Goal: Information Seeking & Learning: Learn about a topic

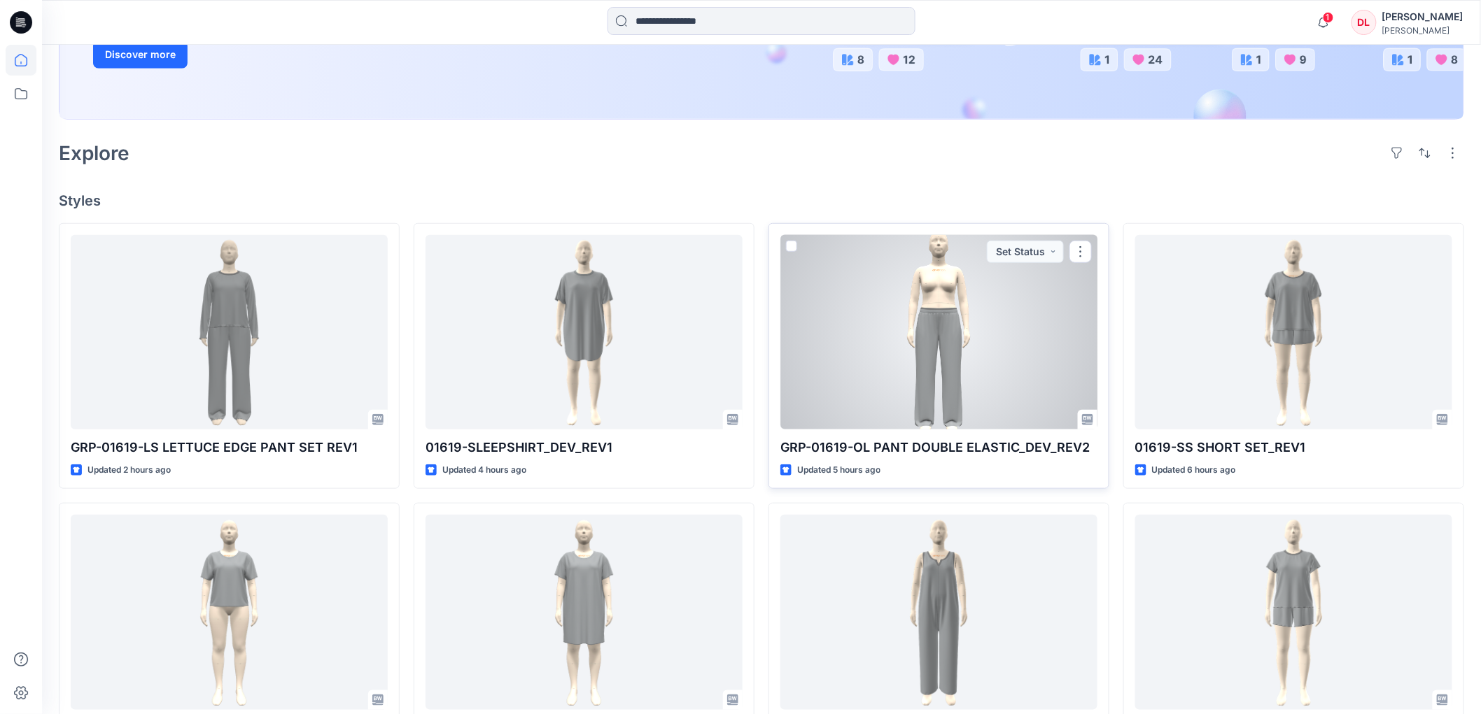
scroll to position [233, 0]
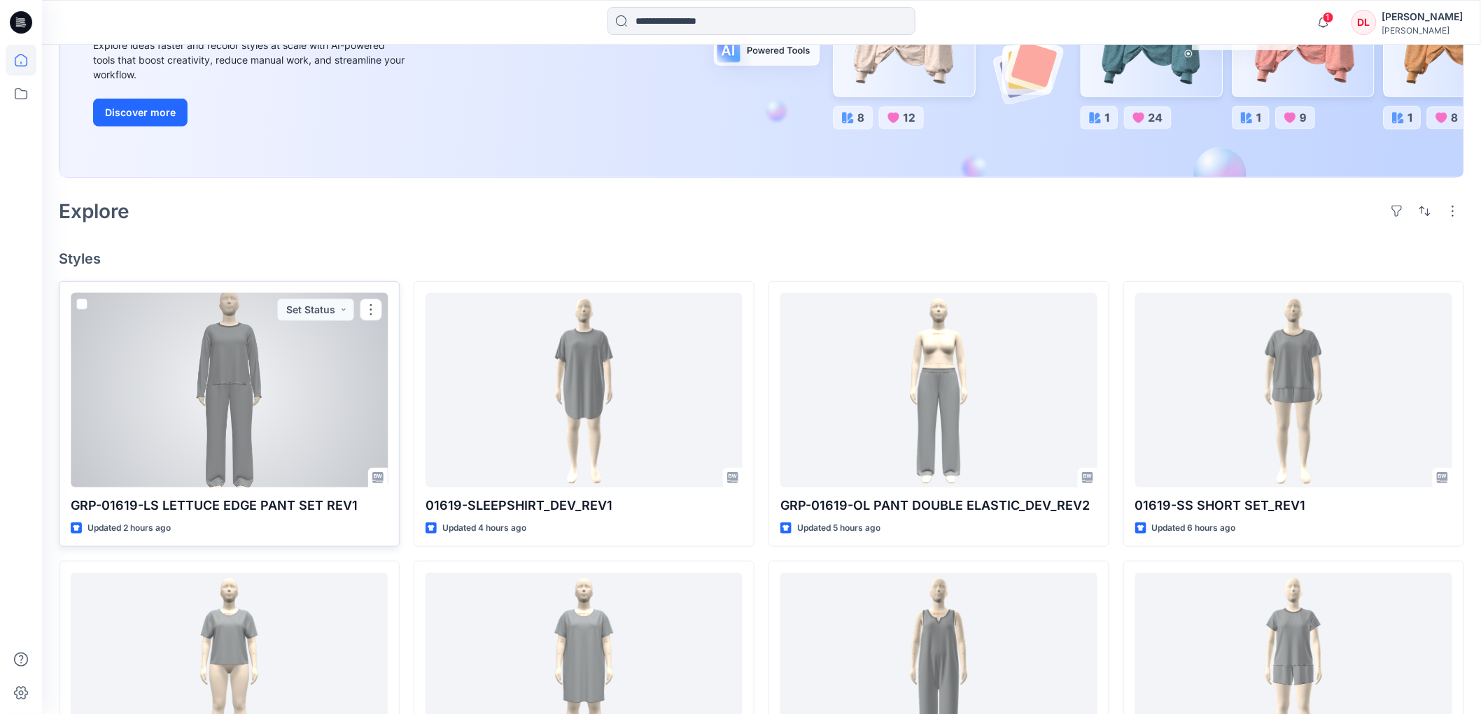
click at [250, 387] on div at bounding box center [229, 390] width 317 height 195
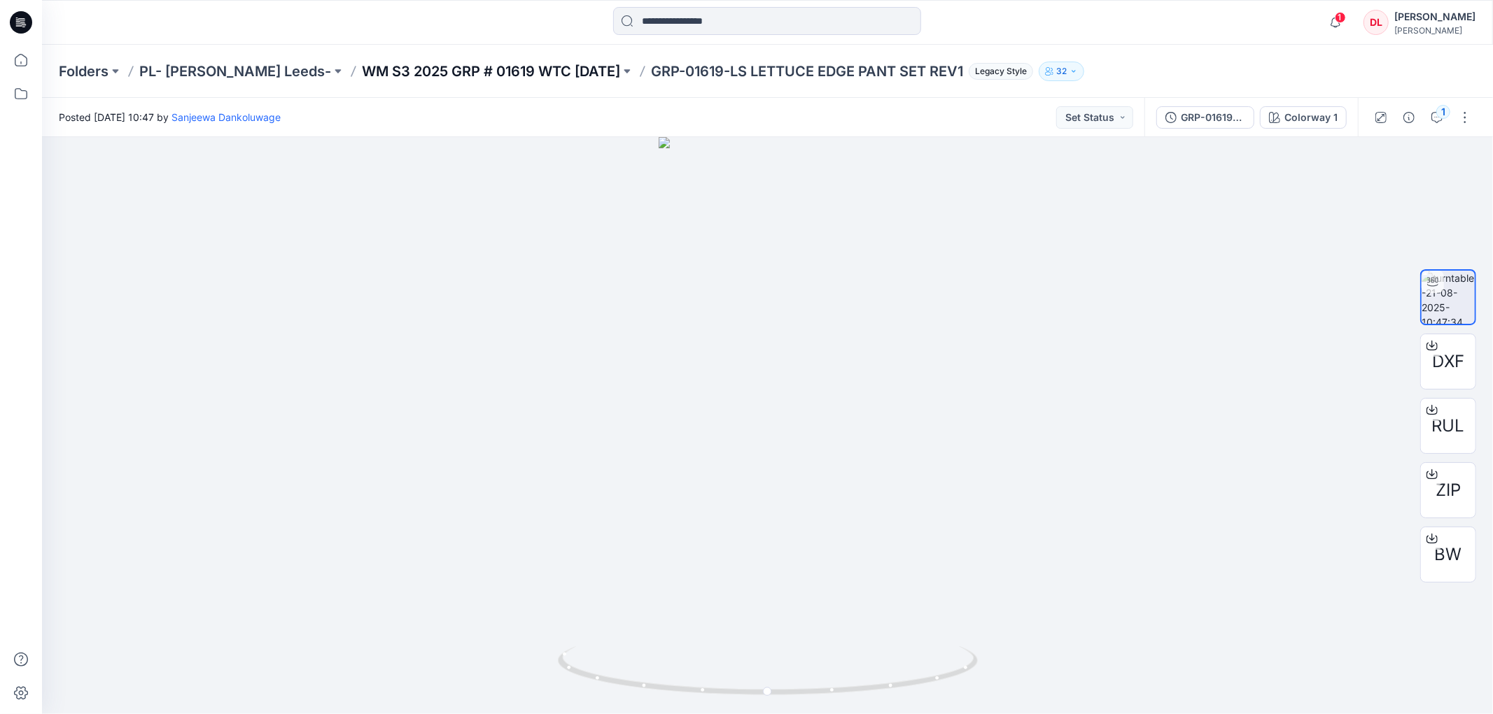
click at [462, 64] on p "WM S3 2025 GRP # 01619 WTC [DATE]" at bounding box center [491, 72] width 258 height 20
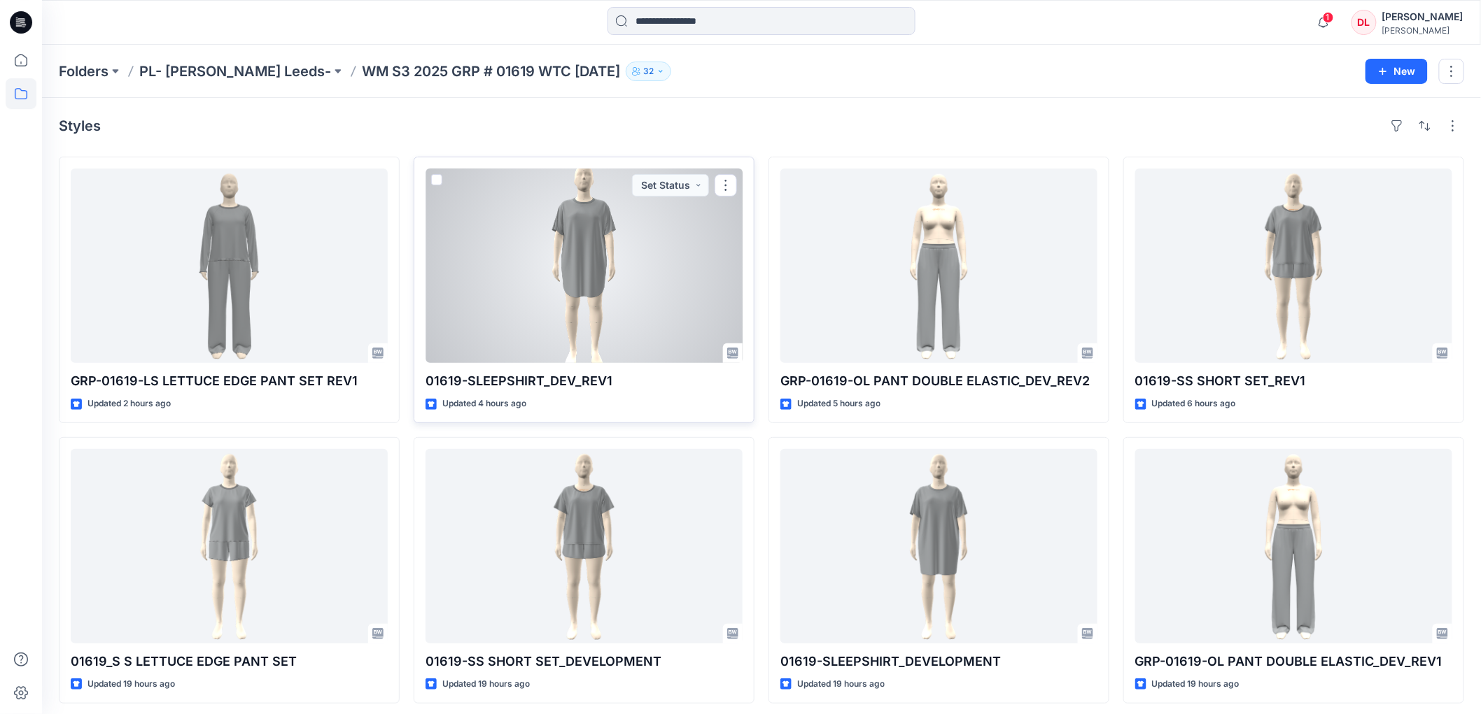
click at [560, 293] on div at bounding box center [583, 266] width 317 height 195
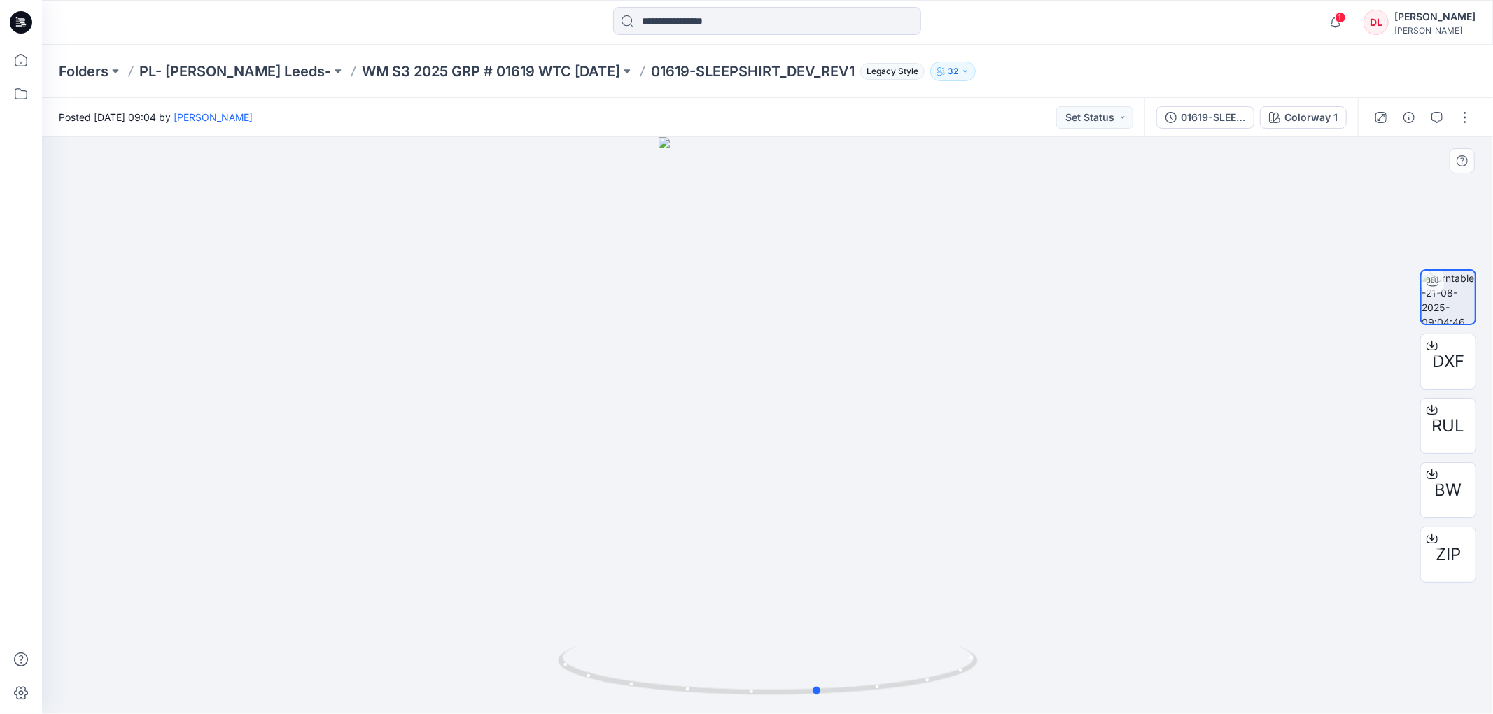
drag, startPoint x: 910, startPoint y: 693, endPoint x: 542, endPoint y: 598, distance: 380.9
click at [542, 598] on div at bounding box center [767, 425] width 1451 height 577
click at [389, 71] on p "WM S3 2025 GRP # 01619 WTC [DATE]" at bounding box center [491, 72] width 258 height 20
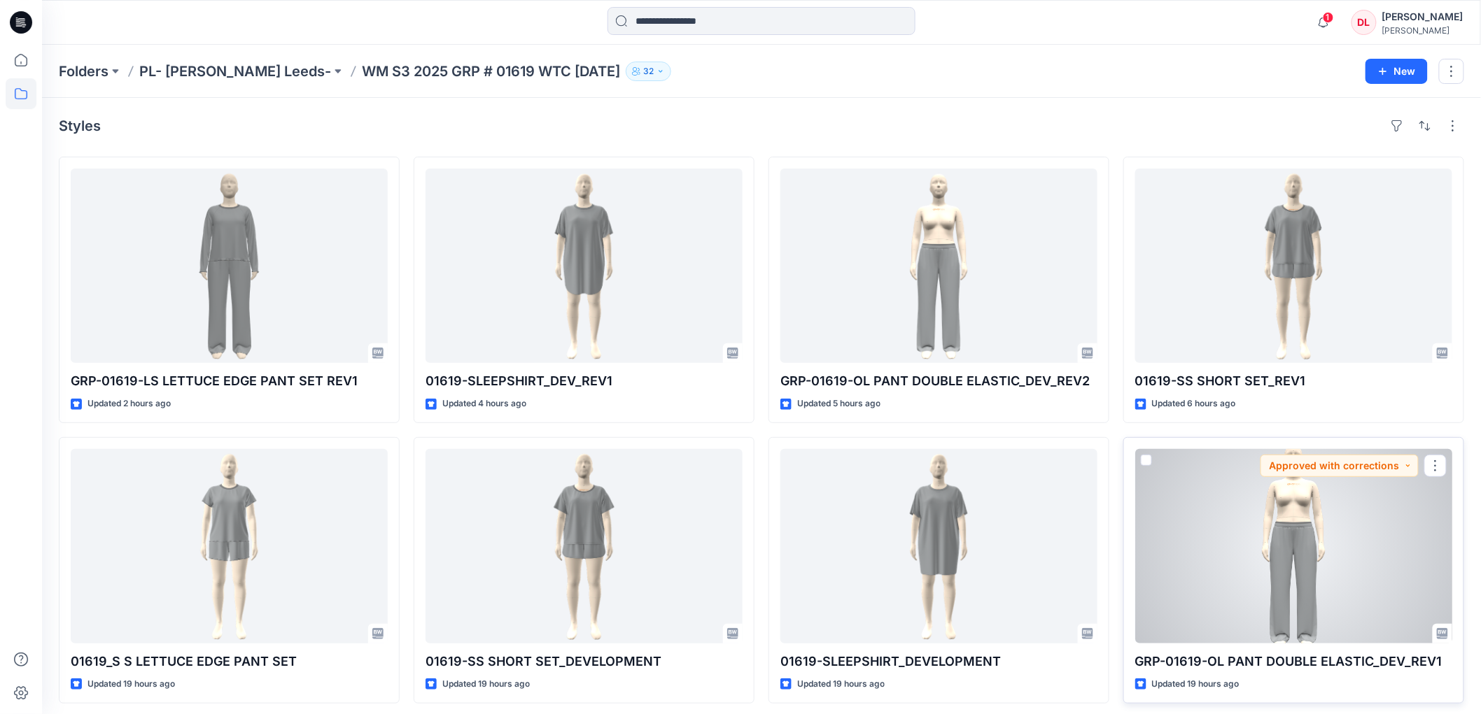
click at [1278, 544] on div at bounding box center [1293, 546] width 317 height 195
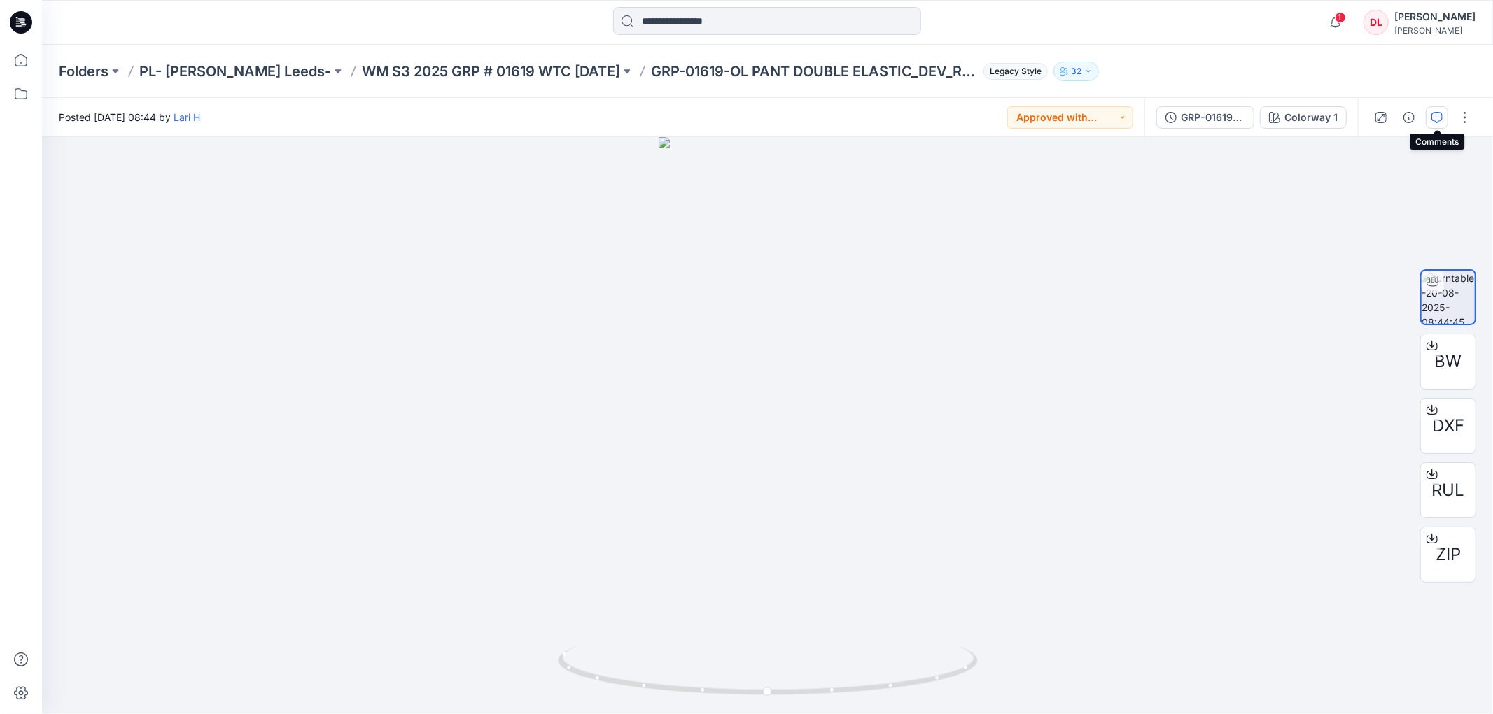
click at [1437, 118] on icon "button" at bounding box center [1436, 117] width 11 height 11
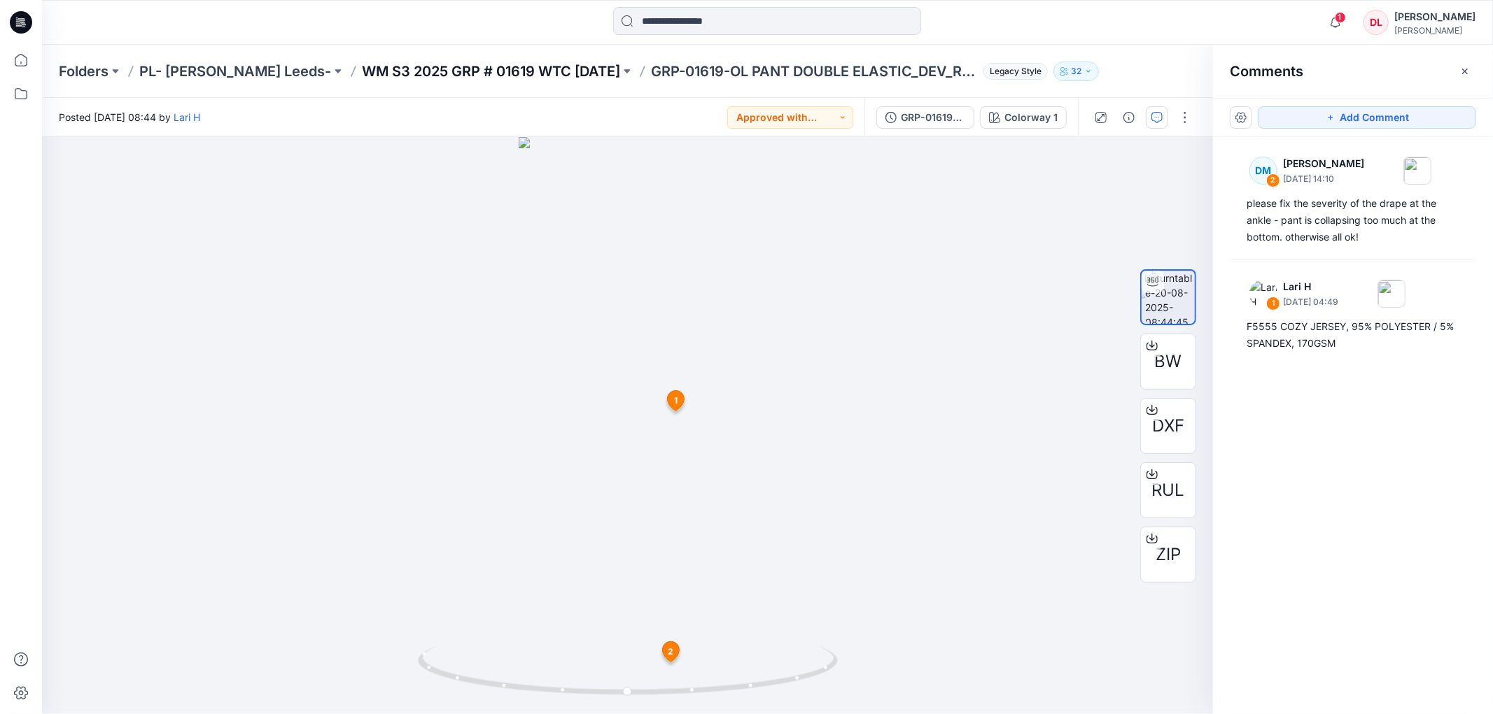
click at [463, 67] on p "WM S3 2025 GRP # 01619 WTC [DATE]" at bounding box center [491, 72] width 258 height 20
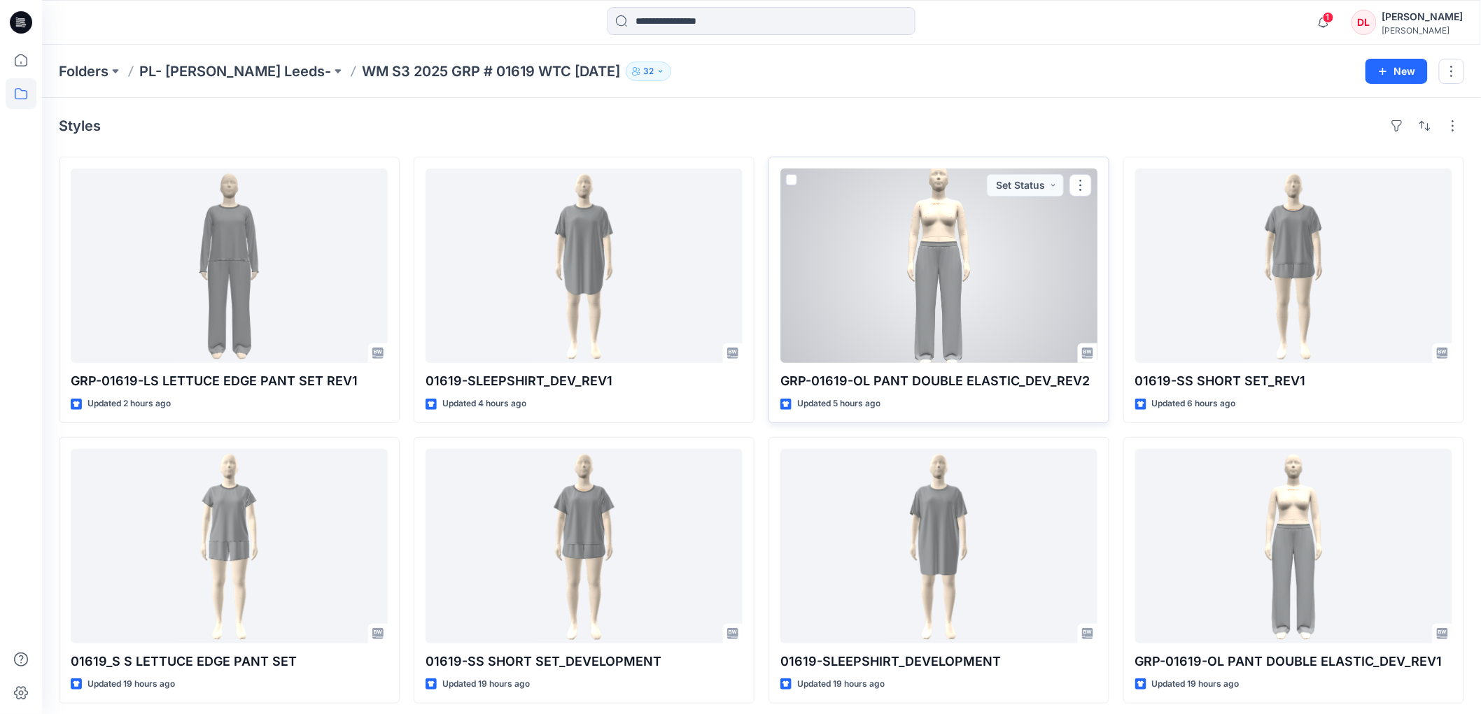
click at [938, 256] on div at bounding box center [938, 266] width 317 height 195
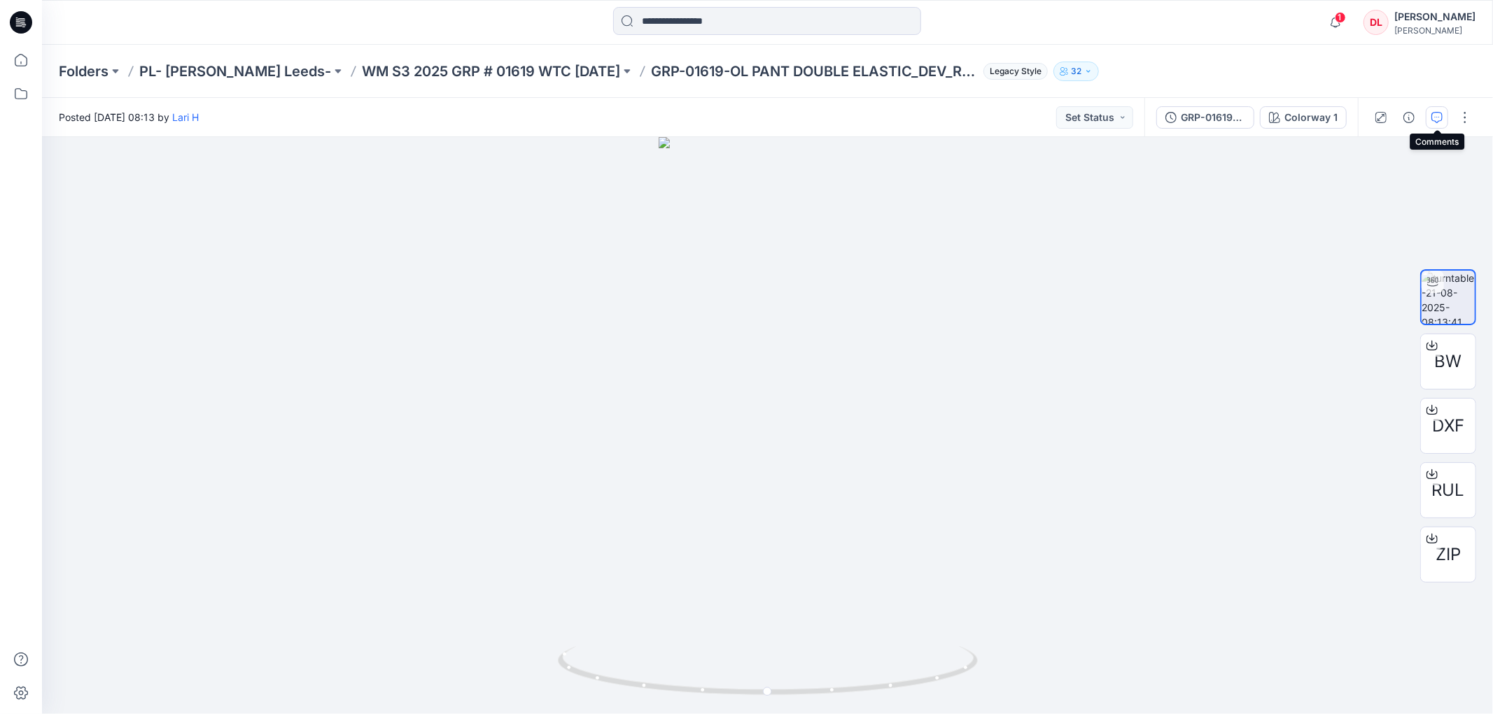
click at [1436, 117] on icon "button" at bounding box center [1436, 117] width 11 height 11
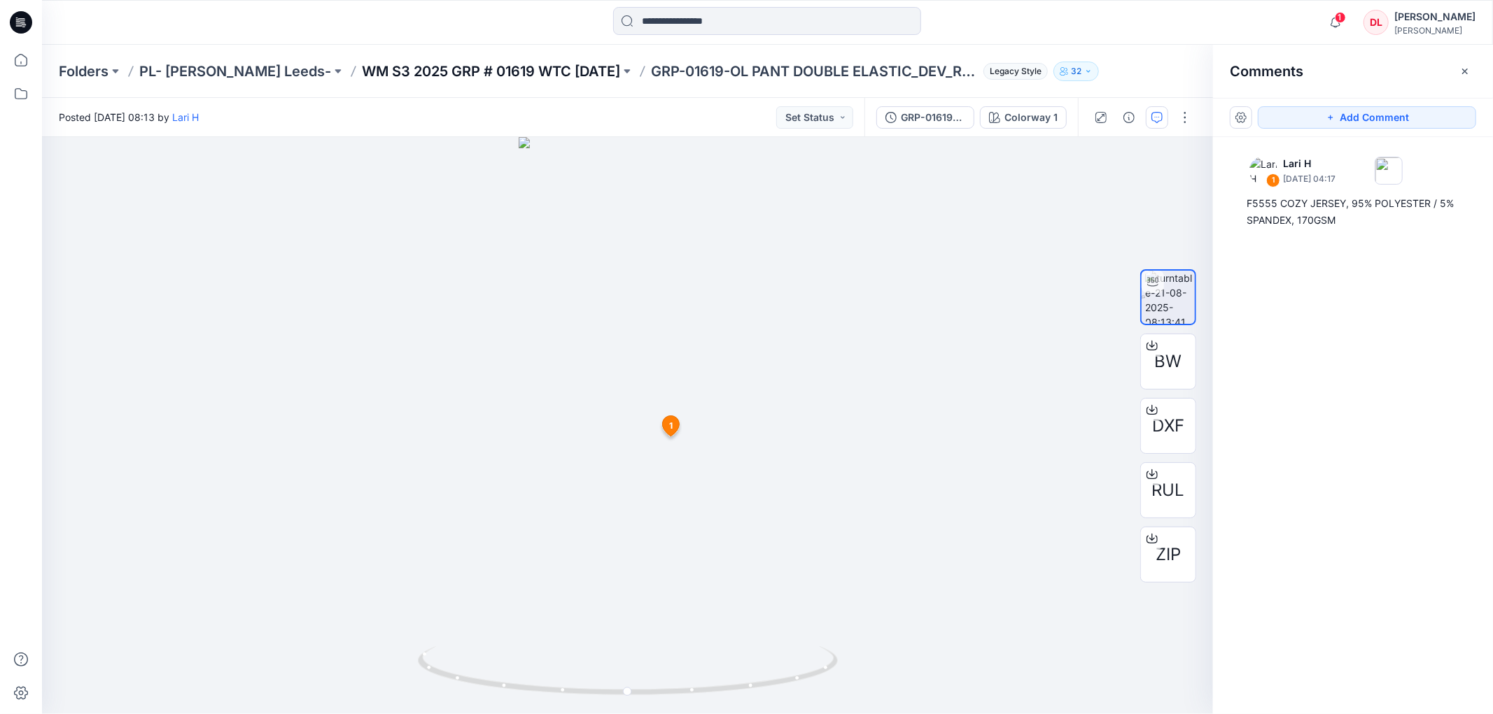
click at [564, 72] on p "WM S3 2025 GRP # 01619 WTC [DATE]" at bounding box center [491, 72] width 258 height 20
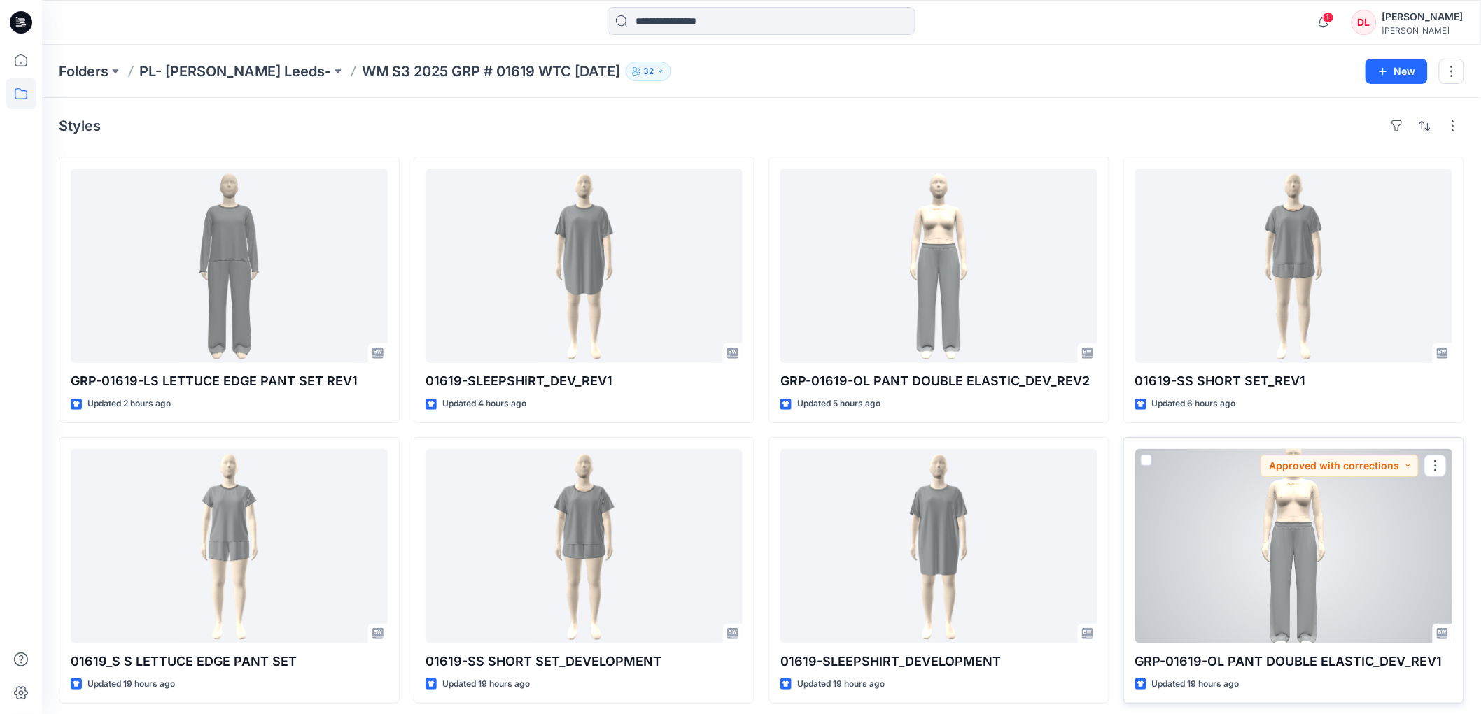
click at [1297, 563] on div at bounding box center [1293, 546] width 317 height 195
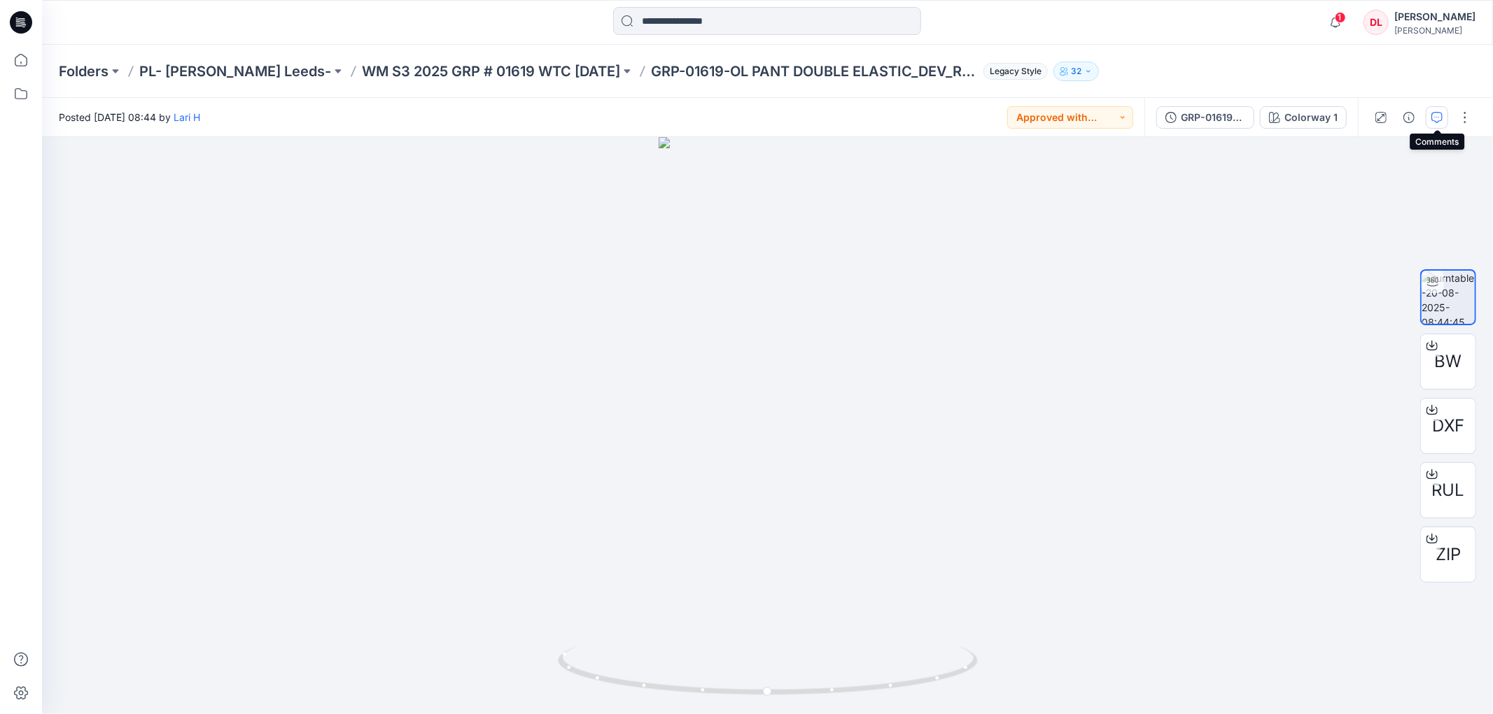
click at [1436, 120] on icon "button" at bounding box center [1436, 117] width 11 height 11
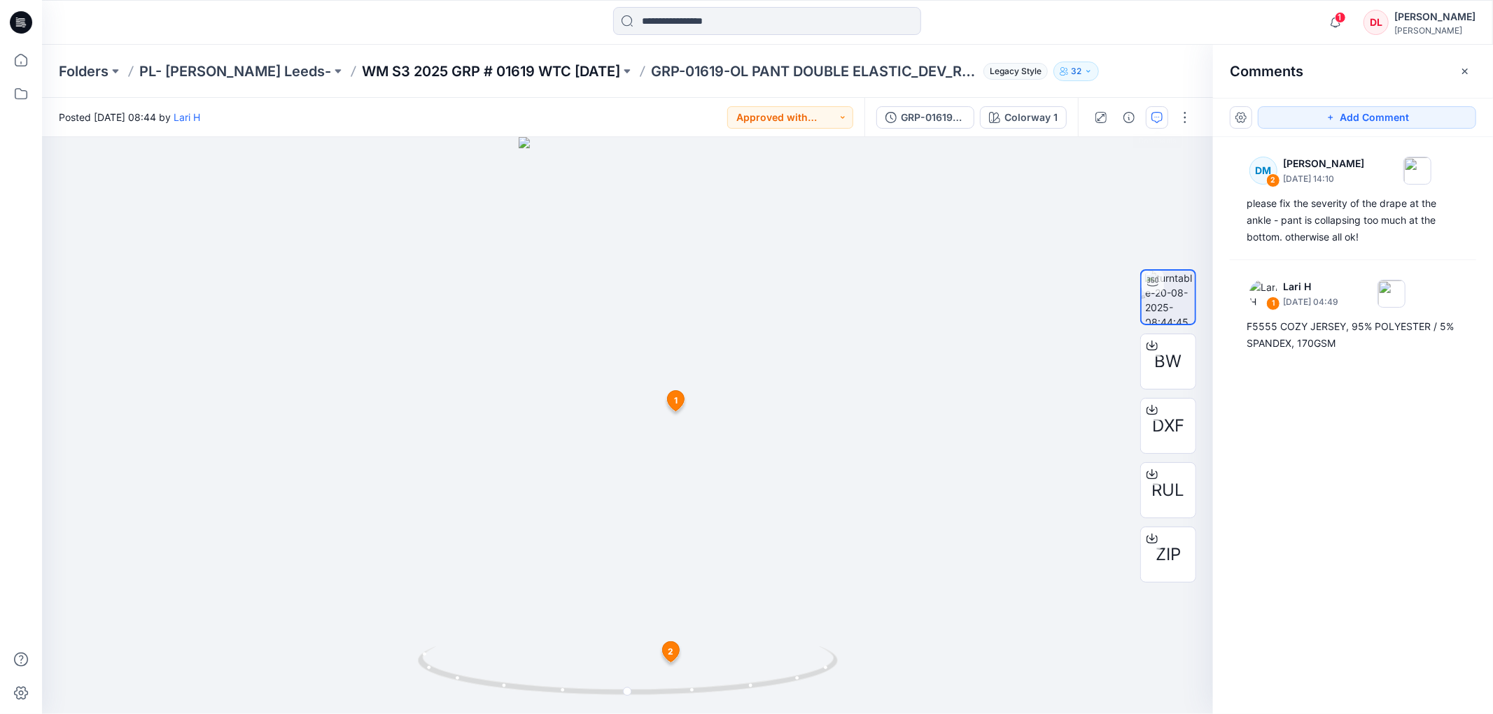
click at [450, 70] on p "WM S3 2025 GRP # 01619 WTC [DATE]" at bounding box center [491, 72] width 258 height 20
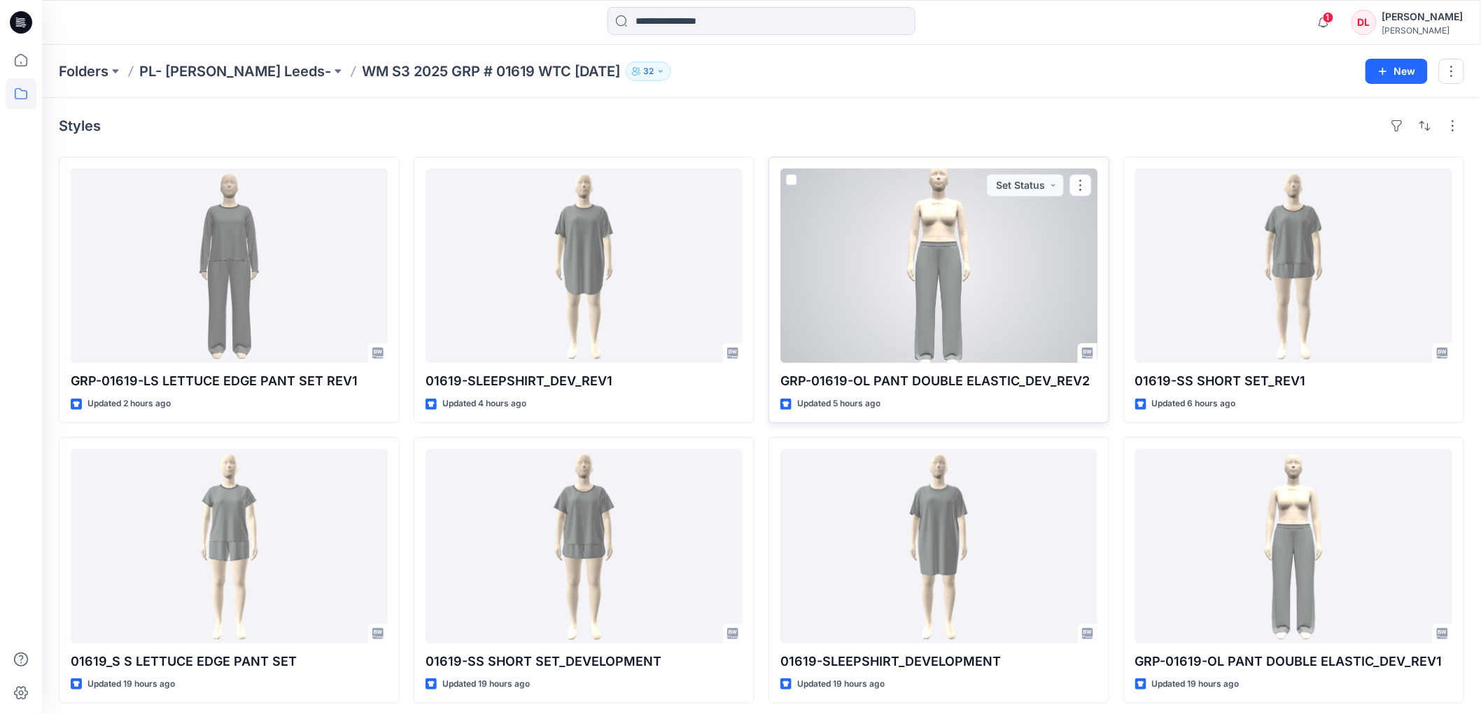
click at [957, 265] on div at bounding box center [938, 266] width 317 height 195
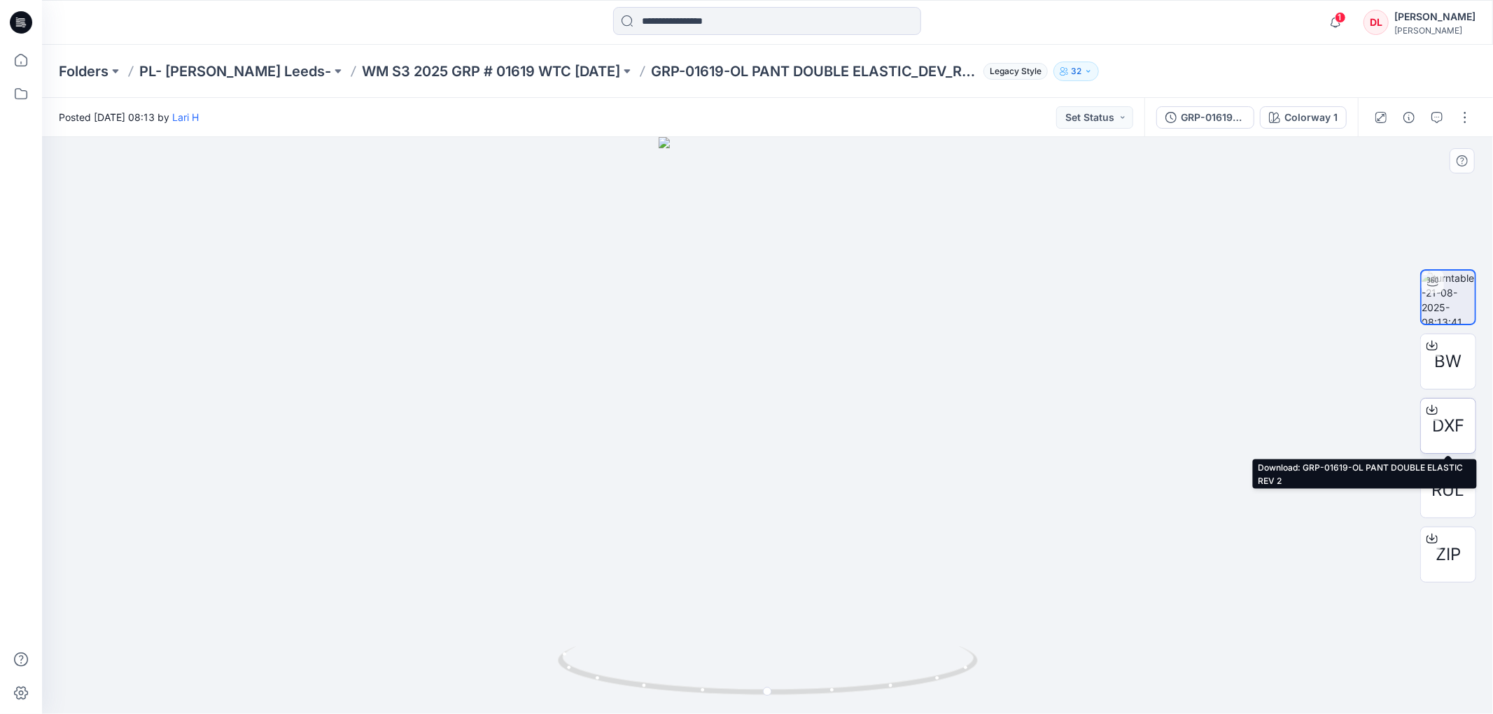
click at [1444, 429] on span "DXF" at bounding box center [1448, 426] width 32 height 25
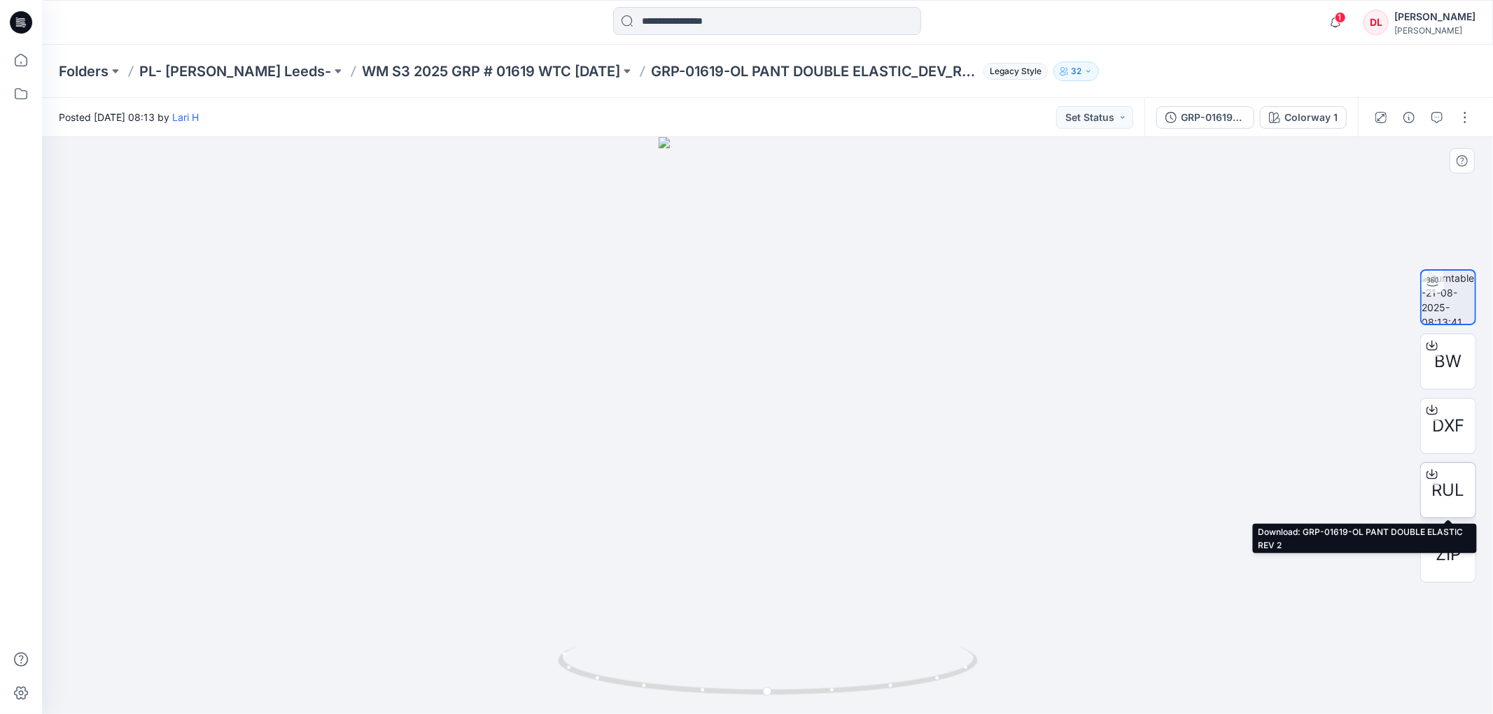
click at [1445, 491] on span "RUL" at bounding box center [1448, 490] width 33 height 25
click at [1437, 118] on icon "button" at bounding box center [1436, 117] width 11 height 11
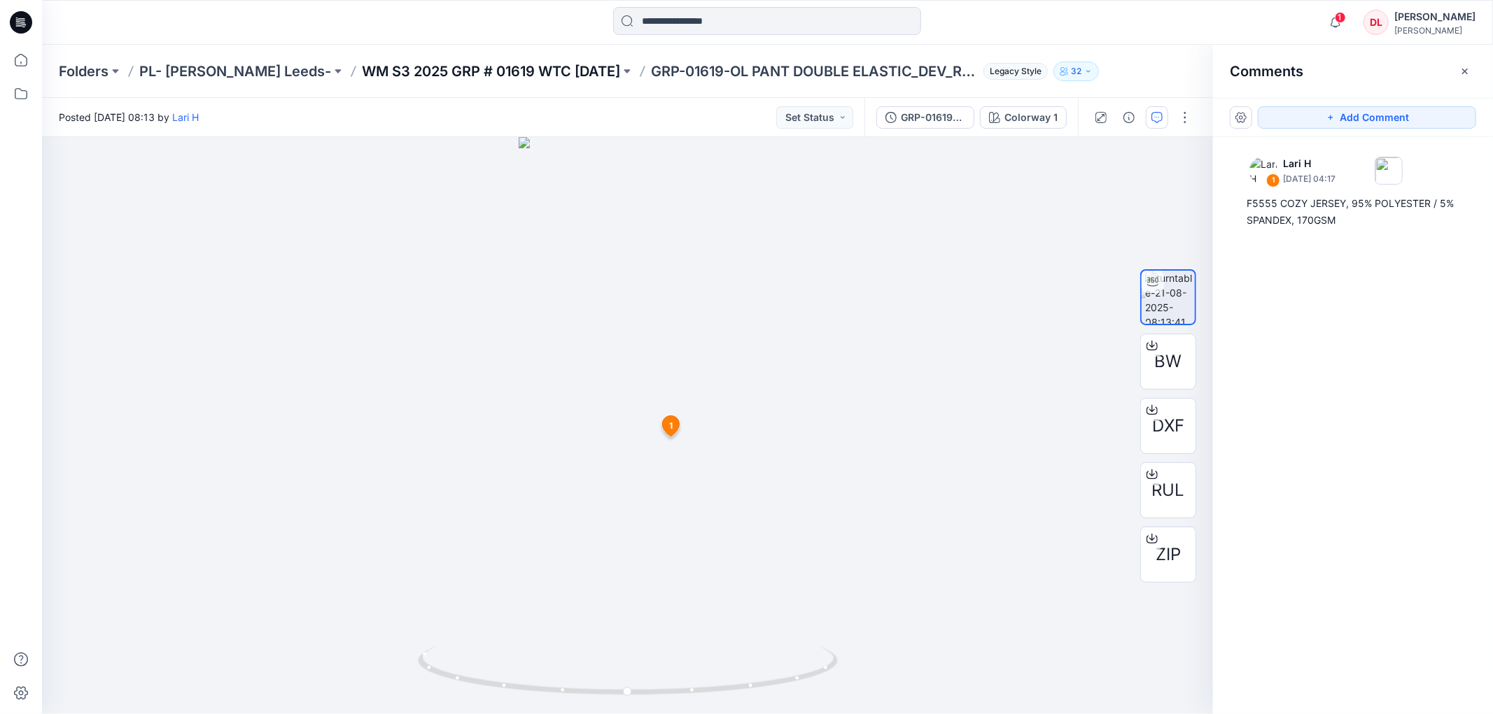
click at [395, 71] on p "WM S3 2025 GRP # 01619 WTC [DATE]" at bounding box center [491, 72] width 258 height 20
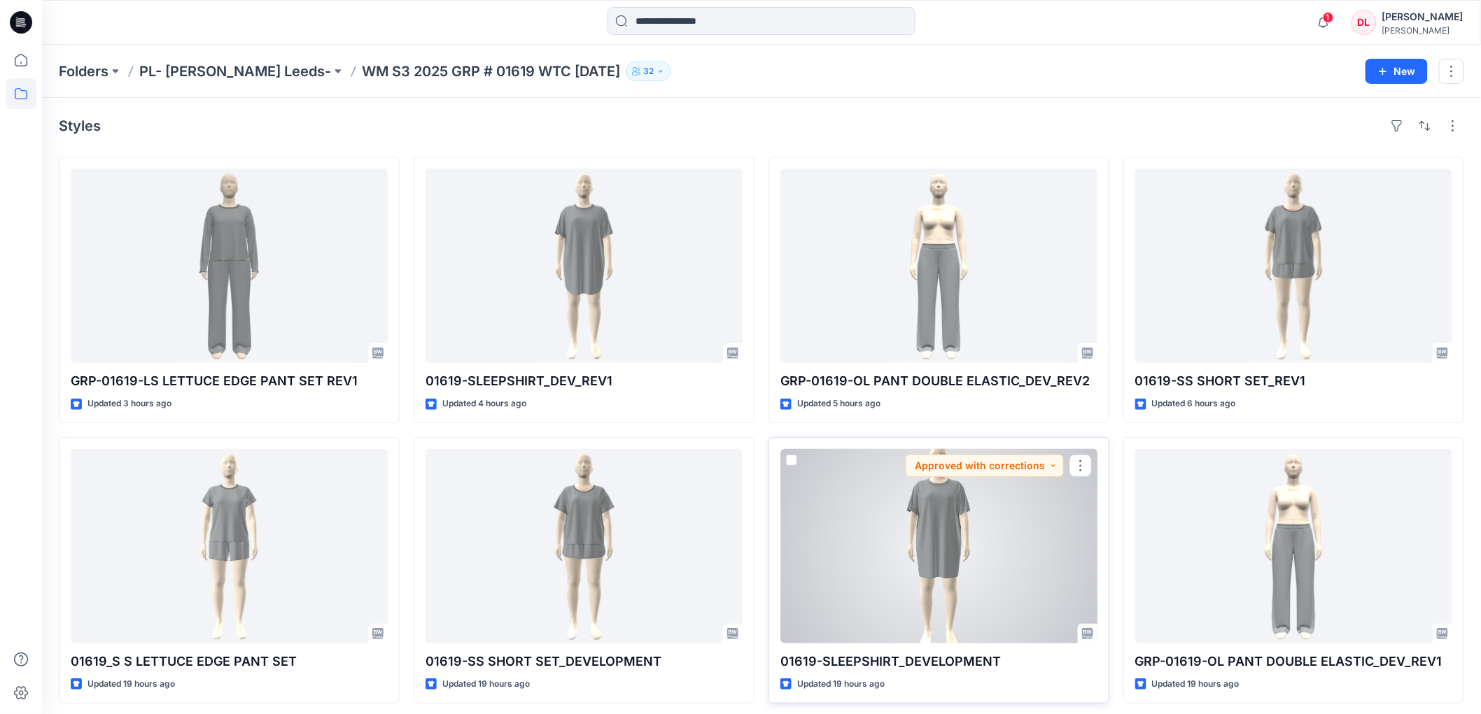
click at [942, 557] on div at bounding box center [938, 546] width 317 height 195
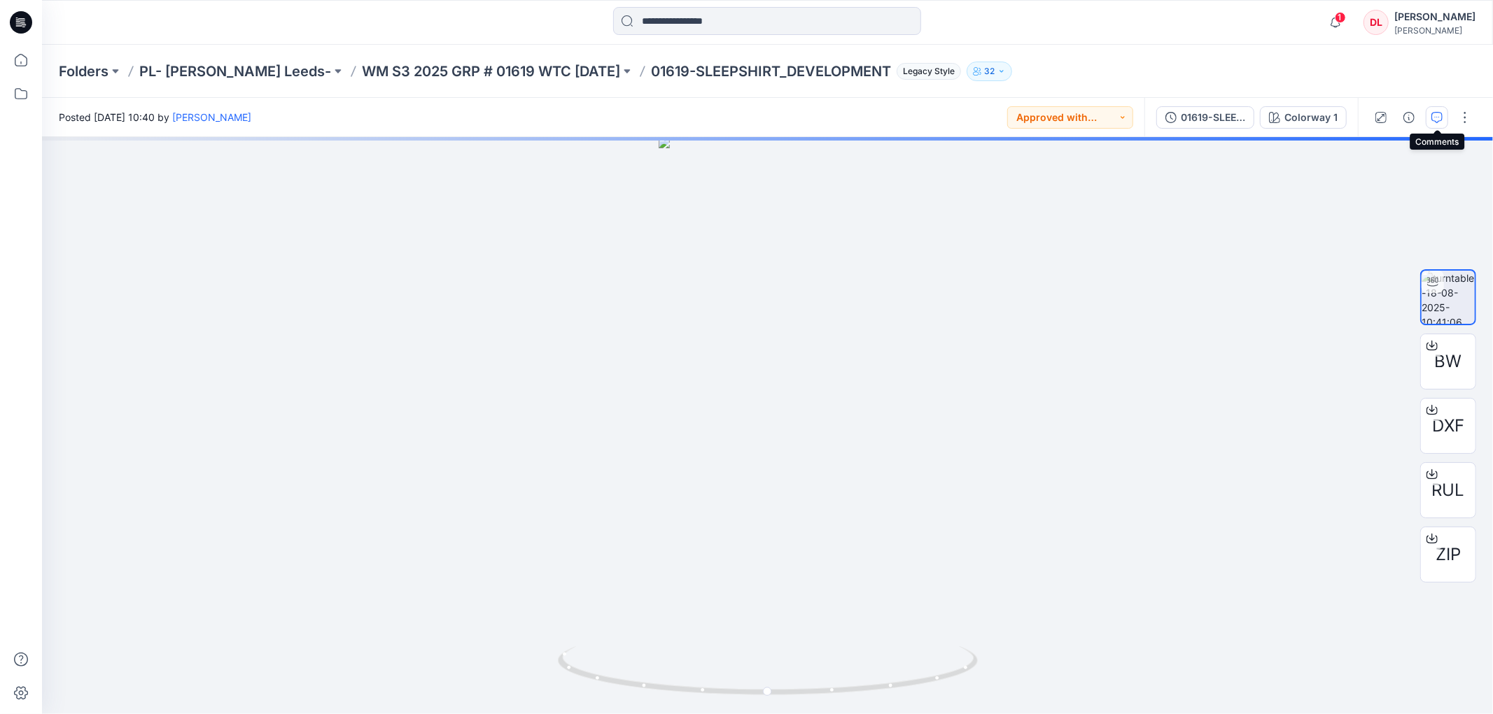
click at [1439, 117] on icon "button" at bounding box center [1436, 117] width 11 height 11
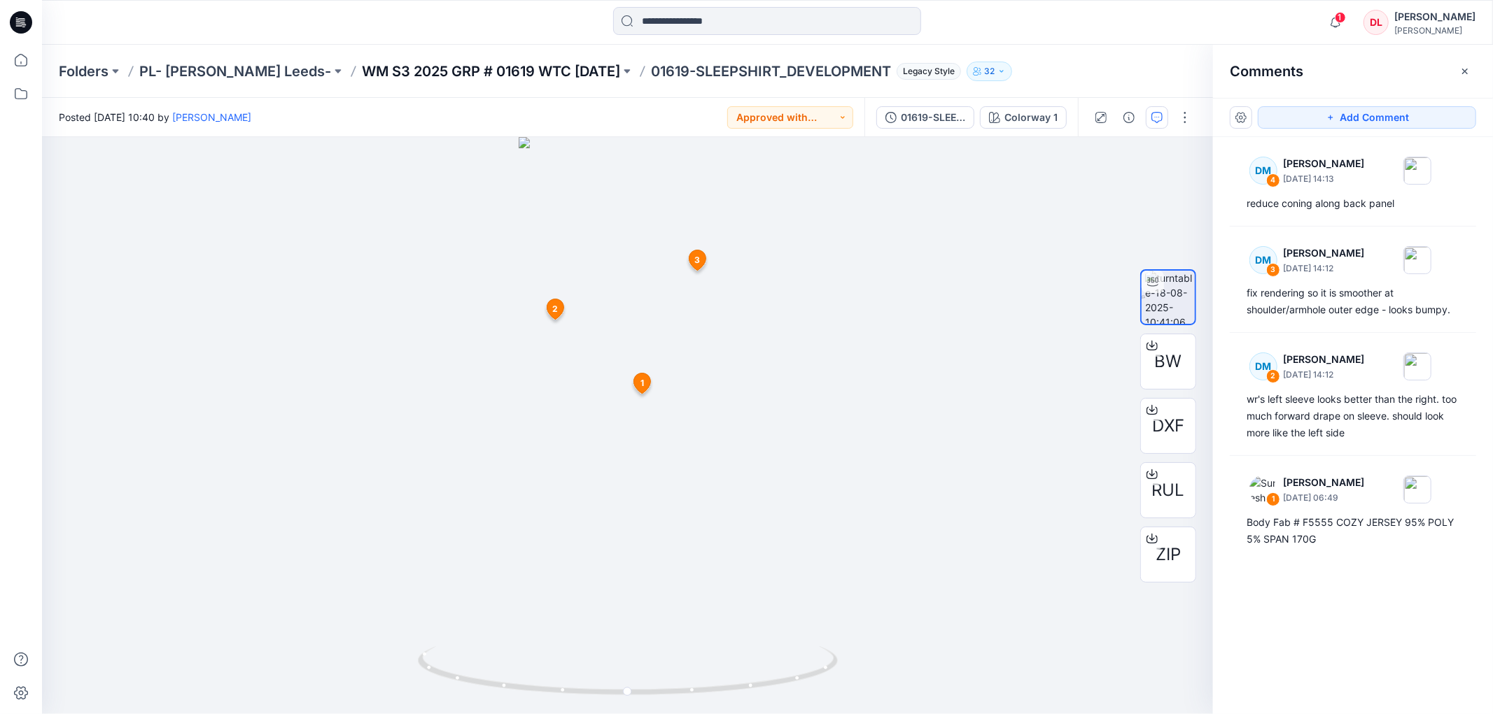
click at [444, 72] on p "WM S3 2025 GRP # 01619 WTC [DATE]" at bounding box center [491, 72] width 258 height 20
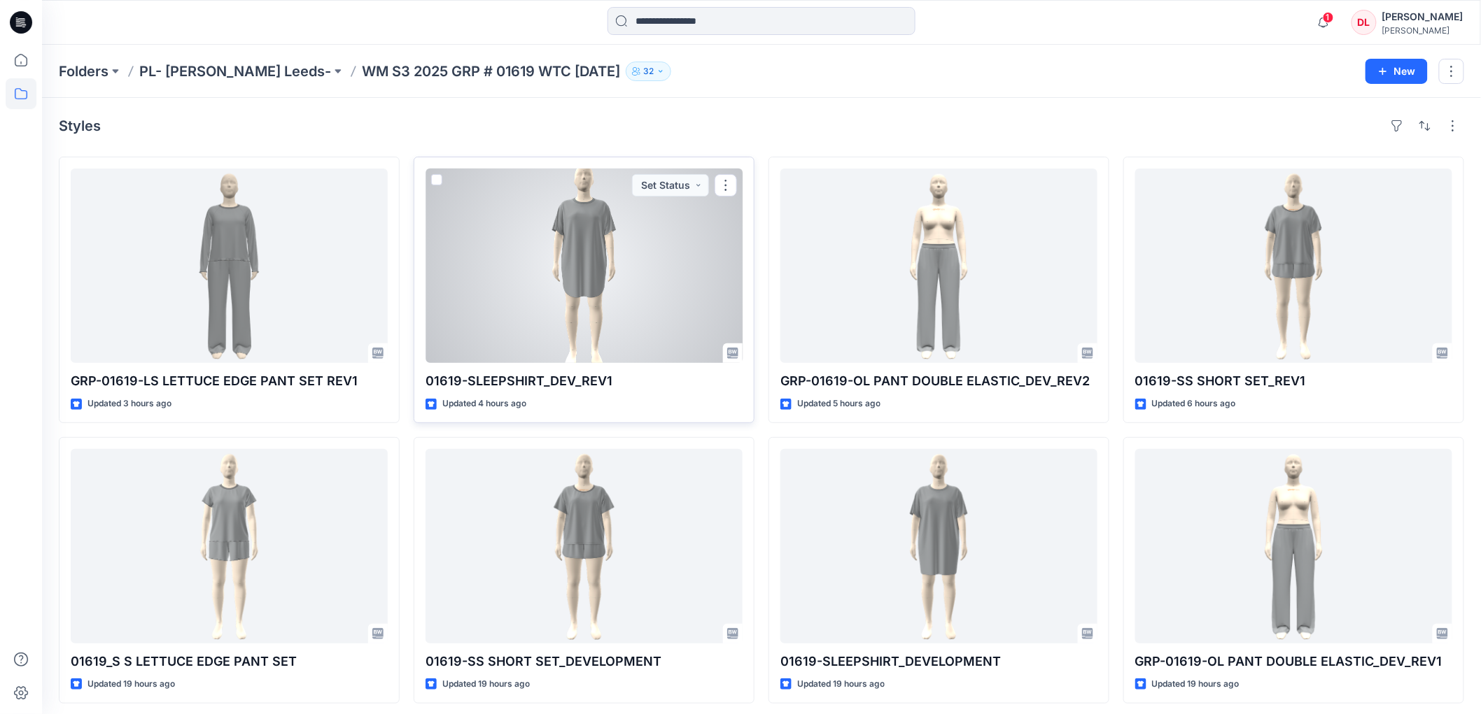
click at [588, 257] on div at bounding box center [583, 266] width 317 height 195
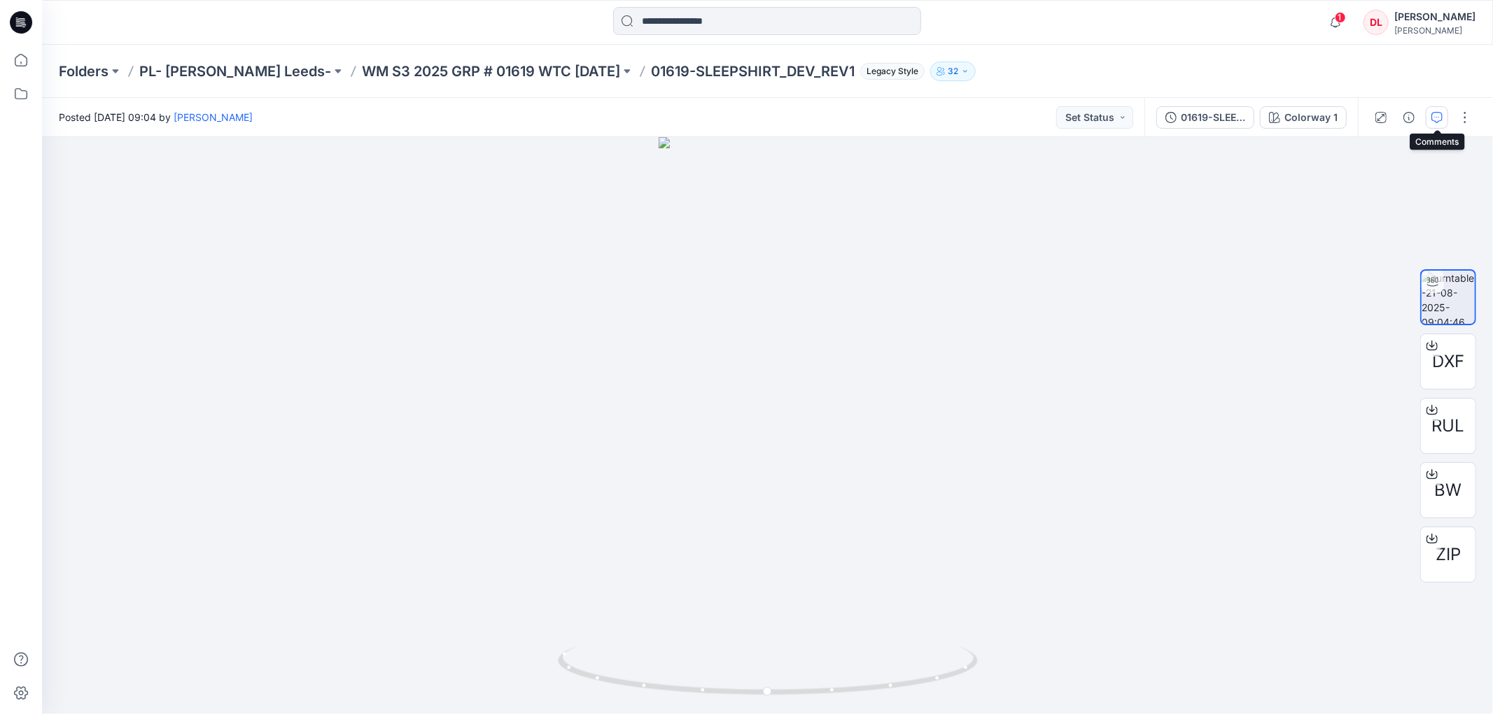
click at [1439, 120] on icon "button" at bounding box center [1436, 117] width 11 height 11
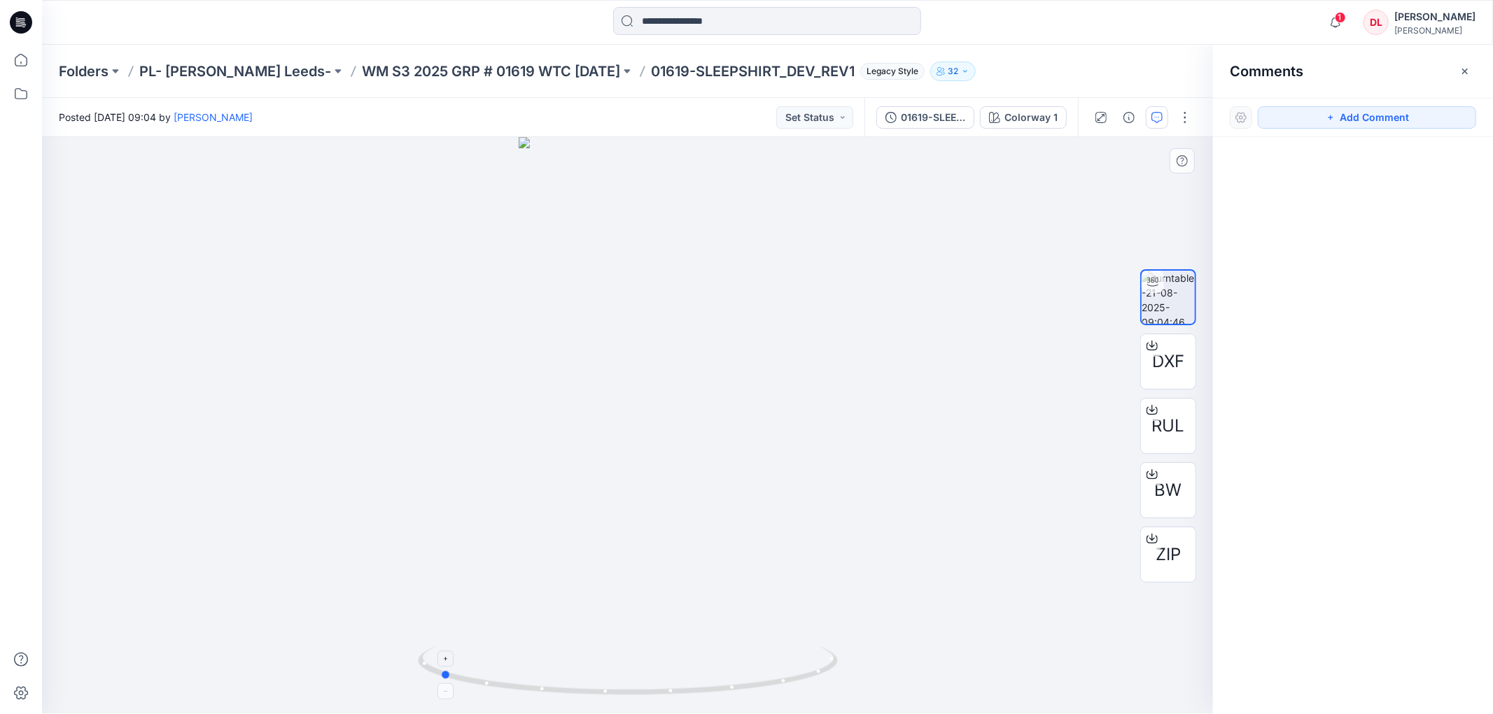
drag, startPoint x: 782, startPoint y: 693, endPoint x: 593, endPoint y: 679, distance: 188.7
click at [593, 679] on icon at bounding box center [629, 673] width 423 height 52
drag, startPoint x: 711, startPoint y: 693, endPoint x: 479, endPoint y: 677, distance: 232.8
click at [479, 677] on icon at bounding box center [629, 673] width 423 height 52
click at [425, 66] on p "WM S3 2025 GRP # 01619 WTC [DATE]" at bounding box center [491, 72] width 258 height 20
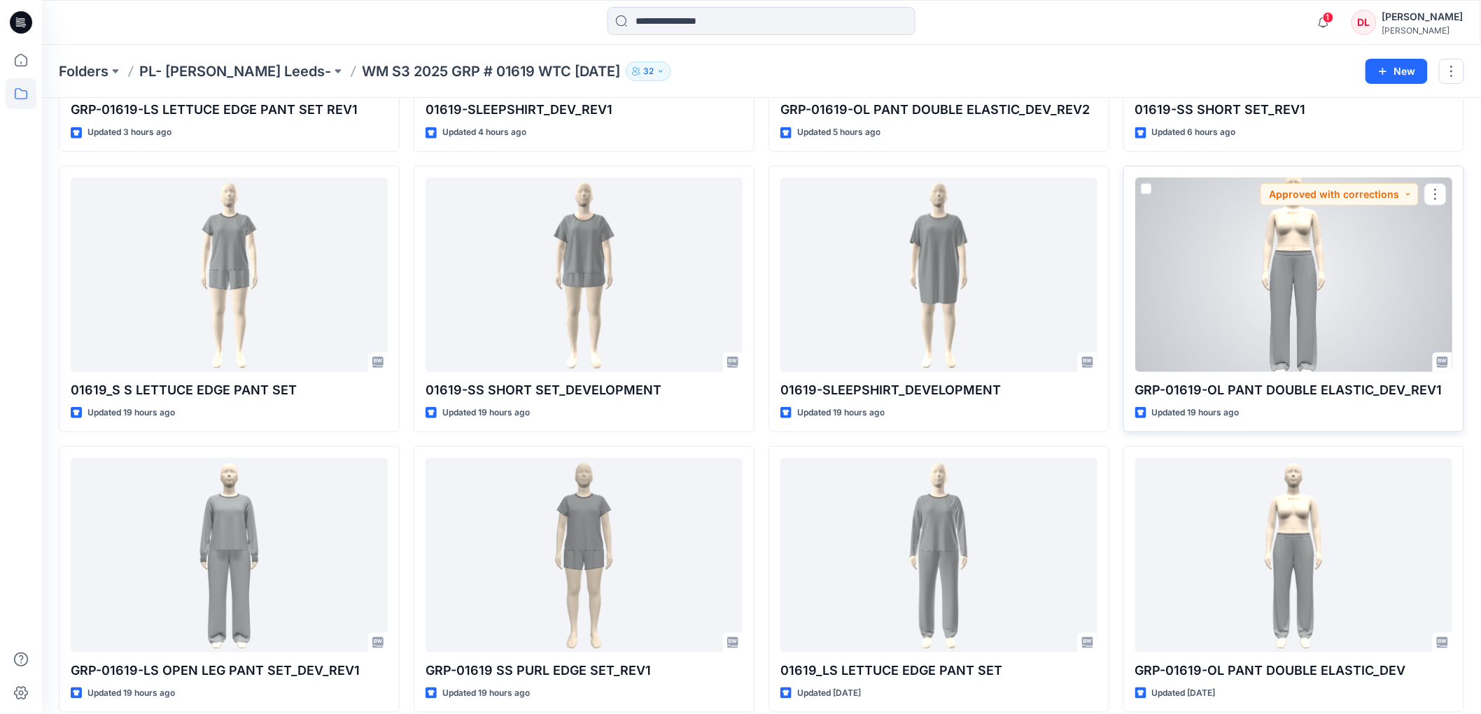
scroll to position [311, 0]
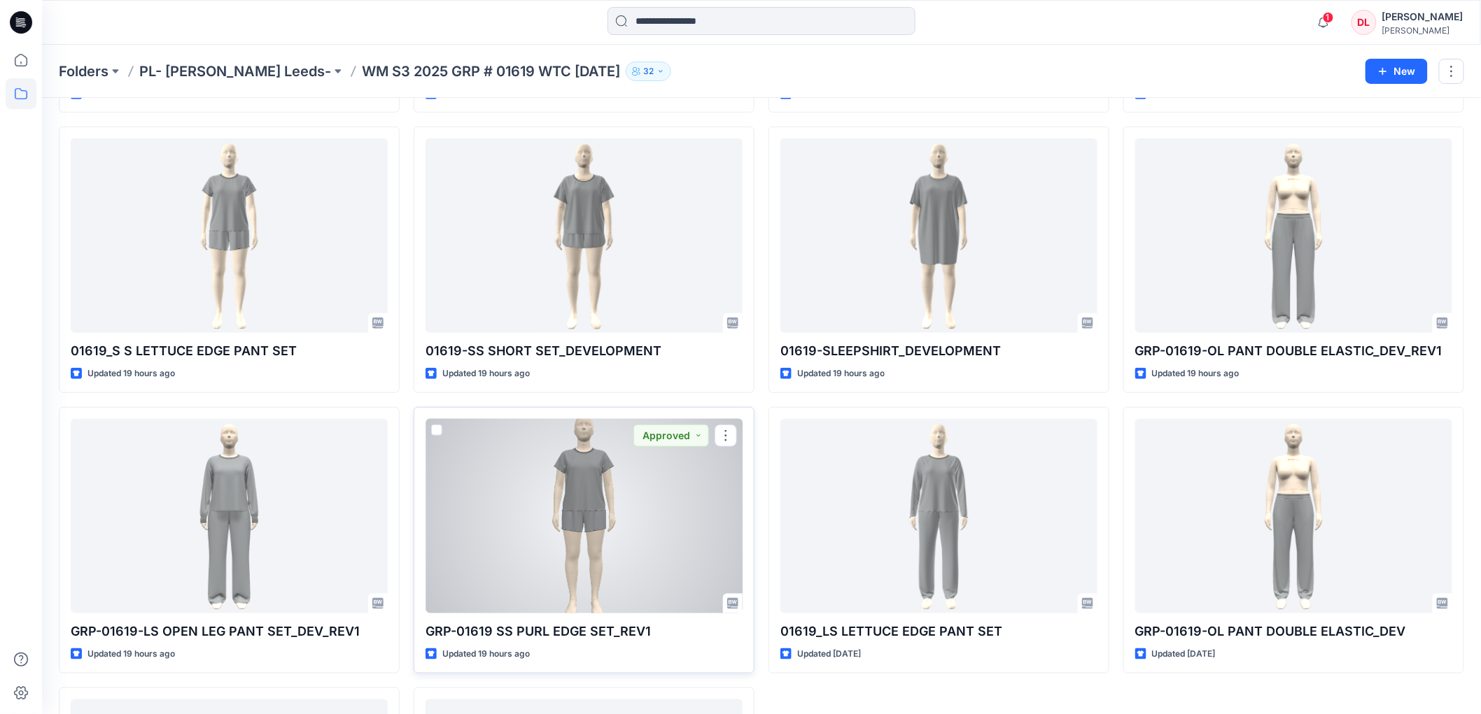
click at [616, 565] on div at bounding box center [583, 516] width 317 height 195
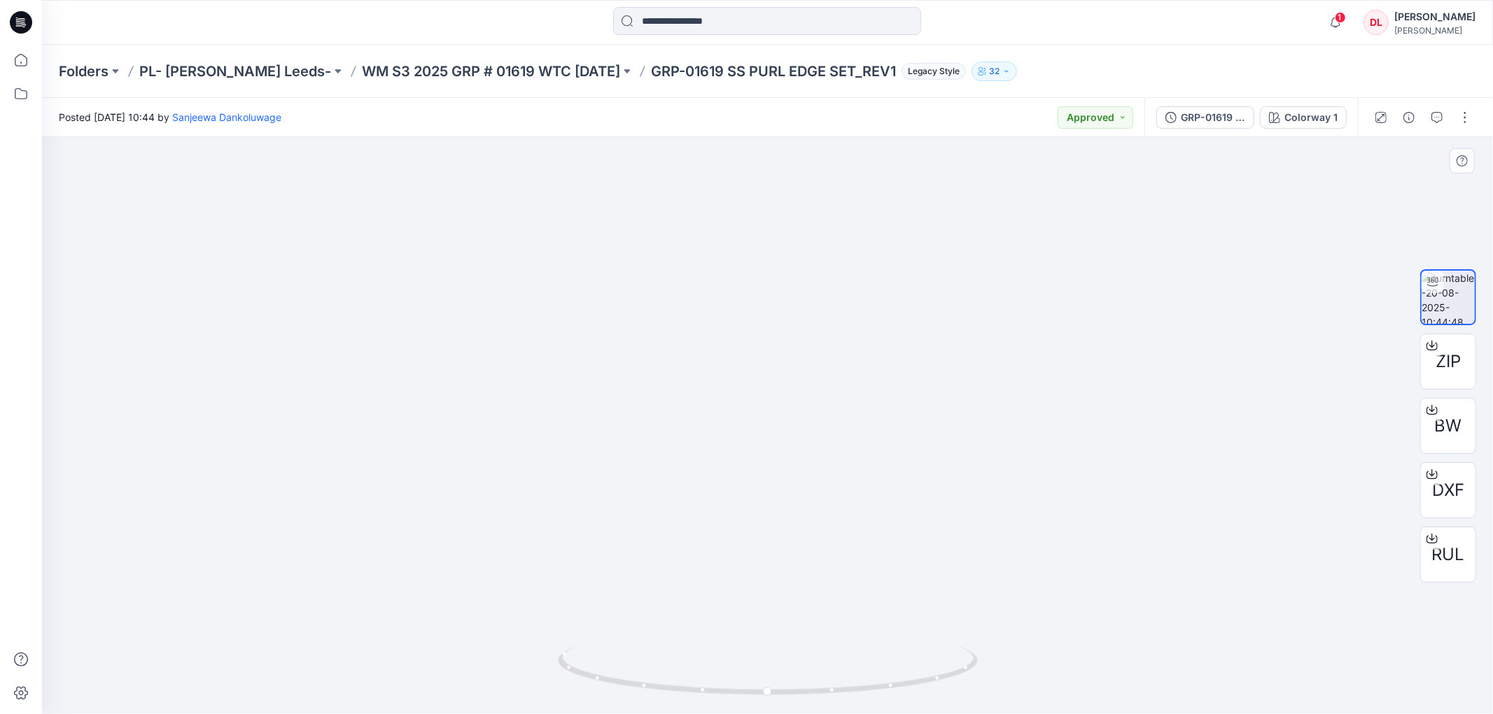
drag, startPoint x: 789, startPoint y: 318, endPoint x: 778, endPoint y: 395, distance: 78.4
click at [771, 407] on img at bounding box center [767, 325] width 486 height 780
click at [1451, 486] on span "DXF" at bounding box center [1448, 490] width 32 height 25
click at [1442, 554] on span "RUL" at bounding box center [1448, 554] width 33 height 25
click at [453, 71] on p "WM S3 2025 GRP # 01619 WTC [DATE]" at bounding box center [491, 72] width 258 height 20
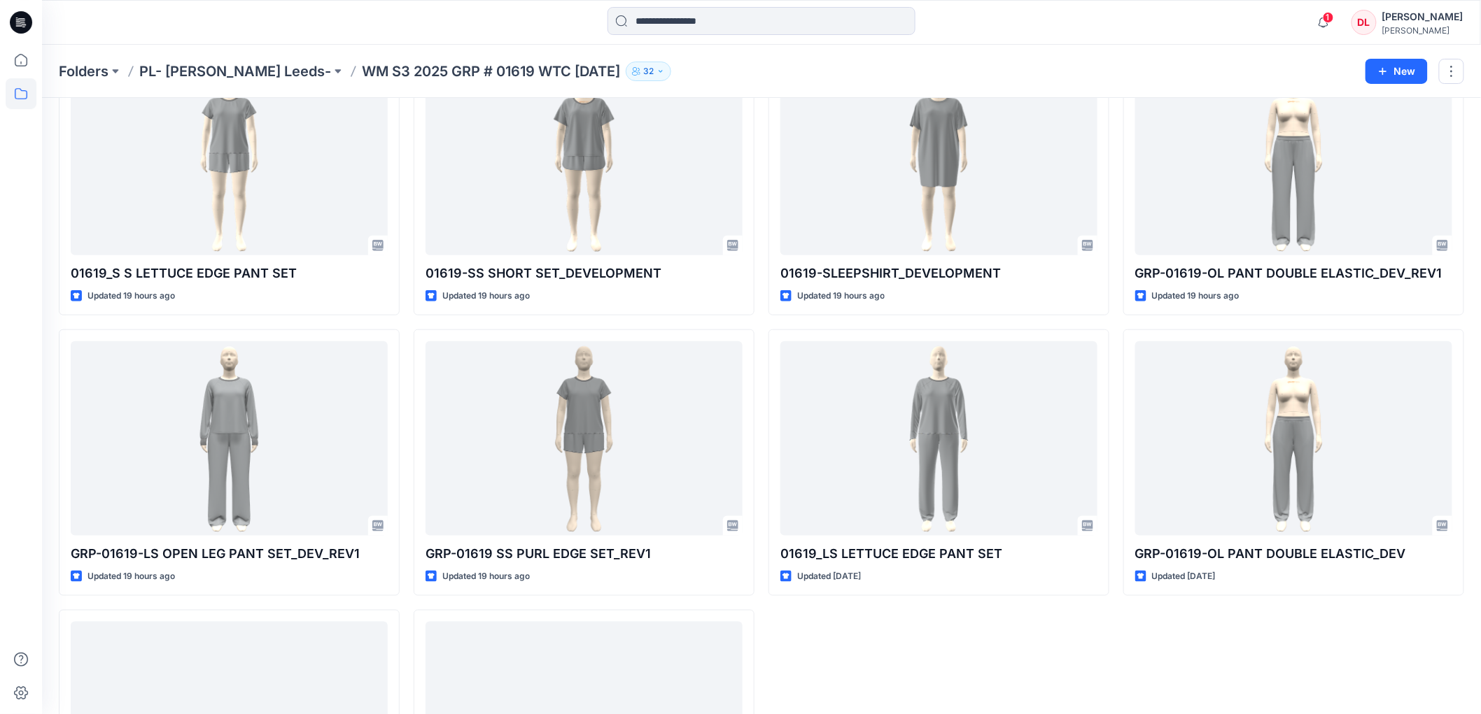
scroll to position [568, 0]
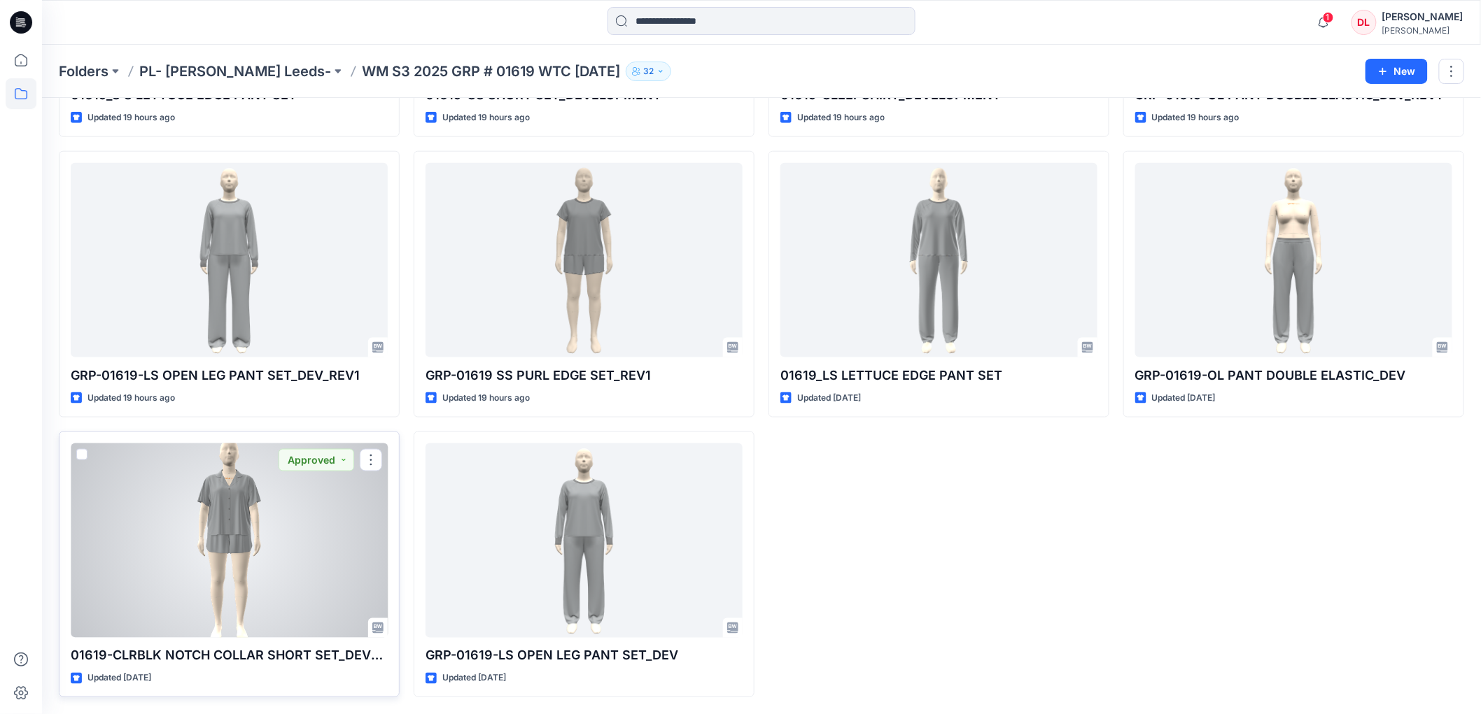
click at [220, 537] on div at bounding box center [229, 541] width 317 height 195
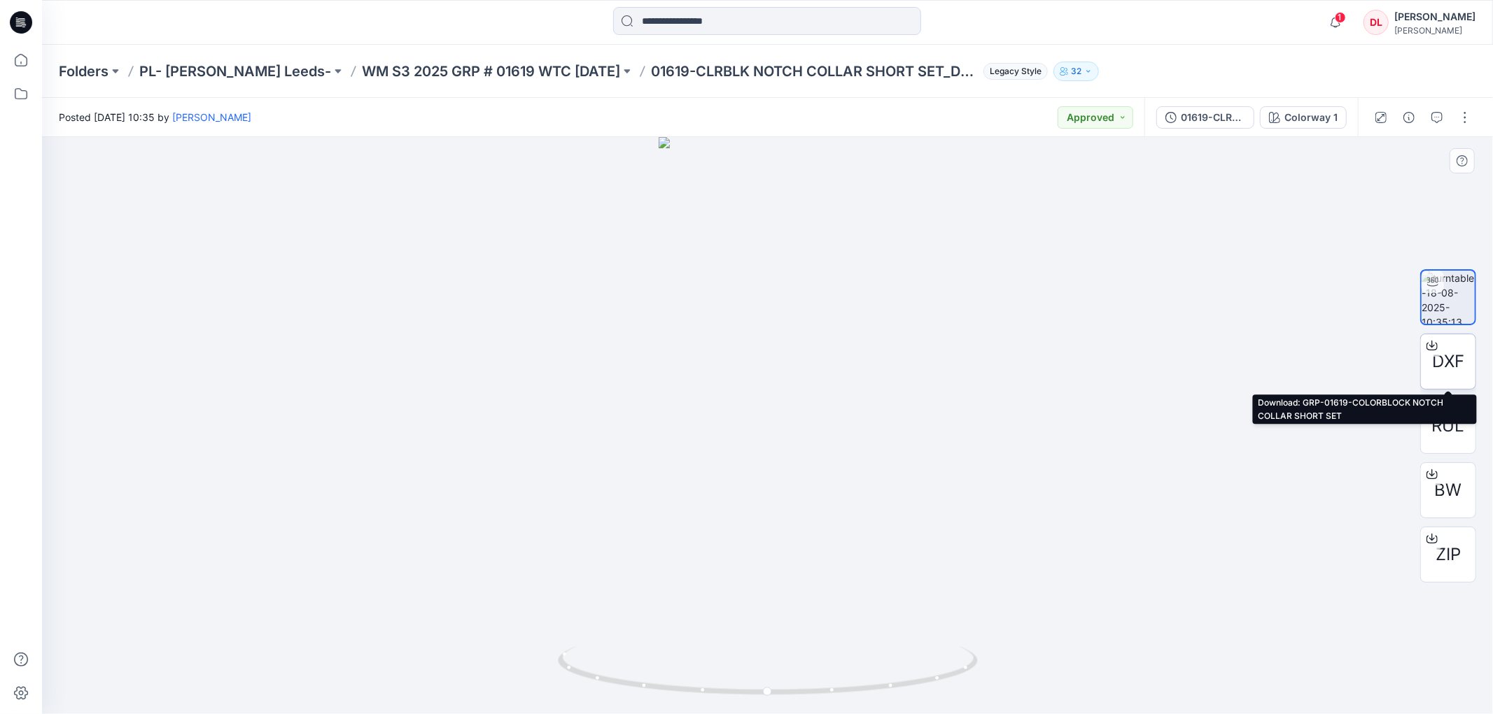
click at [1451, 355] on span "DXF" at bounding box center [1448, 361] width 32 height 25
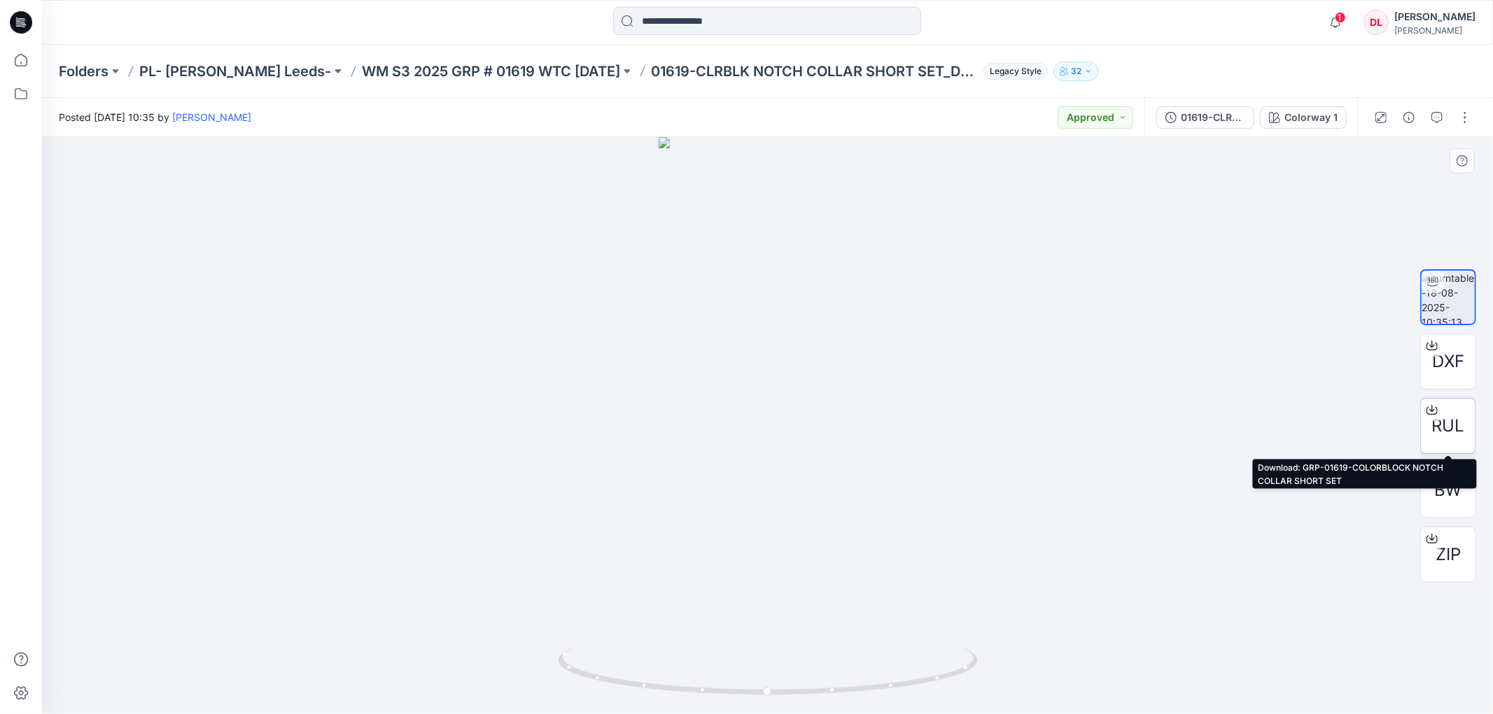
click at [1449, 425] on span "RUL" at bounding box center [1448, 426] width 33 height 25
click at [1058, 362] on div at bounding box center [767, 425] width 1451 height 577
click at [1433, 112] on icon "button" at bounding box center [1436, 117] width 11 height 11
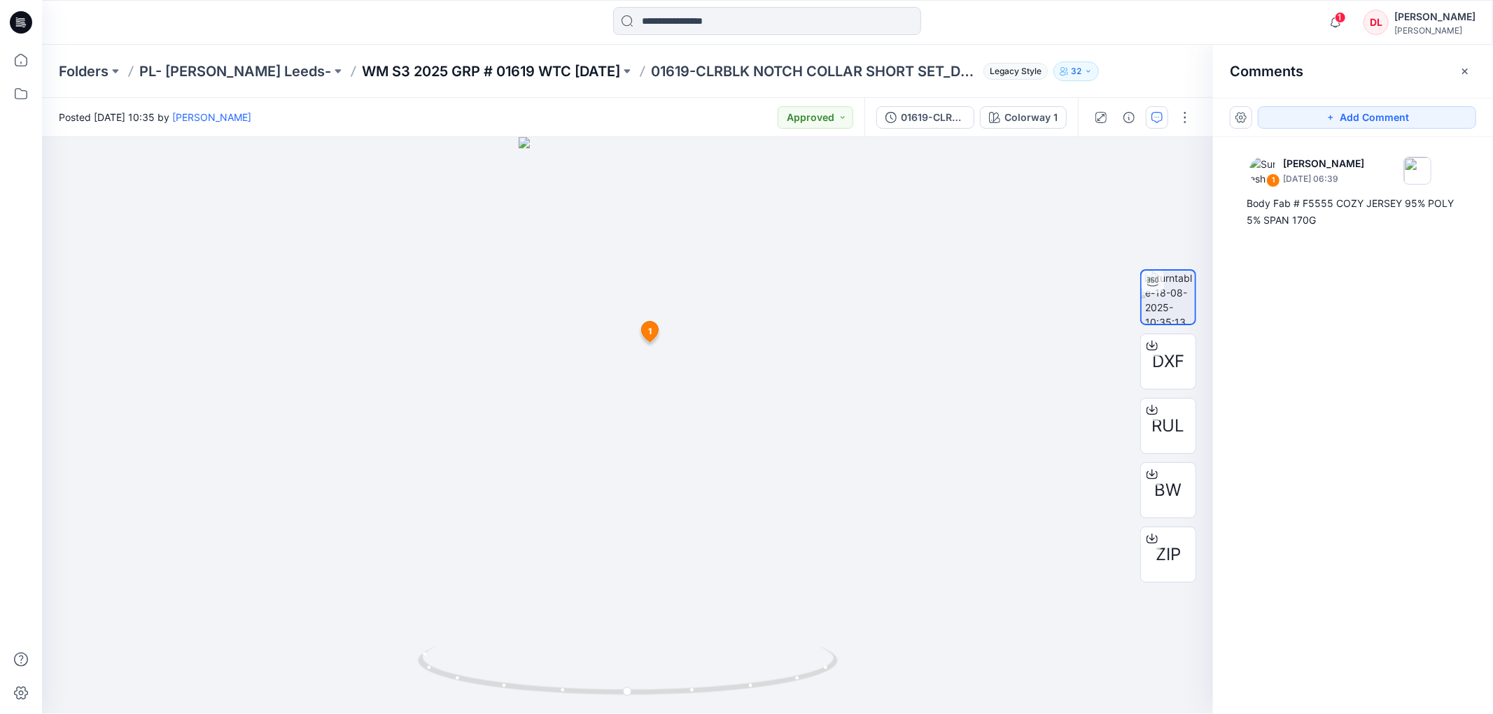
click at [491, 65] on p "WM S3 2025 GRP # 01619 WTC [DATE]" at bounding box center [491, 72] width 258 height 20
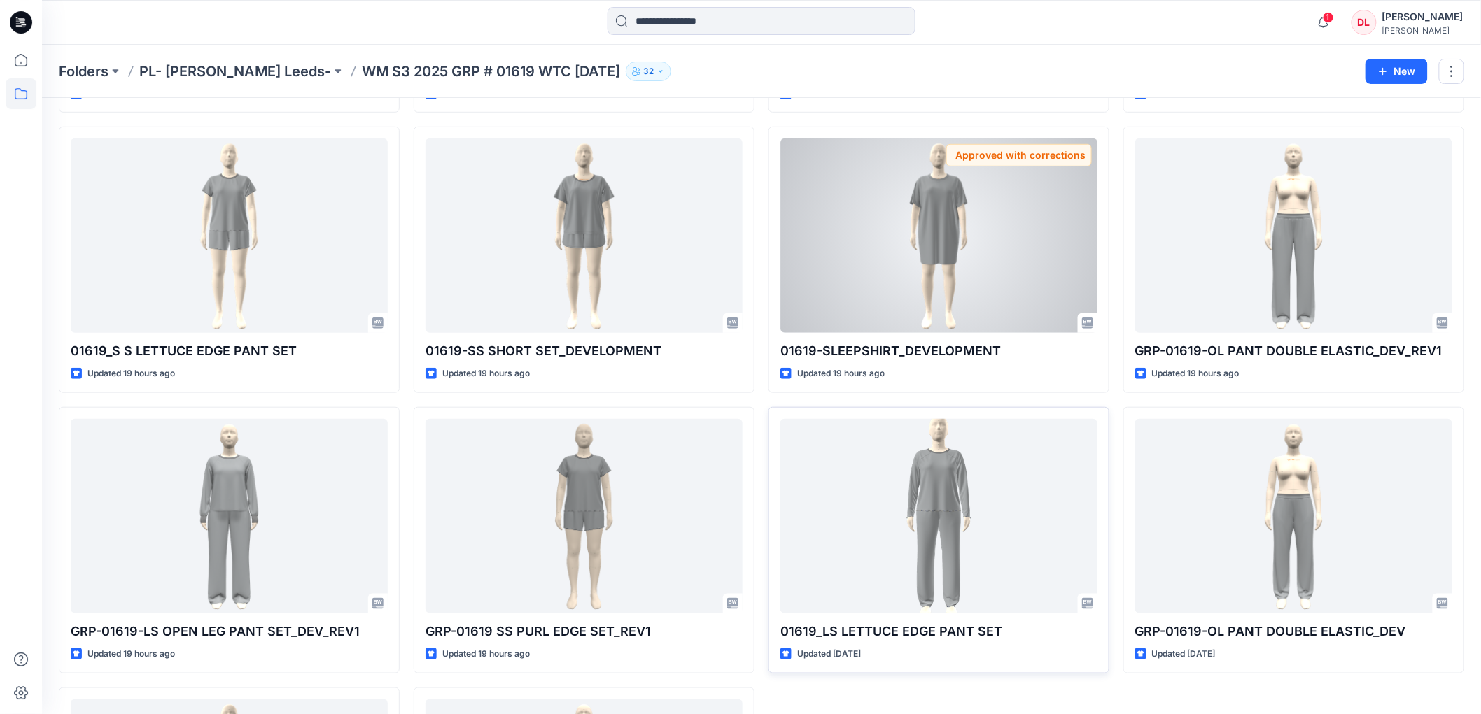
scroll to position [568, 0]
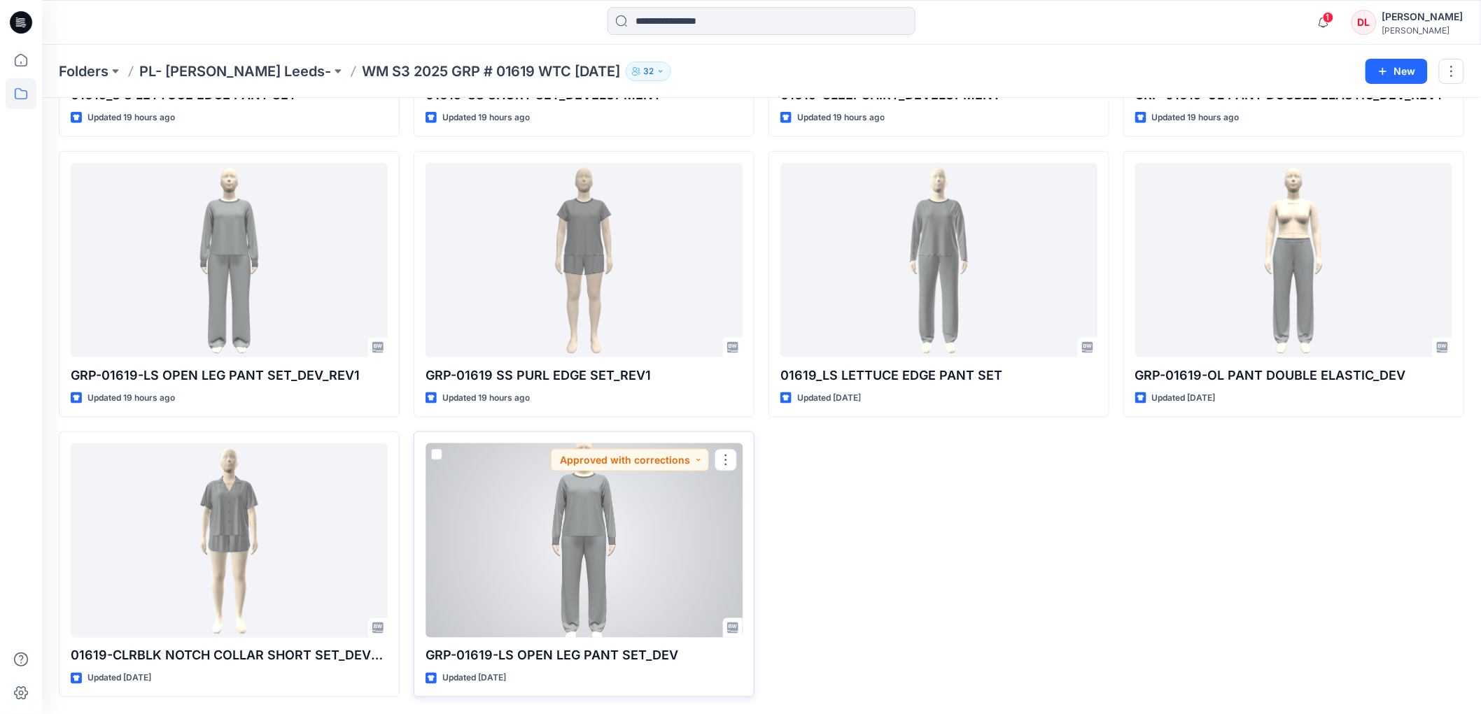
click at [584, 522] on div at bounding box center [583, 541] width 317 height 195
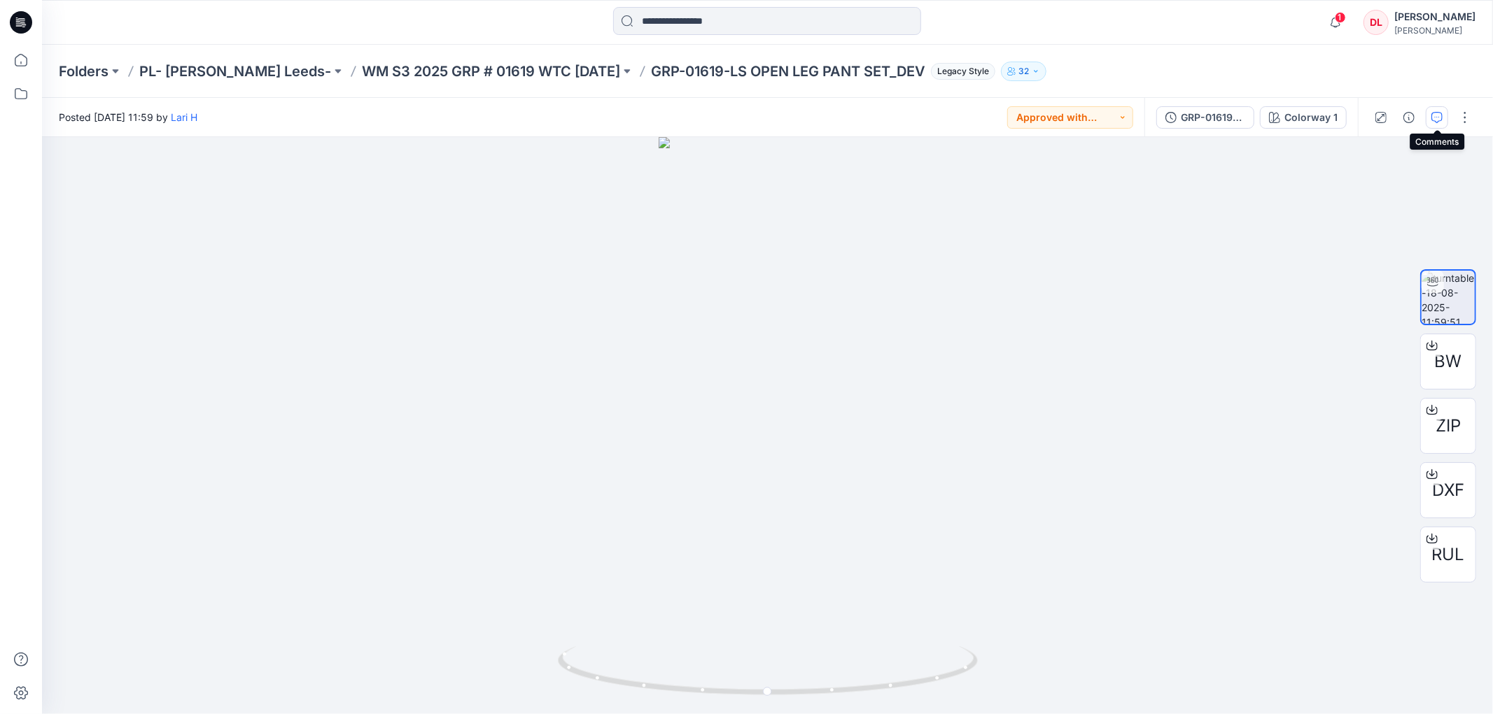
click at [1438, 113] on icon "button" at bounding box center [1436, 117] width 11 height 11
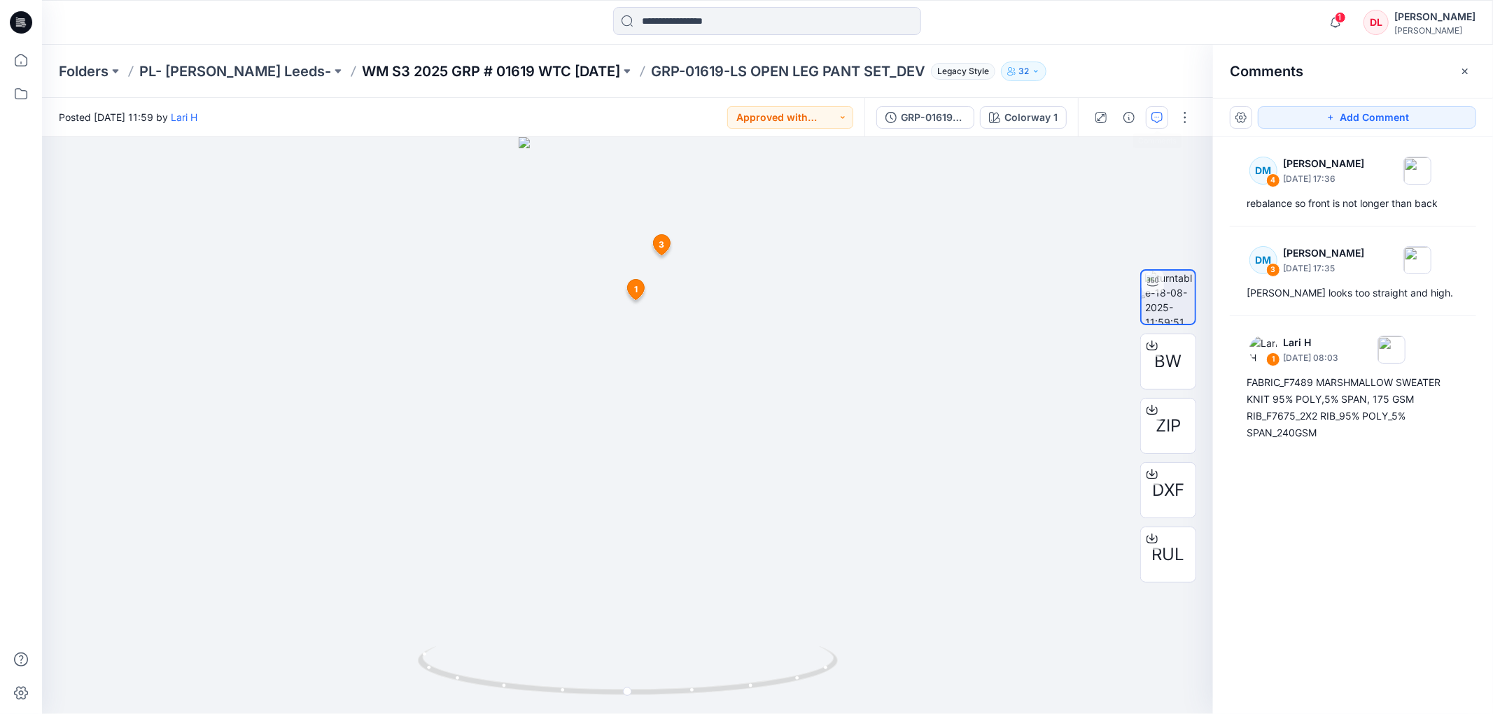
click at [441, 72] on p "WM S3 2025 GRP # 01619 WTC [DATE]" at bounding box center [491, 72] width 258 height 20
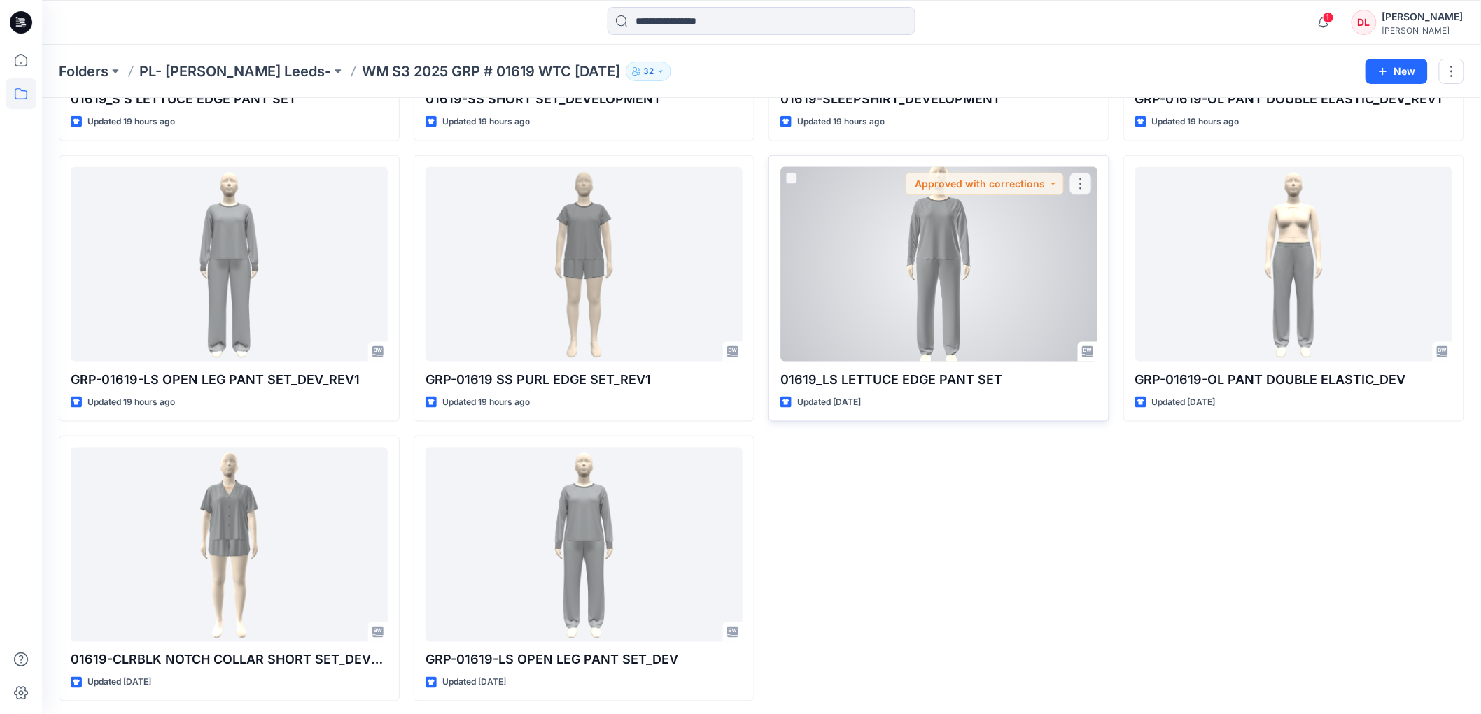
scroll to position [568, 0]
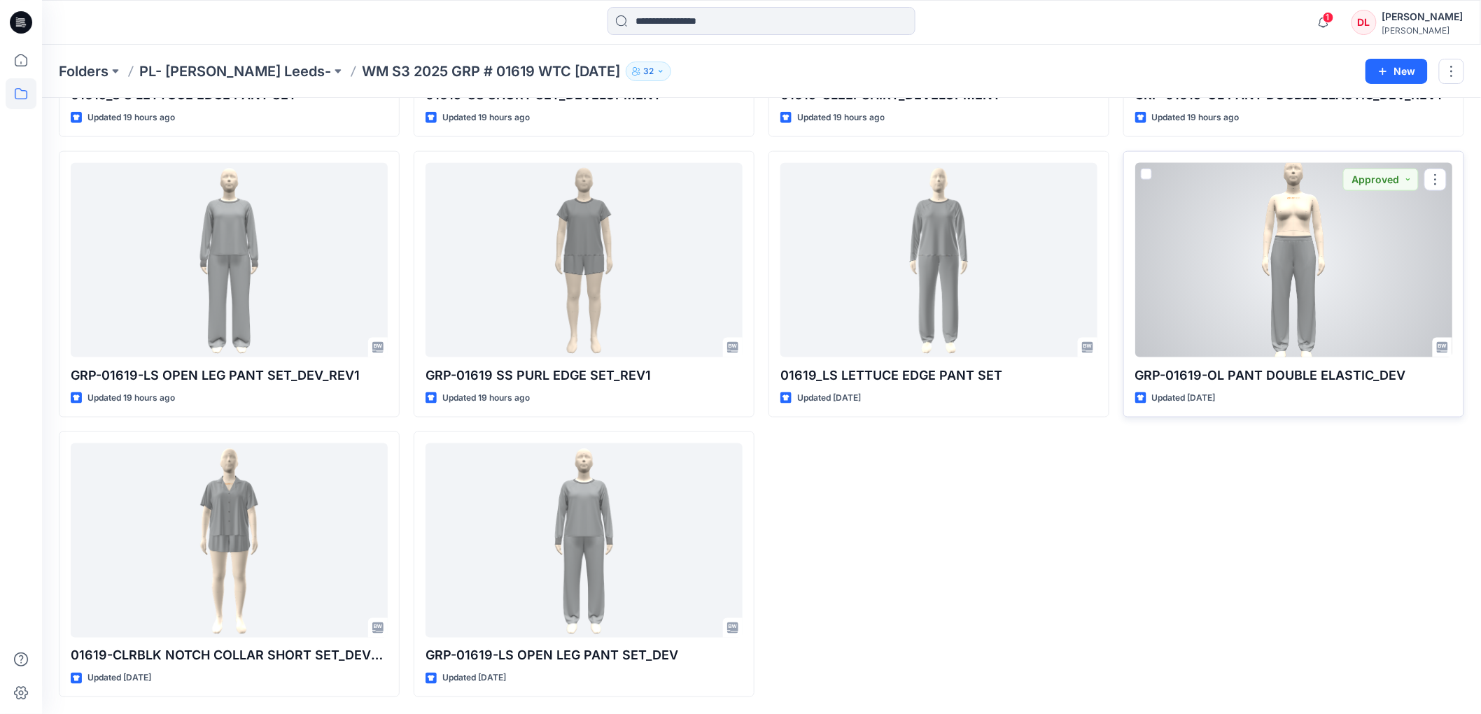
click at [1309, 283] on div at bounding box center [1293, 260] width 317 height 195
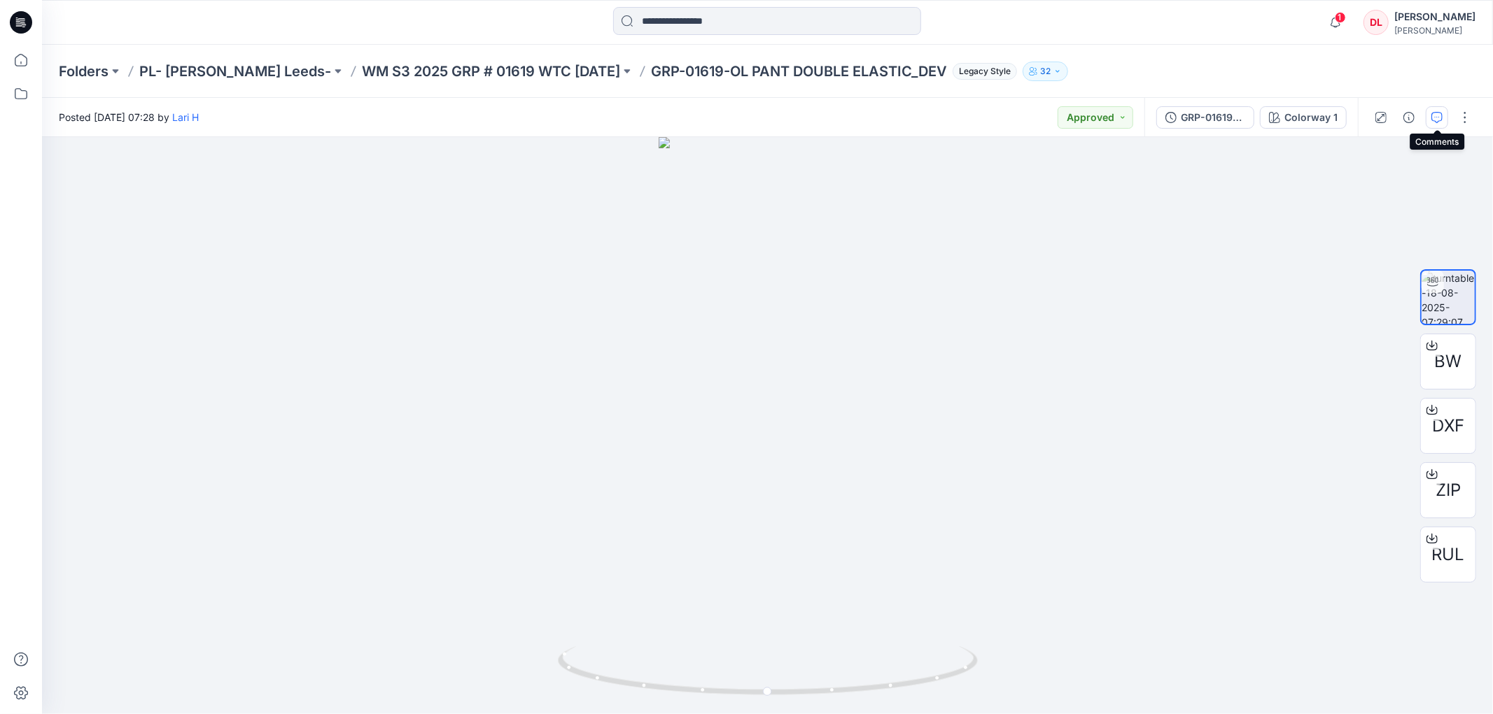
click at [1435, 118] on icon "button" at bounding box center [1436, 117] width 11 height 11
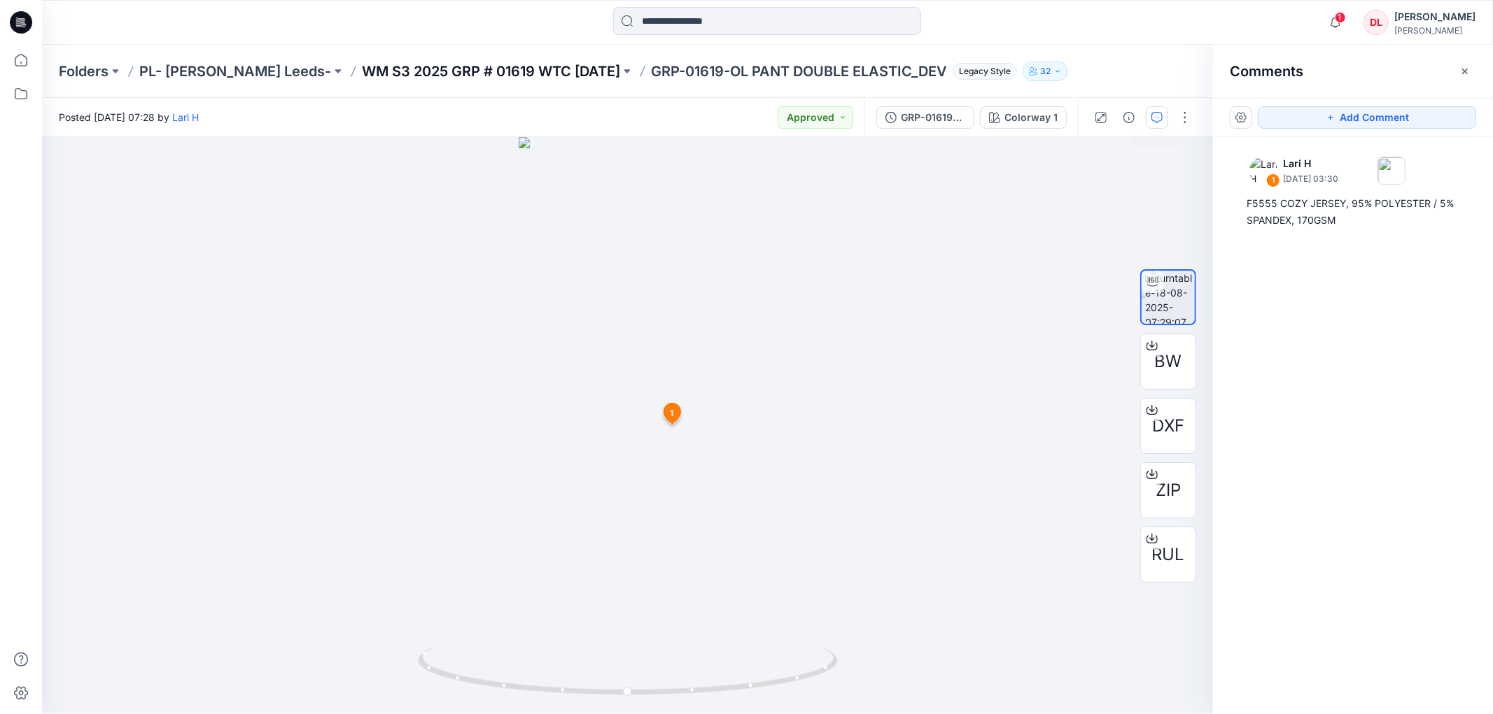
click at [435, 71] on p "WM S3 2025 GRP # 01619 WTC [DATE]" at bounding box center [491, 72] width 258 height 20
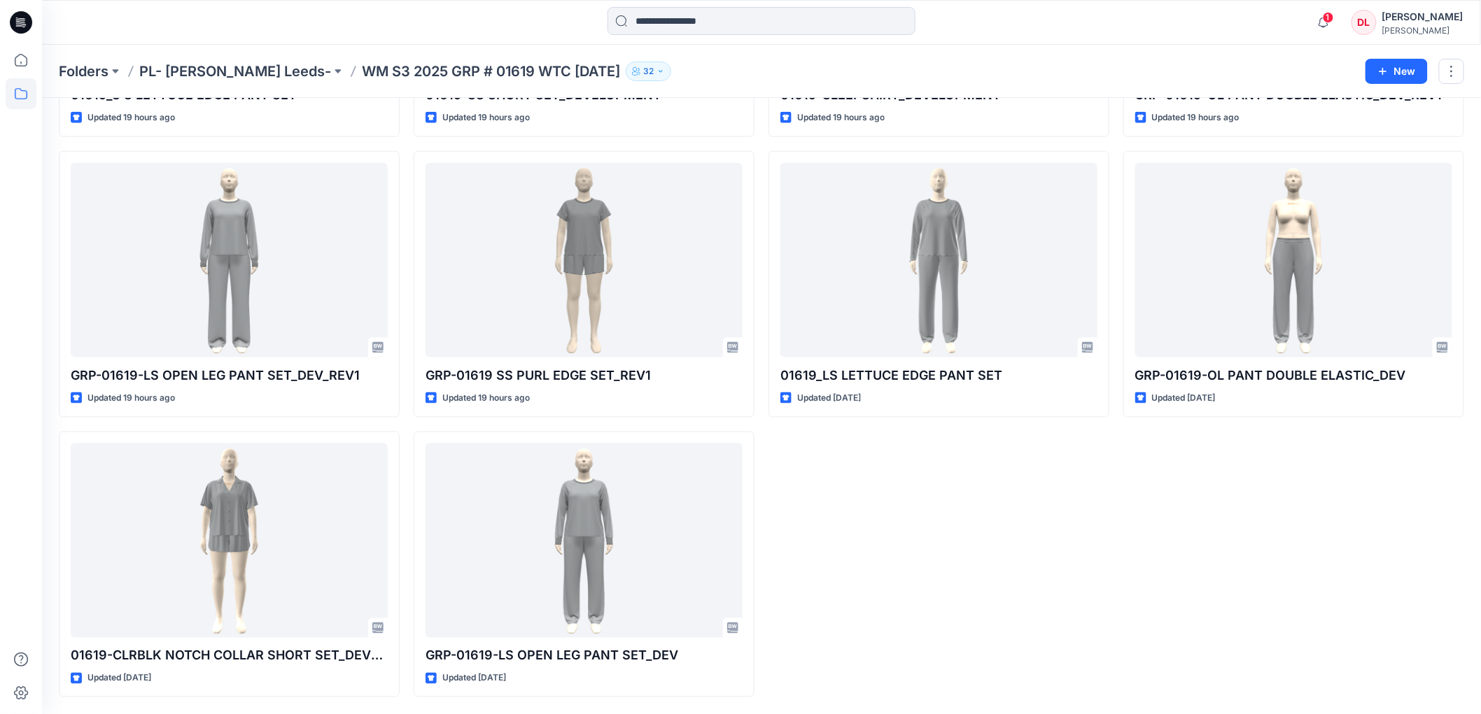
scroll to position [490, 0]
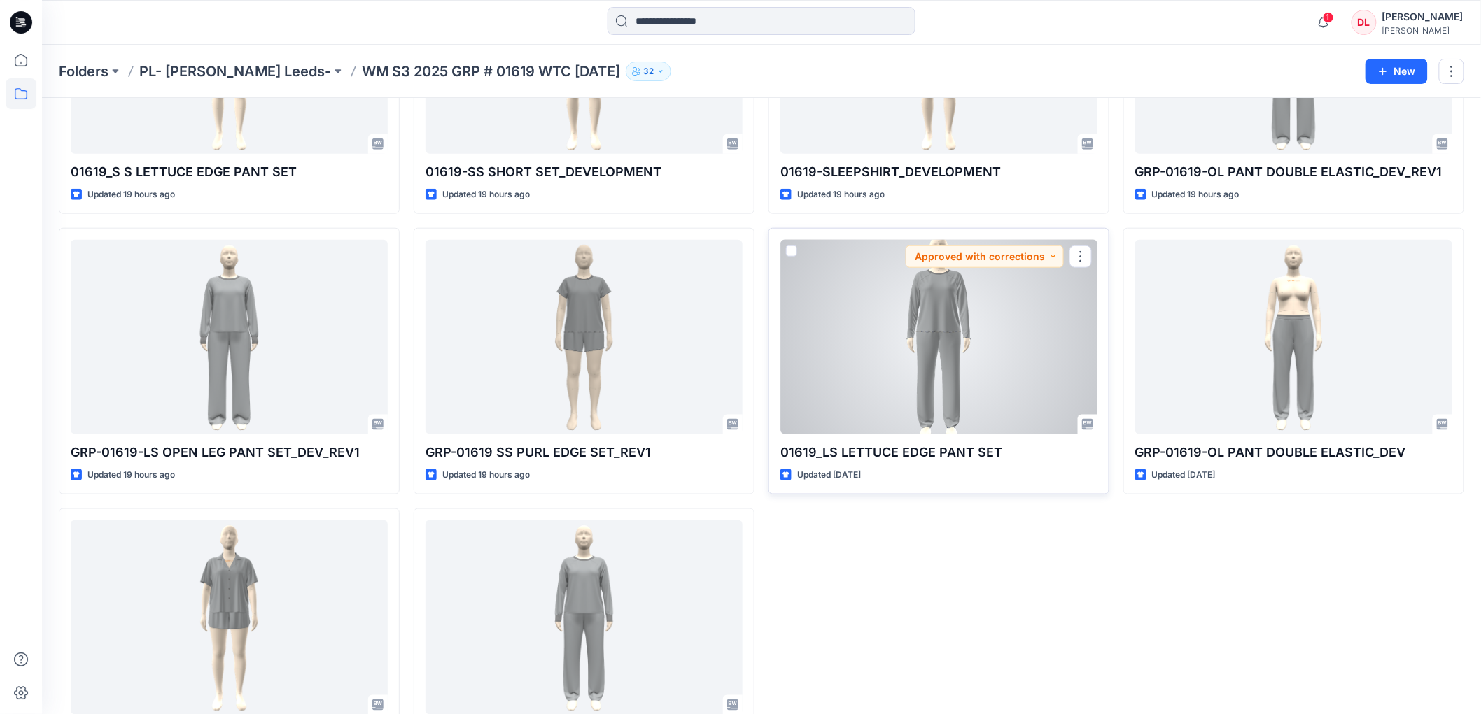
click at [941, 318] on div at bounding box center [938, 337] width 317 height 195
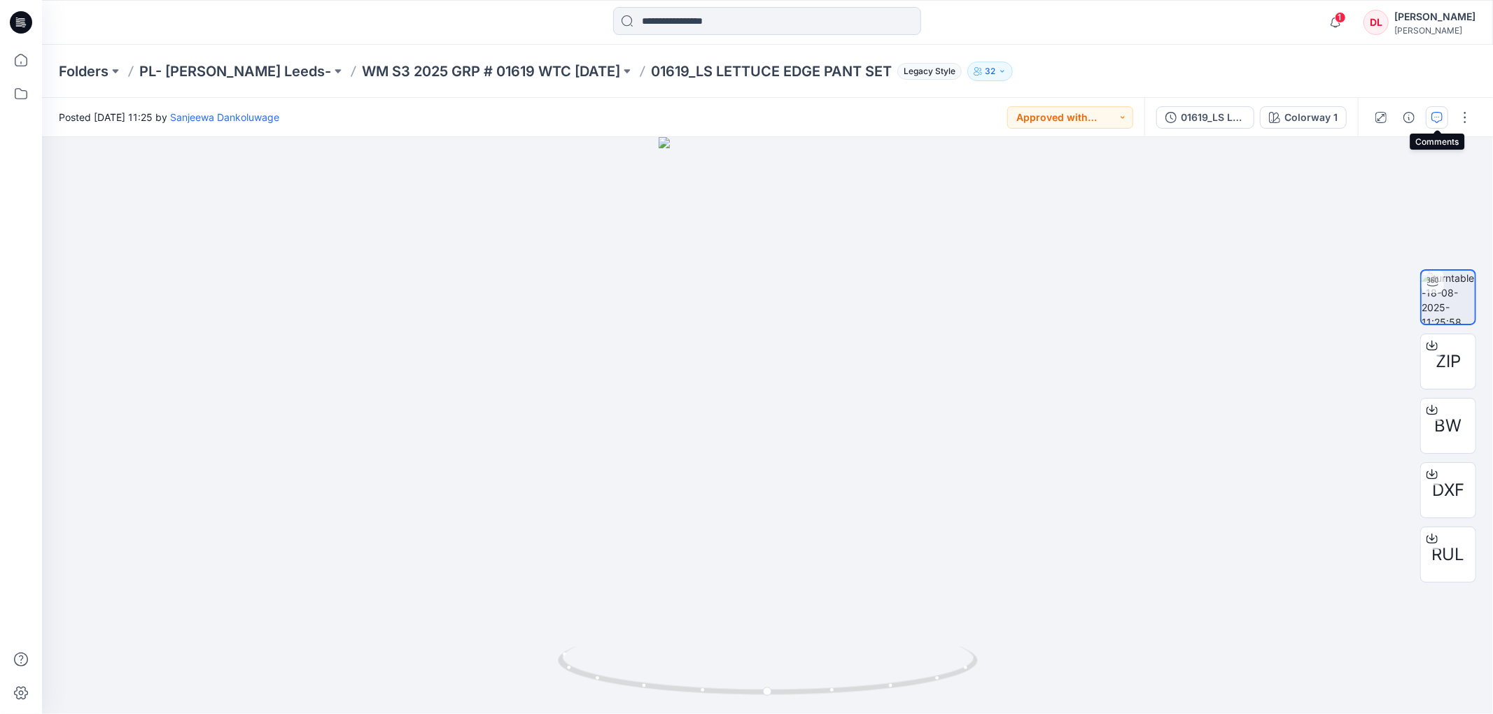
click at [1439, 119] on icon "button" at bounding box center [1436, 117] width 11 height 11
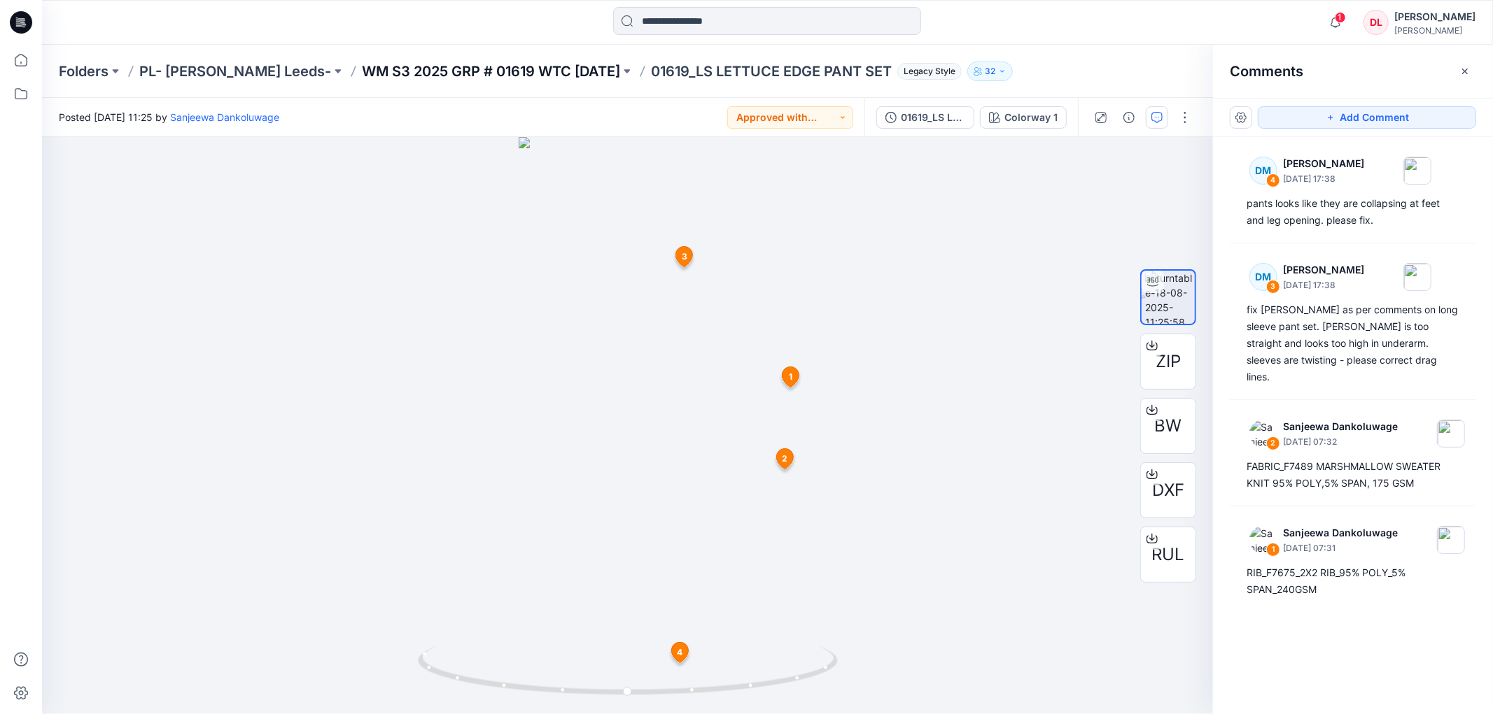
click at [509, 69] on p "WM S3 2025 GRP # 01619 WTC [DATE]" at bounding box center [491, 72] width 258 height 20
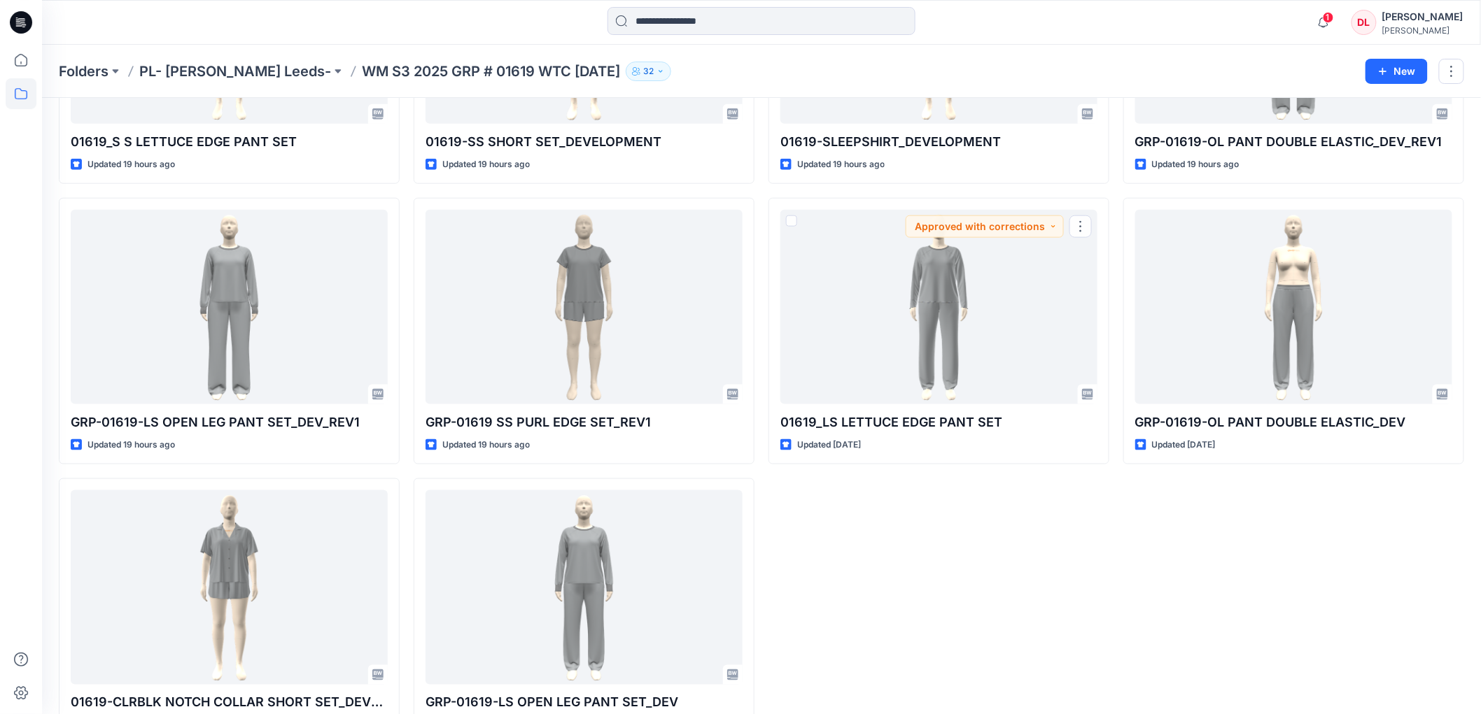
scroll to position [568, 0]
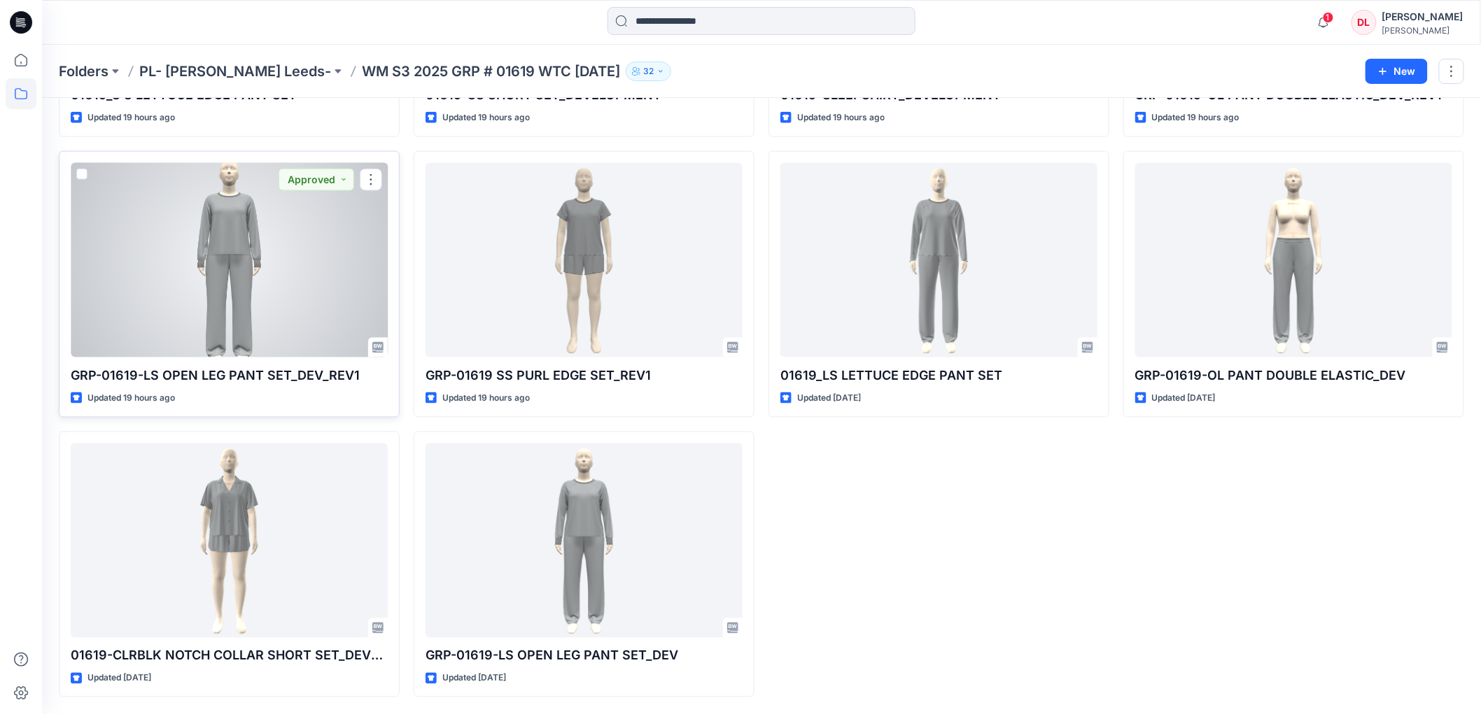
click at [244, 302] on div at bounding box center [229, 260] width 317 height 195
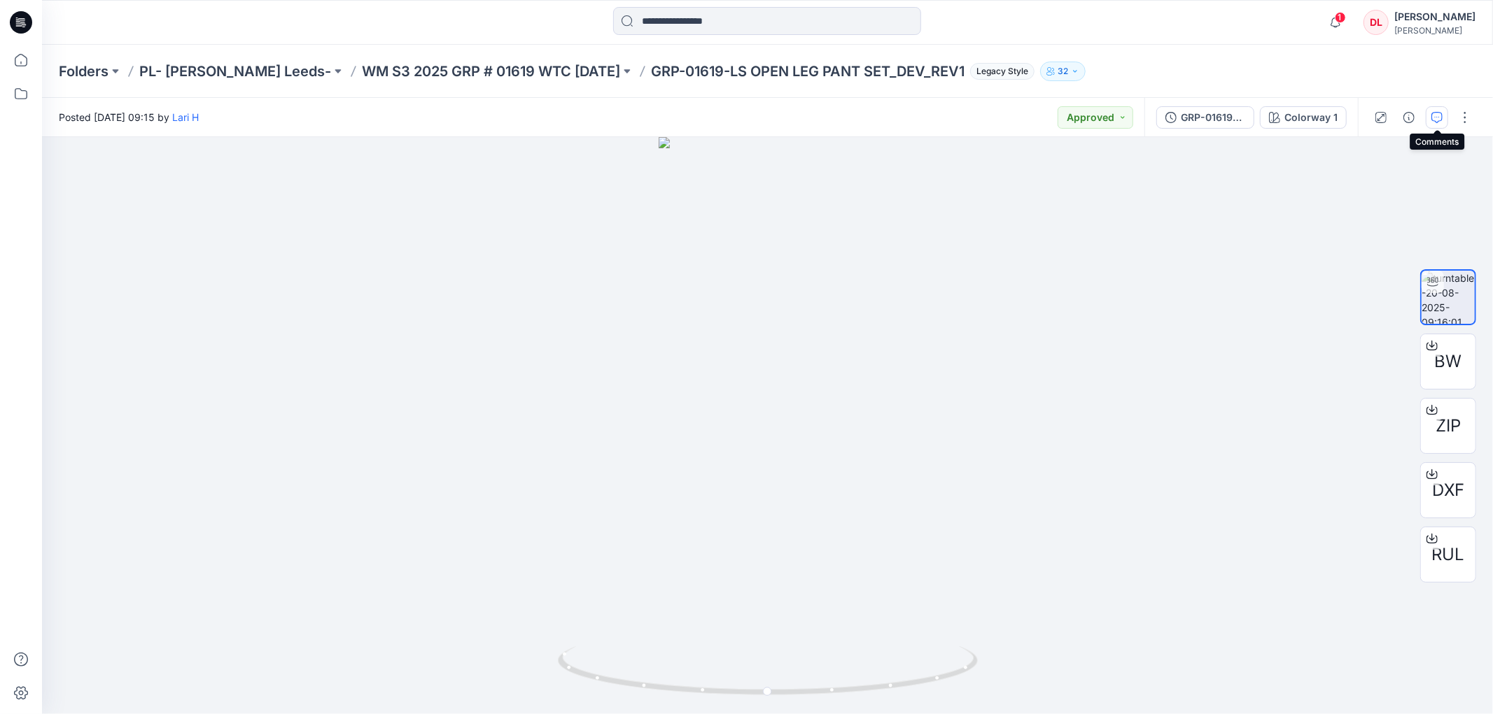
click at [1437, 113] on icon "button" at bounding box center [1436, 117] width 11 height 11
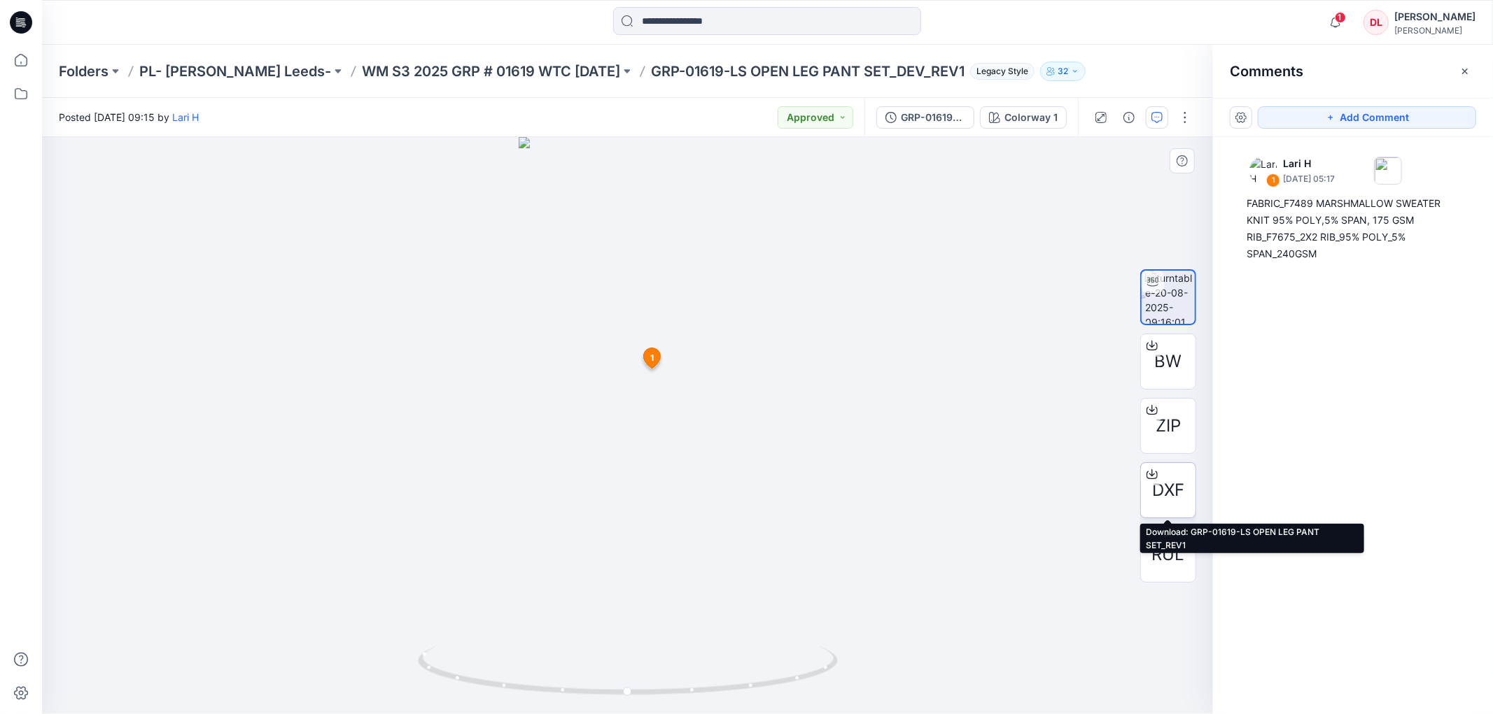
click at [1159, 484] on div at bounding box center [1152, 474] width 22 height 22
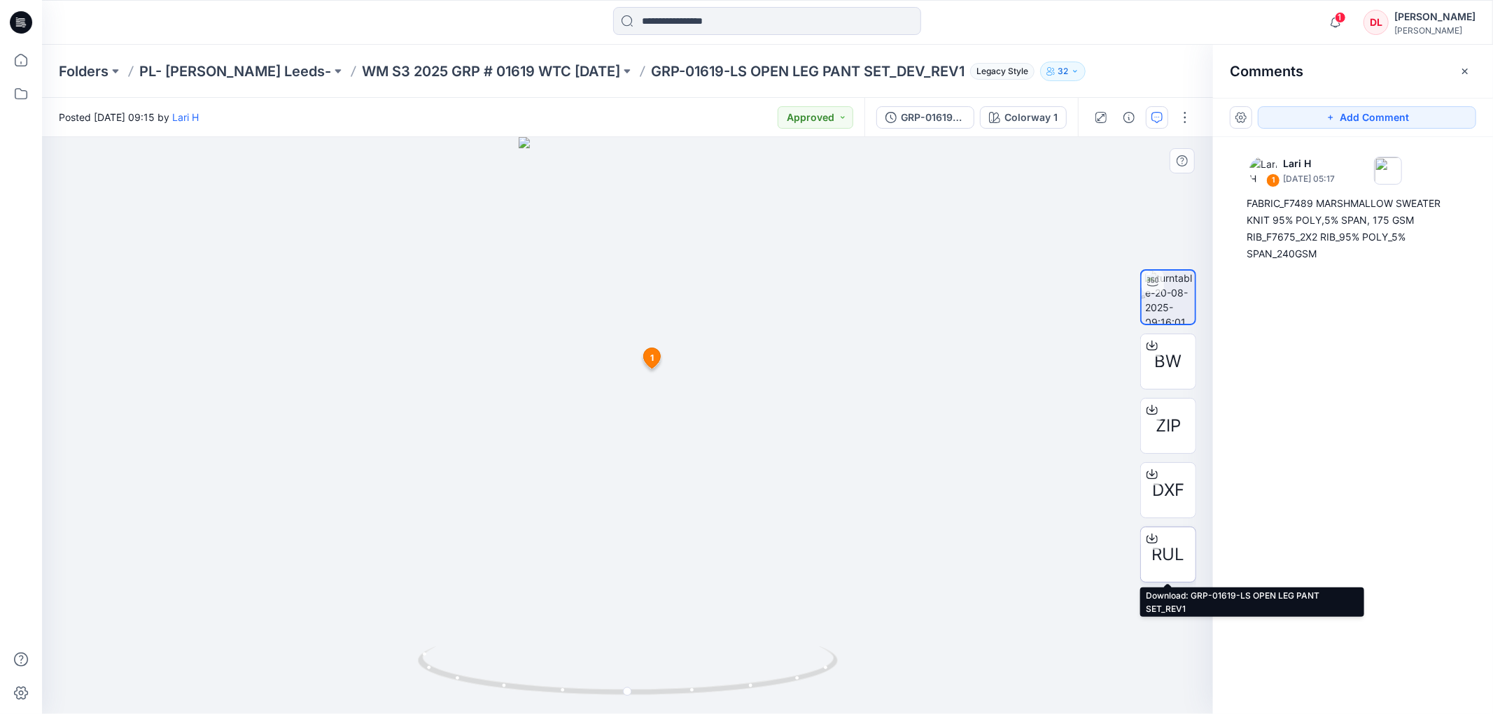
click at [1166, 557] on span "RUL" at bounding box center [1168, 554] width 33 height 25
click at [429, 69] on p "WM S3 2025 GRP # 01619 WTC [DATE]" at bounding box center [491, 72] width 258 height 20
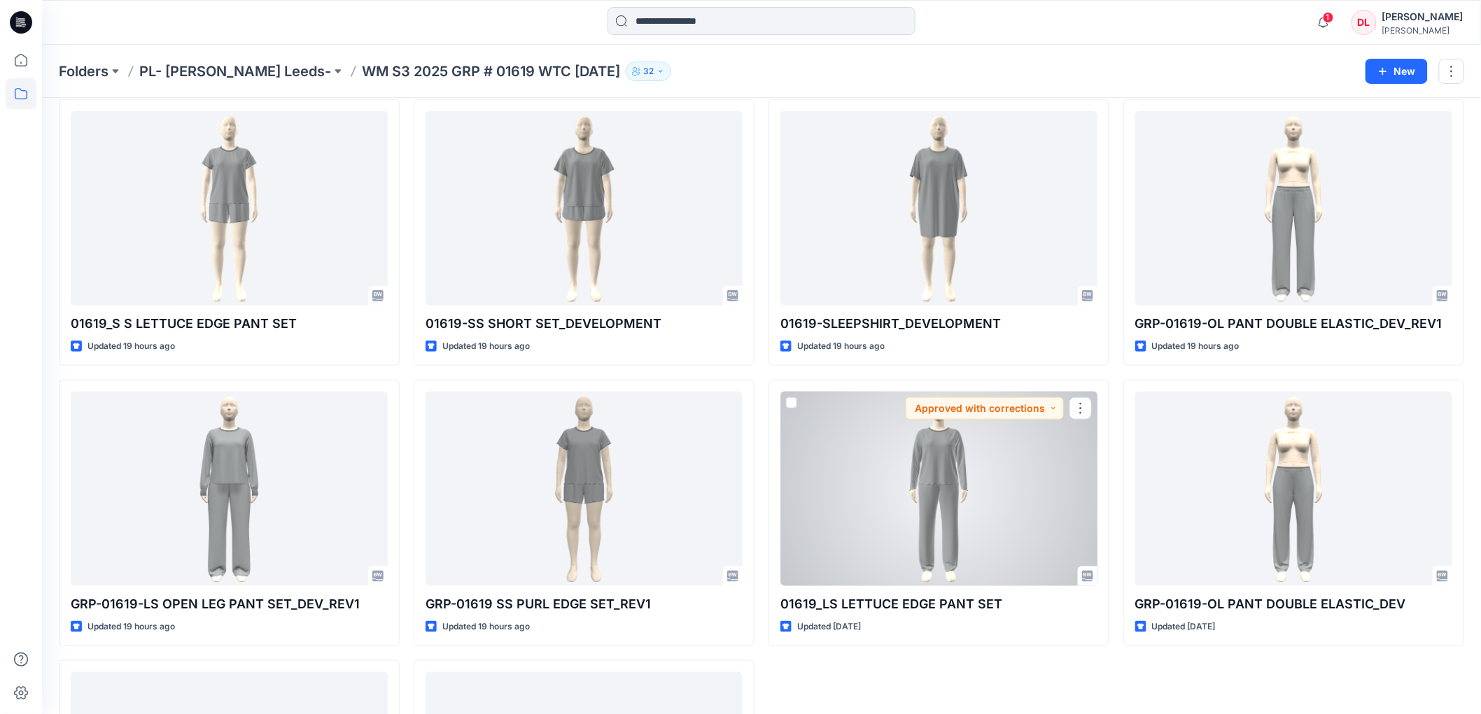
scroll to position [311, 0]
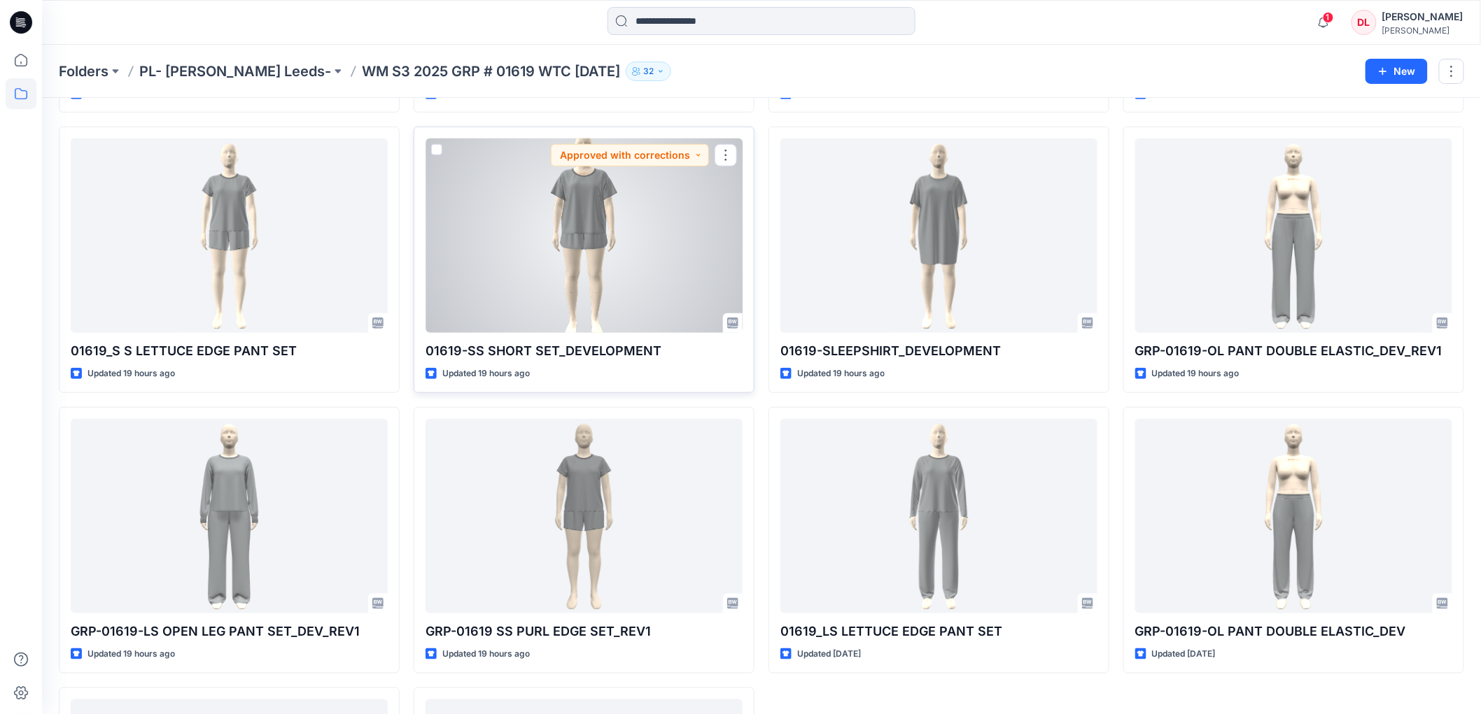
click at [644, 295] on div at bounding box center [583, 236] width 317 height 195
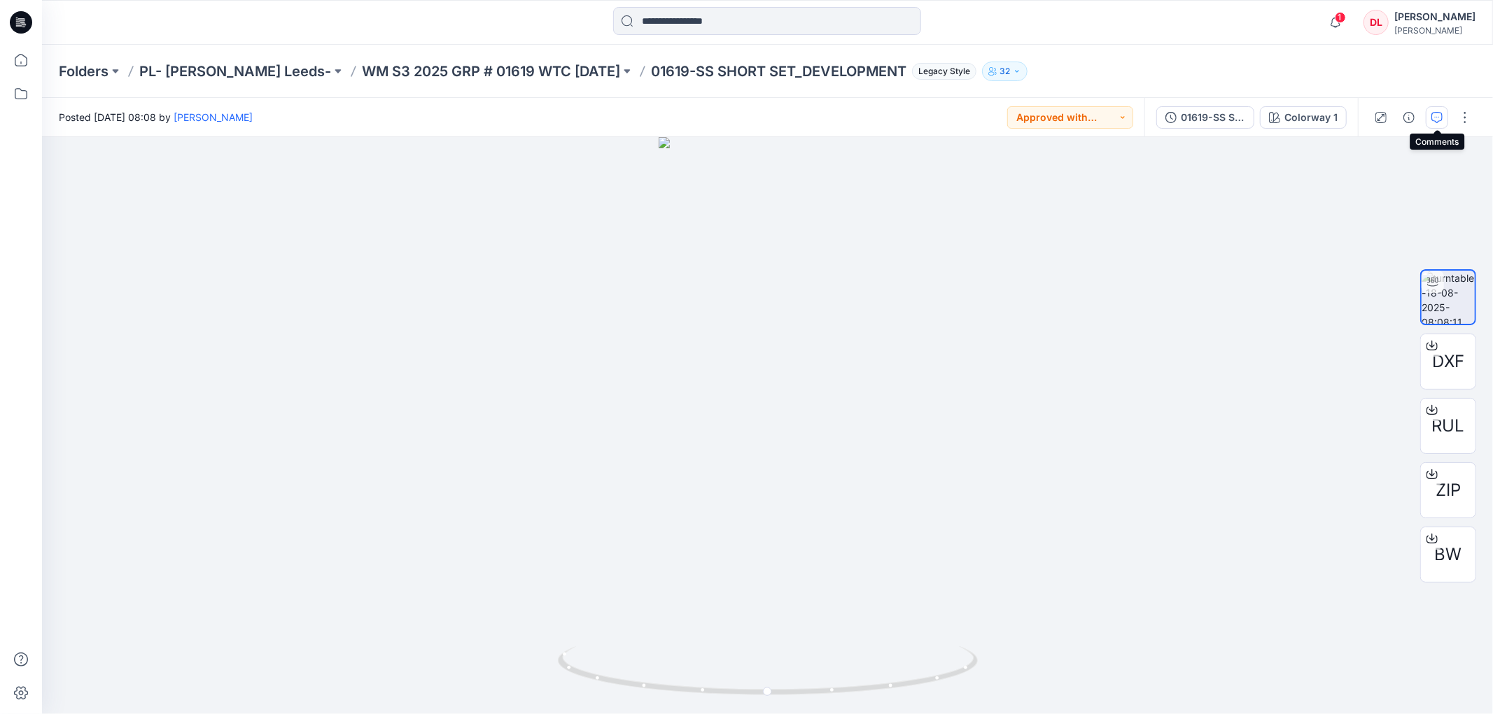
click at [1435, 120] on icon "button" at bounding box center [1436, 117] width 11 height 11
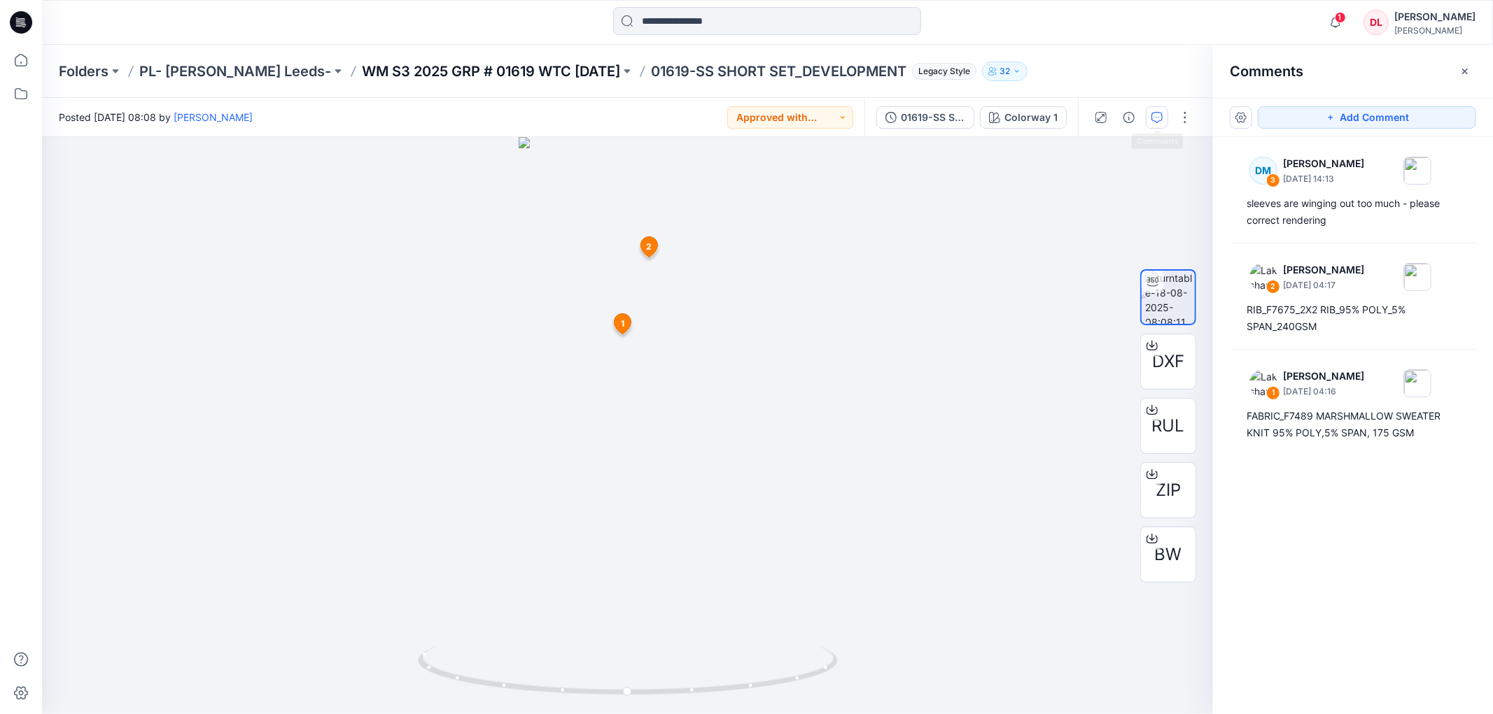
click at [530, 62] on p "WM S3 2025 GRP # 01619 WTC [DATE]" at bounding box center [491, 72] width 258 height 20
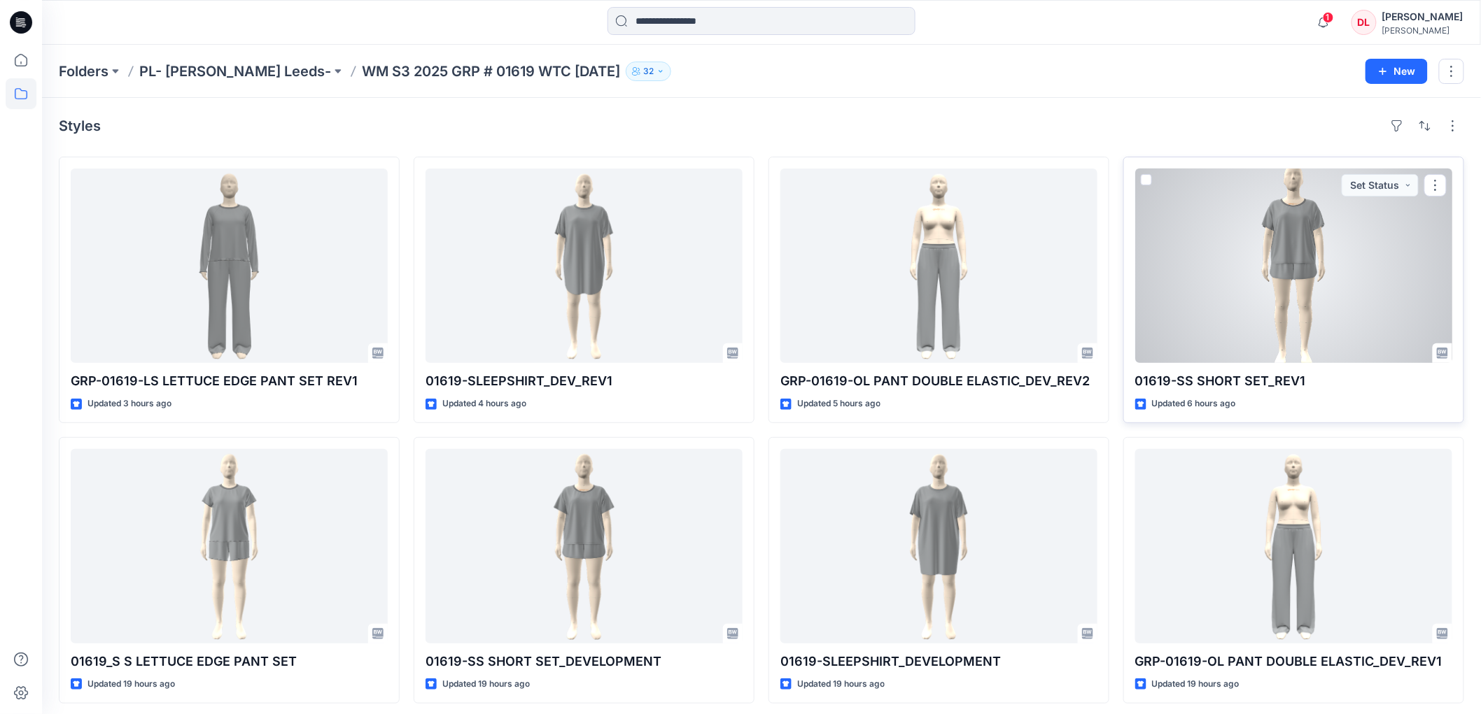
click at [1293, 273] on div at bounding box center [1293, 266] width 317 height 195
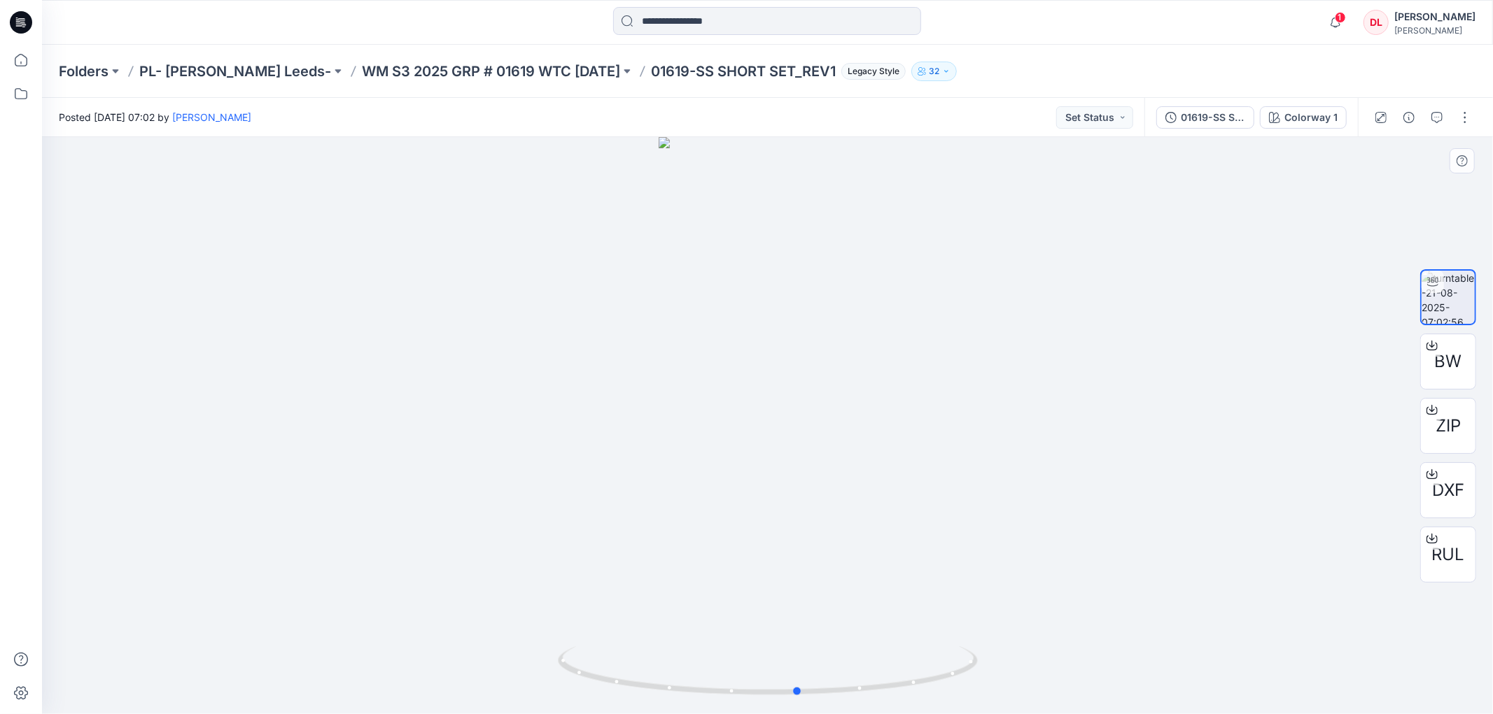
drag, startPoint x: 835, startPoint y: 693, endPoint x: 446, endPoint y: 632, distance: 393.9
click at [446, 632] on div at bounding box center [767, 425] width 1451 height 577
click at [451, 73] on p "WM S3 2025 GRP # 01619 WTC [DATE]" at bounding box center [491, 72] width 258 height 20
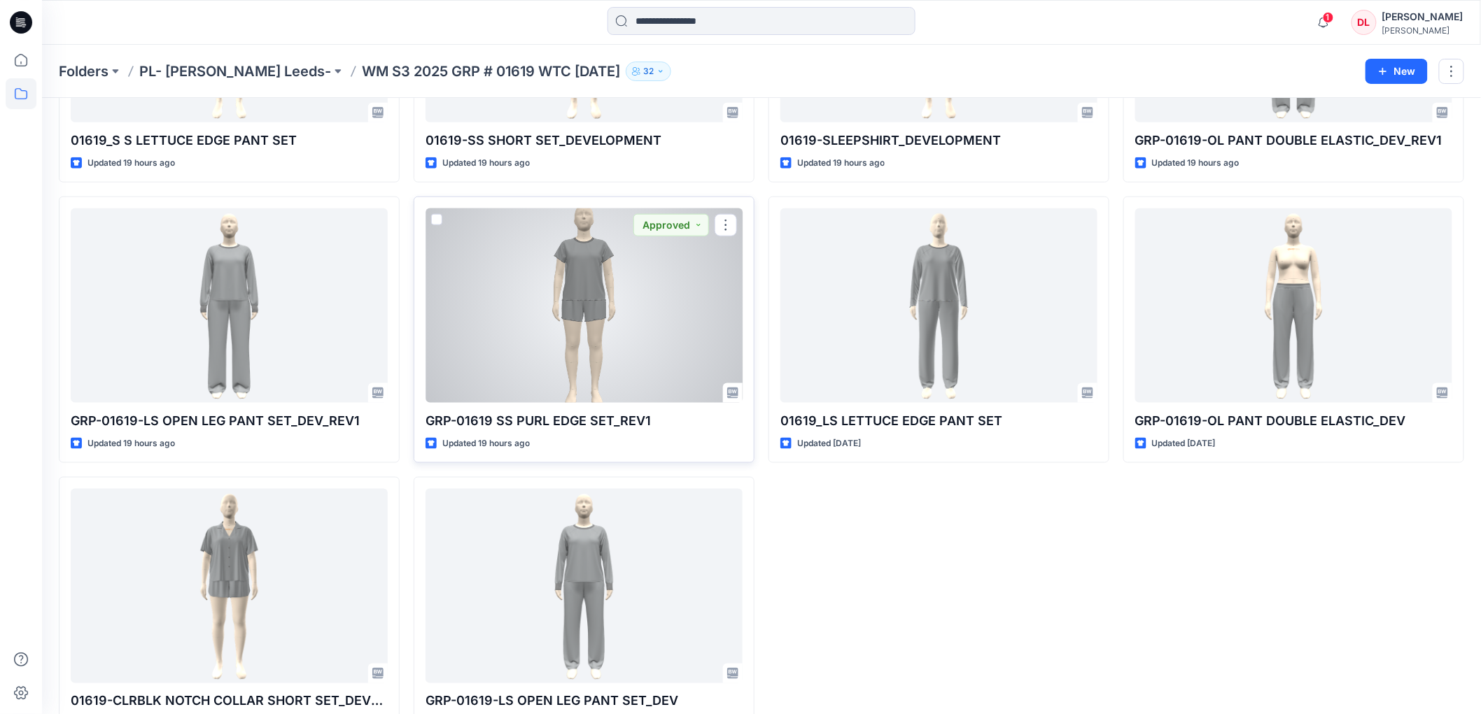
scroll to position [568, 0]
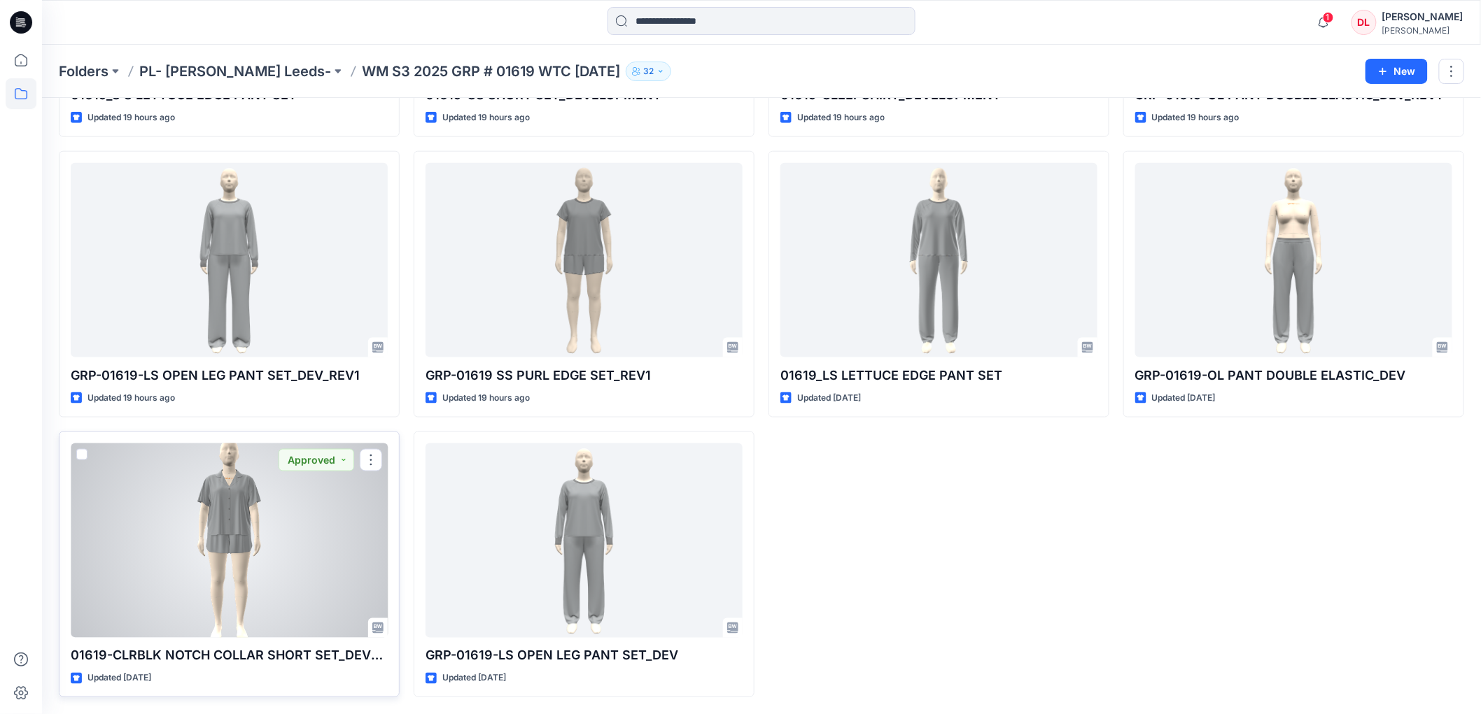
click at [234, 512] on div at bounding box center [229, 541] width 317 height 195
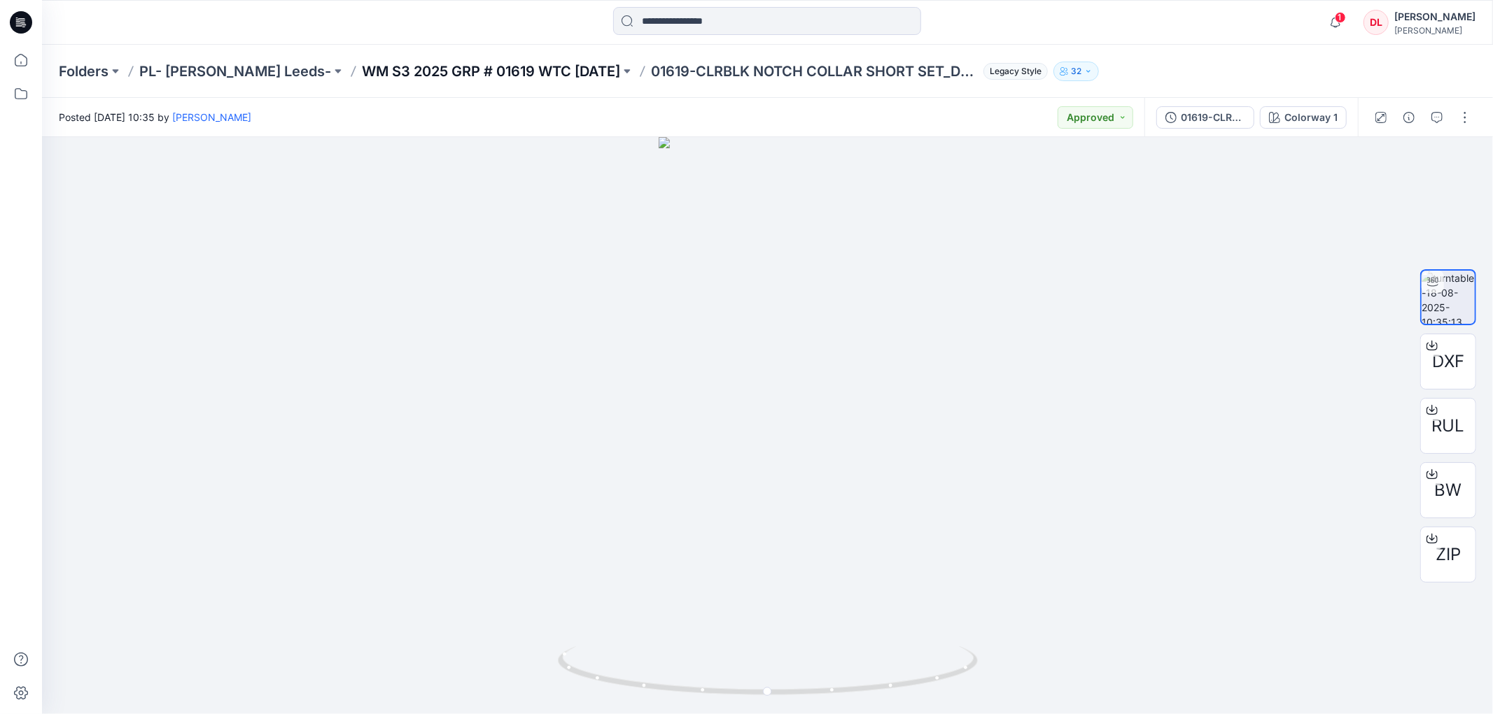
click at [439, 73] on p "WM S3 2025 GRP # 01619 WTC [DATE]" at bounding box center [491, 72] width 258 height 20
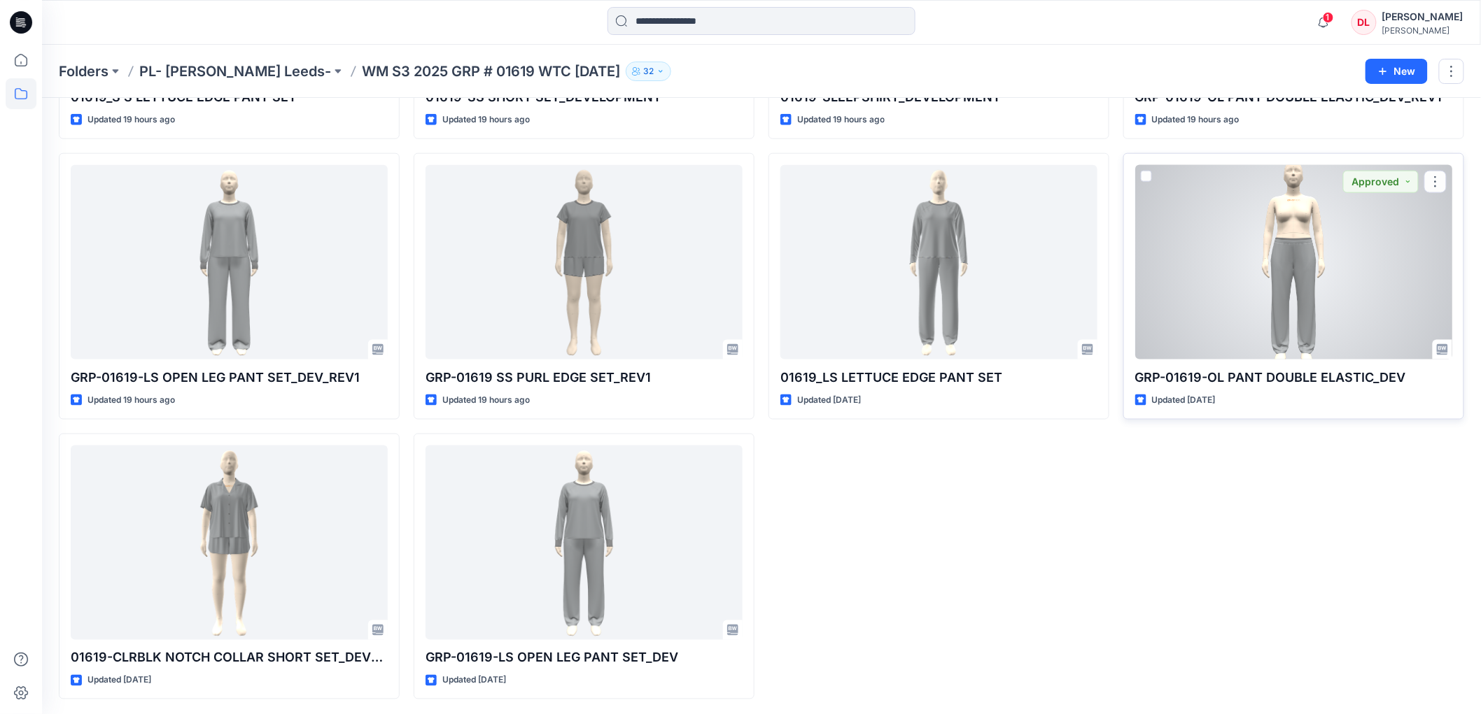
scroll to position [568, 0]
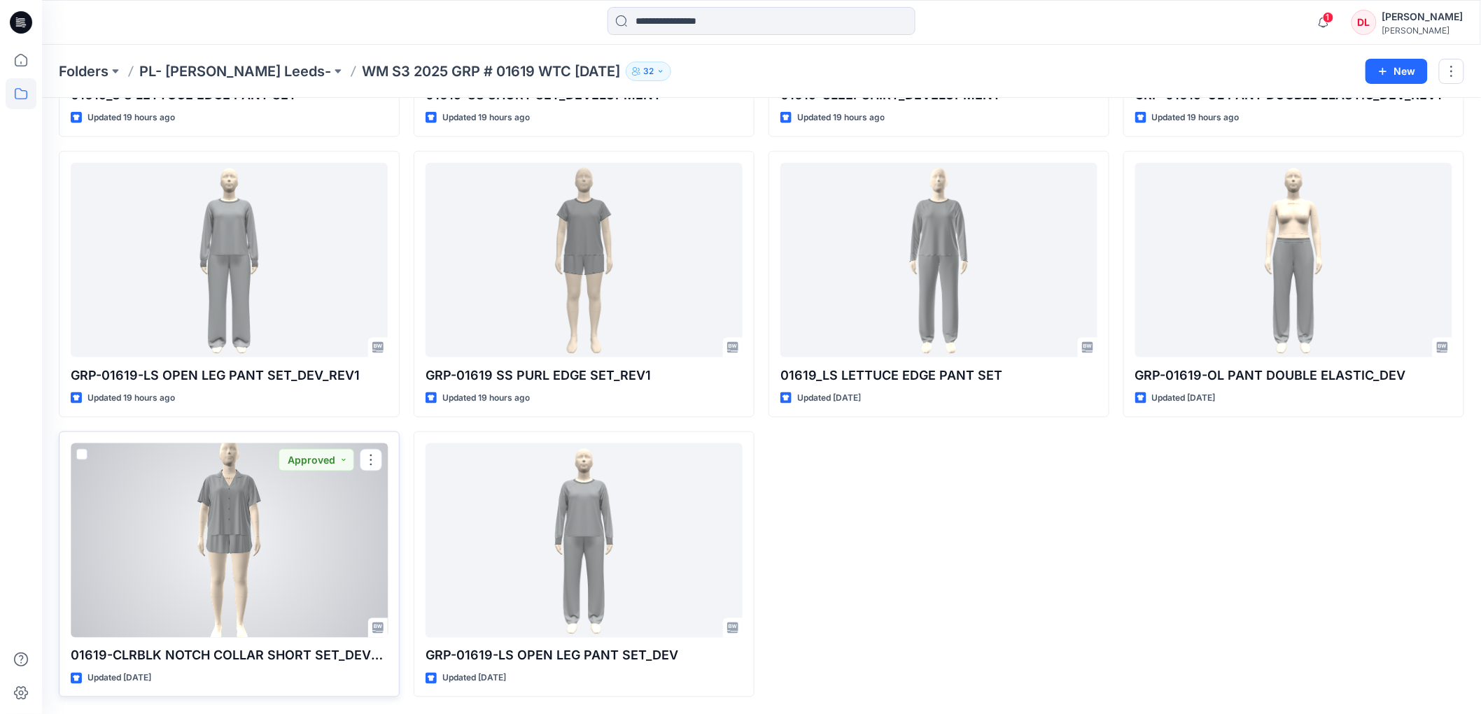
click at [234, 533] on div at bounding box center [229, 541] width 317 height 195
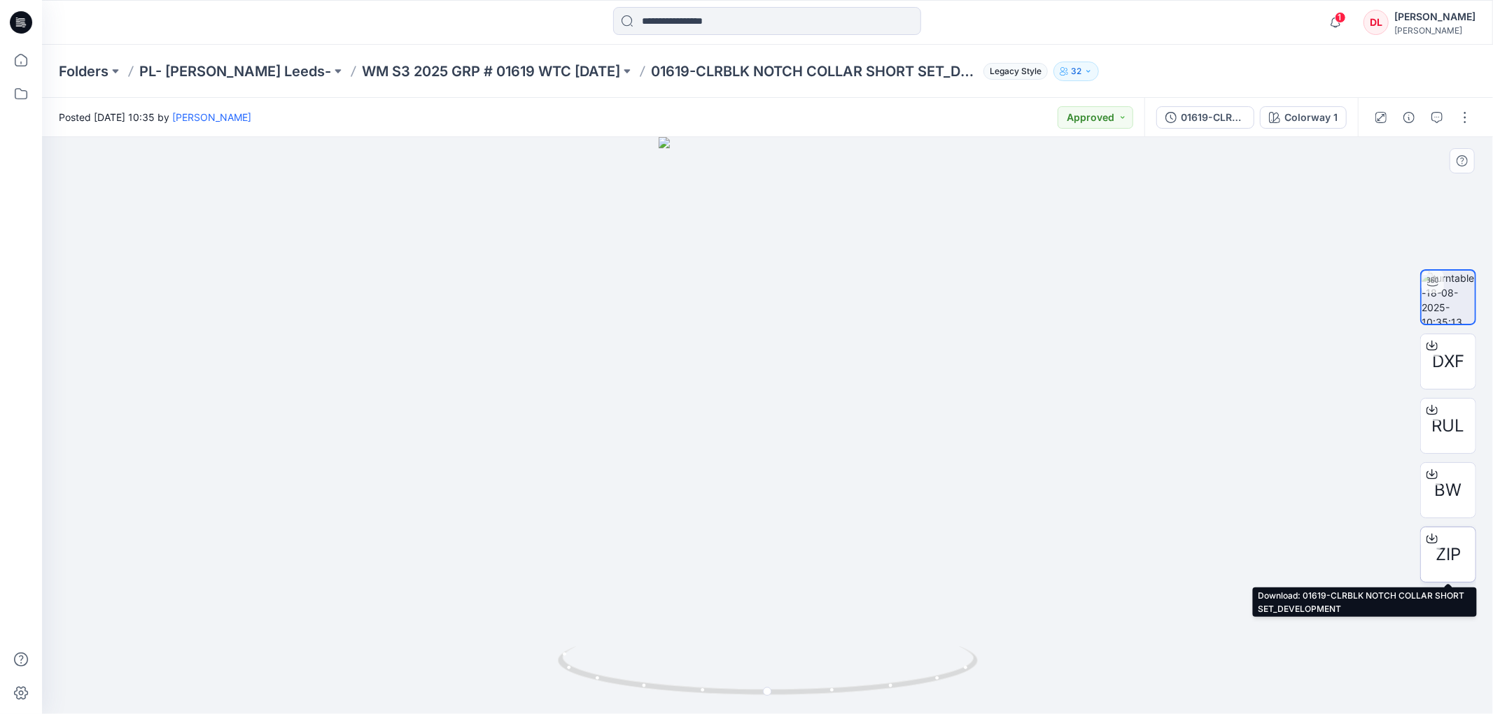
click at [1442, 554] on span "ZIP" at bounding box center [1447, 554] width 25 height 25
click at [478, 71] on p "WM S3 2025 GRP # 01619 WTC [DATE]" at bounding box center [491, 72] width 258 height 20
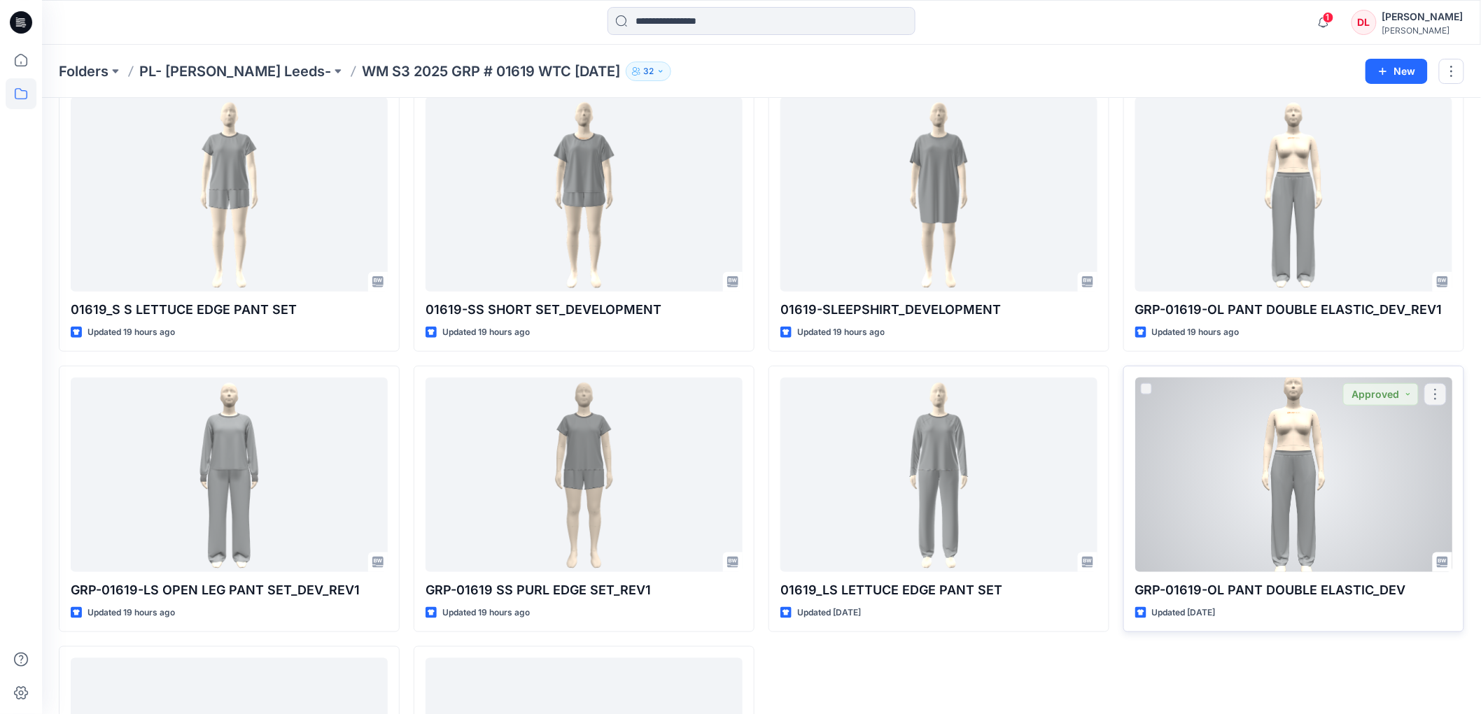
scroll to position [334, 0]
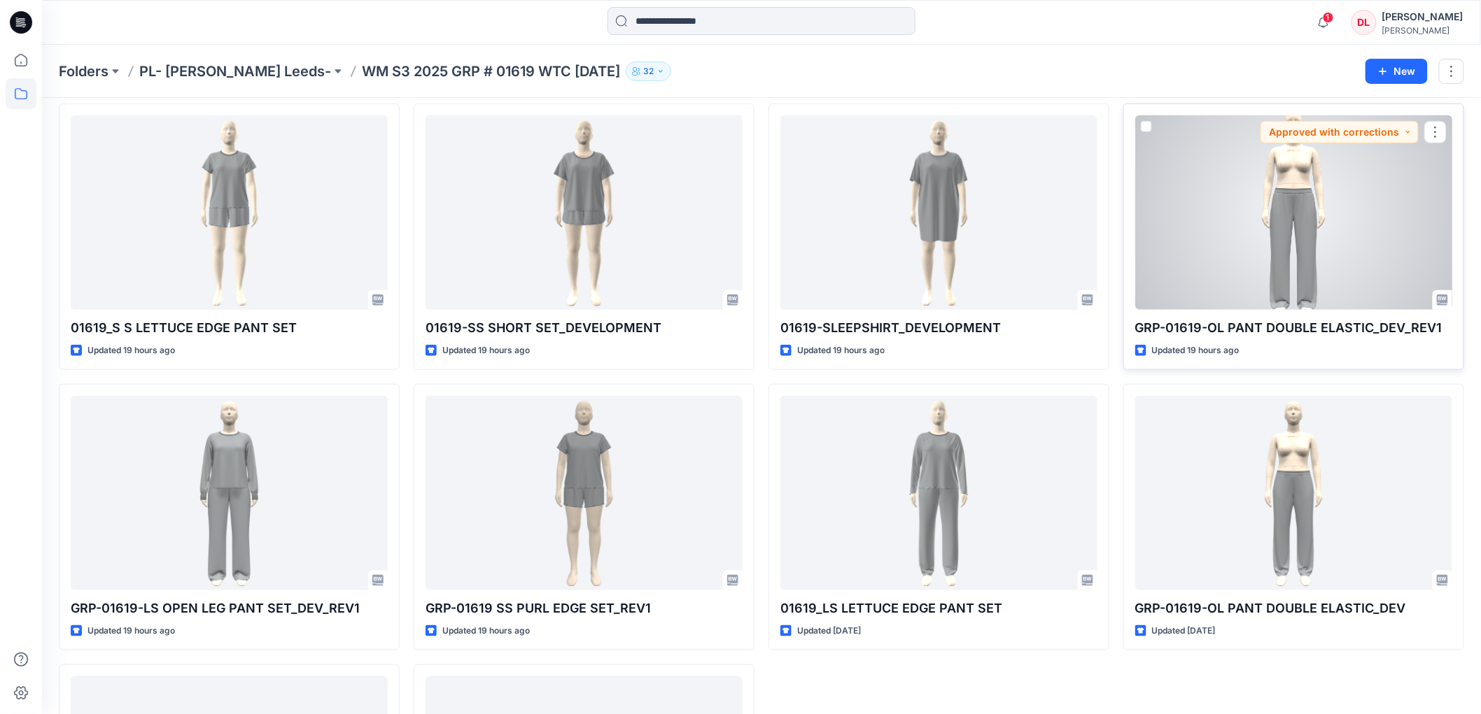
click at [1313, 241] on div at bounding box center [1293, 212] width 317 height 195
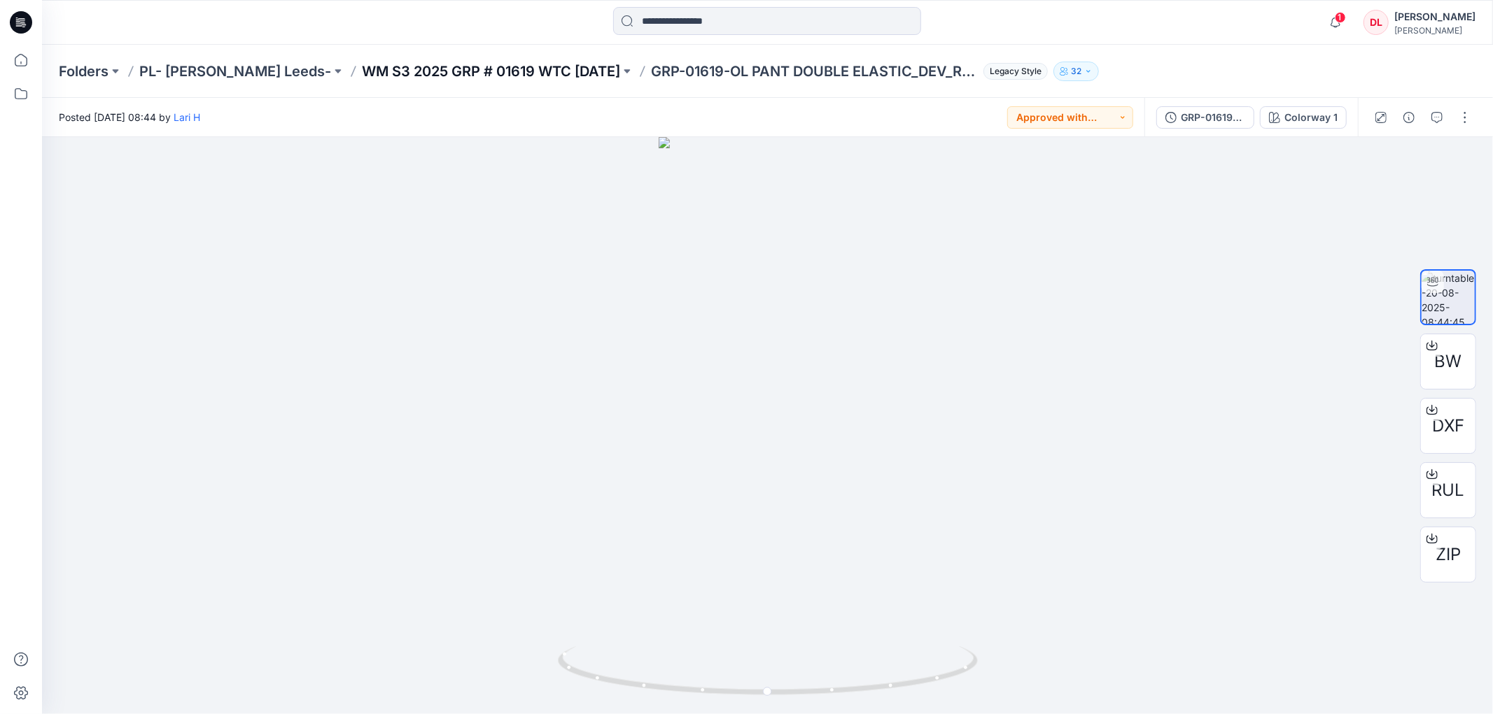
click at [395, 69] on p "WM S3 2025 GRP # 01619 WTC [DATE]" at bounding box center [491, 72] width 258 height 20
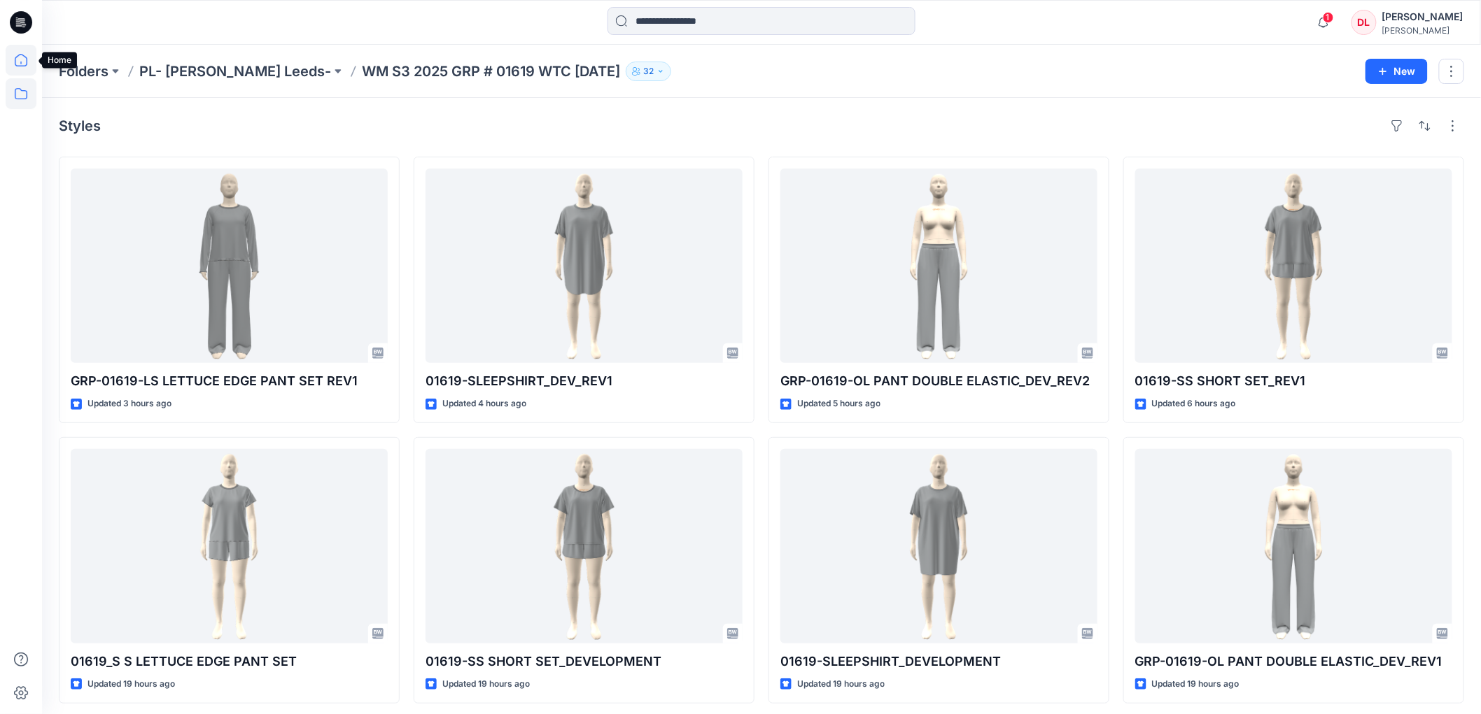
click at [19, 64] on icon at bounding box center [21, 60] width 31 height 31
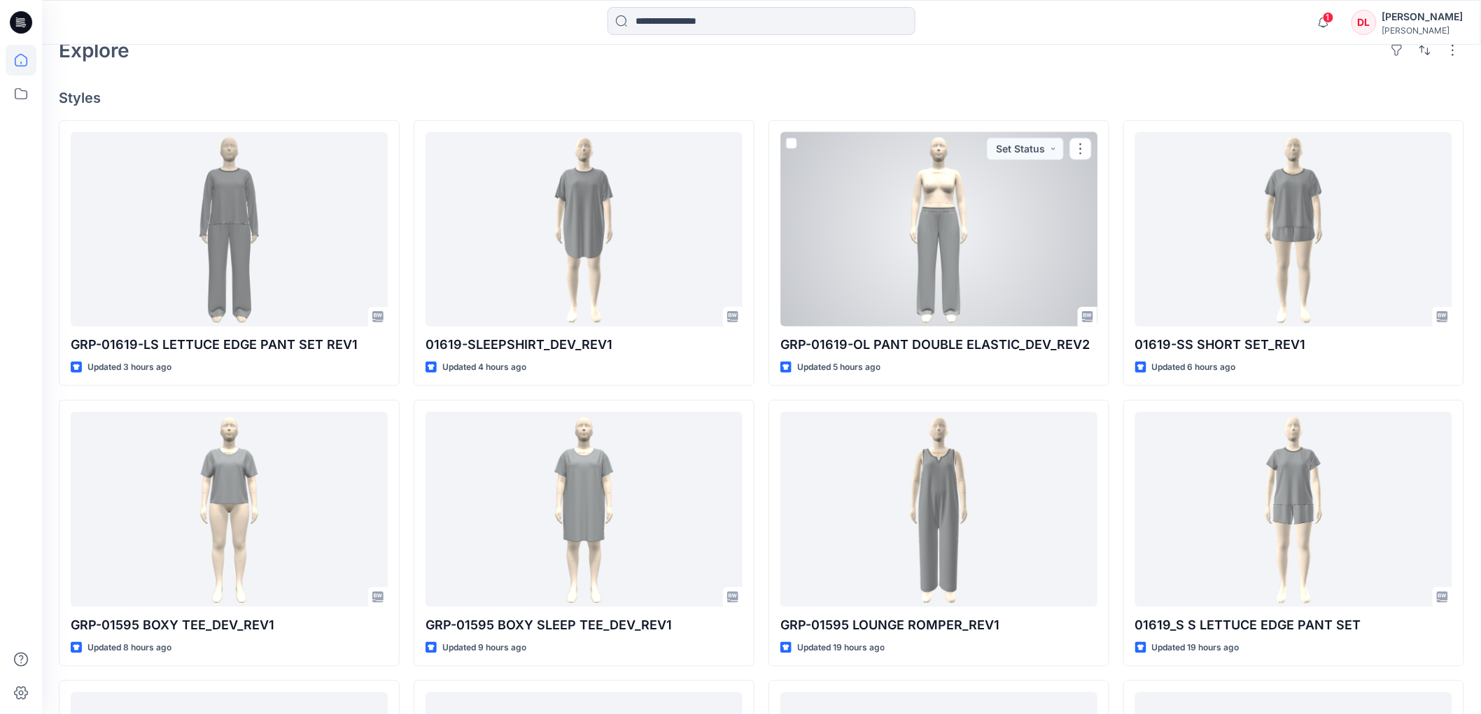
scroll to position [466, 0]
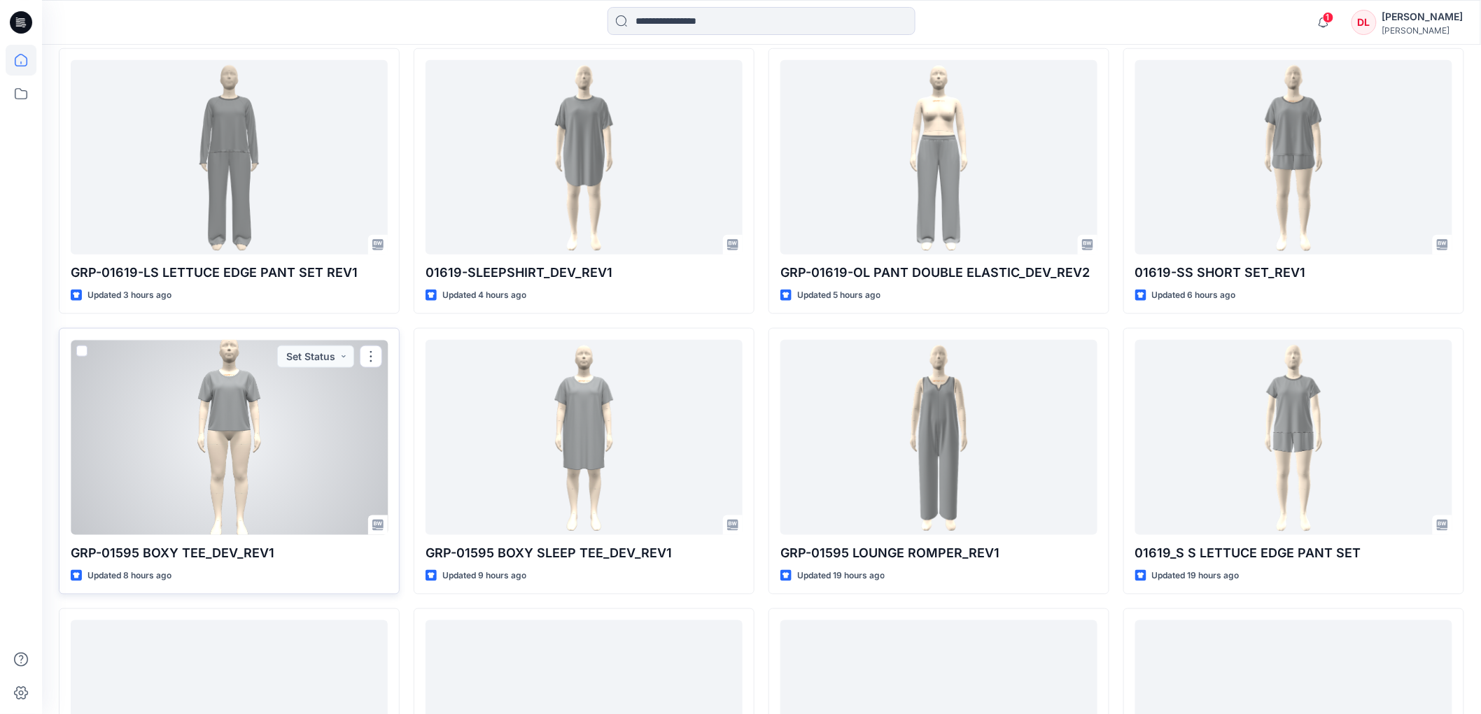
click at [241, 498] on div at bounding box center [229, 437] width 317 height 195
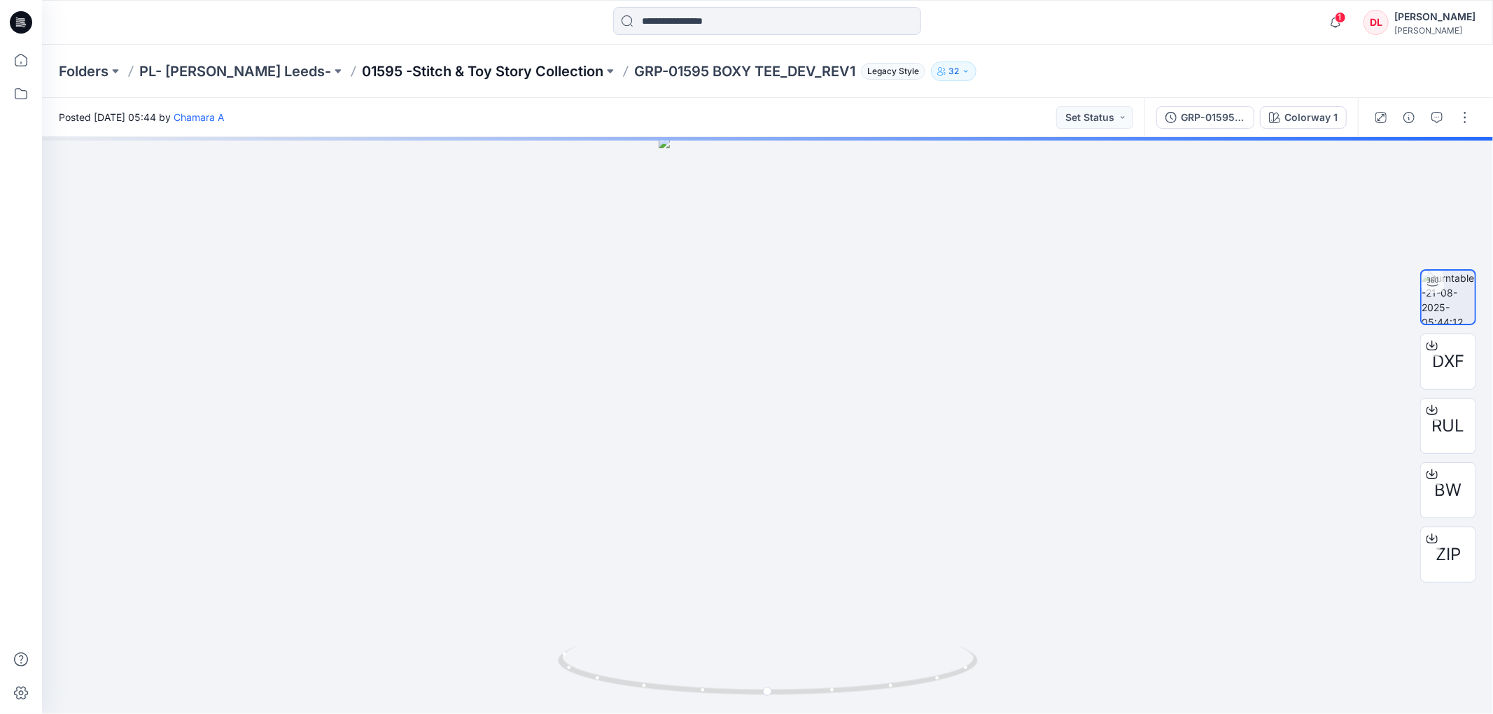
click at [507, 64] on p "01595 -Stitch & Toy Story Collection" at bounding box center [482, 72] width 241 height 20
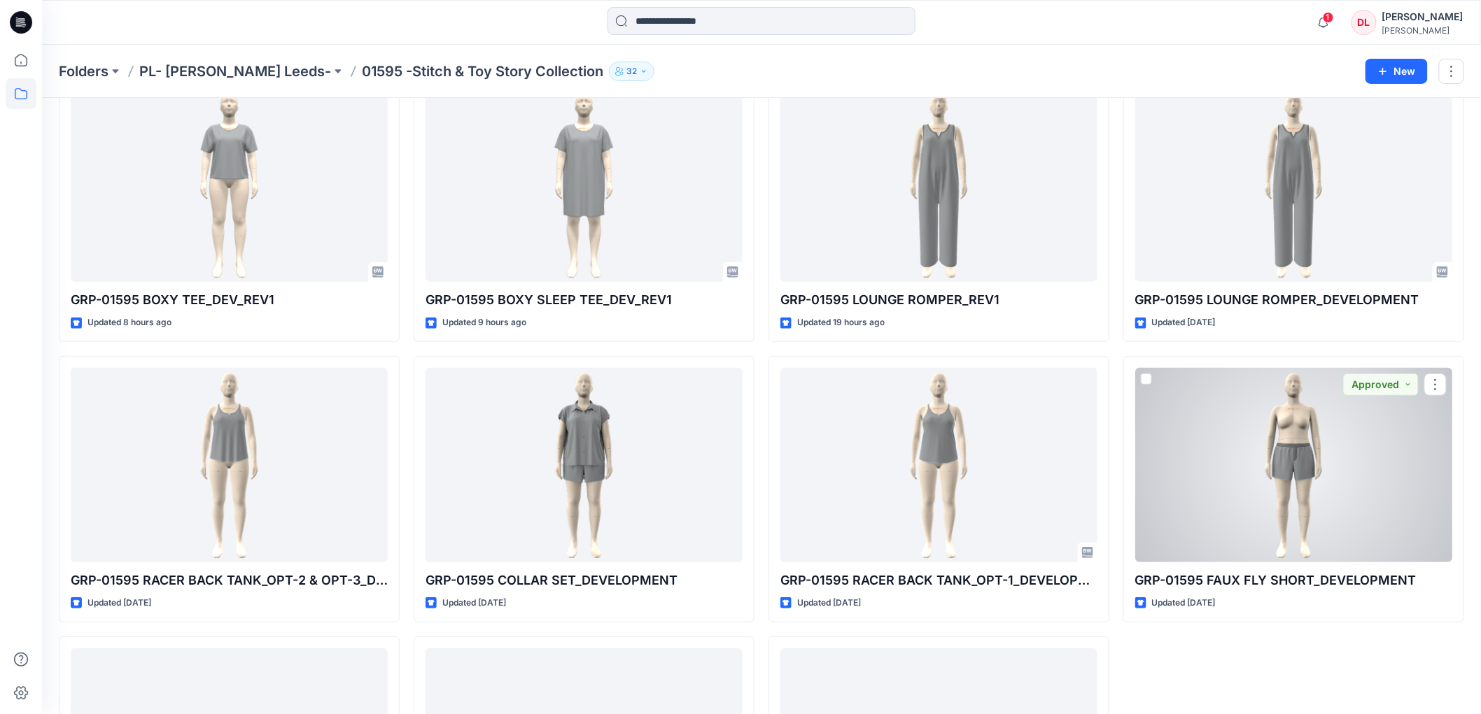
scroll to position [287, 0]
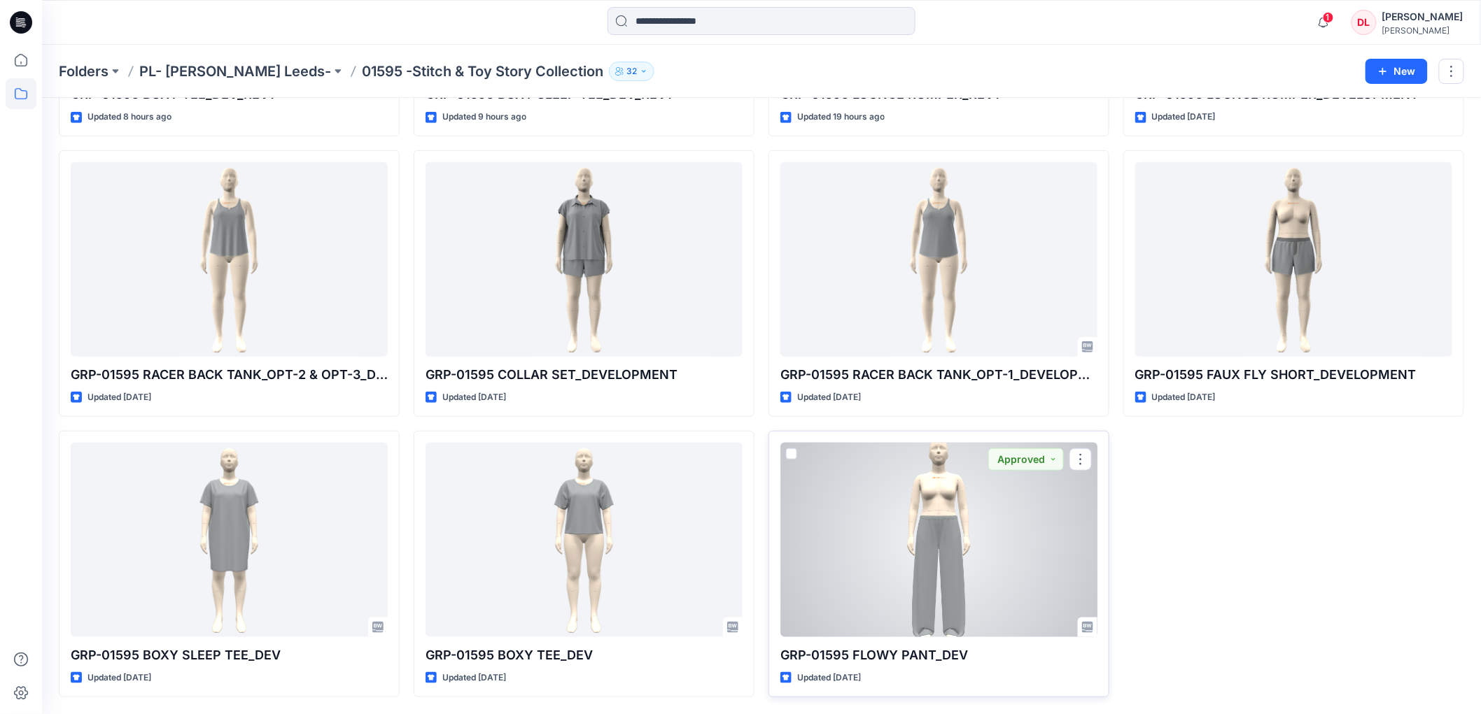
click at [922, 598] on div at bounding box center [938, 540] width 317 height 195
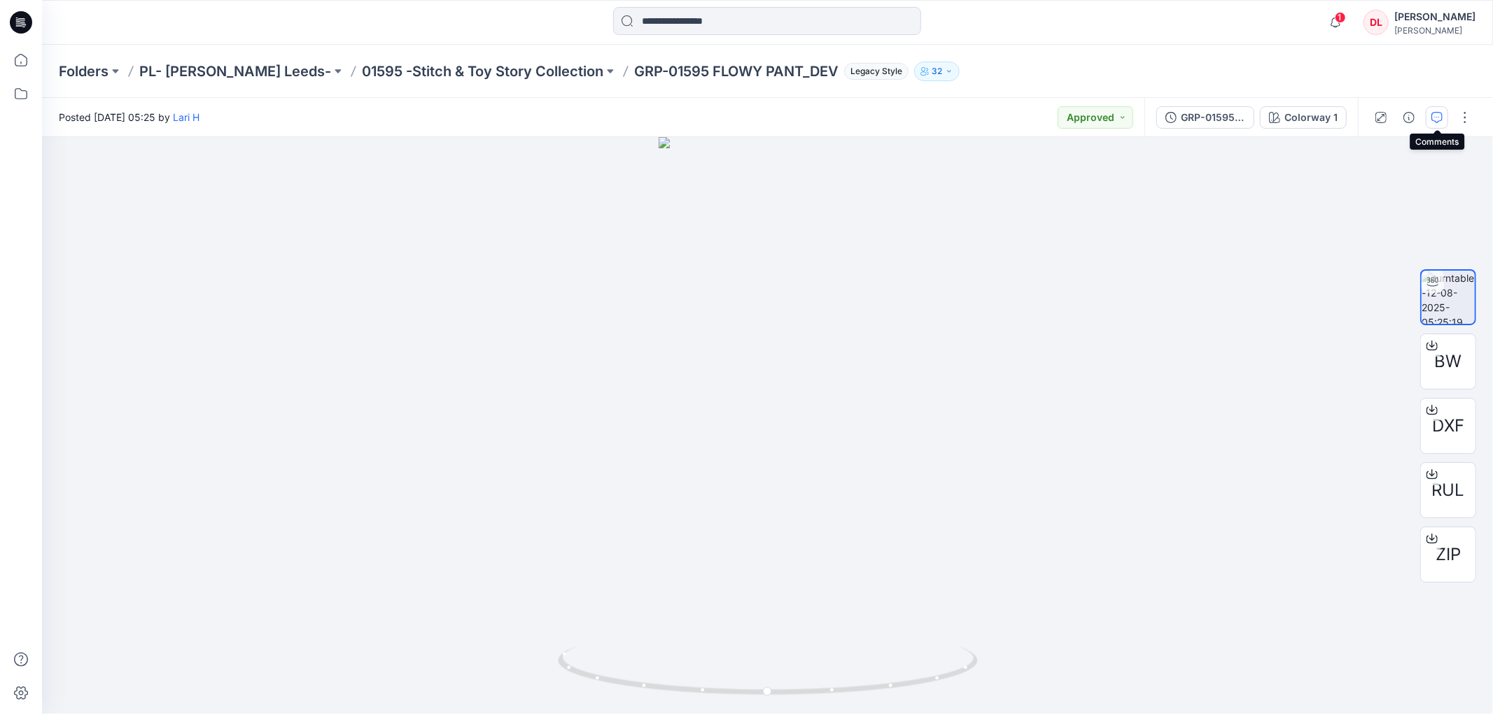
click at [1433, 117] on icon "button" at bounding box center [1436, 117] width 11 height 11
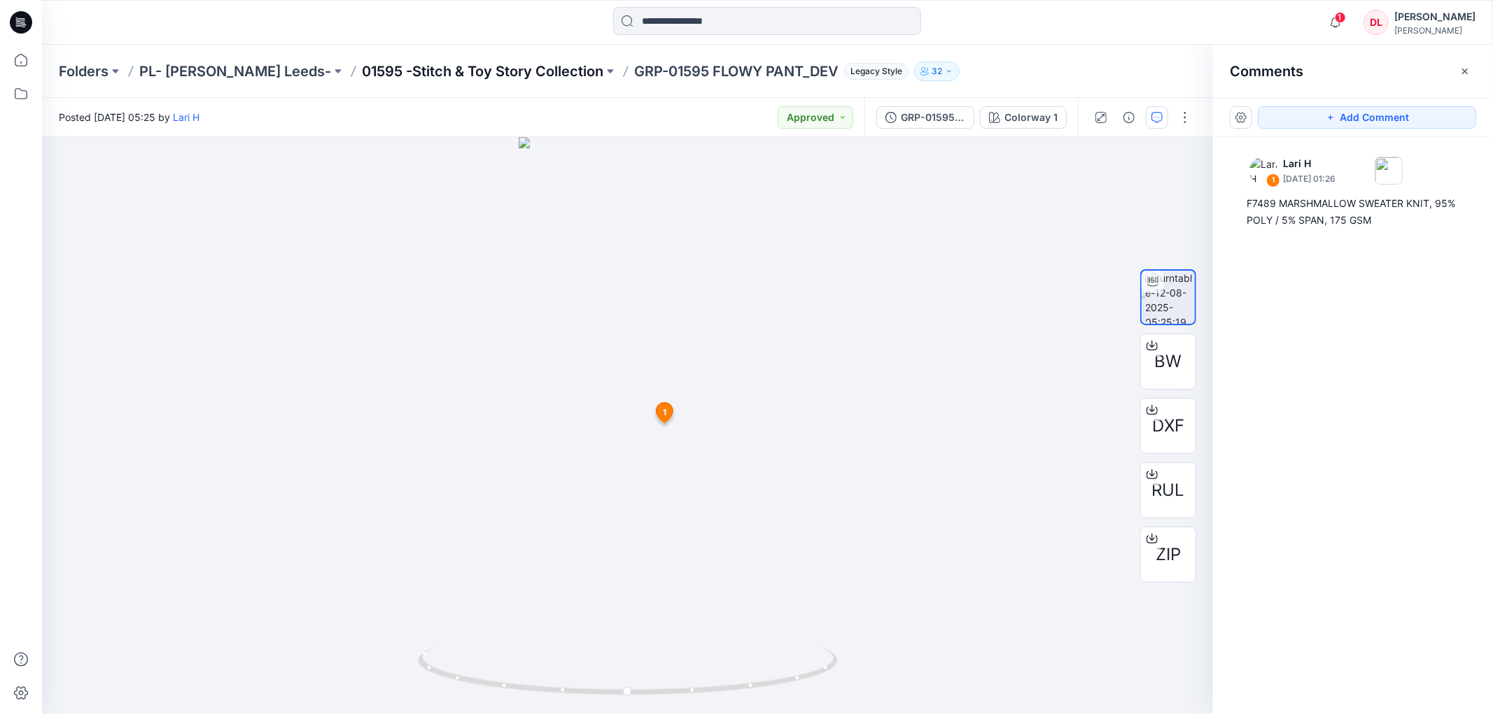
click at [404, 75] on p "01595 -Stitch & Toy Story Collection" at bounding box center [482, 72] width 241 height 20
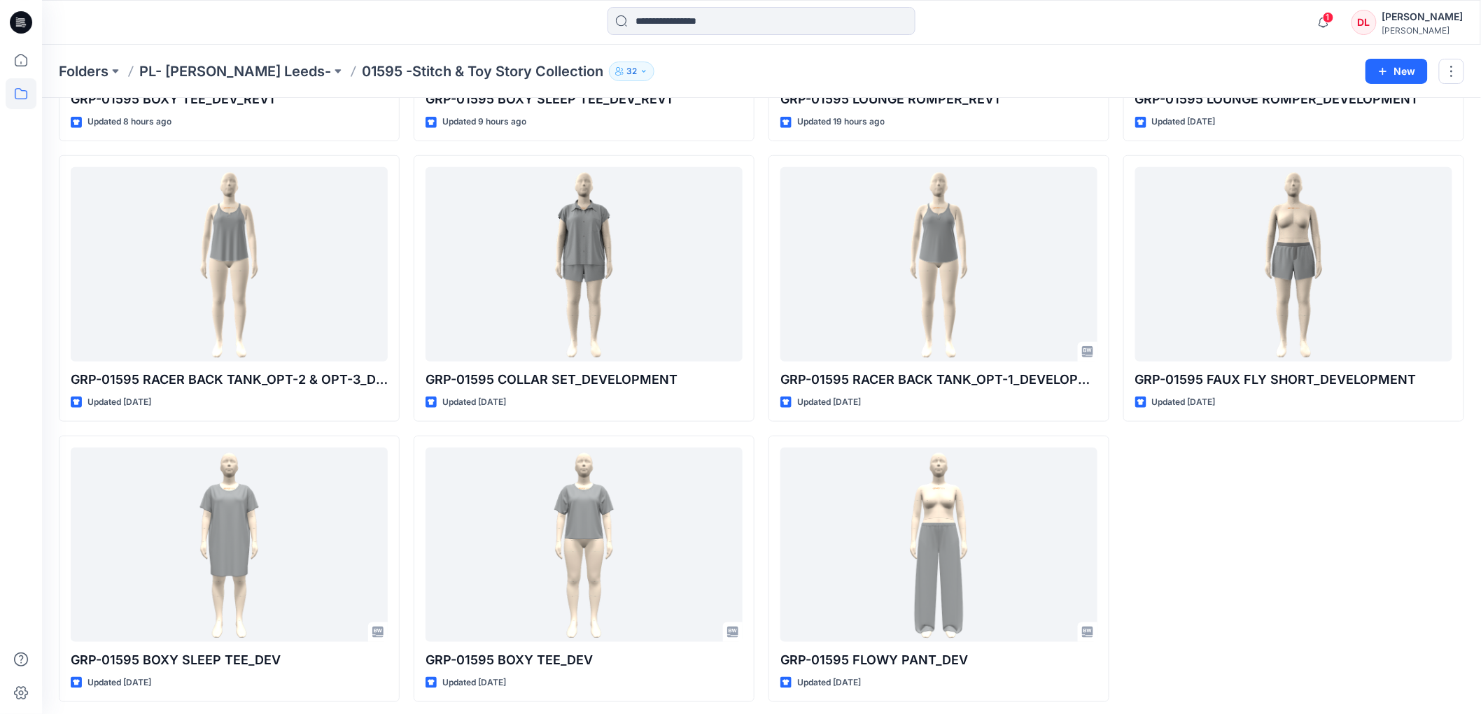
scroll to position [287, 0]
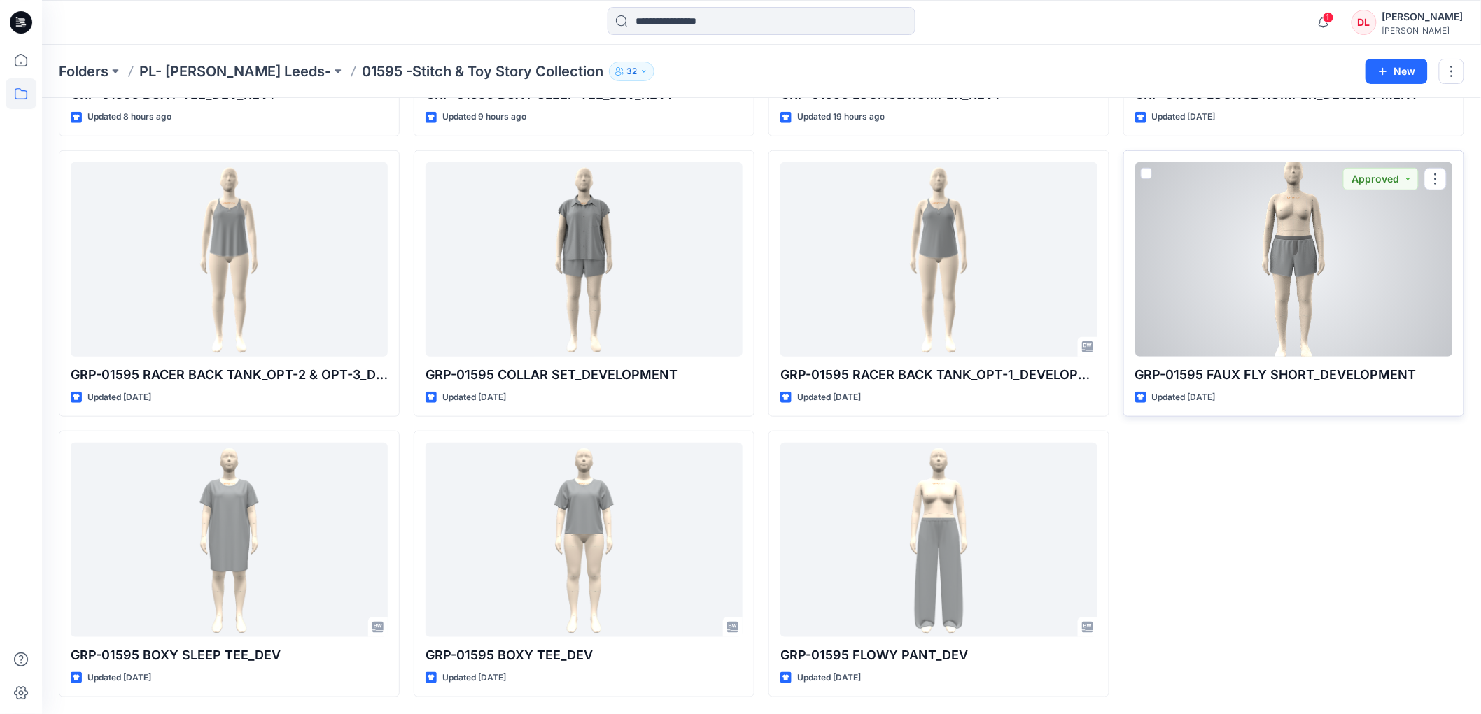
click at [1300, 247] on div at bounding box center [1293, 259] width 317 height 195
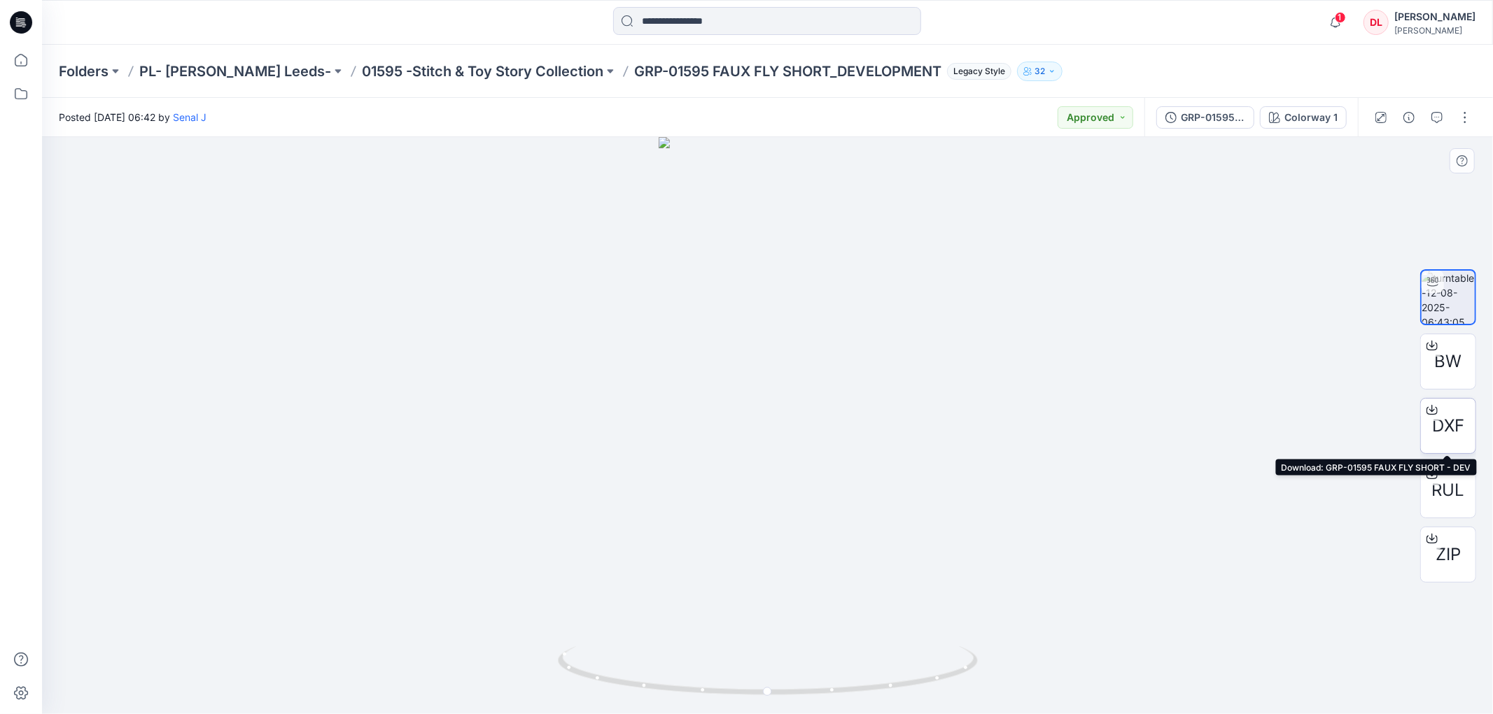
click at [1452, 421] on span "DXF" at bounding box center [1448, 426] width 32 height 25
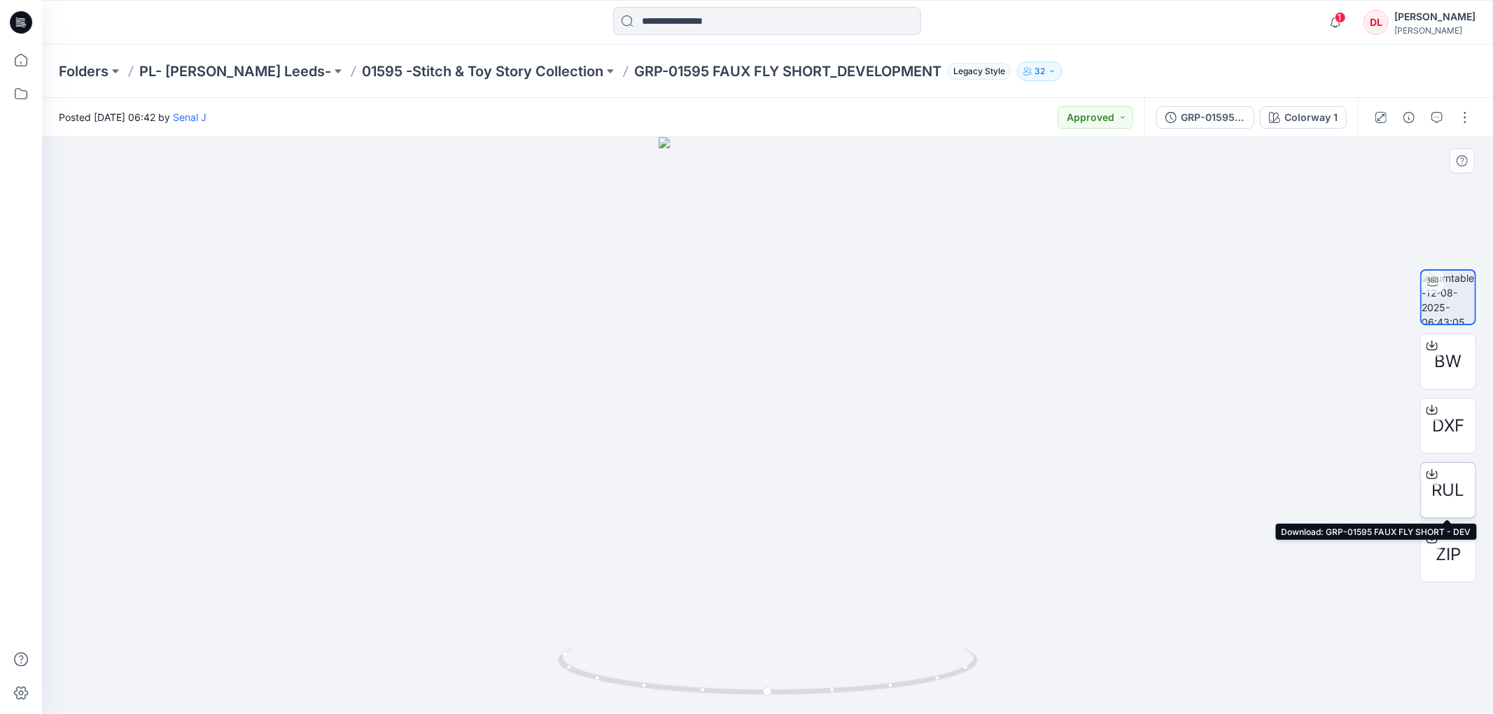
click at [1447, 498] on span "RUL" at bounding box center [1448, 490] width 33 height 25
click at [1437, 120] on icon "button" at bounding box center [1436, 117] width 11 height 11
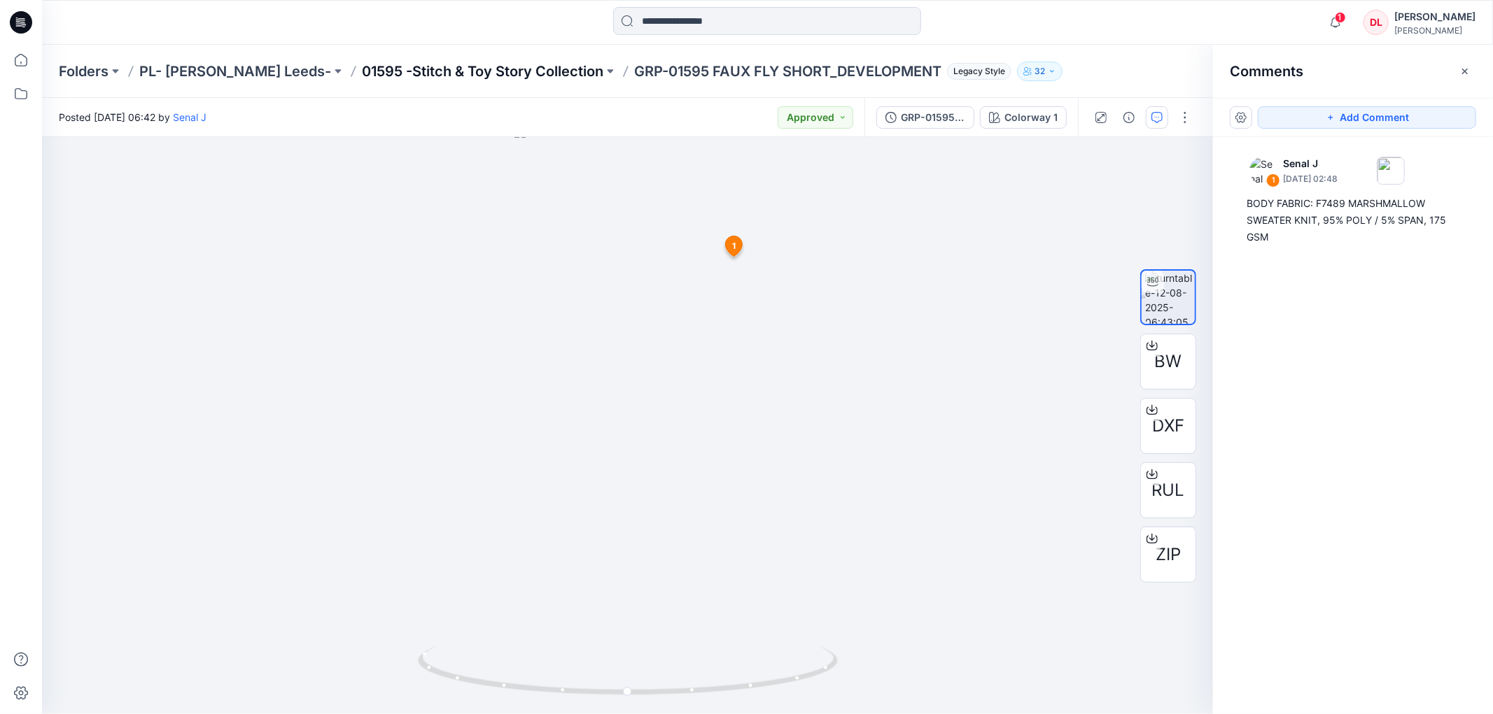
click at [478, 74] on p "01595 -Stitch & Toy Story Collection" at bounding box center [482, 72] width 241 height 20
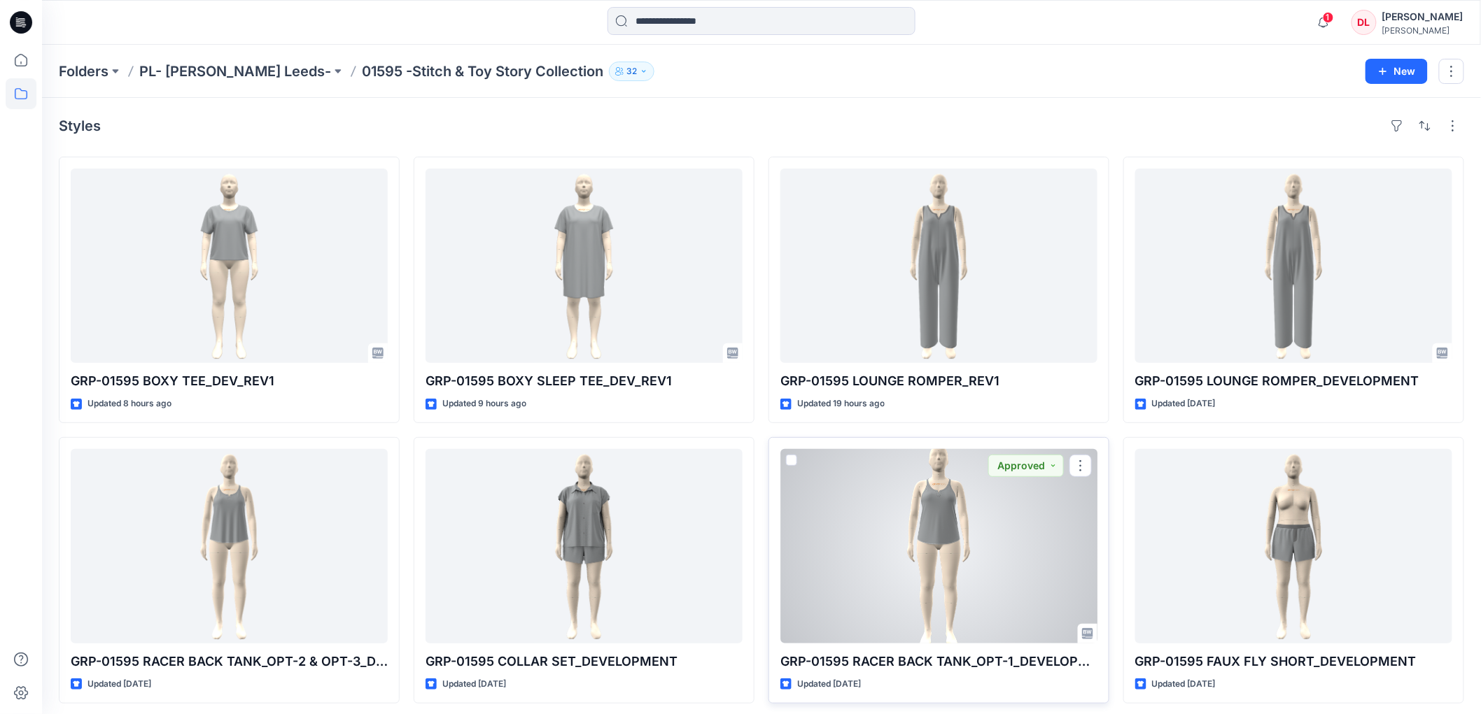
click at [942, 553] on div at bounding box center [938, 546] width 317 height 195
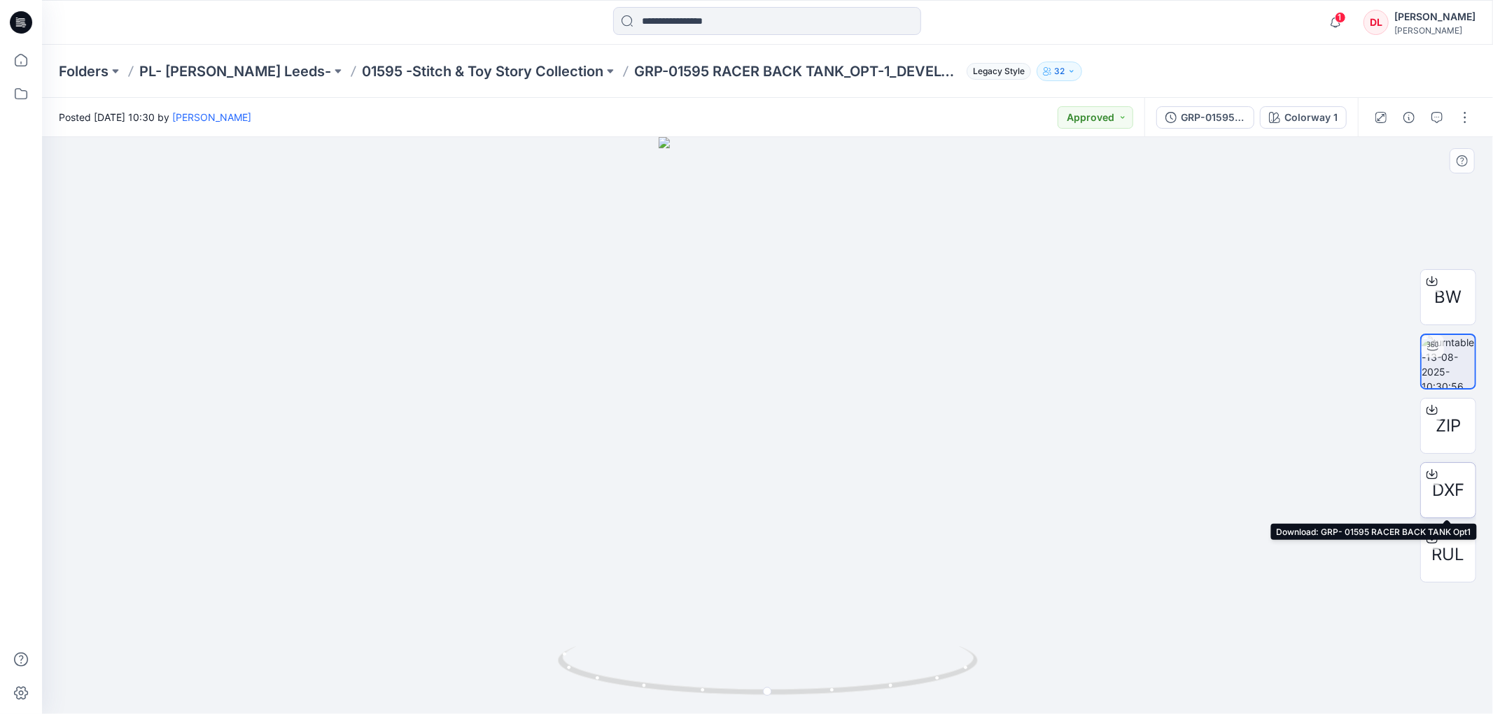
click at [1438, 484] on div at bounding box center [1432, 474] width 22 height 22
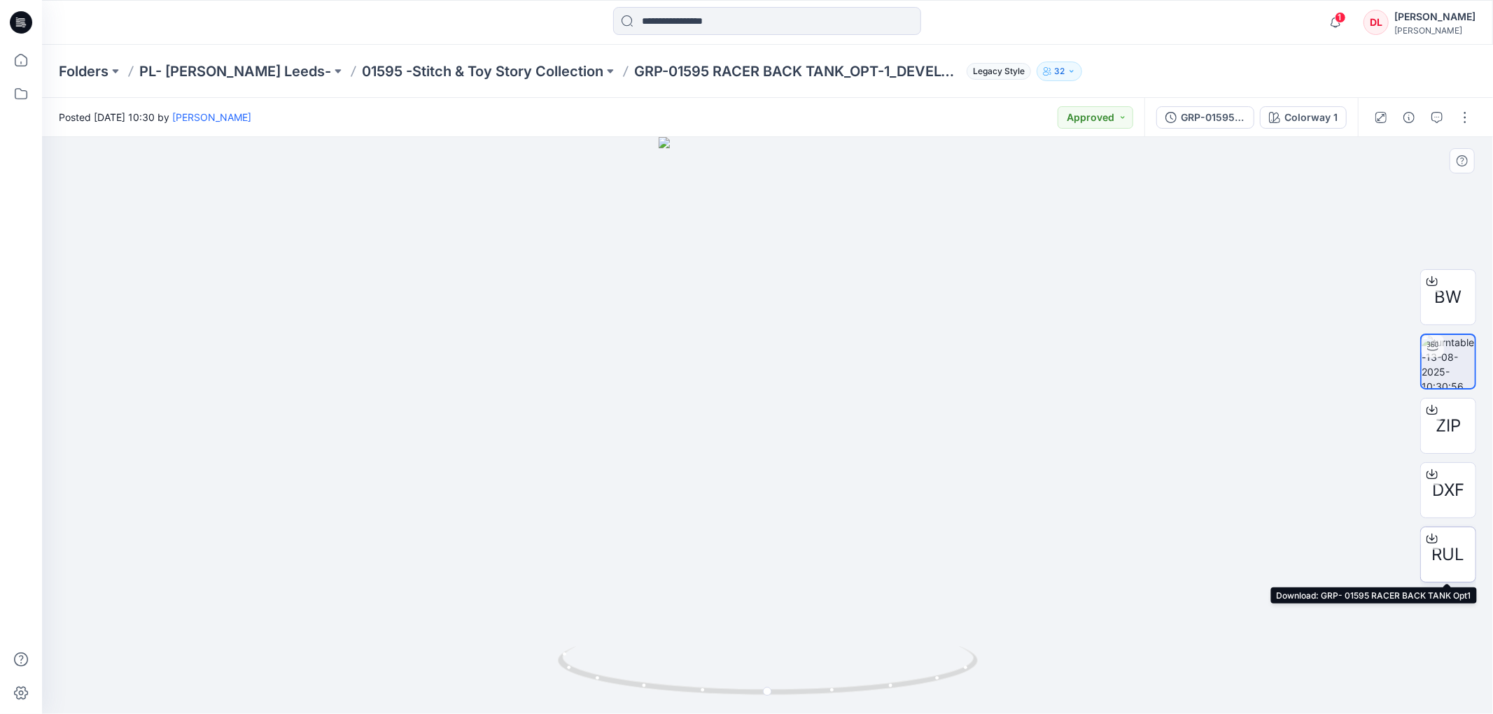
click at [1445, 546] on span "RUL" at bounding box center [1448, 554] width 33 height 25
click at [1435, 120] on icon "button" at bounding box center [1436, 117] width 11 height 11
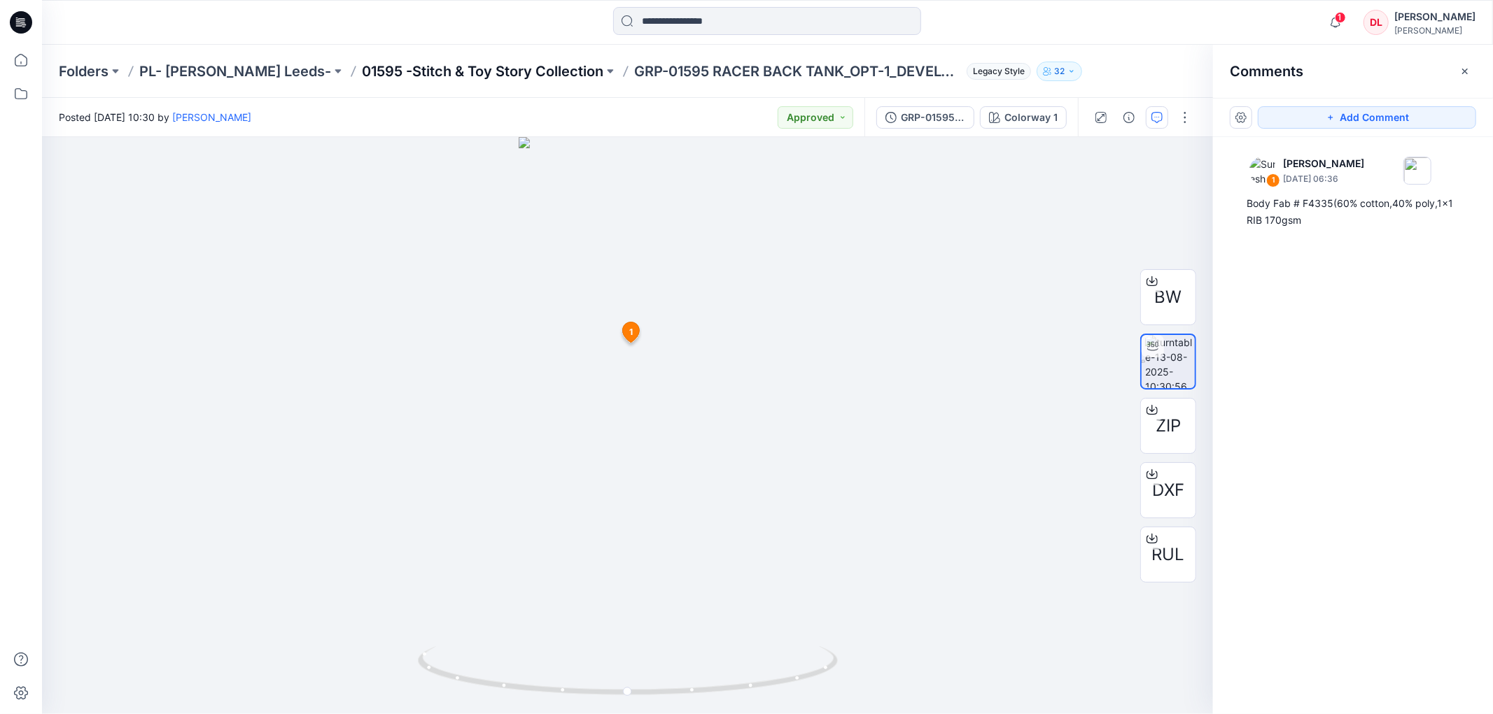
click at [465, 71] on p "01595 -Stitch & Toy Story Collection" at bounding box center [482, 72] width 241 height 20
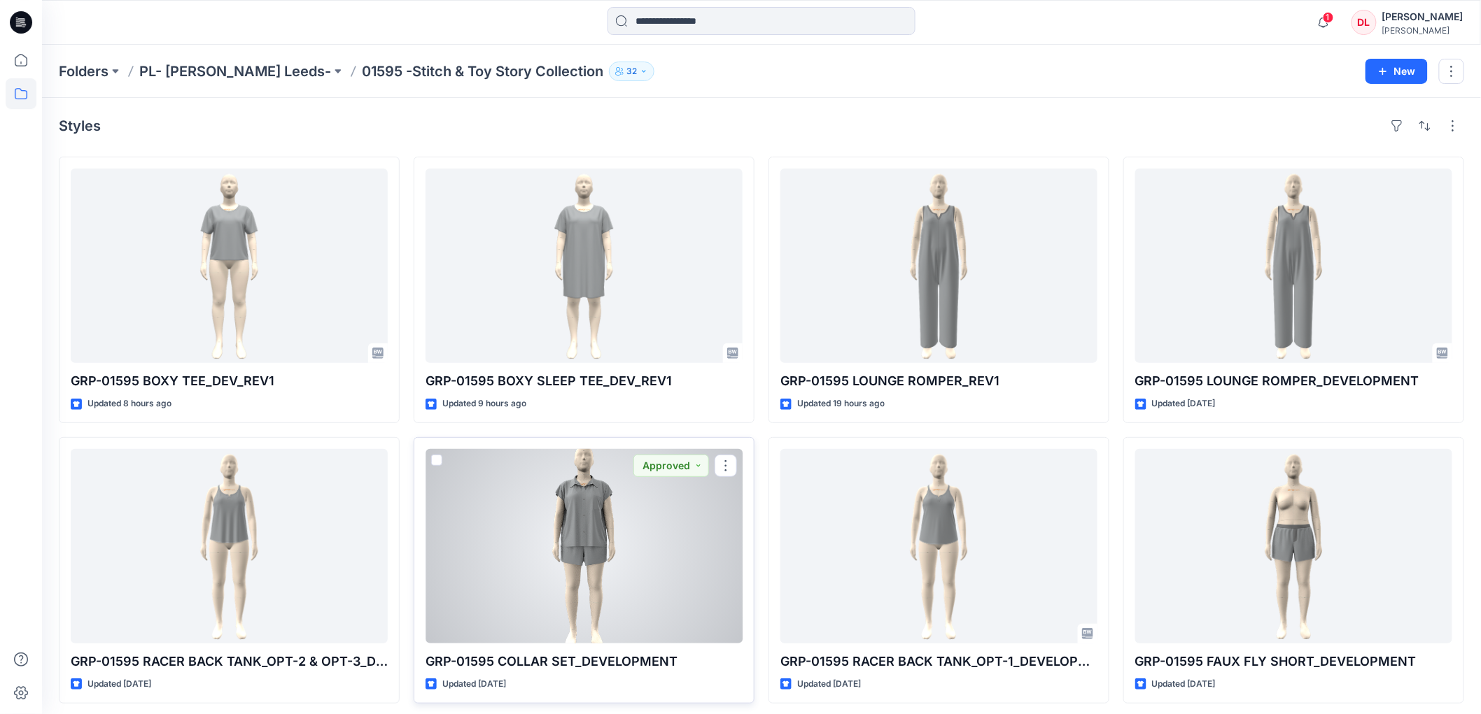
click at [582, 516] on div at bounding box center [583, 546] width 317 height 195
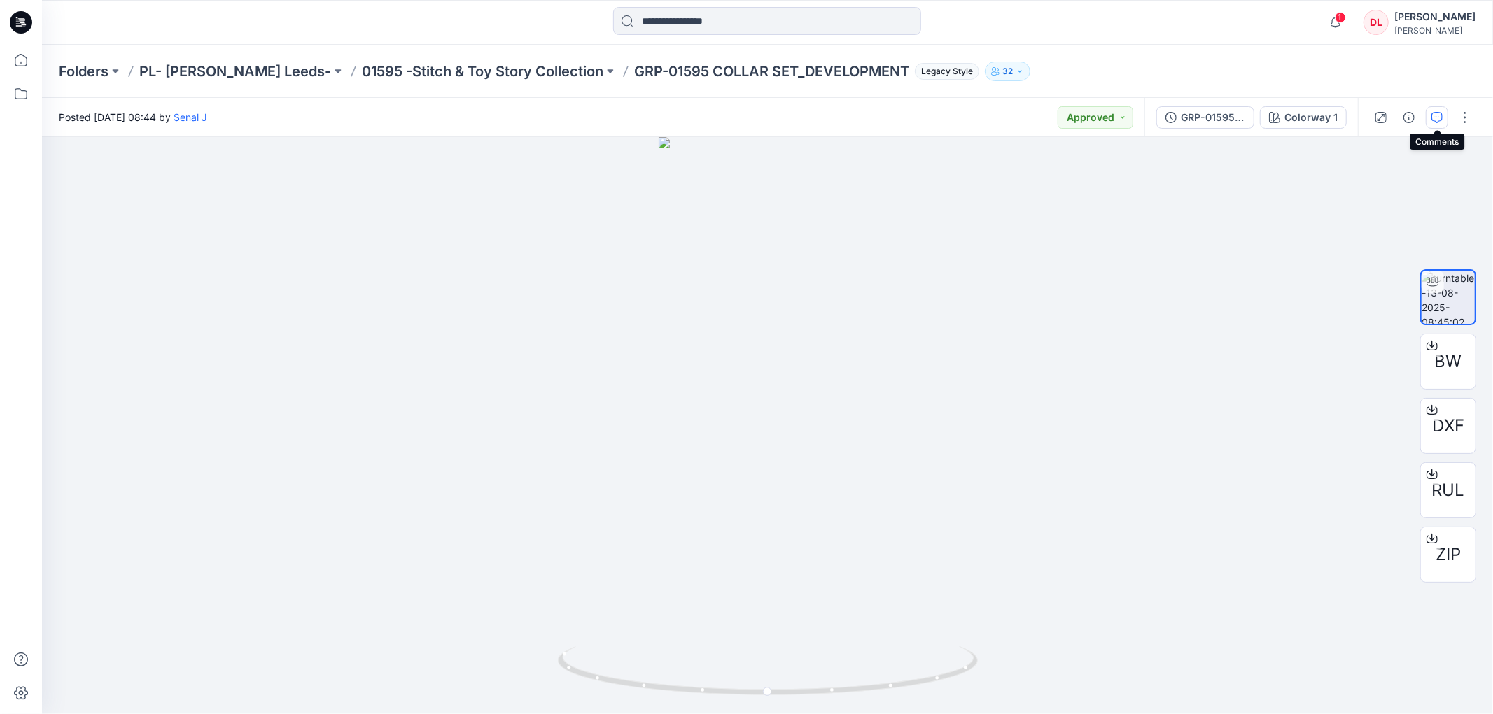
click at [1439, 117] on icon "button" at bounding box center [1436, 117] width 11 height 11
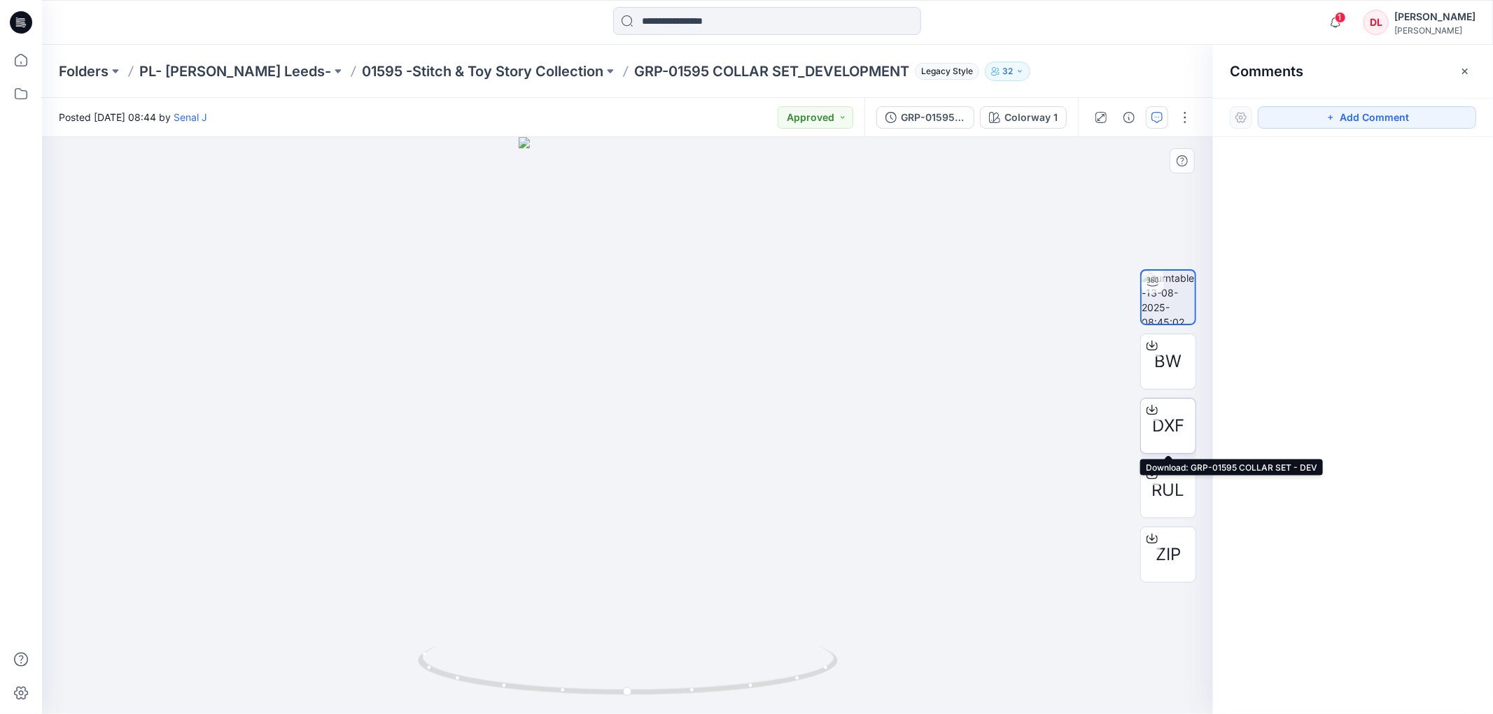
click at [1164, 416] on span "DXF" at bounding box center [1168, 426] width 32 height 25
click at [1169, 494] on span "RUL" at bounding box center [1168, 490] width 33 height 25
click at [393, 73] on p "01595 -Stitch & Toy Story Collection" at bounding box center [482, 72] width 241 height 20
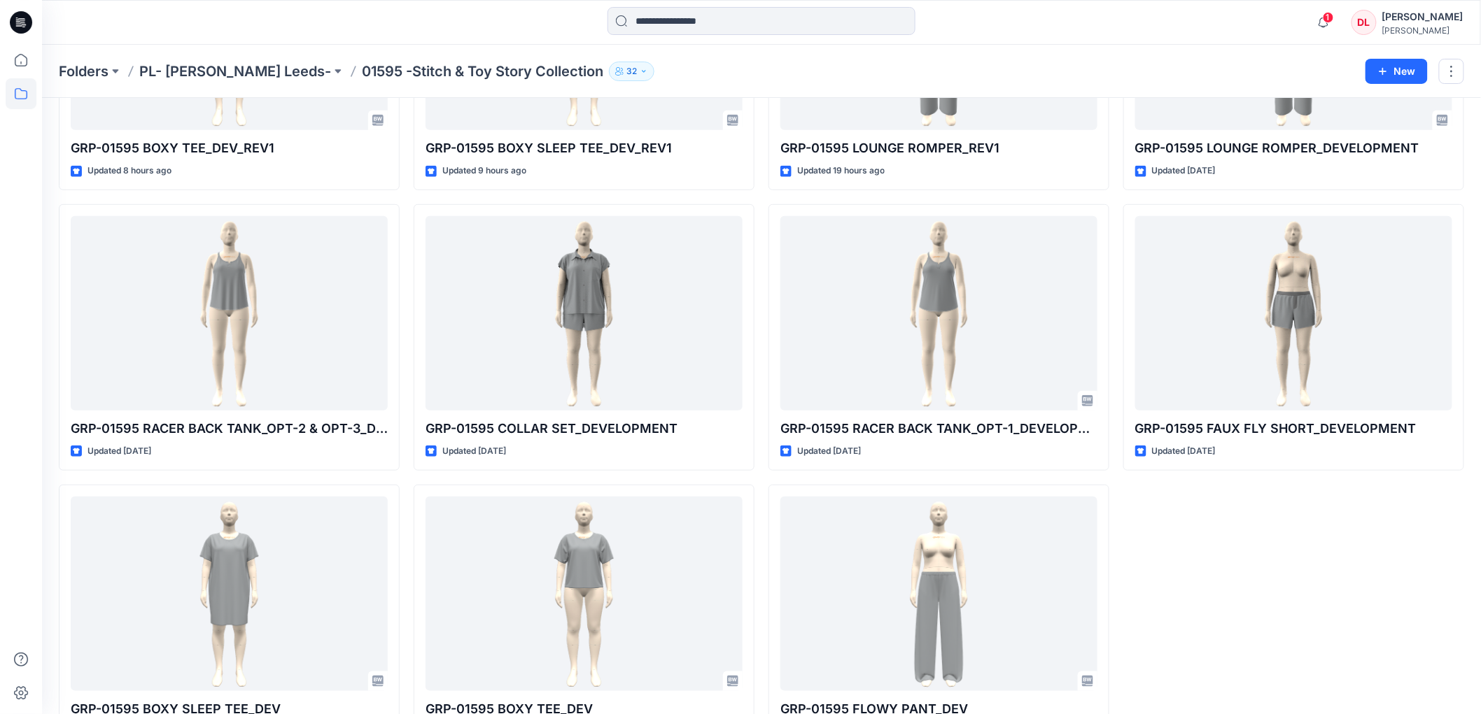
scroll to position [287, 0]
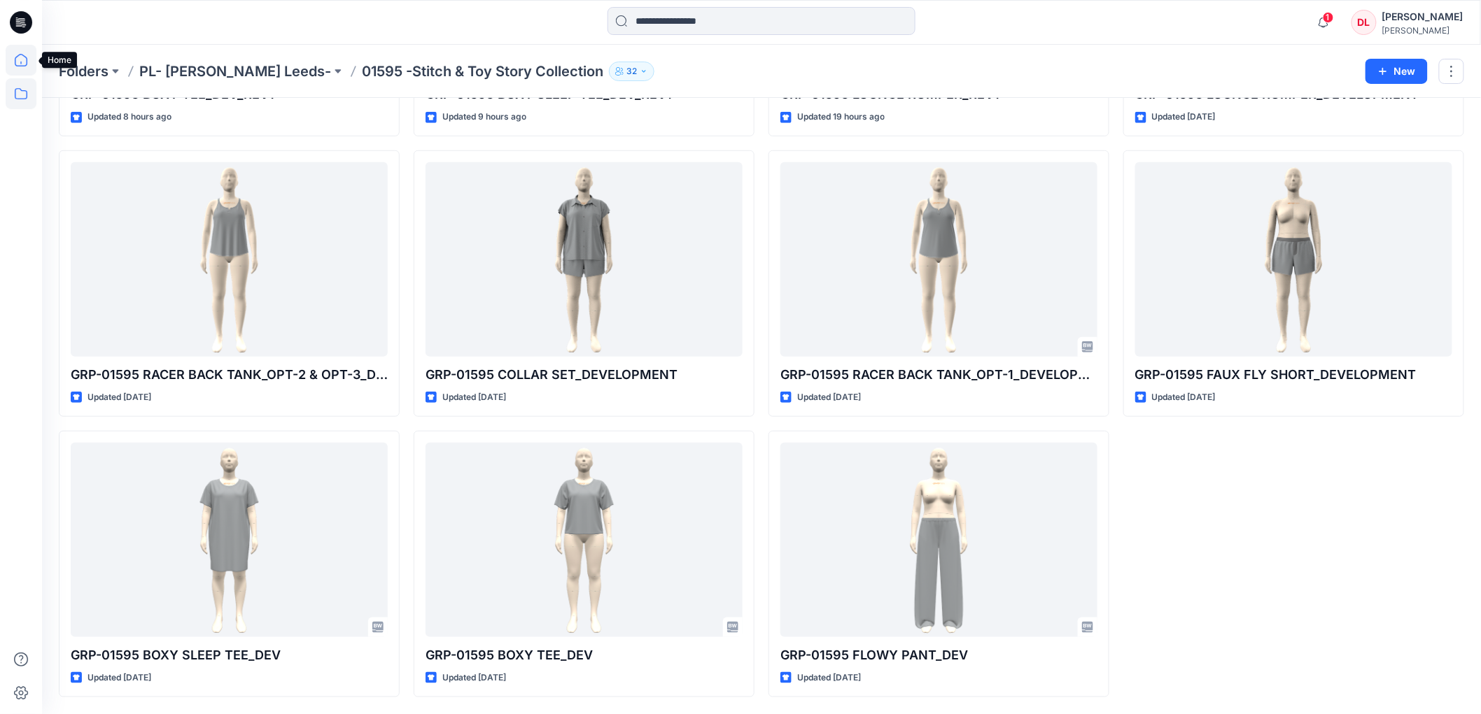
click at [12, 63] on icon at bounding box center [21, 60] width 31 height 31
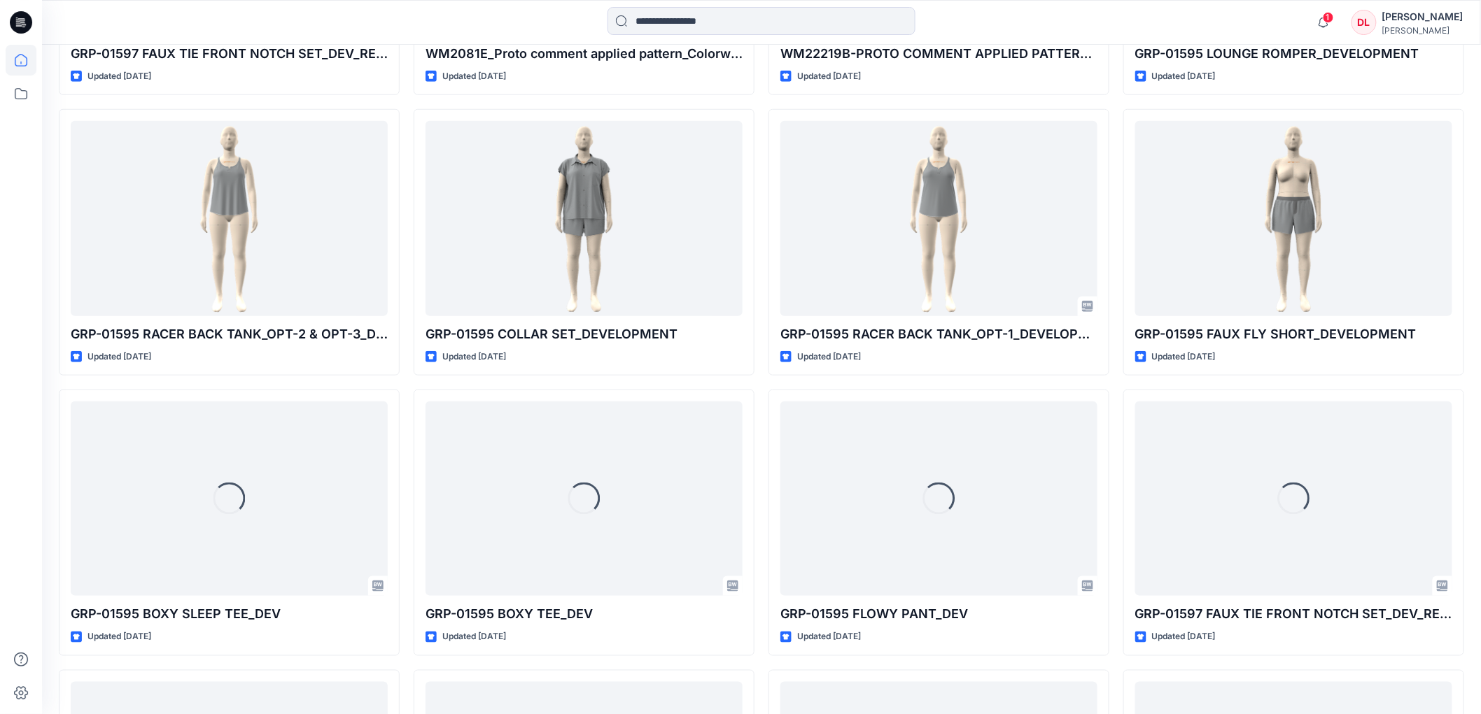
scroll to position [2689, 0]
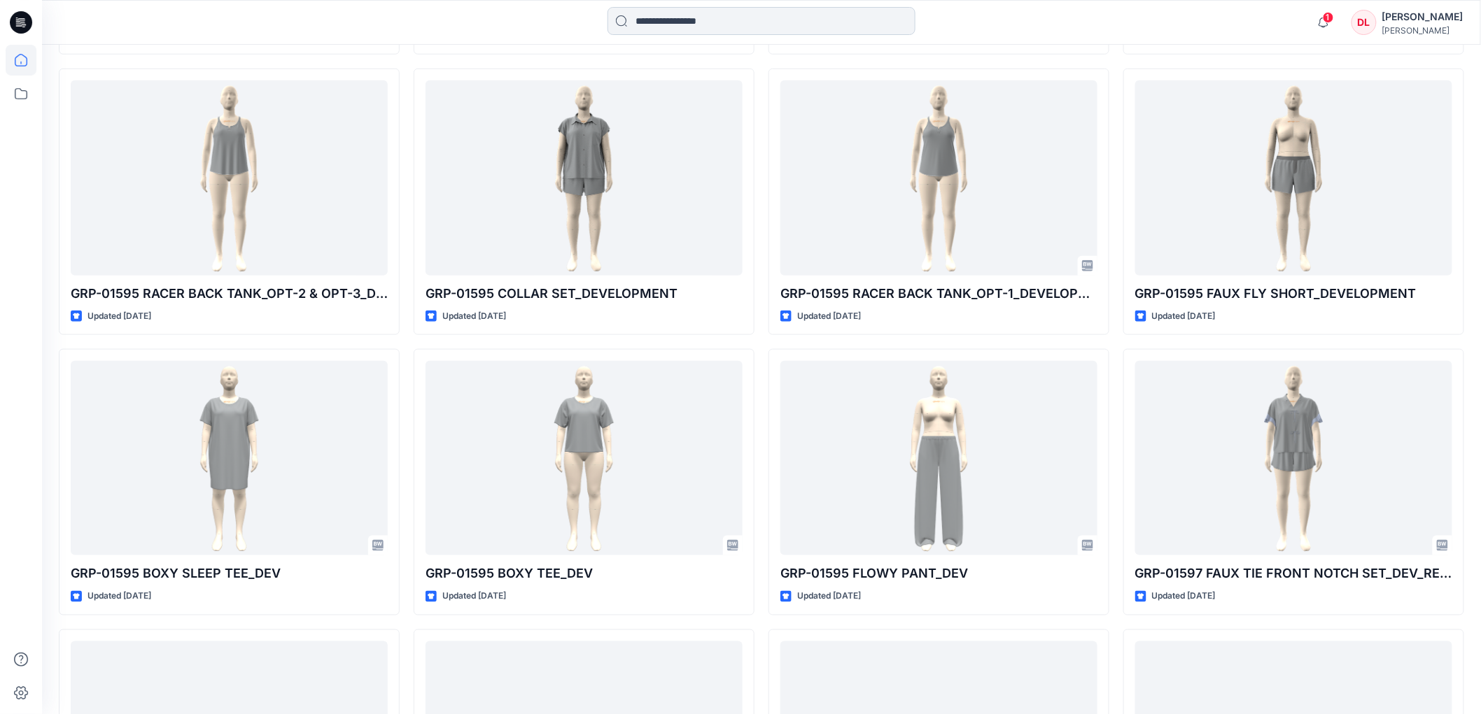
click at [672, 19] on input at bounding box center [761, 21] width 308 height 28
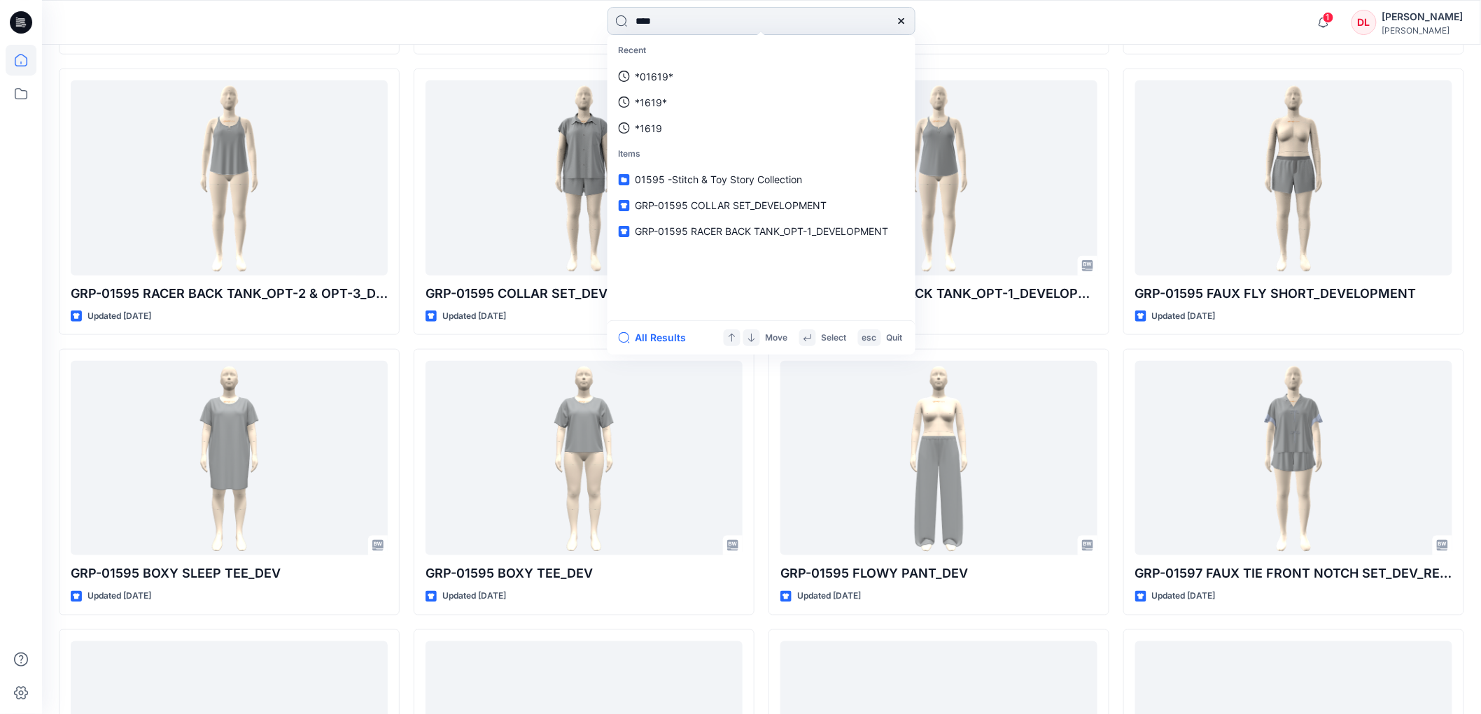
type input "*****"
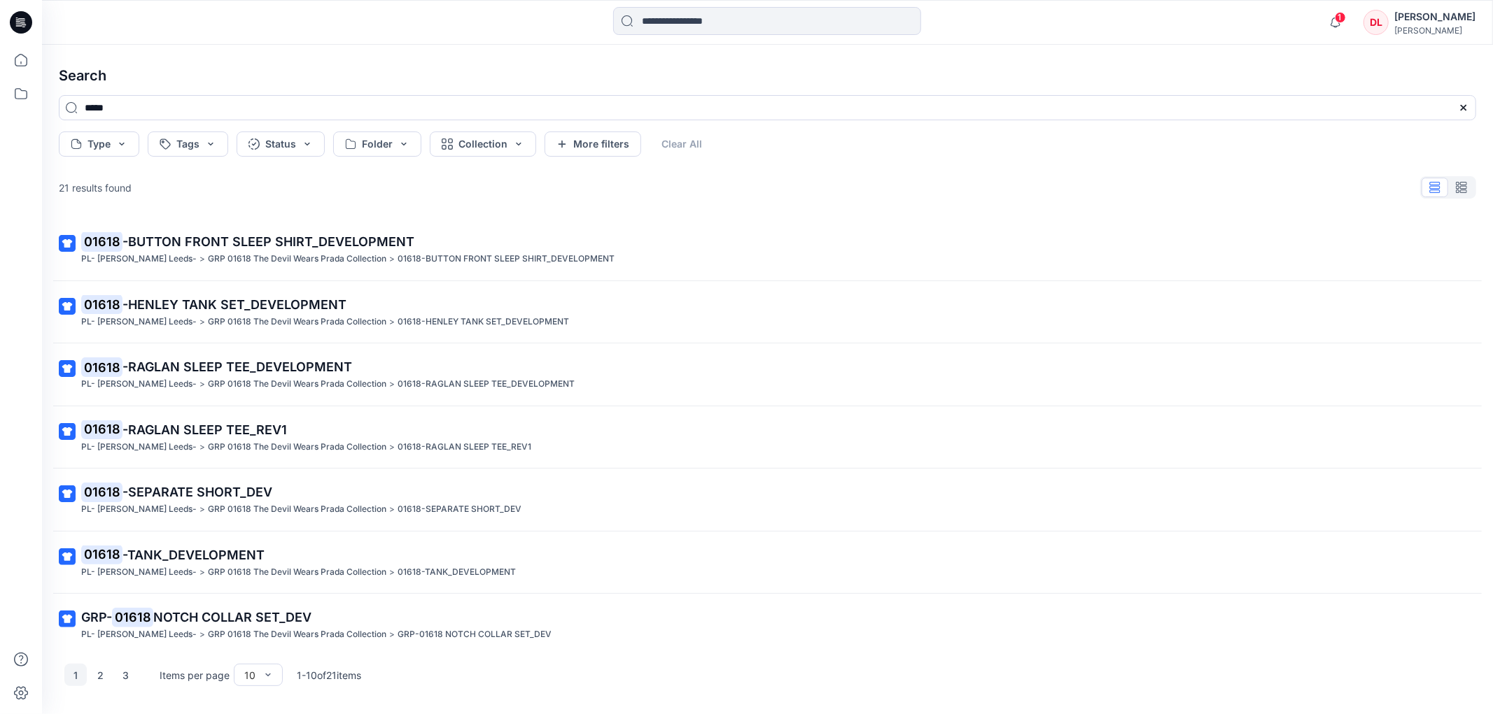
click at [237, 254] on p "GRP 01618 The Devil Wears Prada Collection" at bounding box center [297, 259] width 178 height 15
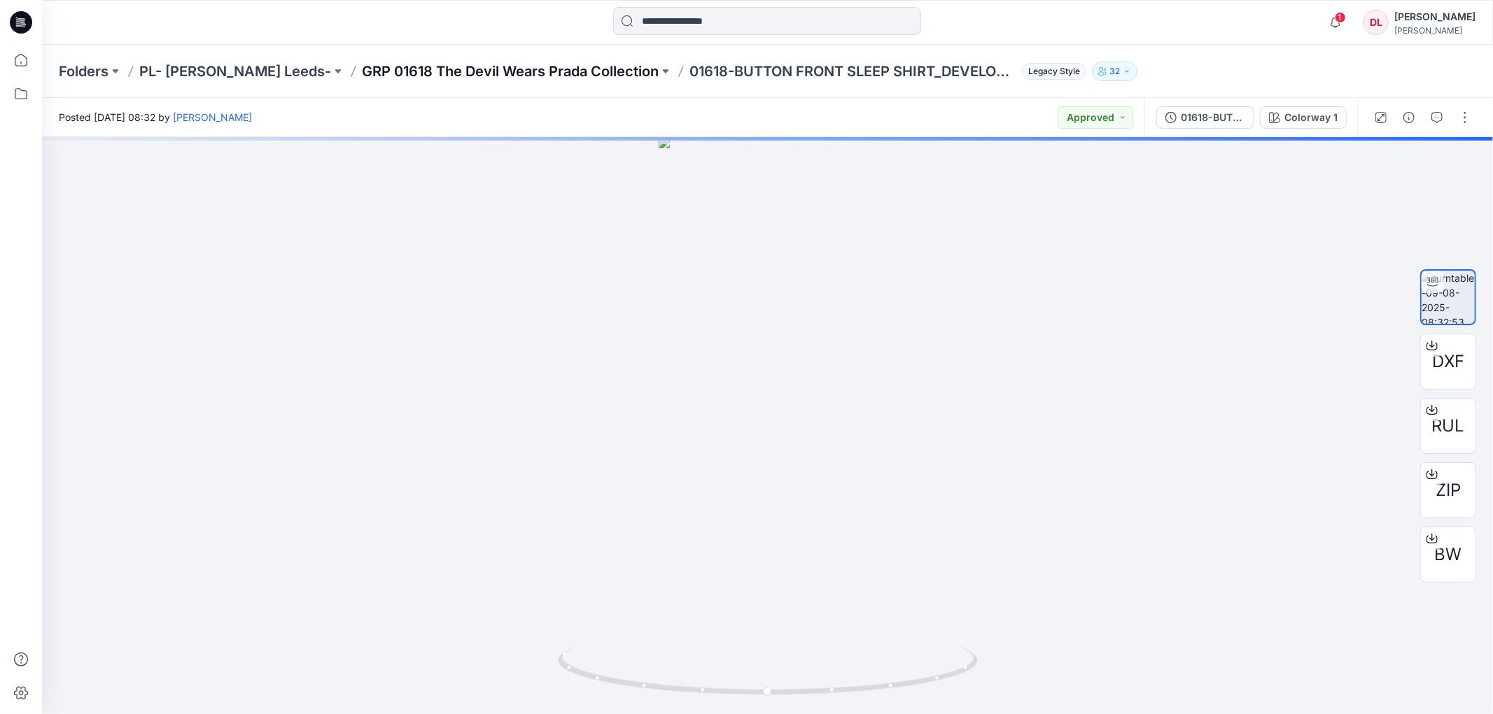
click at [460, 72] on p "GRP 01618 The Devil Wears Prada Collection" at bounding box center [510, 72] width 297 height 20
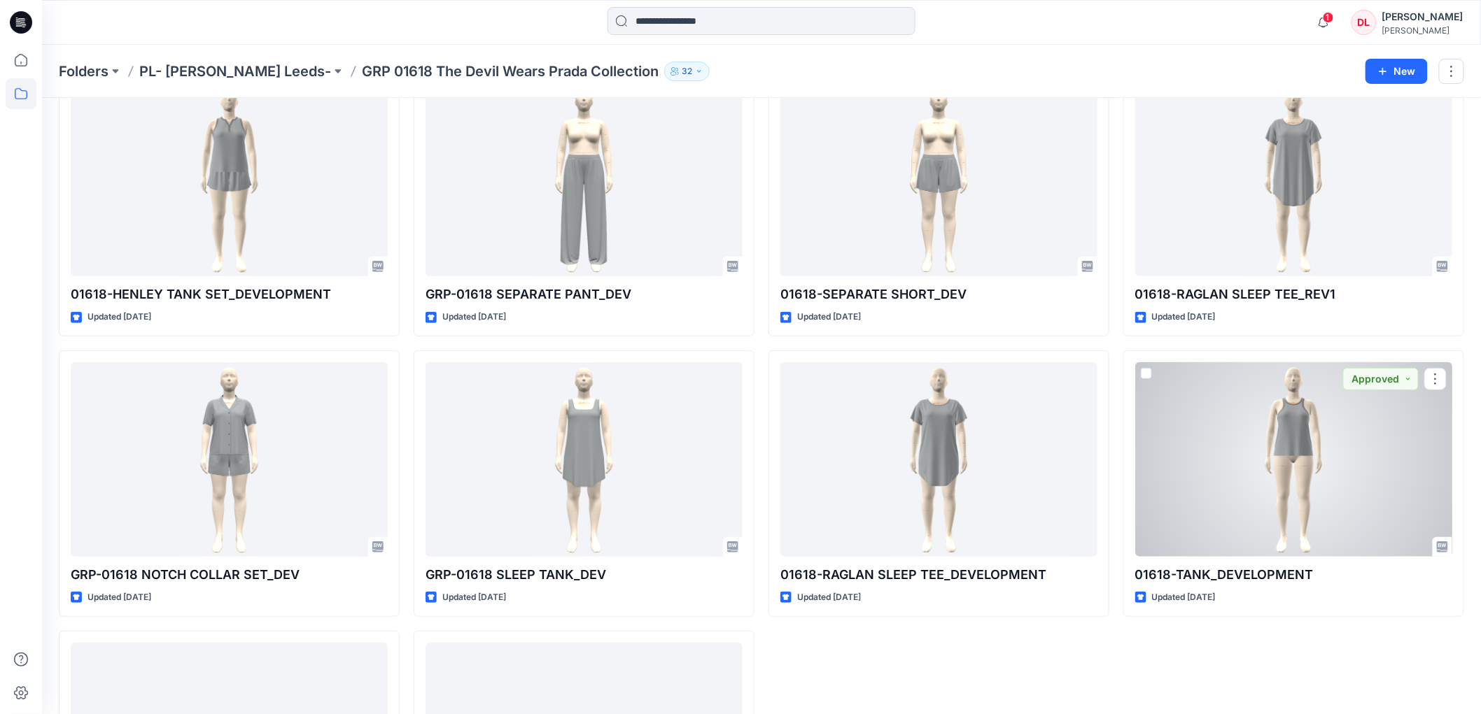
scroll to position [287, 0]
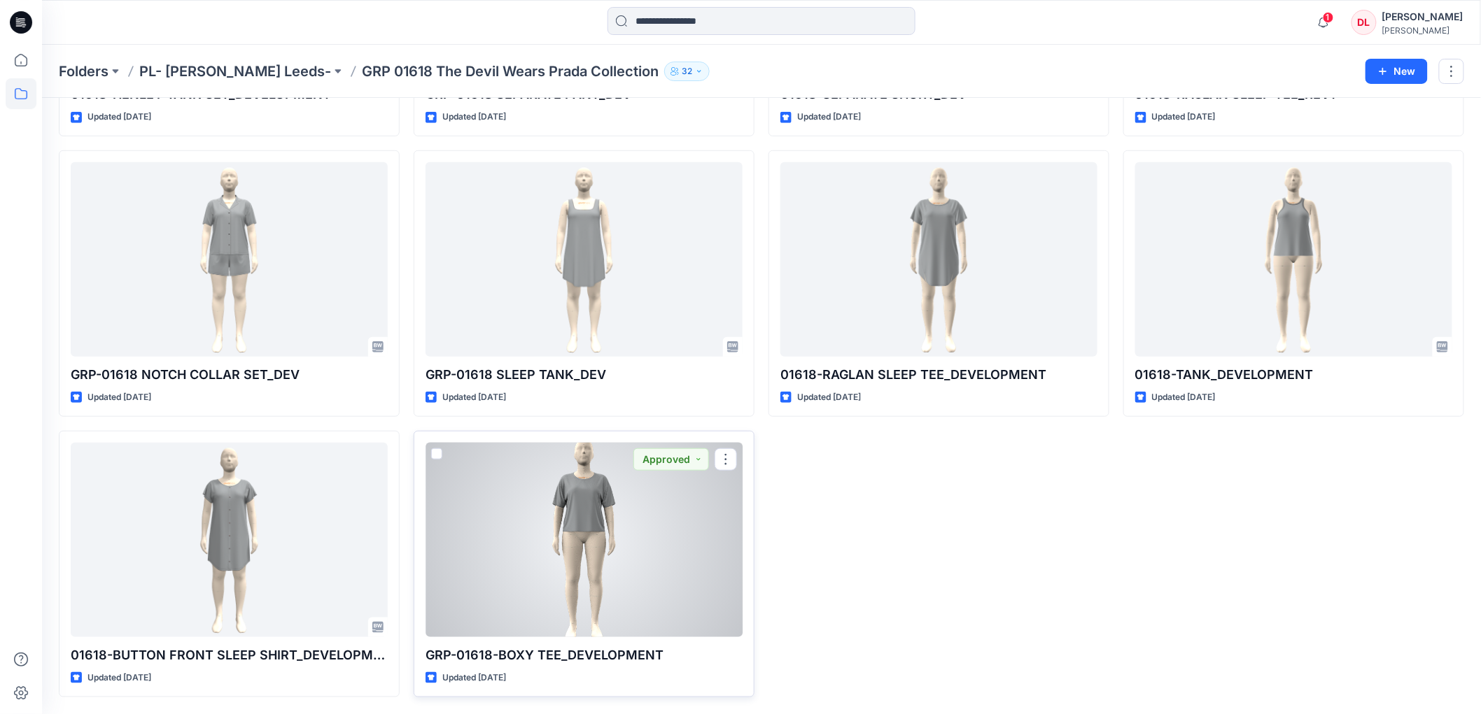
click at [603, 555] on div at bounding box center [583, 540] width 317 height 195
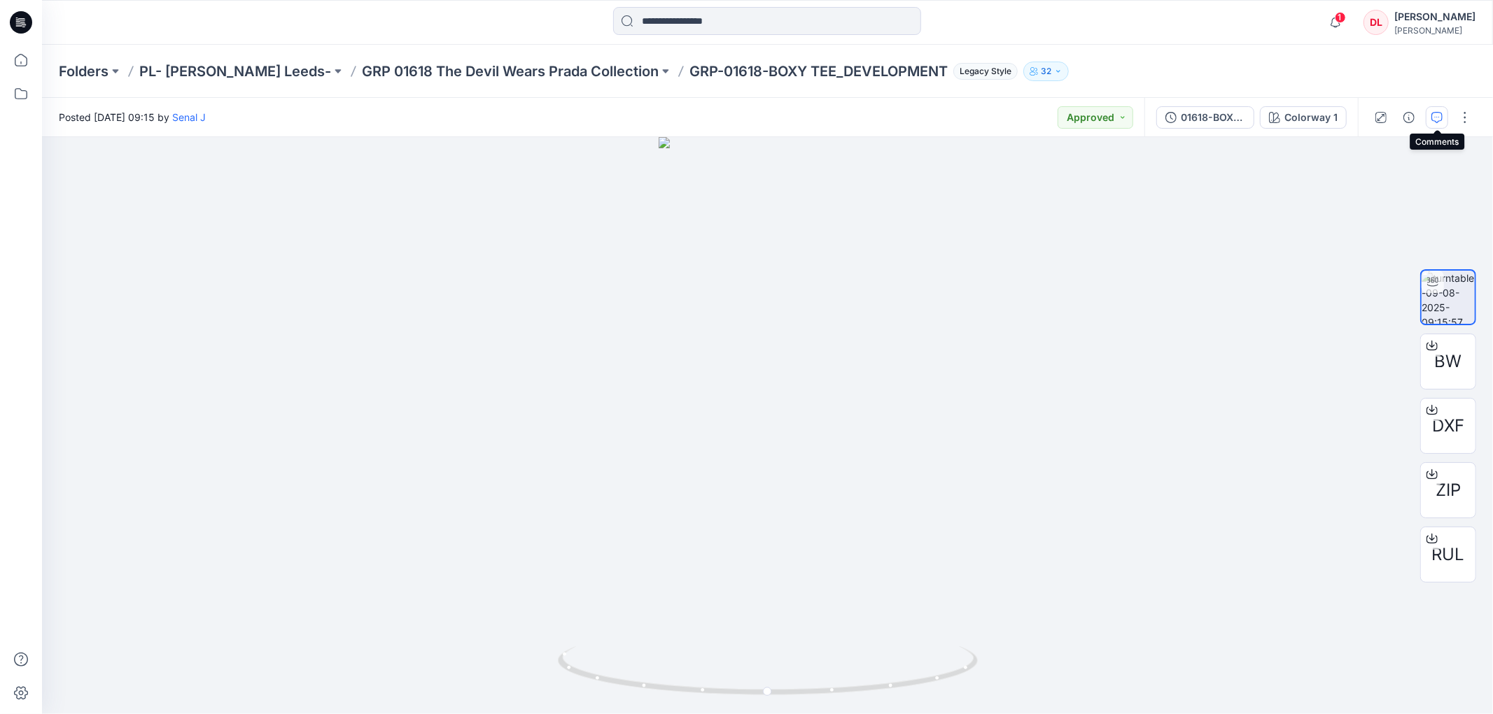
click at [1436, 120] on icon "button" at bounding box center [1436, 117] width 11 height 11
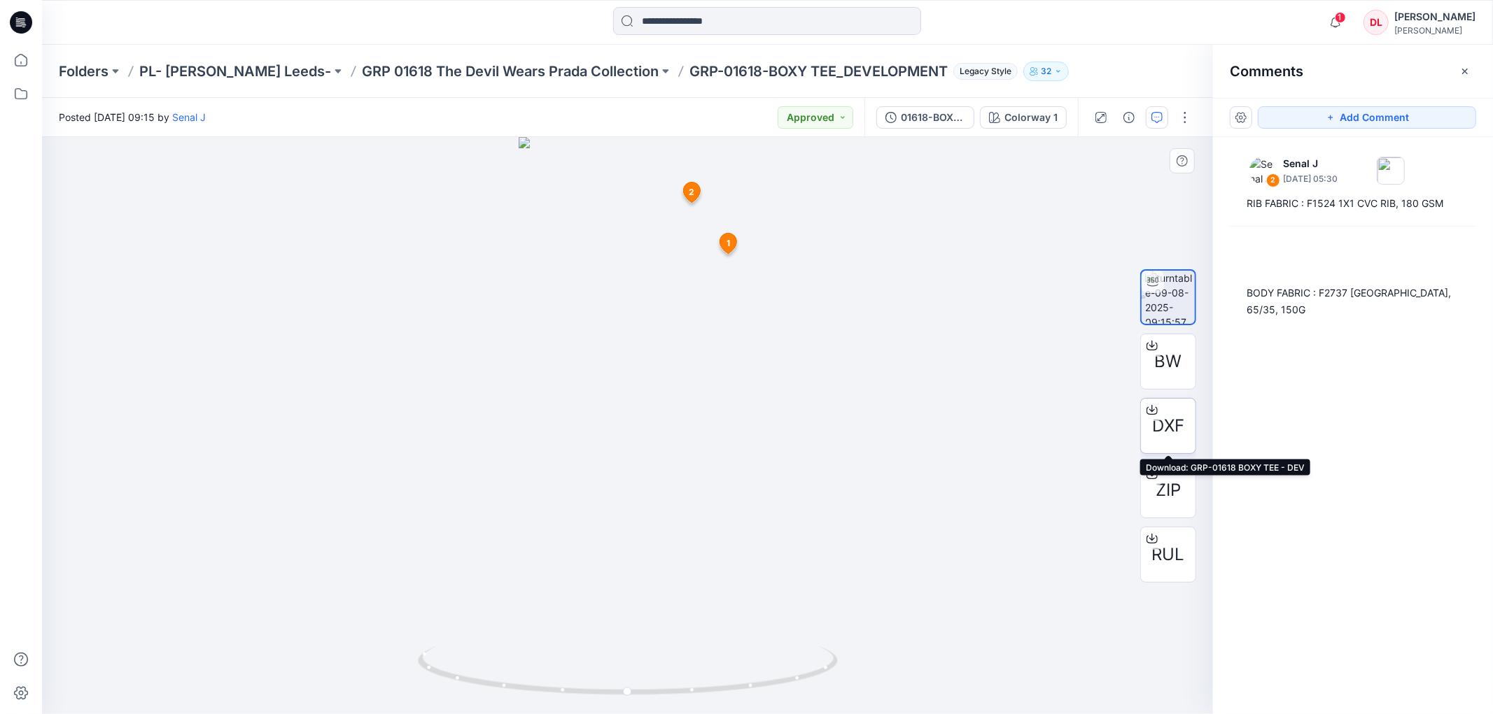
click at [1157, 428] on span "DXF" at bounding box center [1168, 426] width 32 height 25
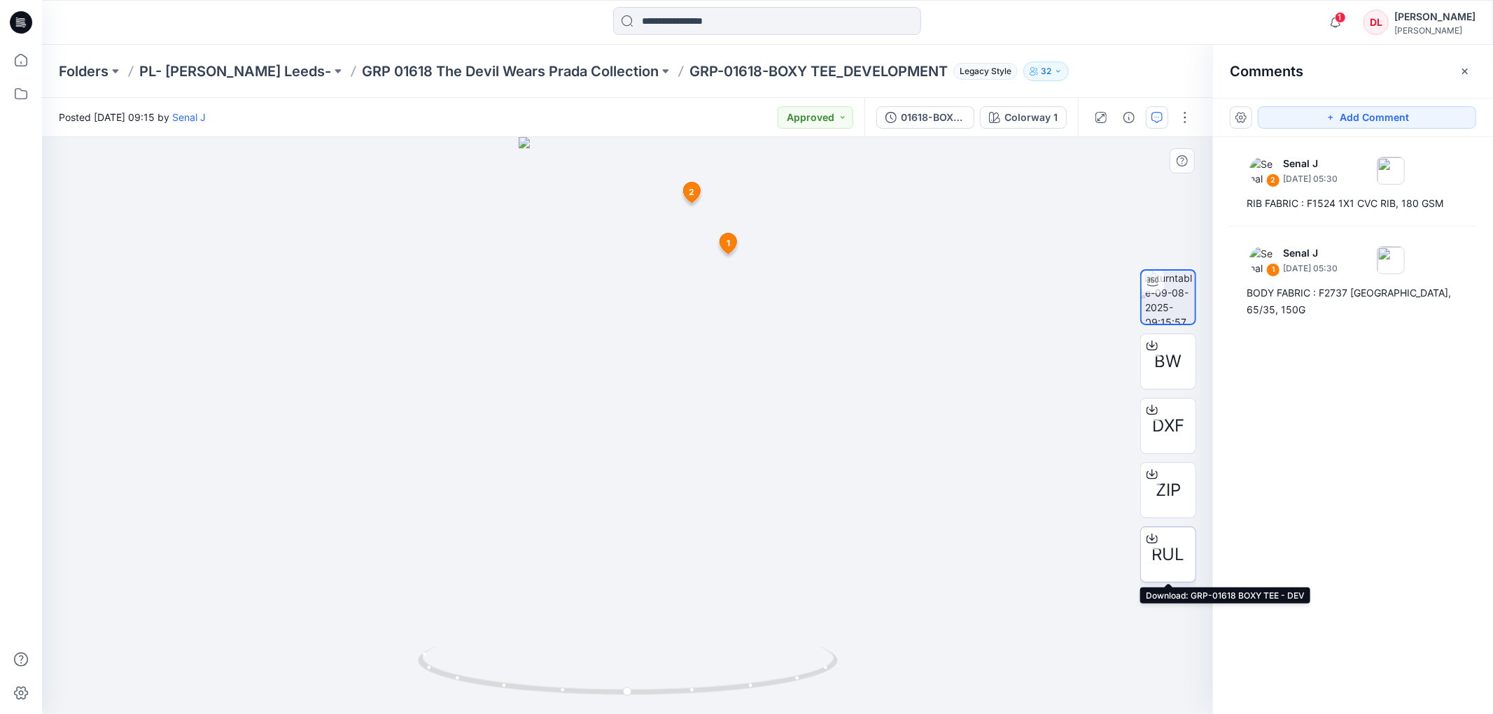
click at [1164, 551] on span "RUL" at bounding box center [1168, 554] width 33 height 25
click at [542, 71] on p "GRP 01618 The Devil Wears Prada Collection" at bounding box center [510, 72] width 297 height 20
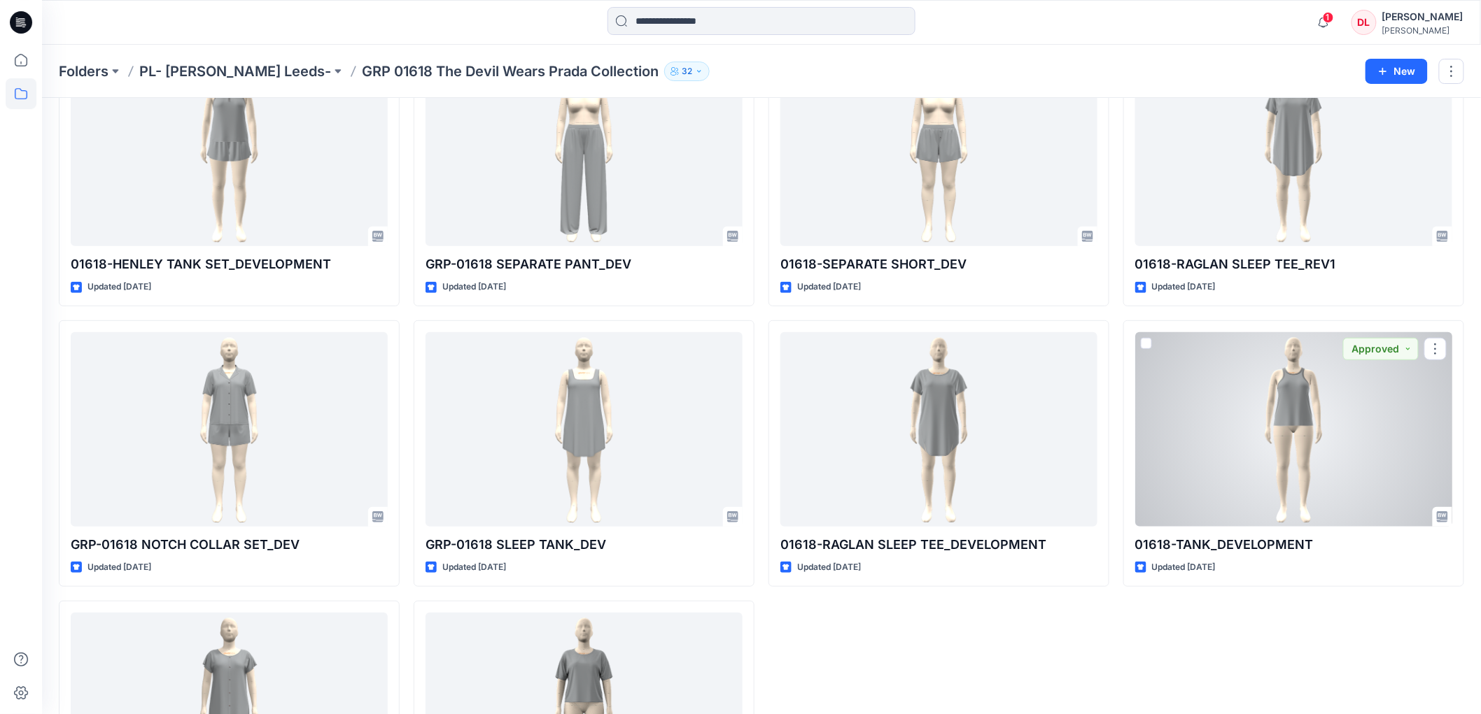
scroll to position [287, 0]
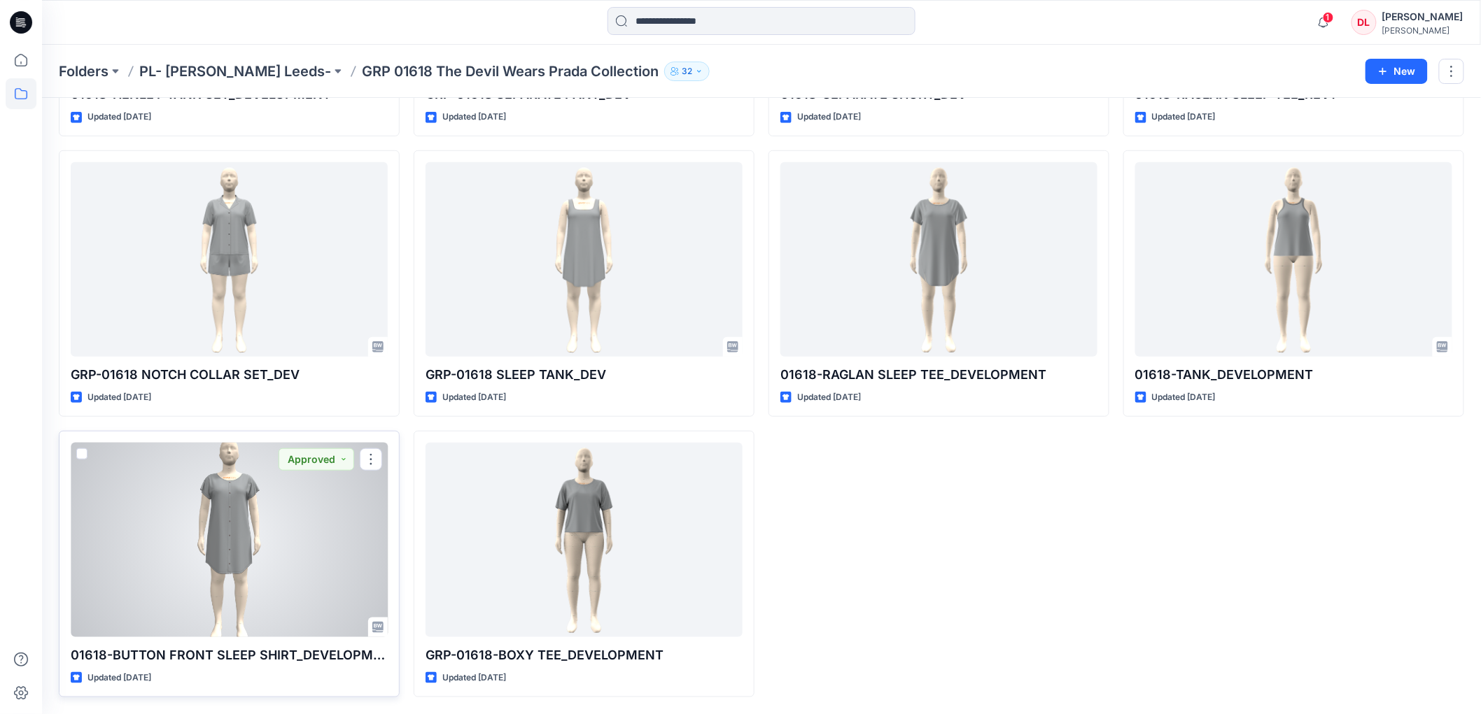
click at [244, 570] on div at bounding box center [229, 540] width 317 height 195
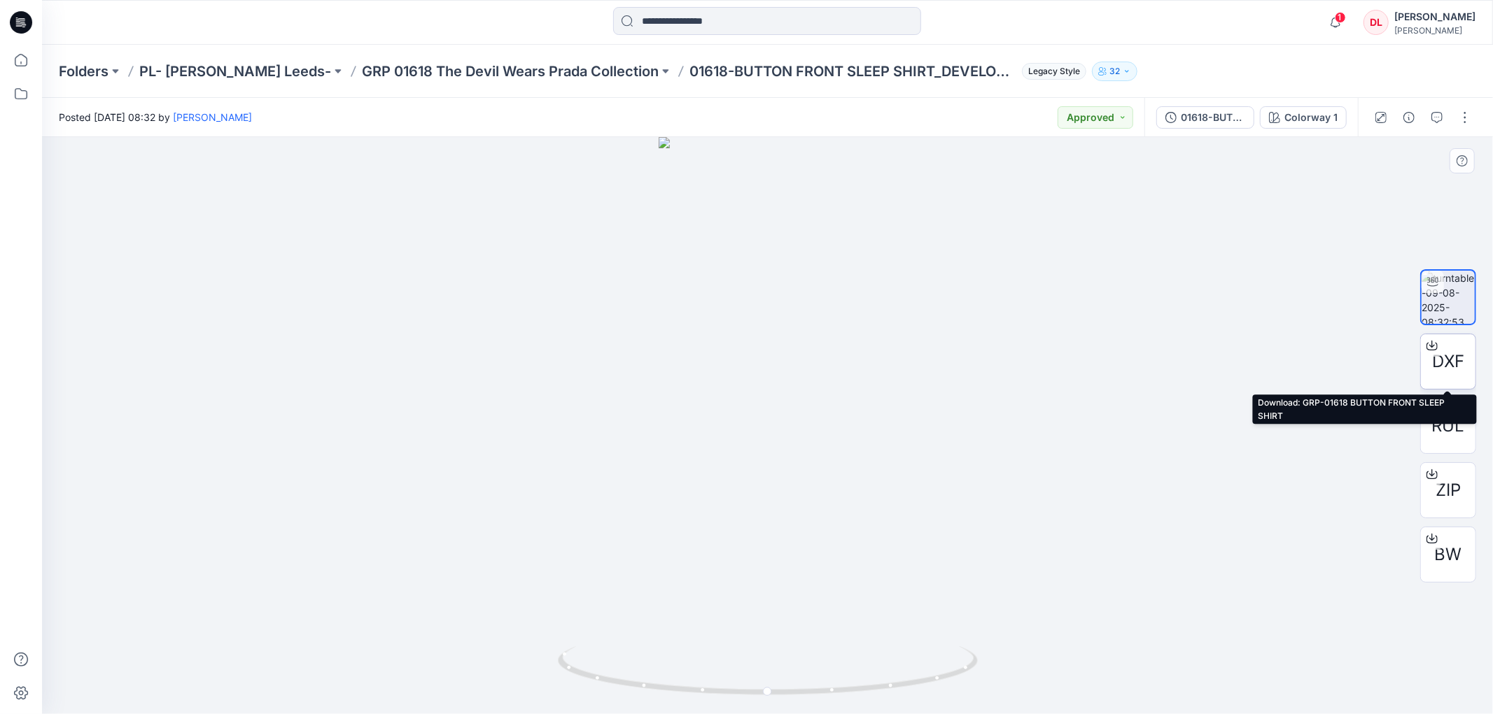
click at [1453, 361] on span "DXF" at bounding box center [1448, 361] width 32 height 25
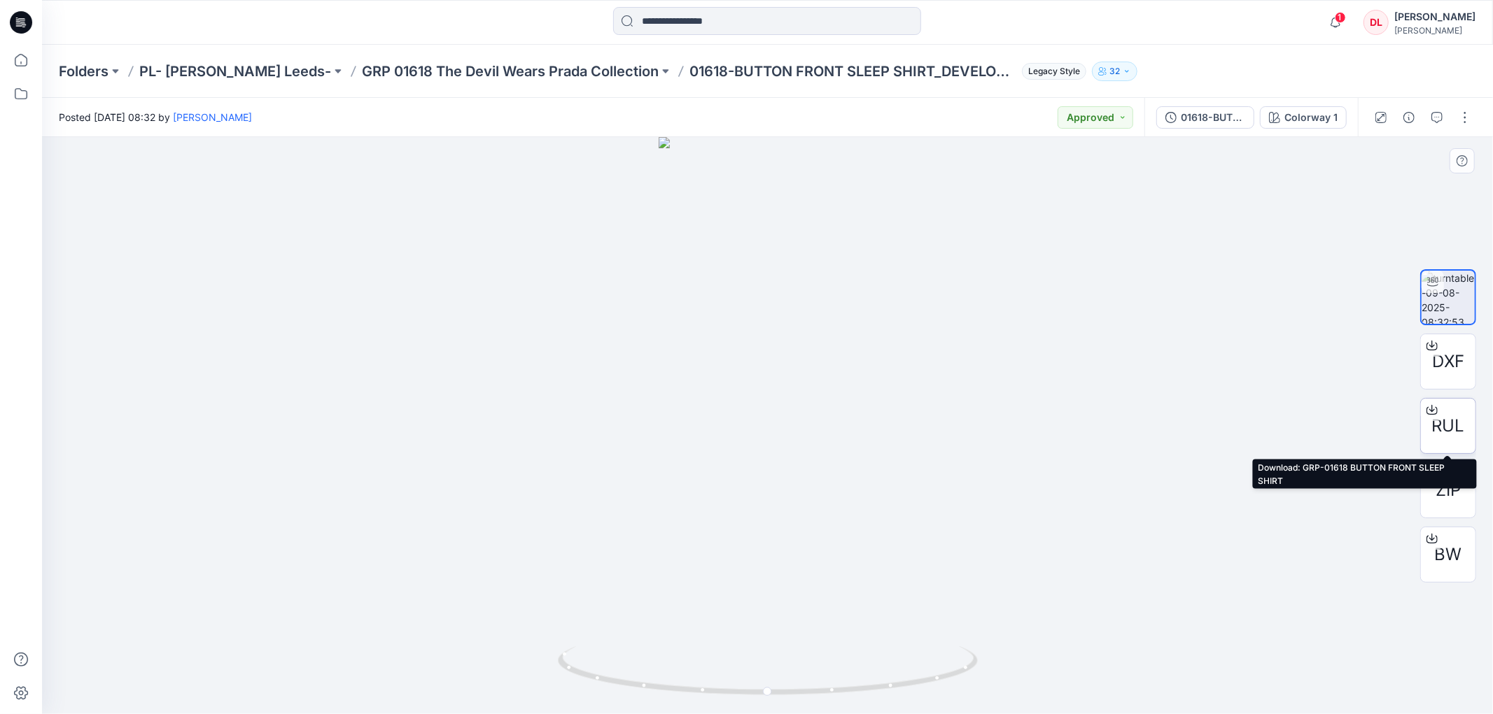
click at [1451, 434] on span "RUL" at bounding box center [1448, 426] width 33 height 25
click at [1022, 381] on div at bounding box center [767, 425] width 1451 height 577
click at [1440, 121] on icon "button" at bounding box center [1436, 117] width 11 height 11
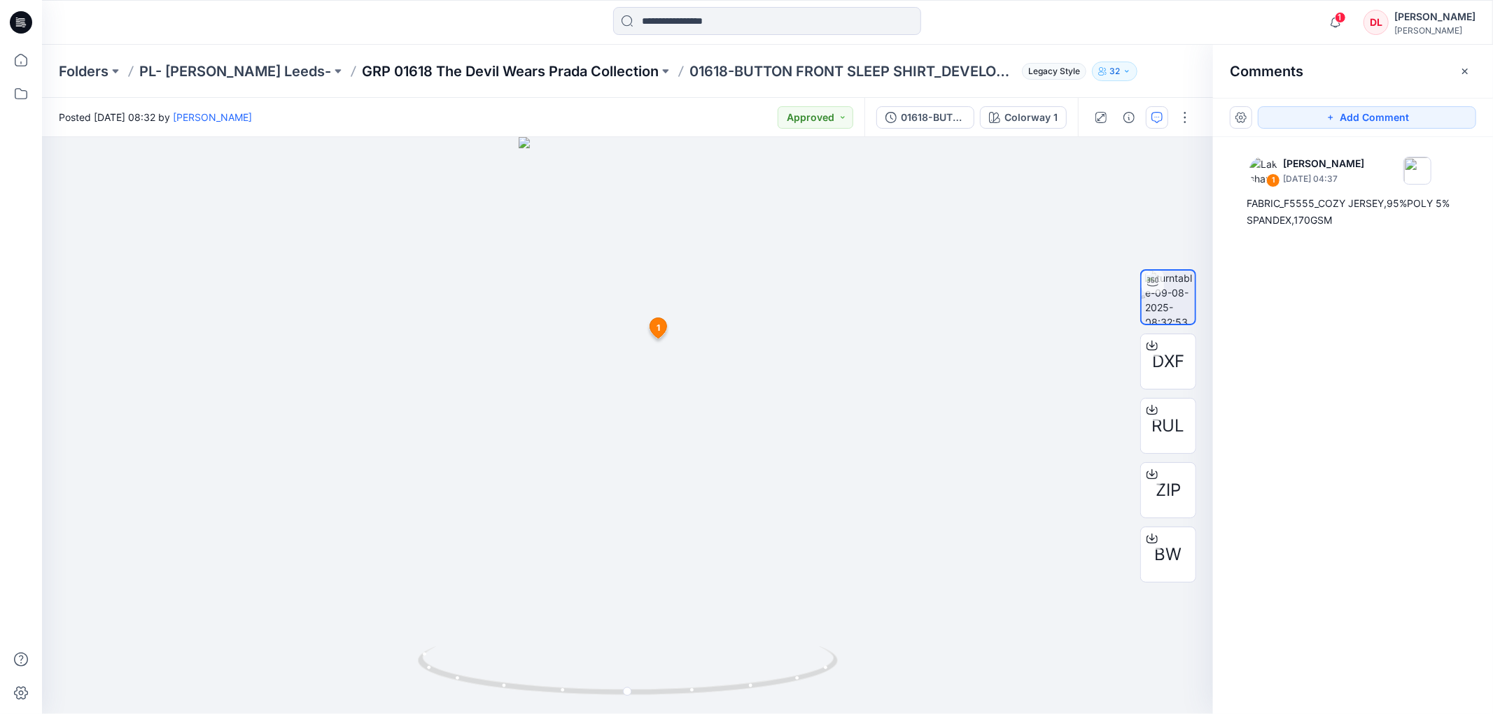
click at [476, 72] on p "GRP 01618 The Devil Wears Prada Collection" at bounding box center [510, 72] width 297 height 20
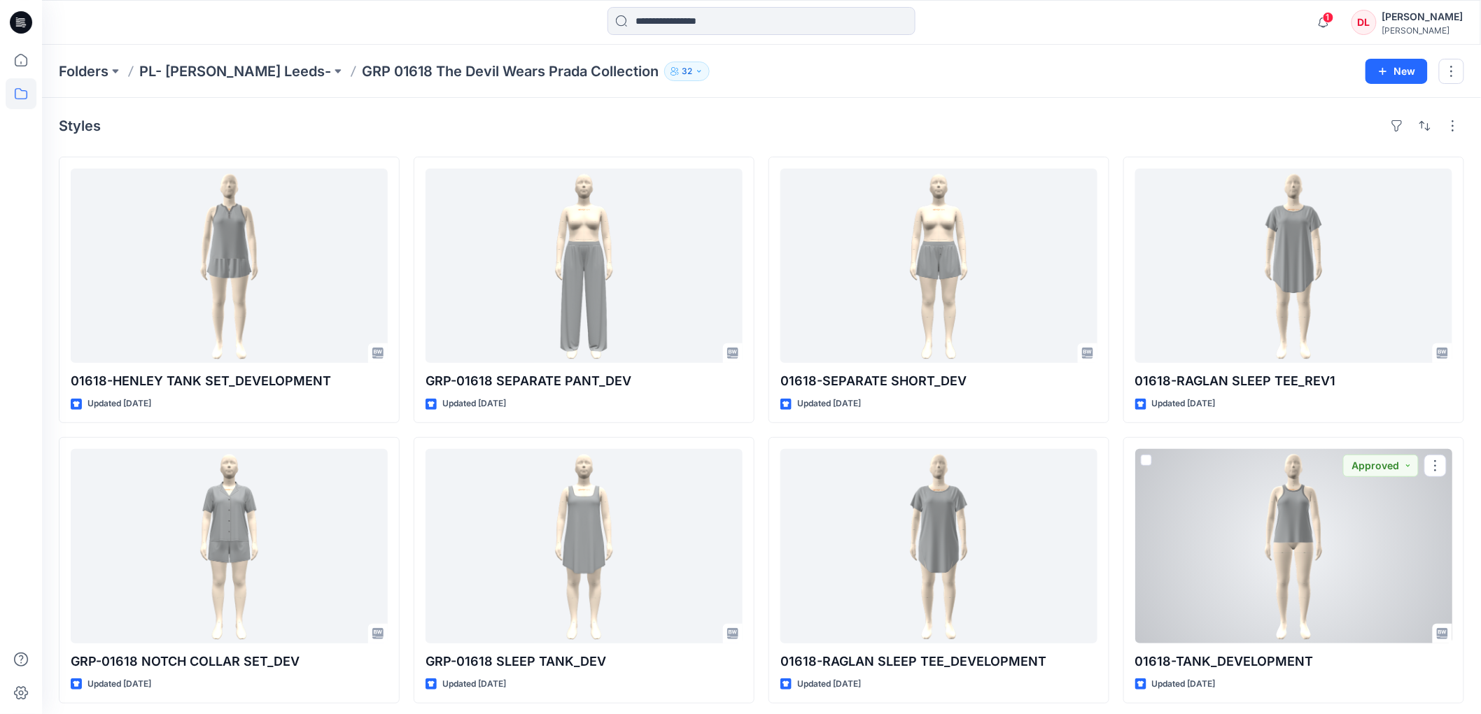
scroll to position [287, 0]
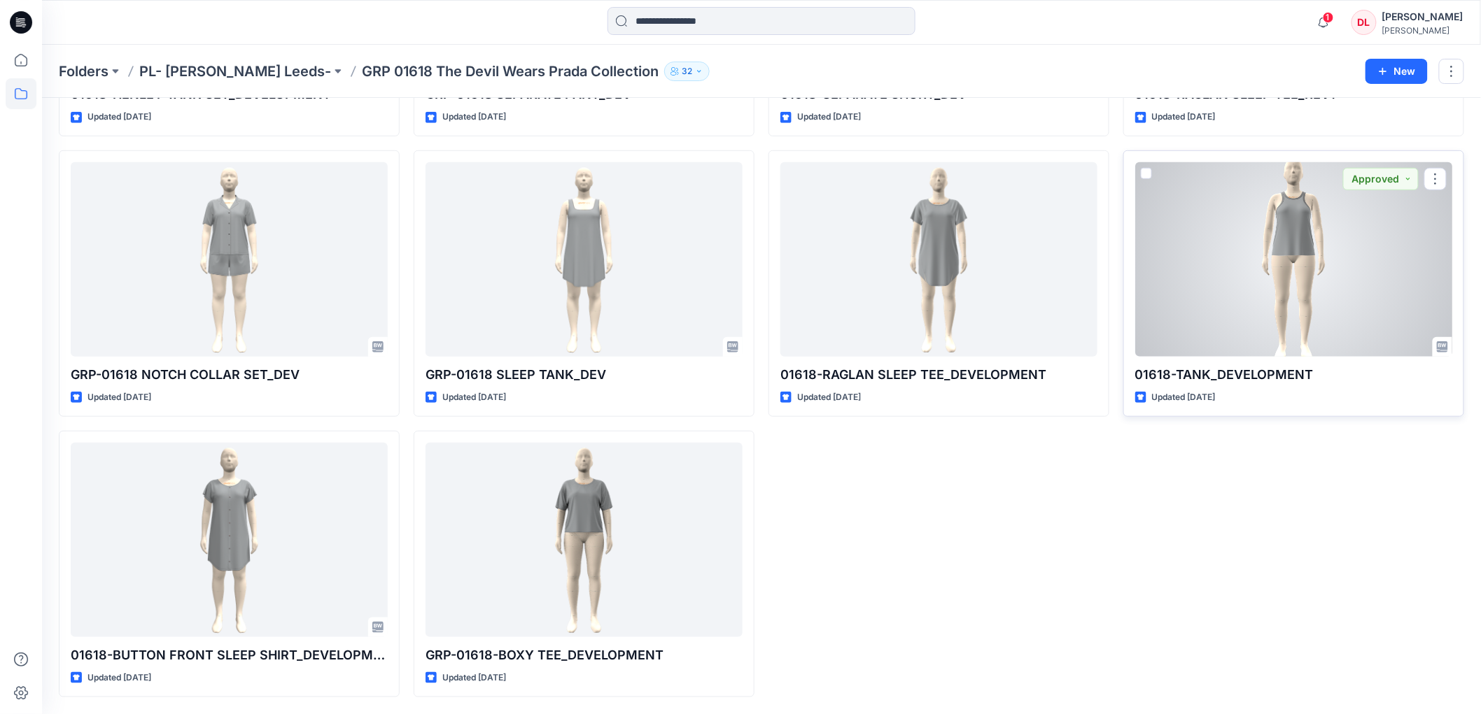
click at [1295, 220] on div at bounding box center [1293, 259] width 317 height 195
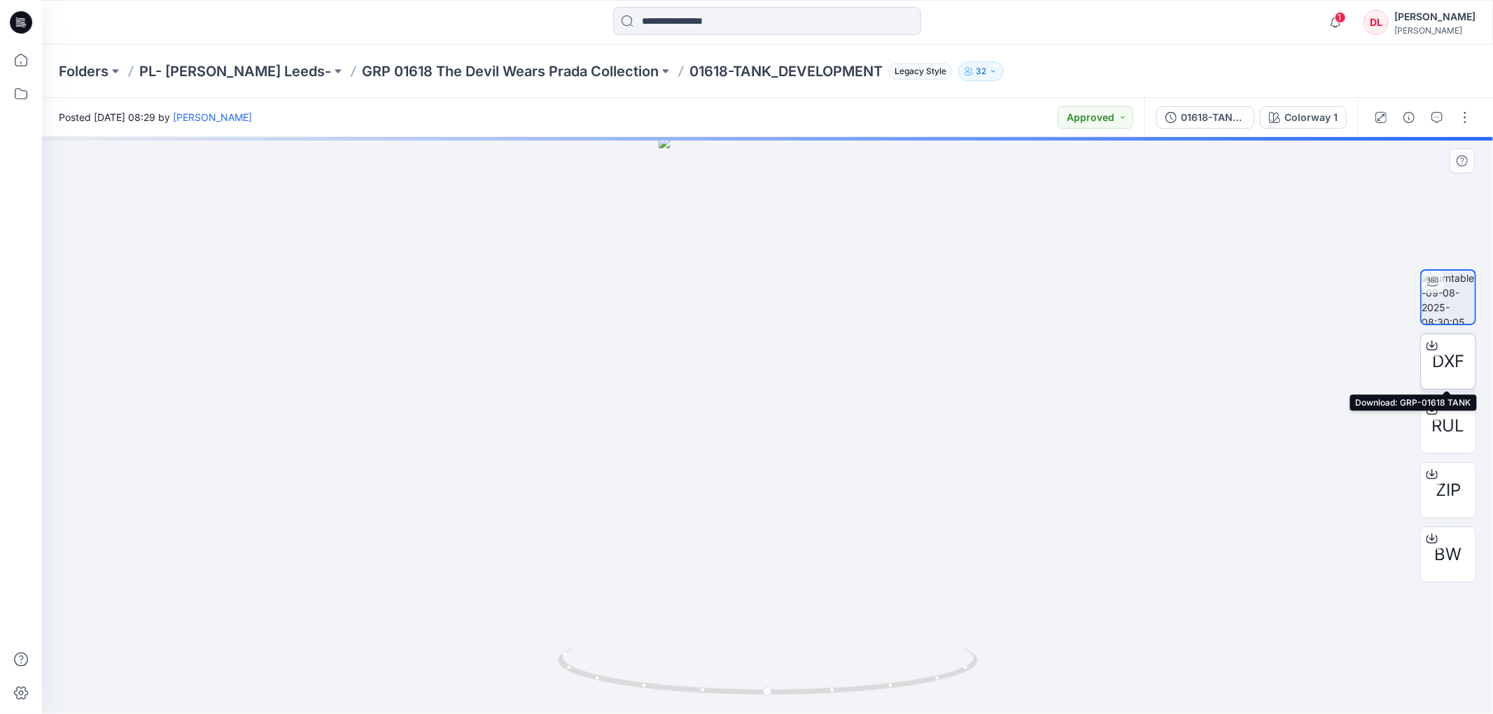
click at [1442, 365] on span "DXF" at bounding box center [1448, 361] width 32 height 25
click at [1437, 424] on span "RUL" at bounding box center [1448, 426] width 33 height 25
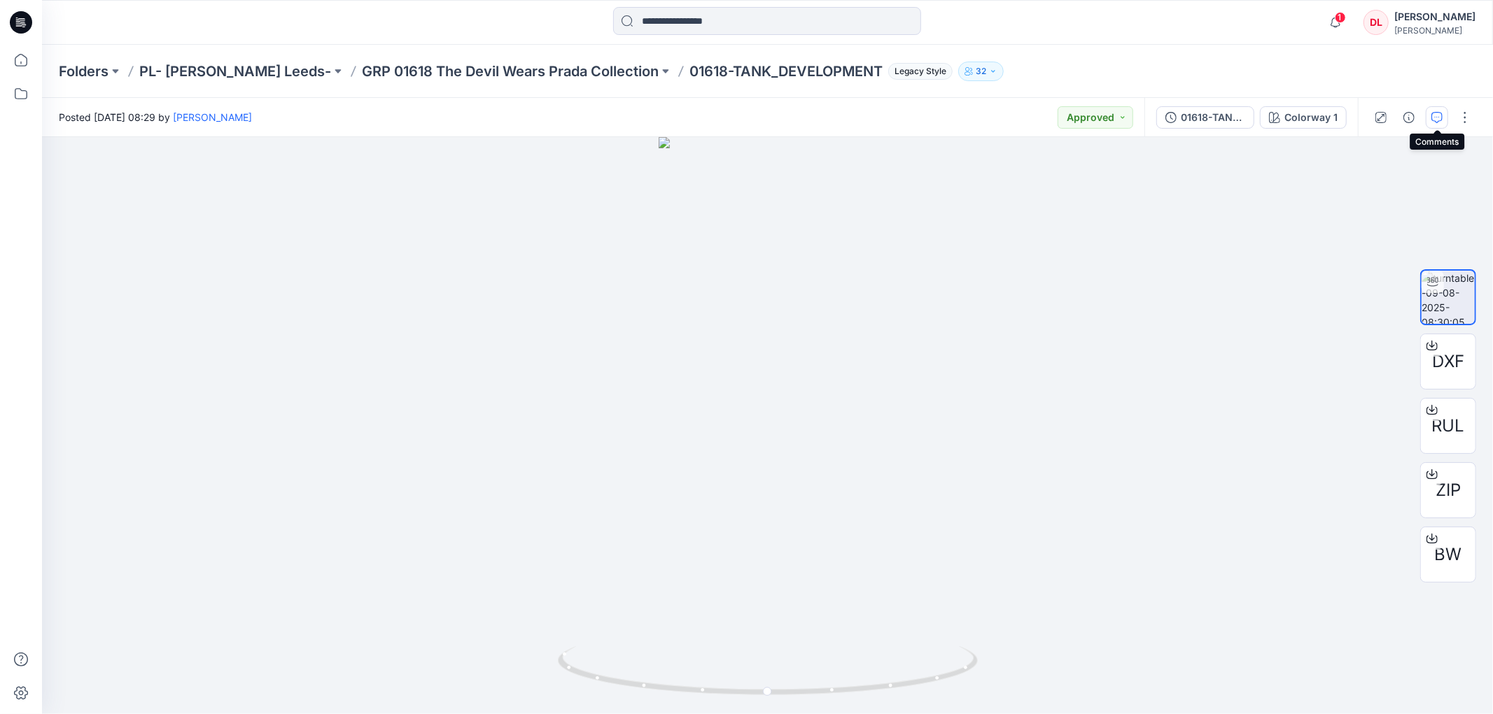
click at [1442, 113] on icon "button" at bounding box center [1436, 117] width 11 height 11
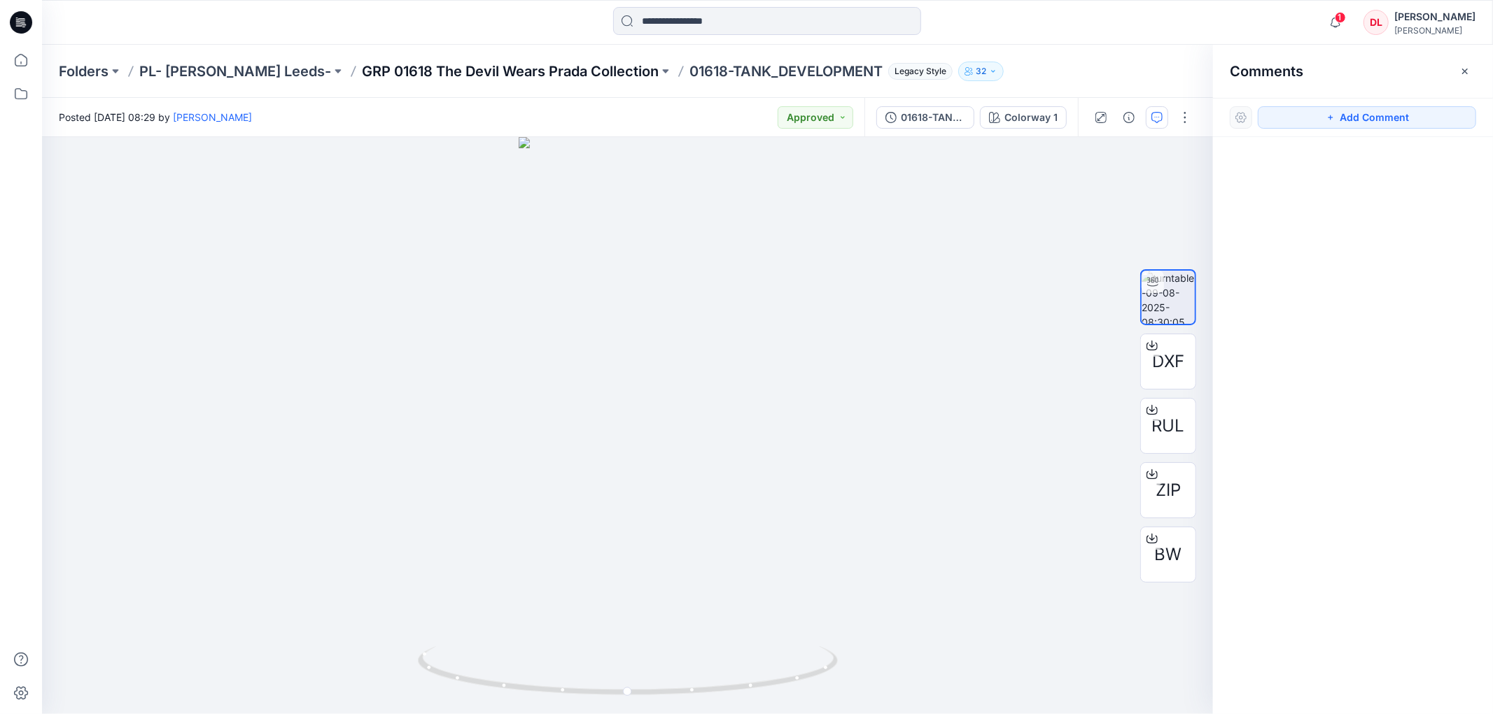
click at [393, 66] on p "GRP 01618 The Devil Wears Prada Collection" at bounding box center [510, 72] width 297 height 20
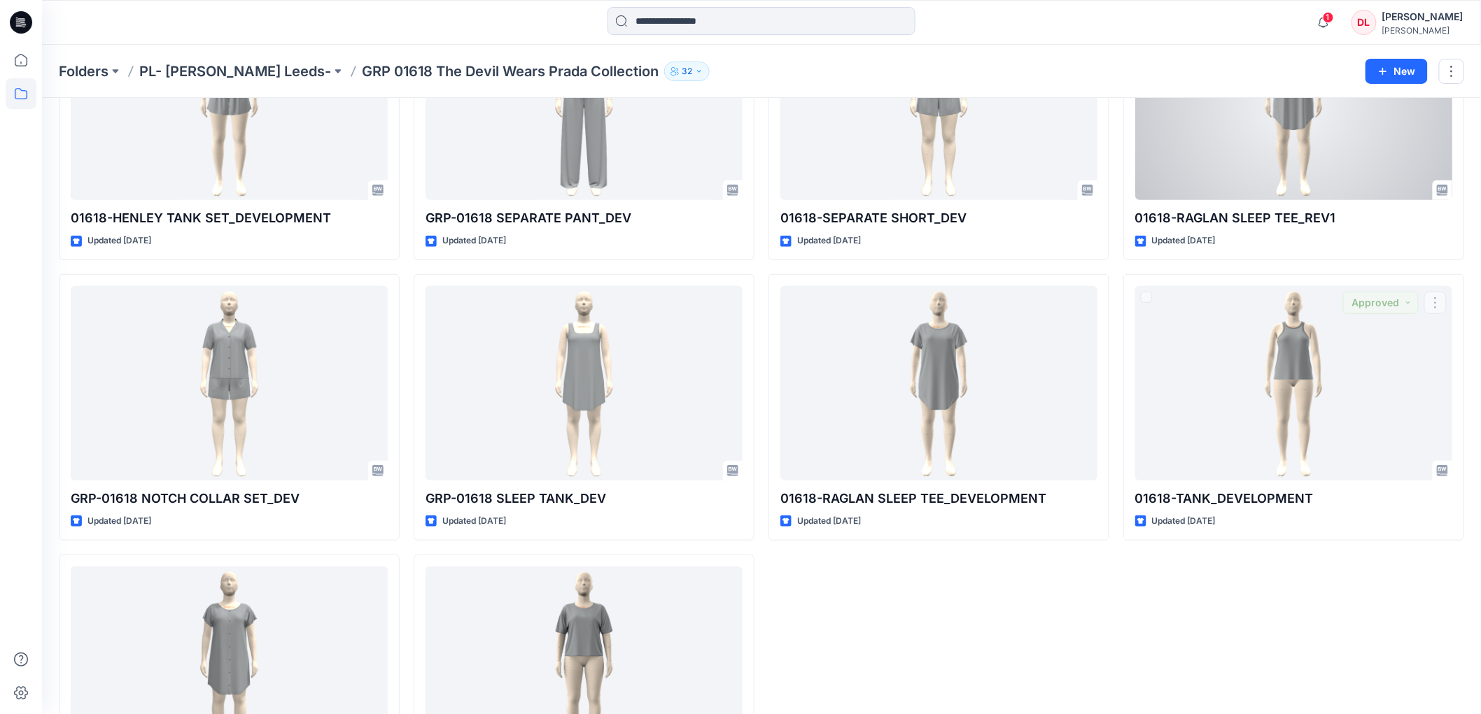
scroll to position [131, 0]
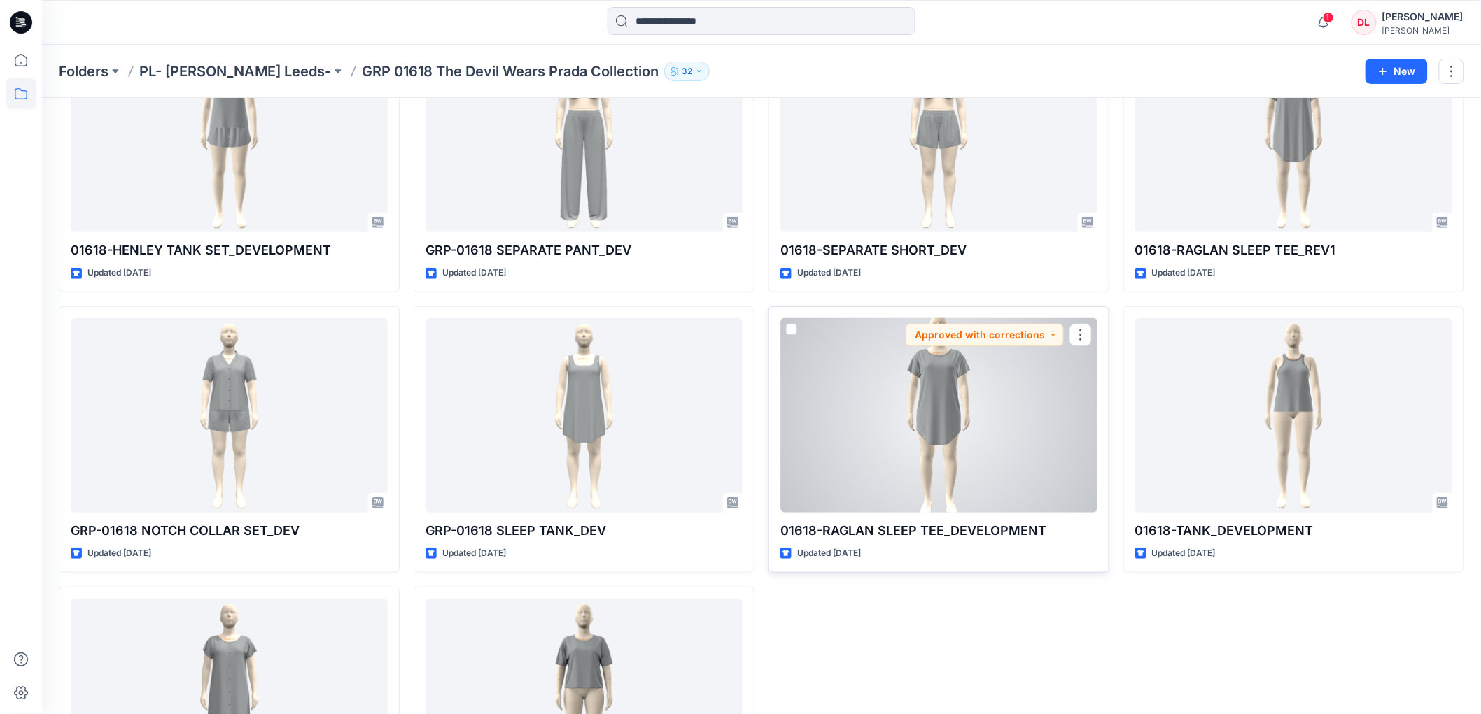
click at [929, 431] on div at bounding box center [938, 415] width 317 height 195
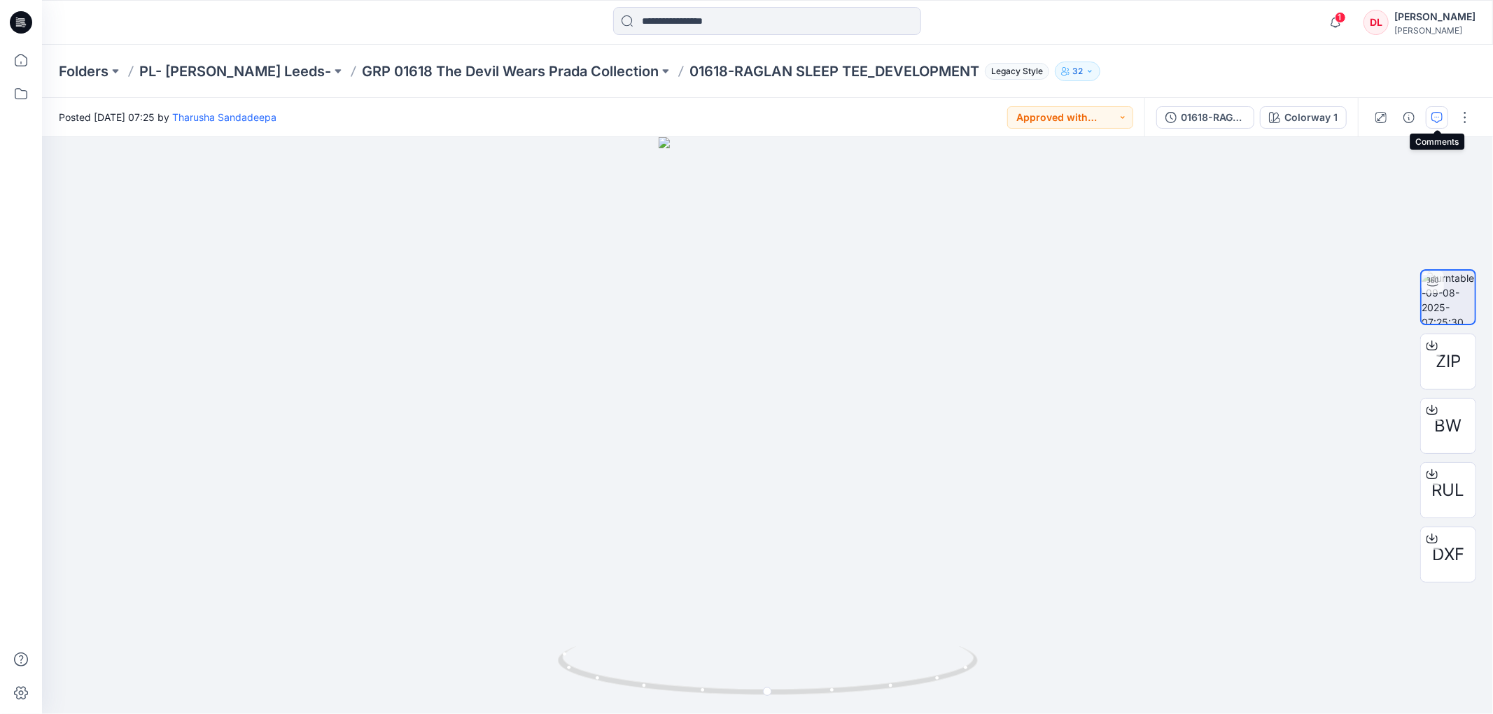
click at [1432, 120] on icon "button" at bounding box center [1436, 117] width 11 height 11
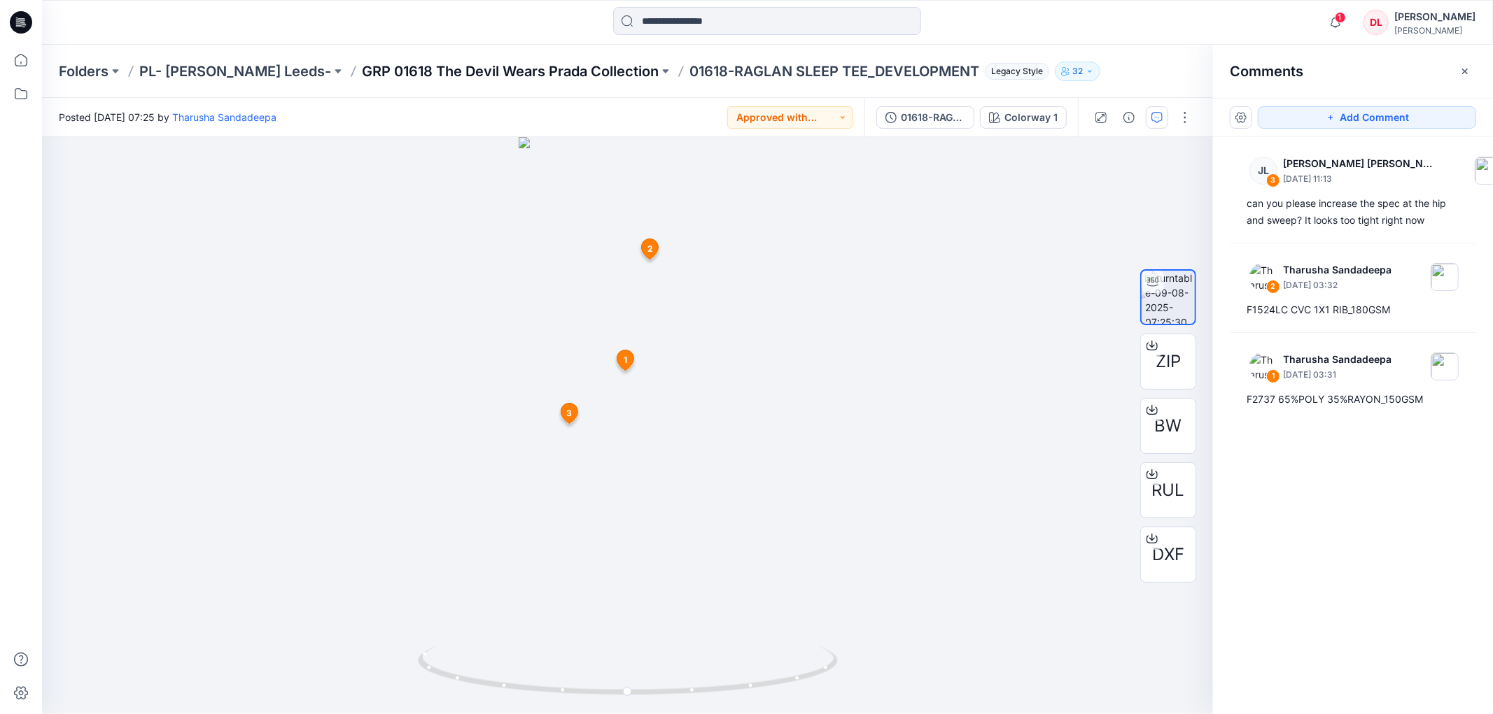
click at [555, 68] on p "GRP 01618 The Devil Wears Prada Collection" at bounding box center [510, 72] width 297 height 20
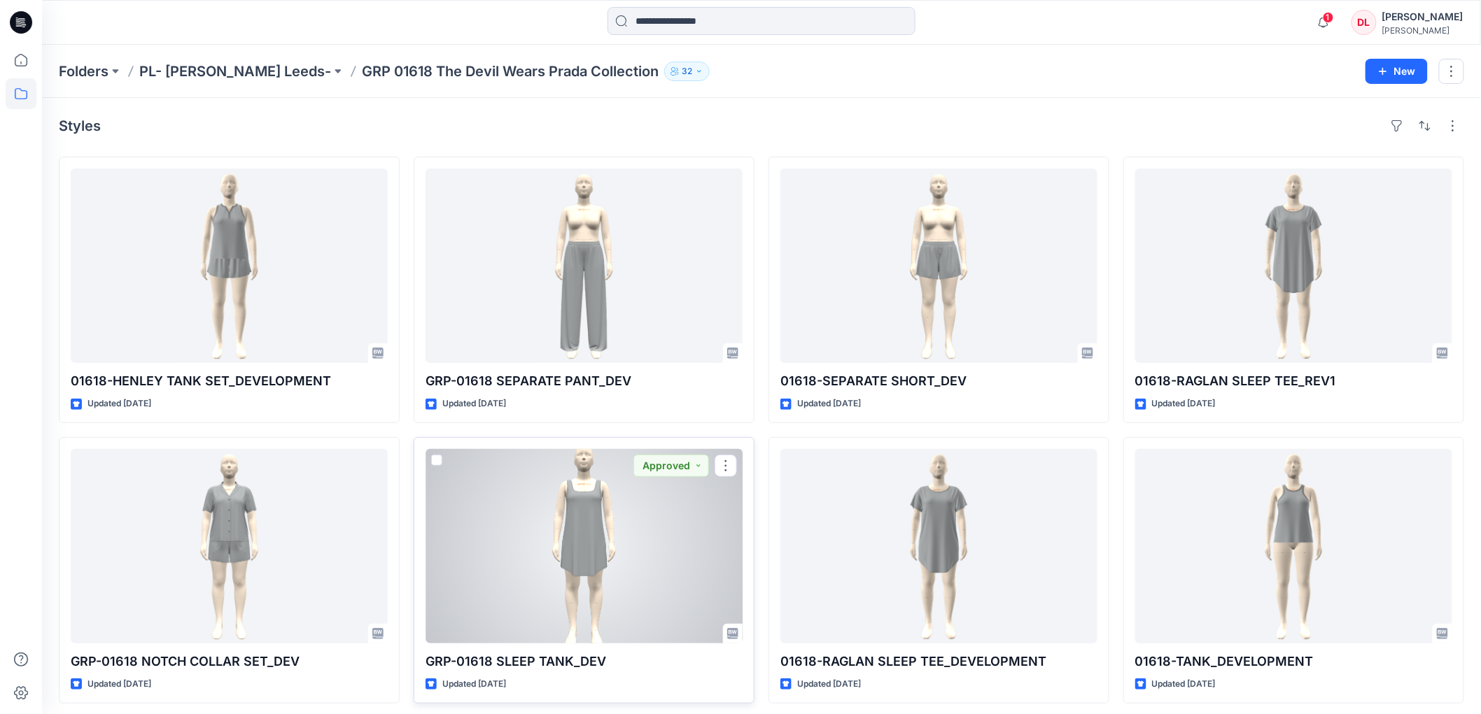
click at [583, 535] on div at bounding box center [583, 546] width 317 height 195
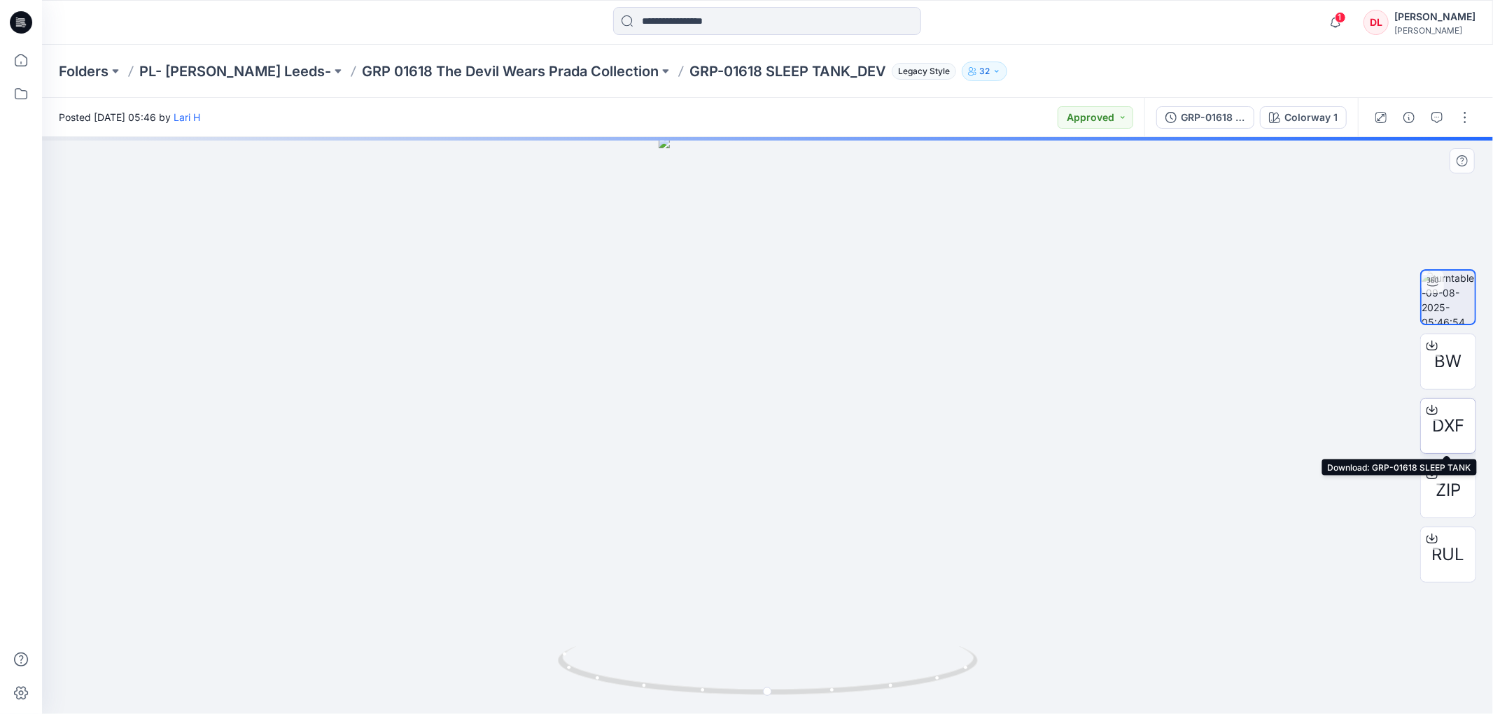
click at [1439, 437] on span "DXF" at bounding box center [1448, 426] width 32 height 25
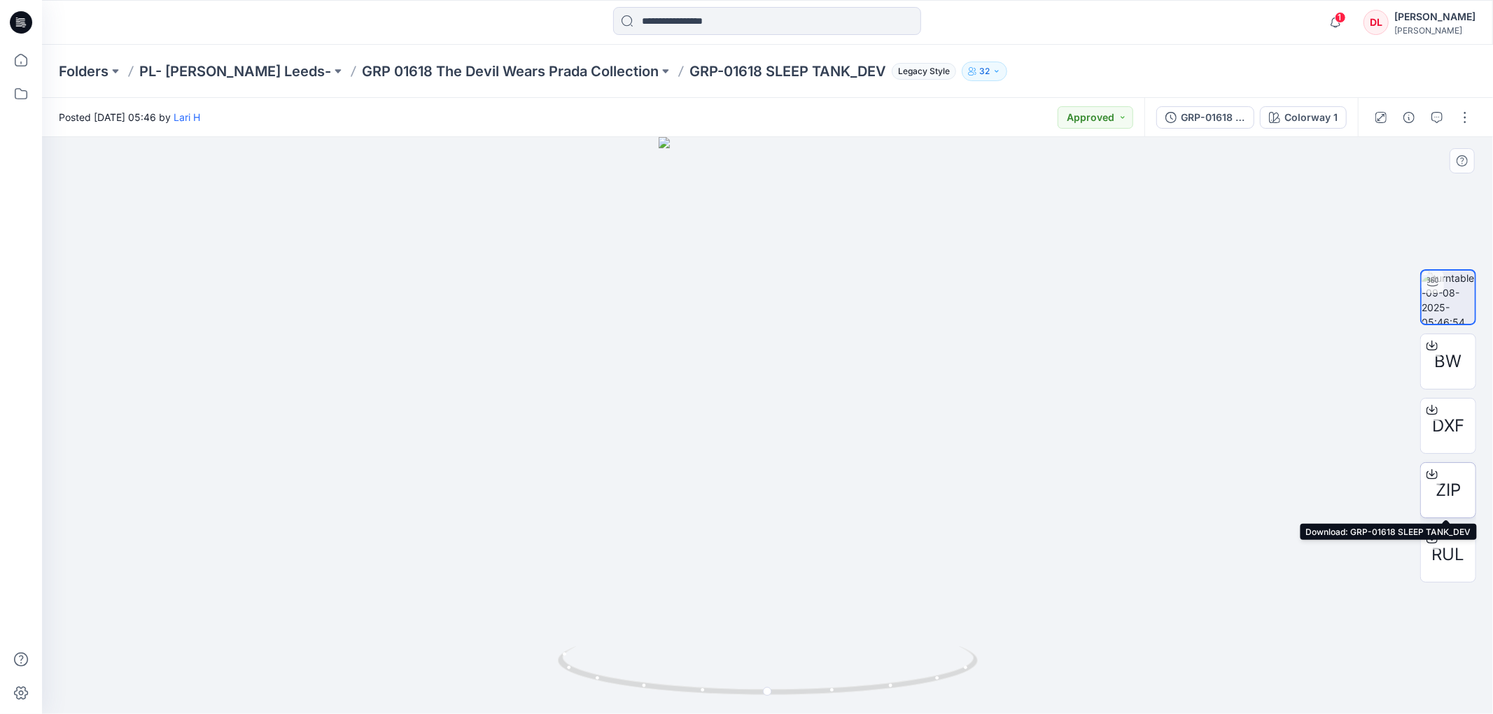
click at [1447, 493] on span "ZIP" at bounding box center [1447, 490] width 25 height 25
click at [1440, 121] on icon "button" at bounding box center [1436, 117] width 11 height 11
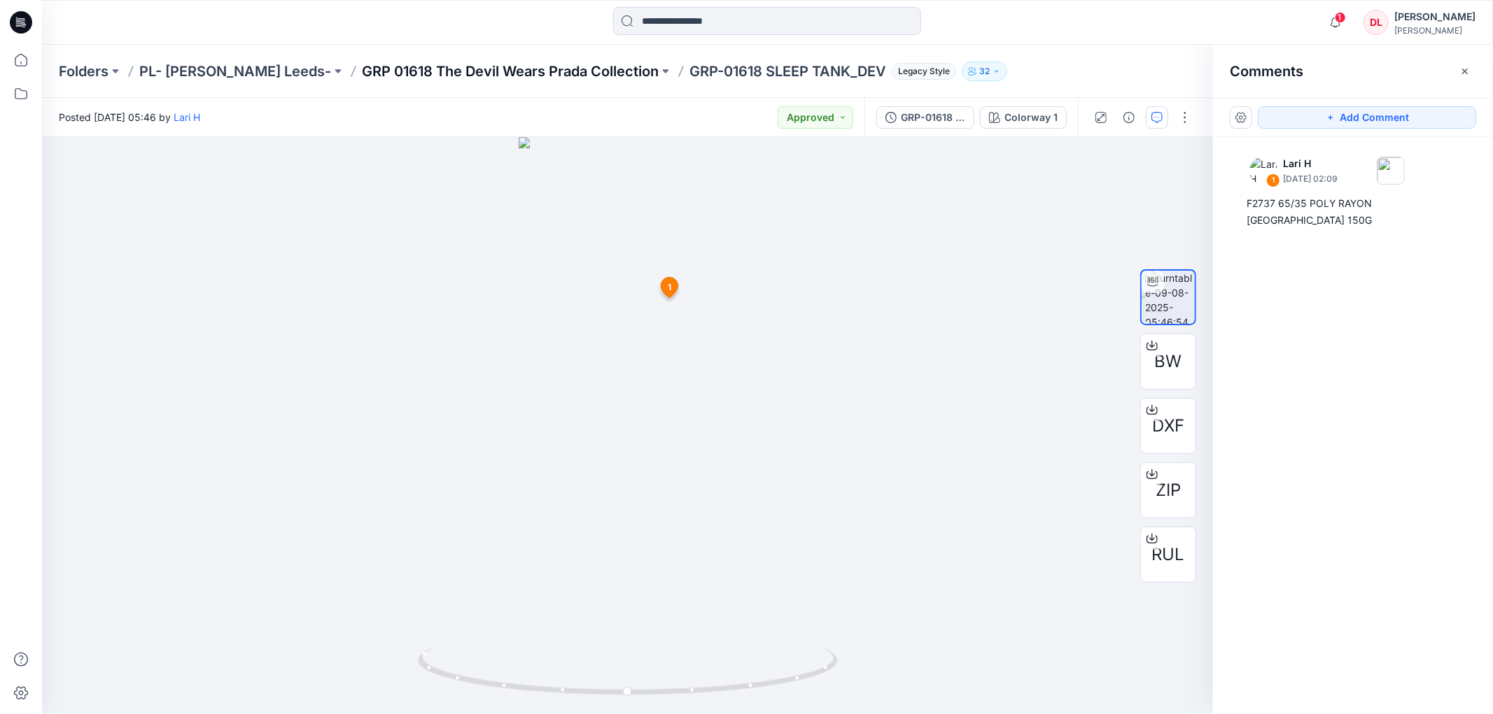
click at [441, 71] on p "GRP 01618 The Devil Wears Prada Collection" at bounding box center [510, 72] width 297 height 20
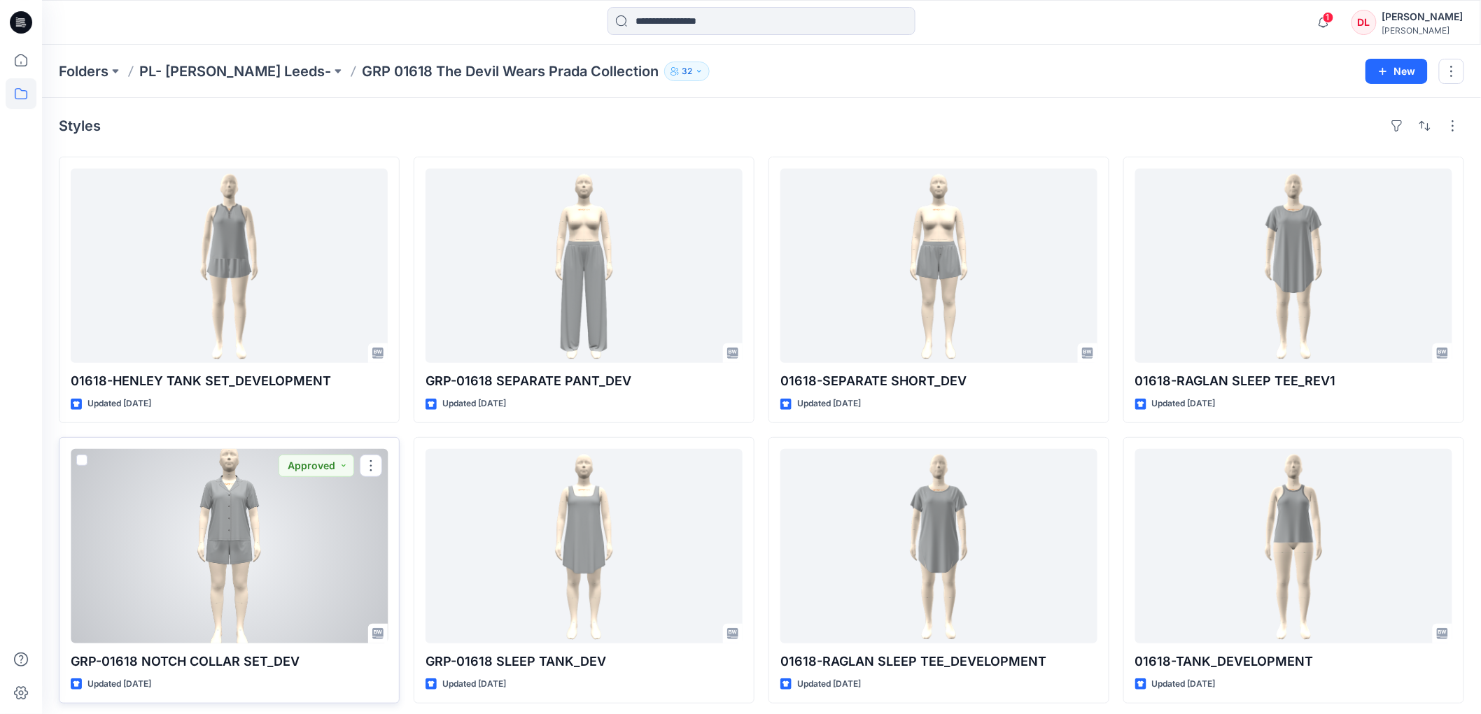
click at [232, 526] on div at bounding box center [229, 546] width 317 height 195
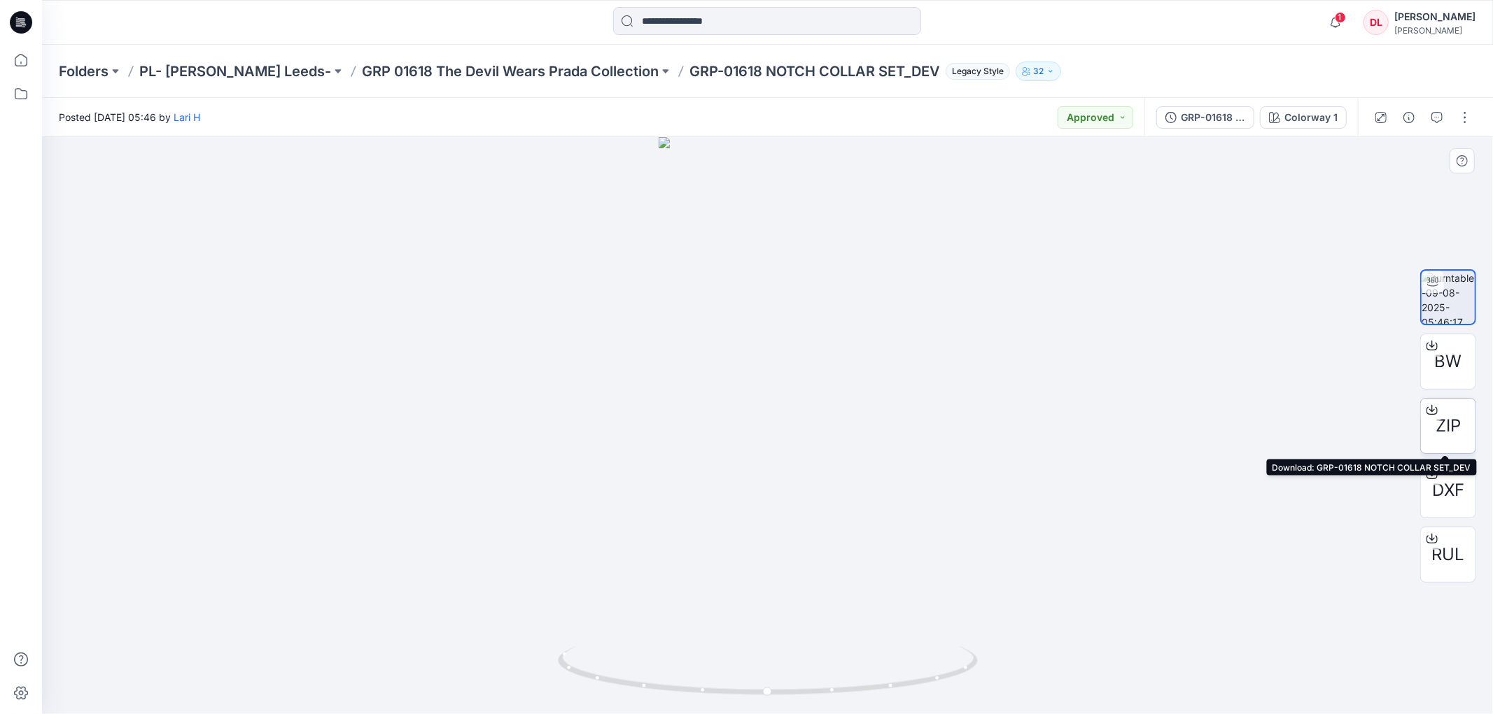
click at [1461, 423] on div "ZIP" at bounding box center [1448, 426] width 56 height 56
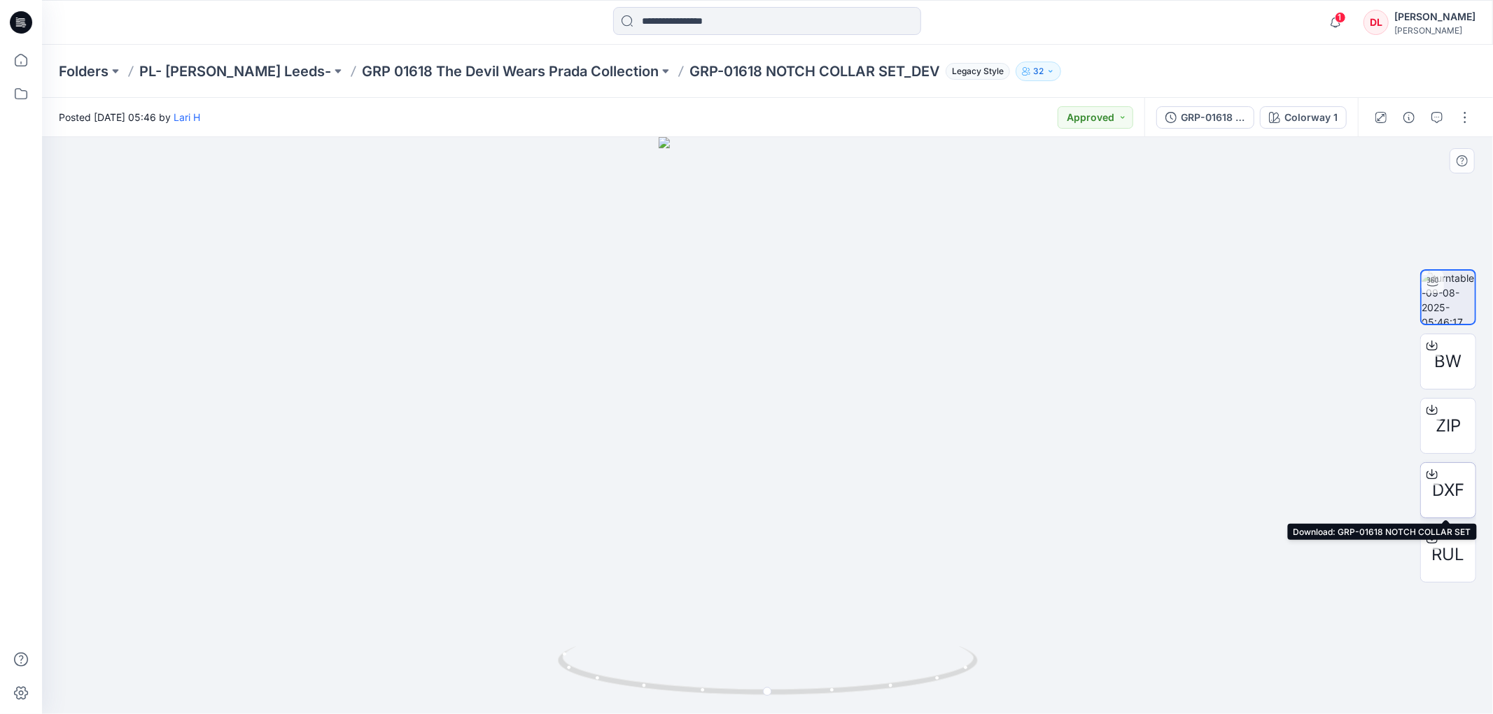
click at [1431, 481] on div at bounding box center [1432, 474] width 22 height 22
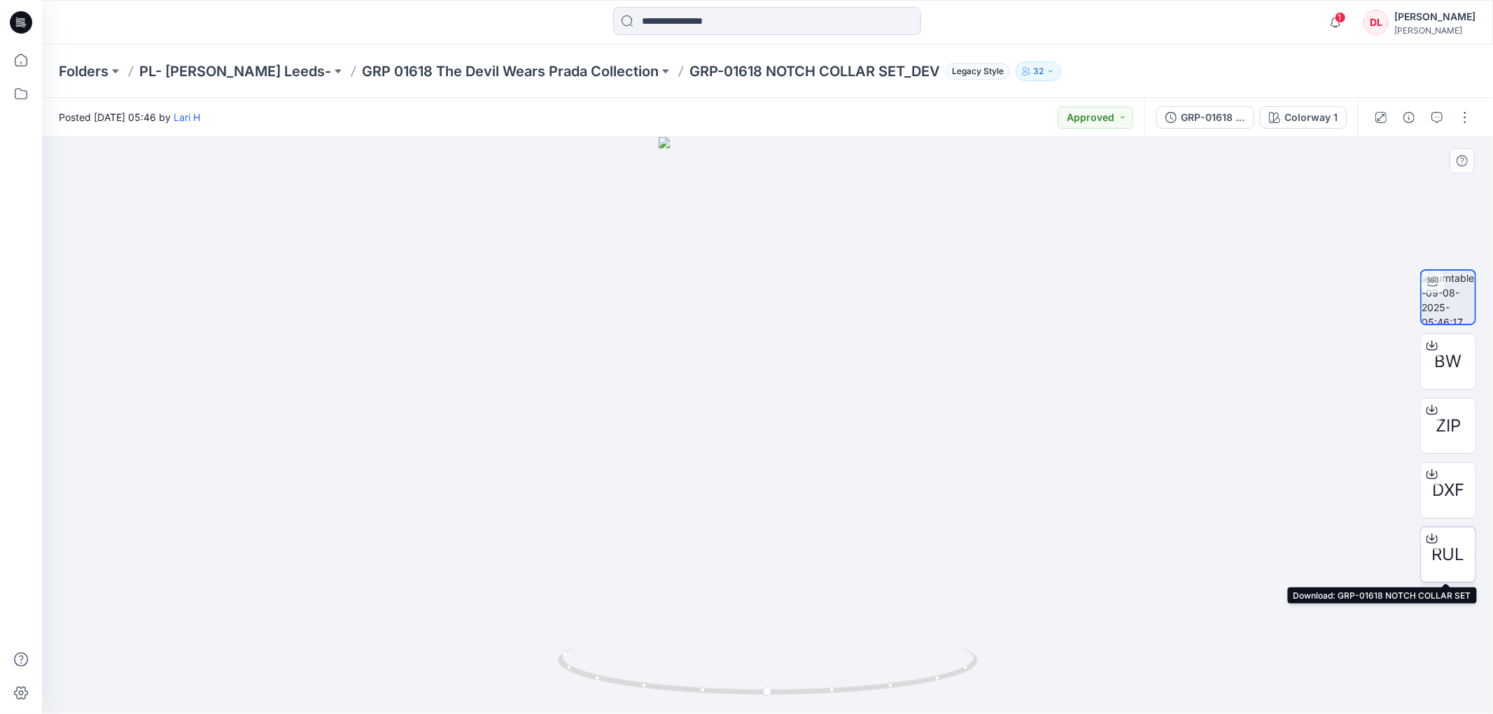
click at [1442, 551] on span "RUL" at bounding box center [1448, 554] width 33 height 25
click at [1435, 120] on icon "button" at bounding box center [1436, 117] width 11 height 11
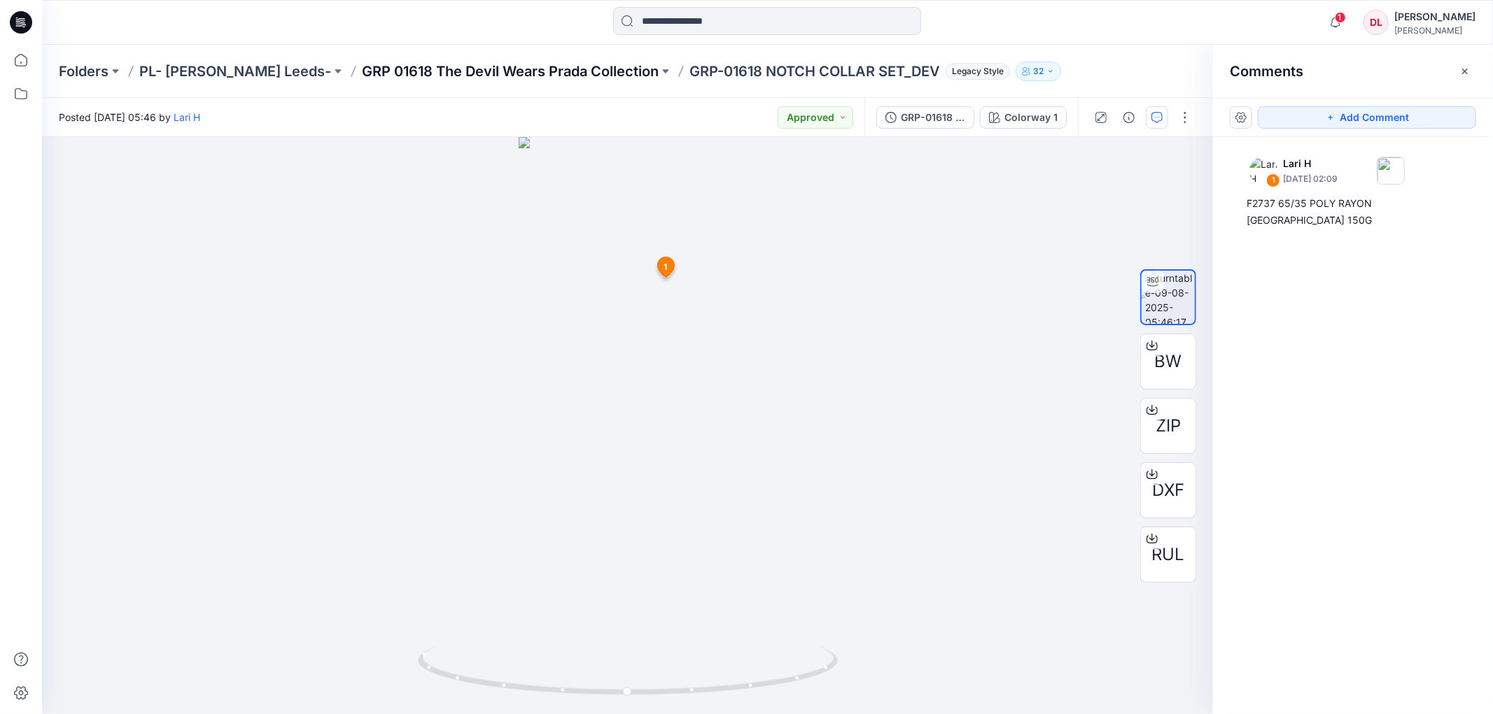
click at [395, 68] on p "GRP 01618 The Devil Wears Prada Collection" at bounding box center [510, 72] width 297 height 20
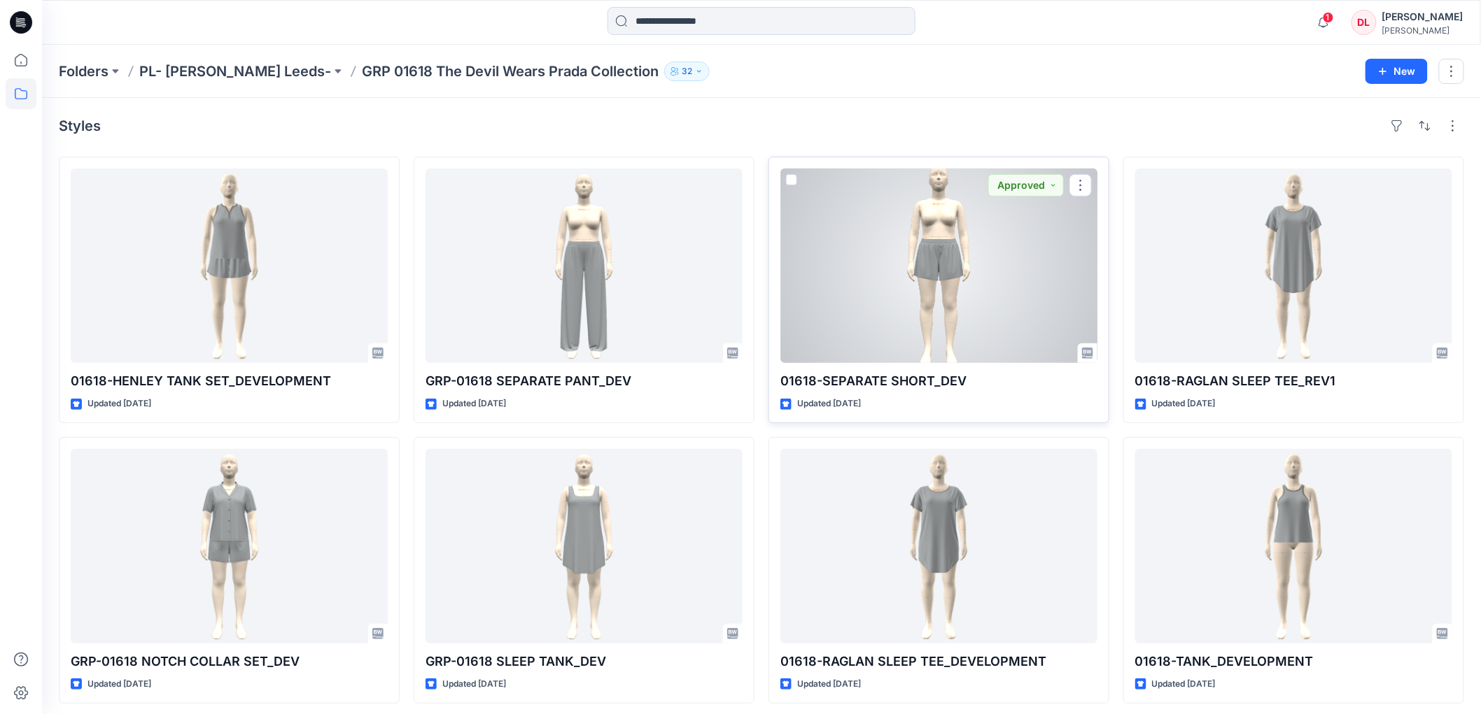
click at [938, 268] on div at bounding box center [938, 266] width 317 height 195
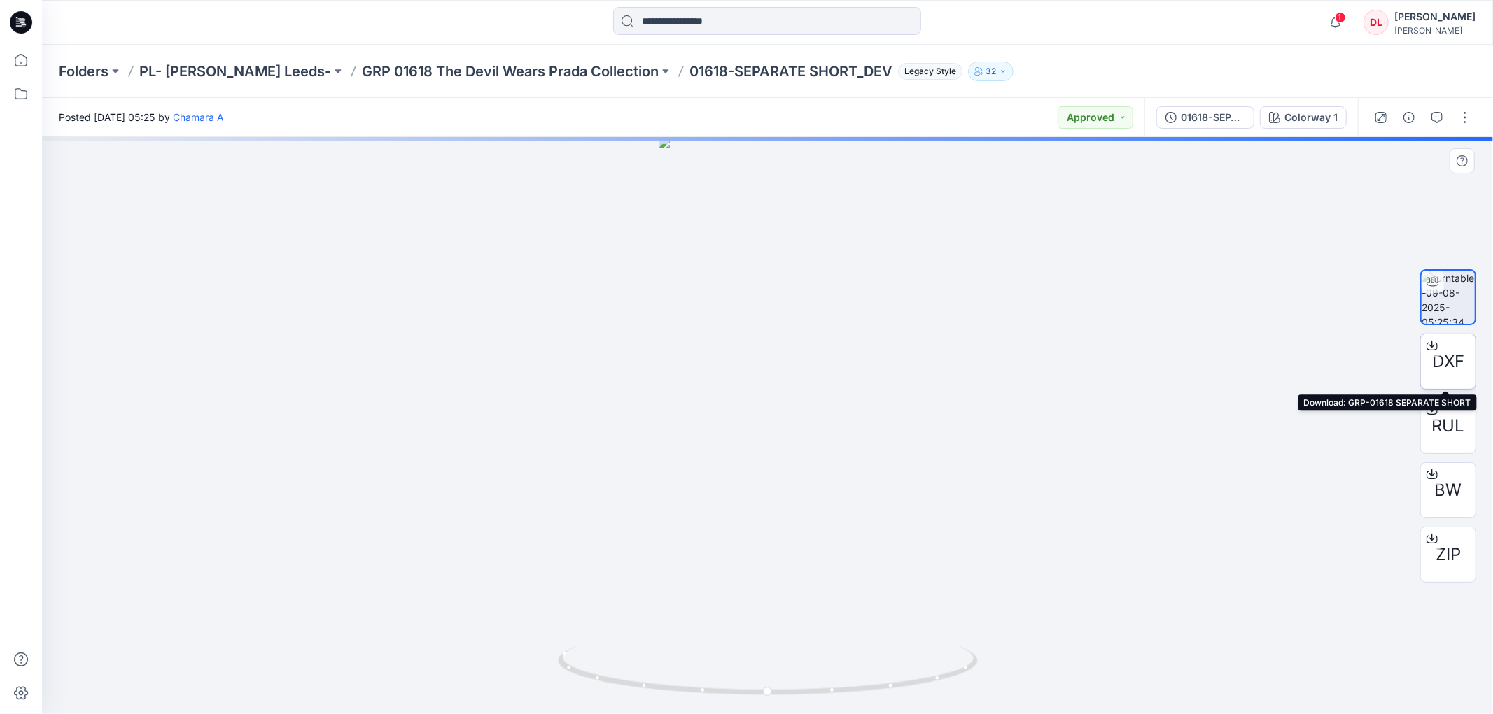
click at [1443, 360] on span "DXF" at bounding box center [1448, 361] width 32 height 25
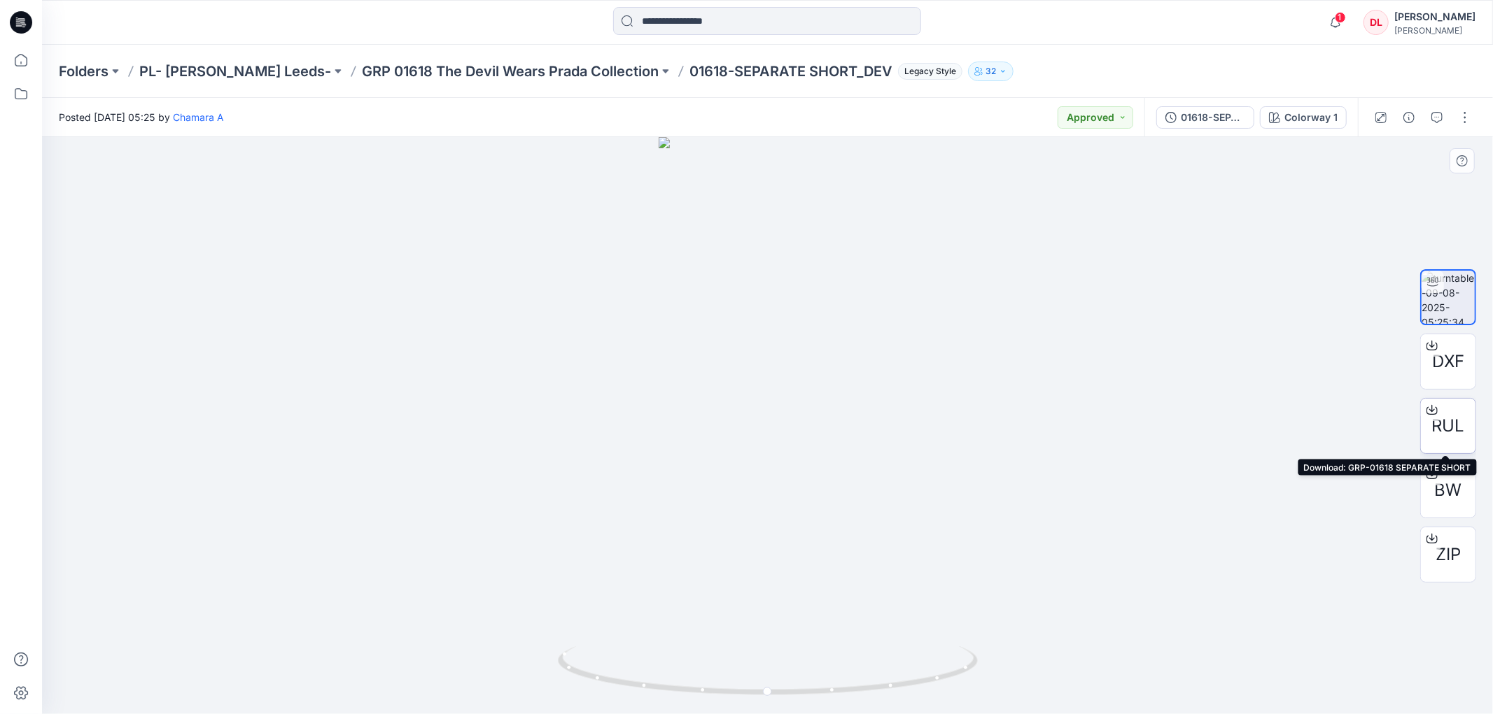
click at [1449, 411] on div "RUL" at bounding box center [1448, 426] width 56 height 56
click at [1030, 473] on div at bounding box center [767, 425] width 1451 height 577
click at [1439, 115] on icon "button" at bounding box center [1436, 117] width 11 height 11
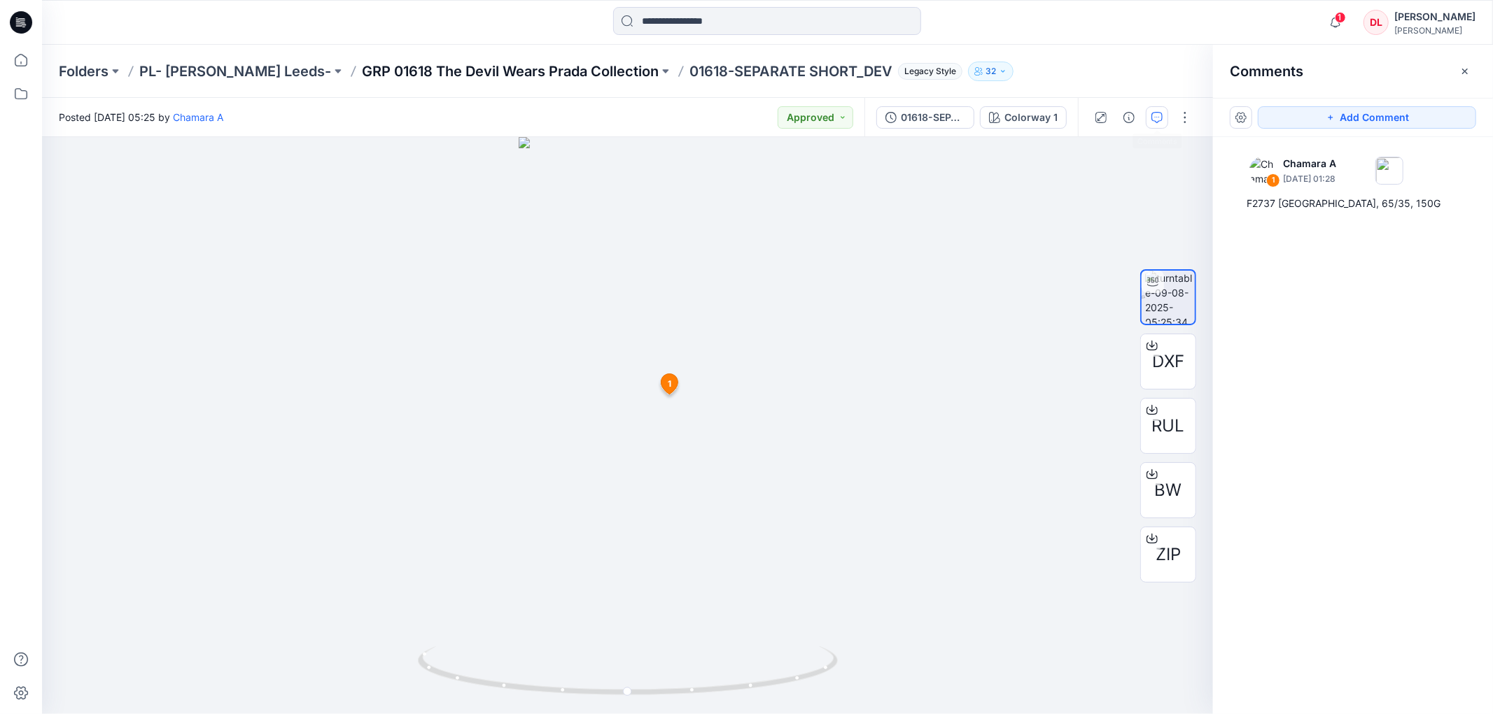
click at [473, 70] on p "GRP 01618 The Devil Wears Prada Collection" at bounding box center [510, 72] width 297 height 20
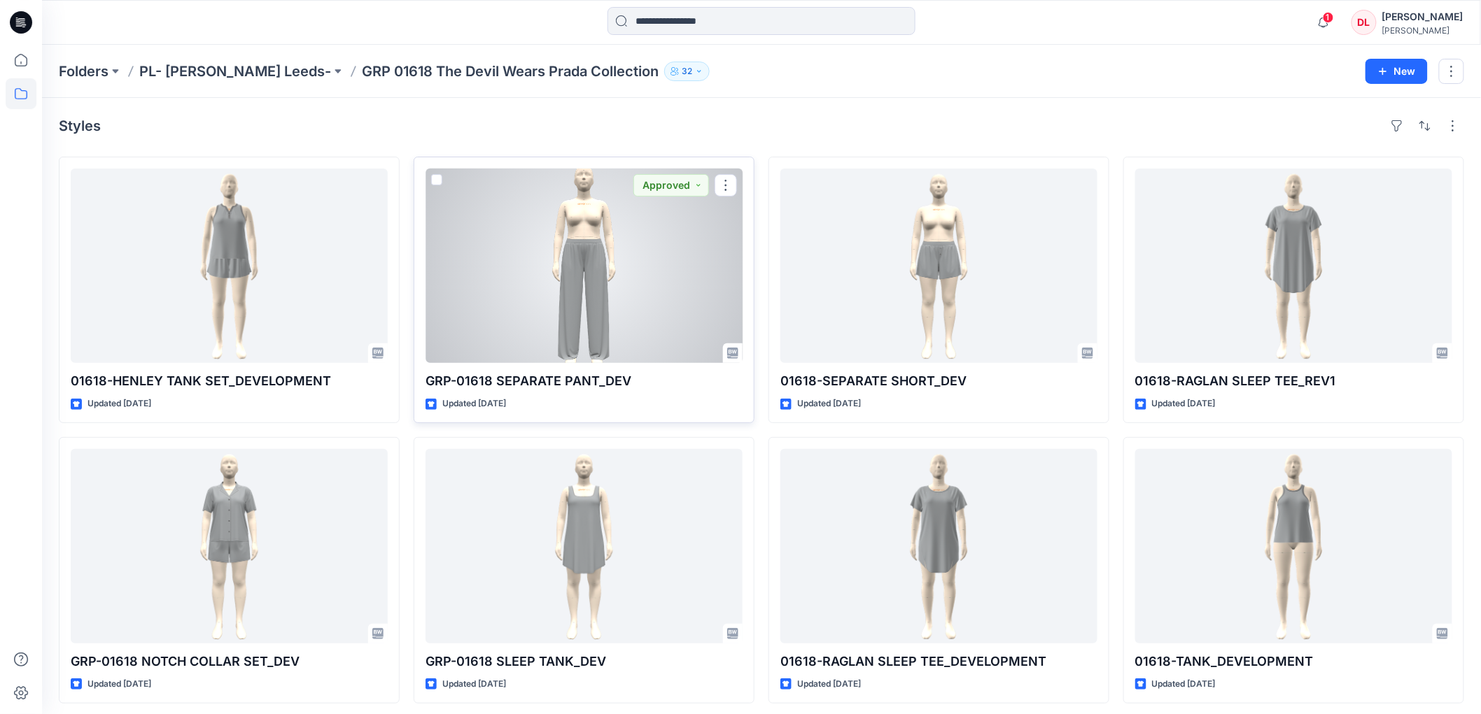
click at [623, 261] on div at bounding box center [583, 266] width 317 height 195
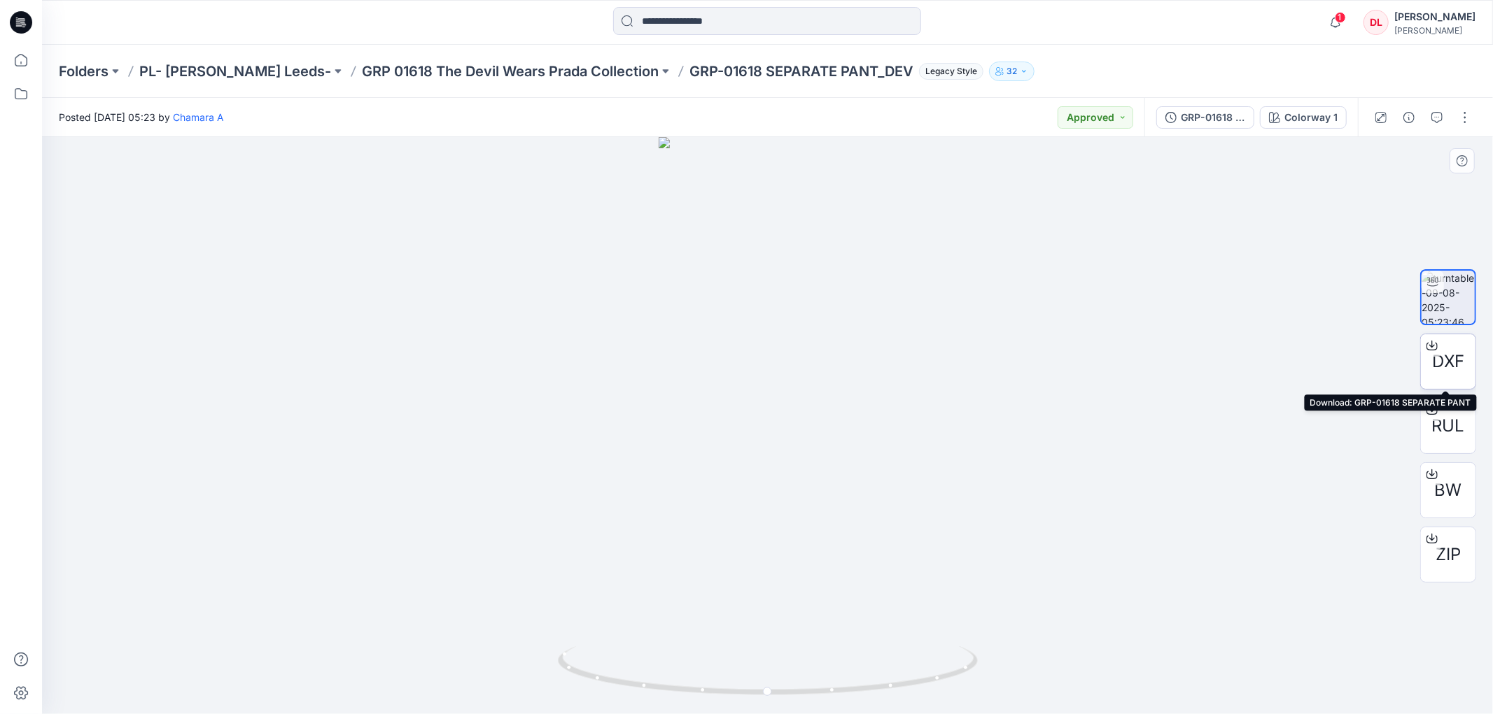
click at [1444, 359] on span "DXF" at bounding box center [1448, 361] width 32 height 25
click at [1444, 423] on span "RUL" at bounding box center [1448, 426] width 33 height 25
click at [1437, 114] on icon "button" at bounding box center [1436, 117] width 11 height 11
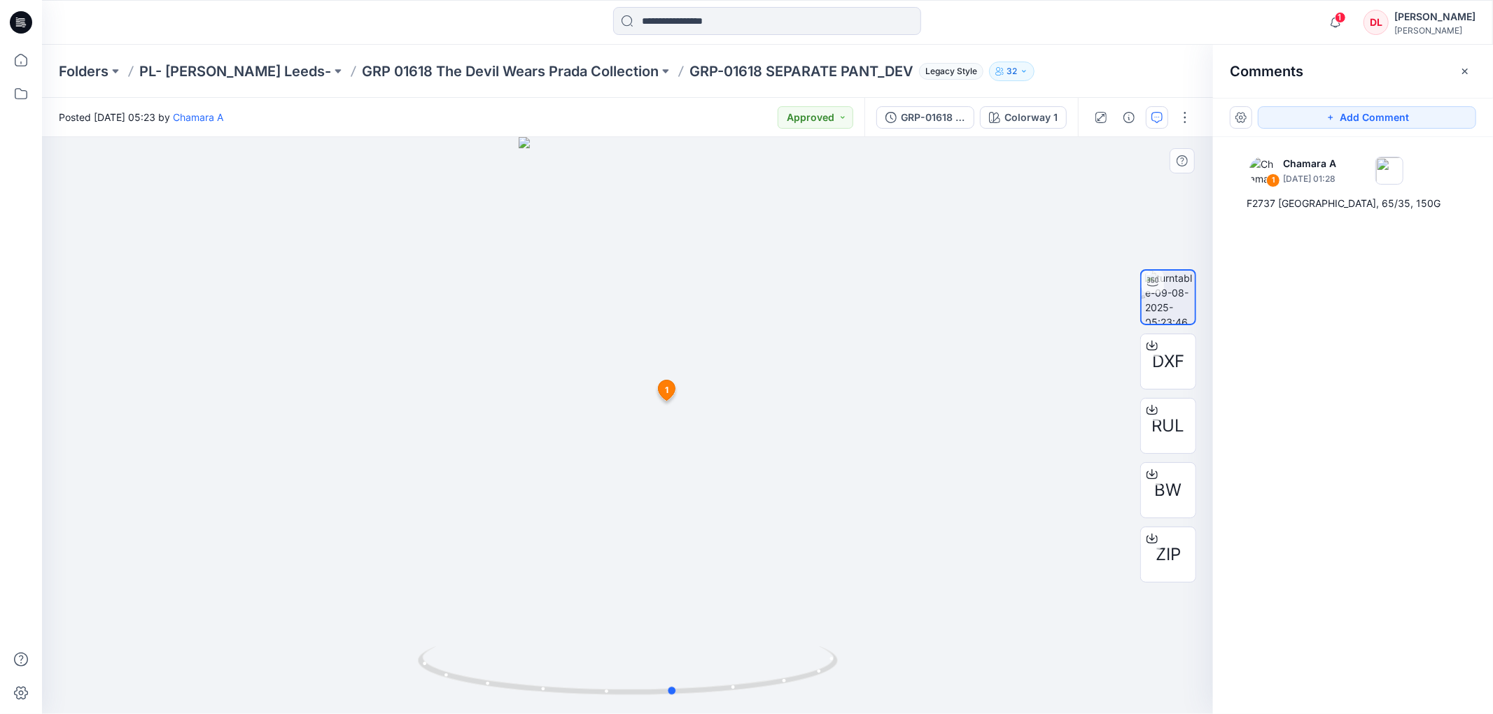
drag, startPoint x: 624, startPoint y: 707, endPoint x: 364, endPoint y: 621, distance: 273.3
click at [364, 621] on div at bounding box center [627, 425] width 1171 height 577
click at [484, 66] on p "GRP 01618 The Devil Wears Prada Collection" at bounding box center [510, 72] width 297 height 20
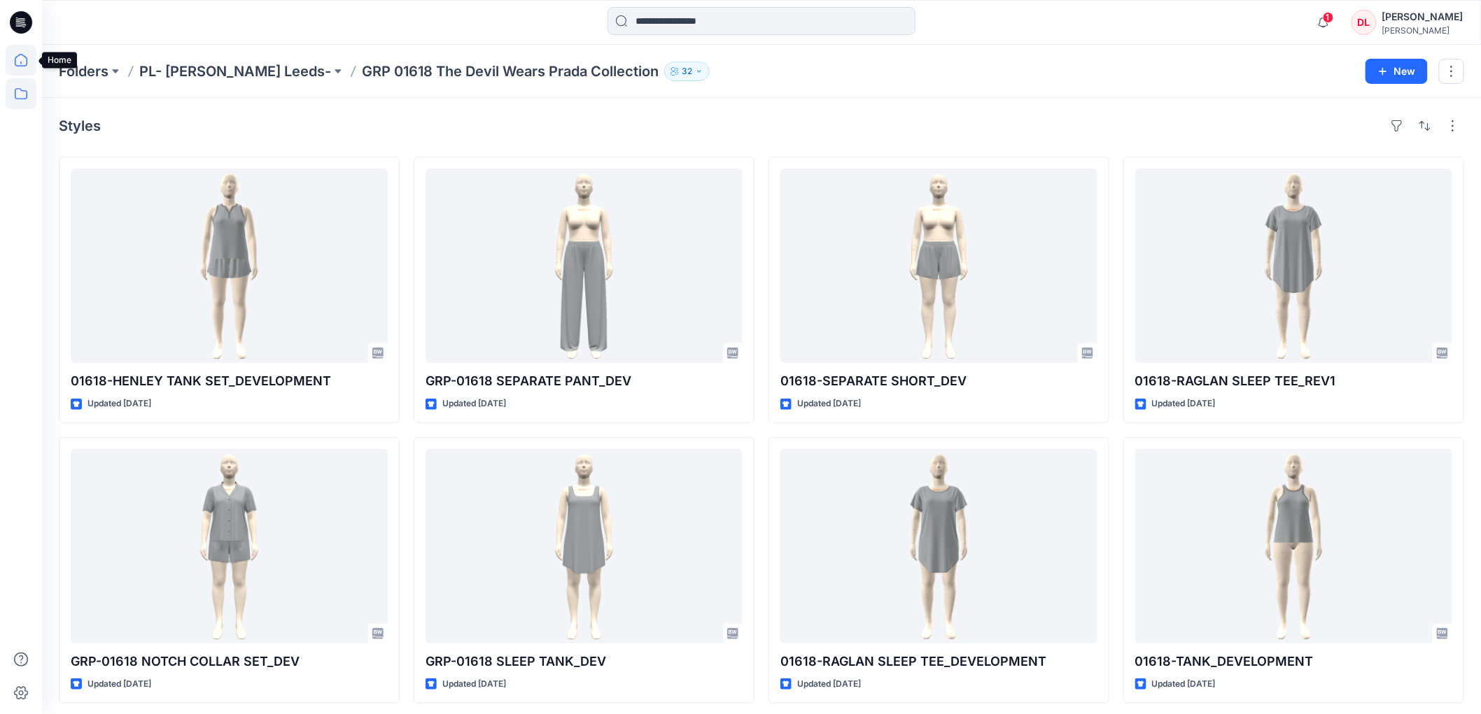
click at [18, 64] on icon at bounding box center [21, 60] width 31 height 31
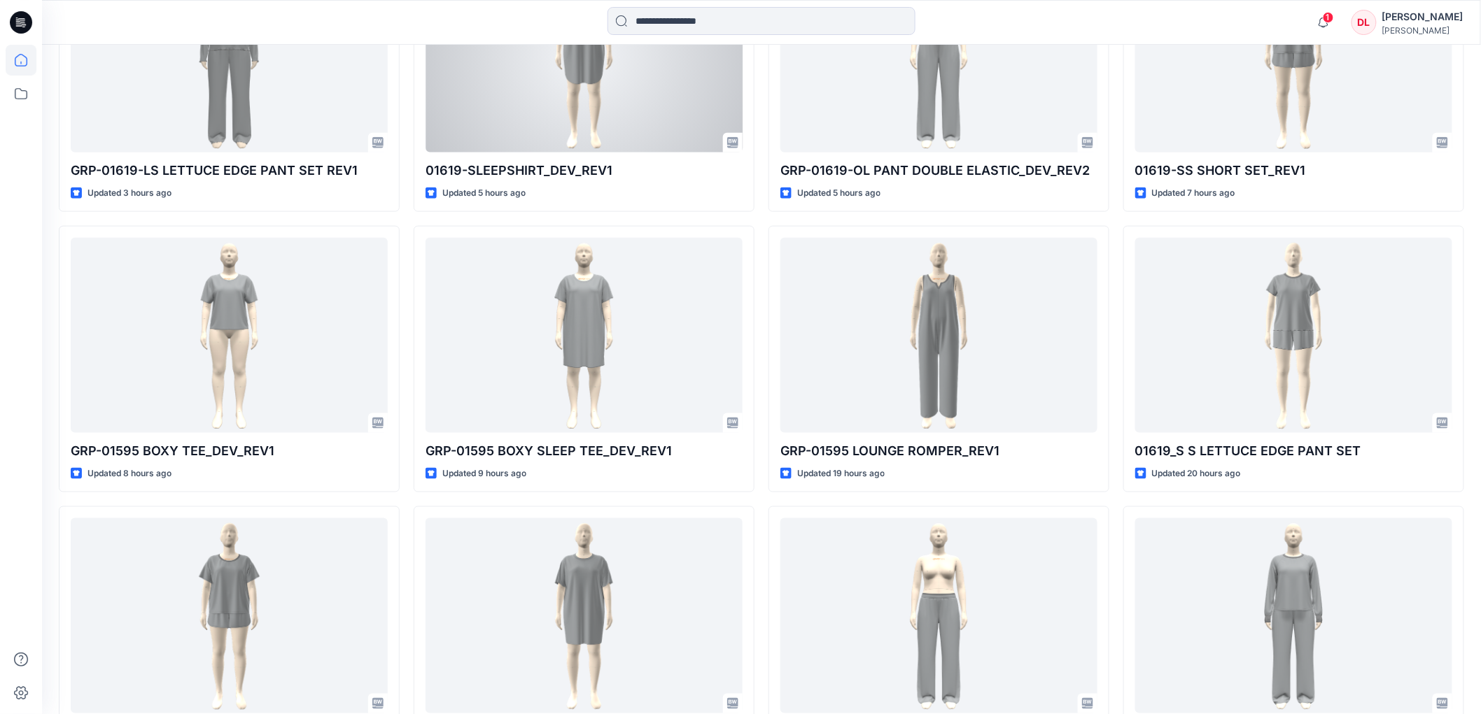
scroll to position [621, 0]
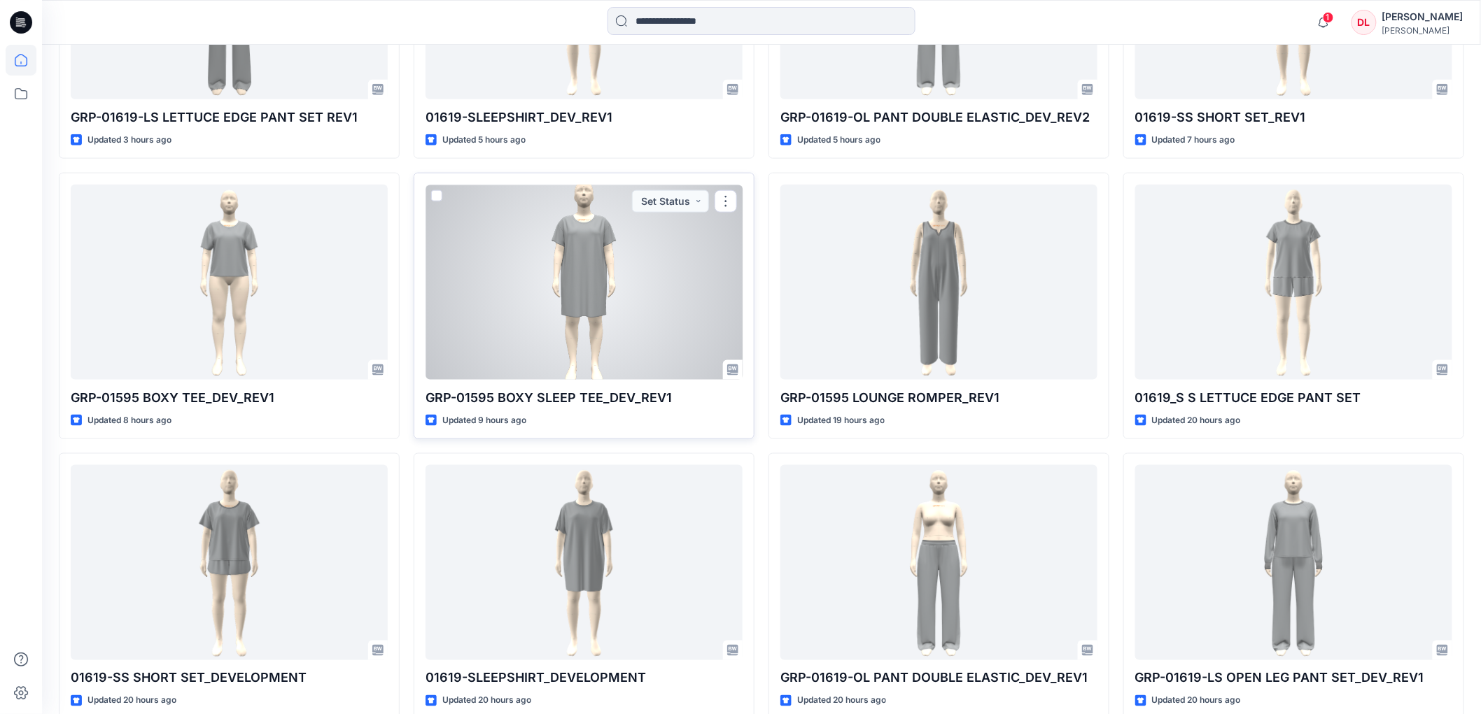
click at [561, 286] on div at bounding box center [583, 282] width 317 height 195
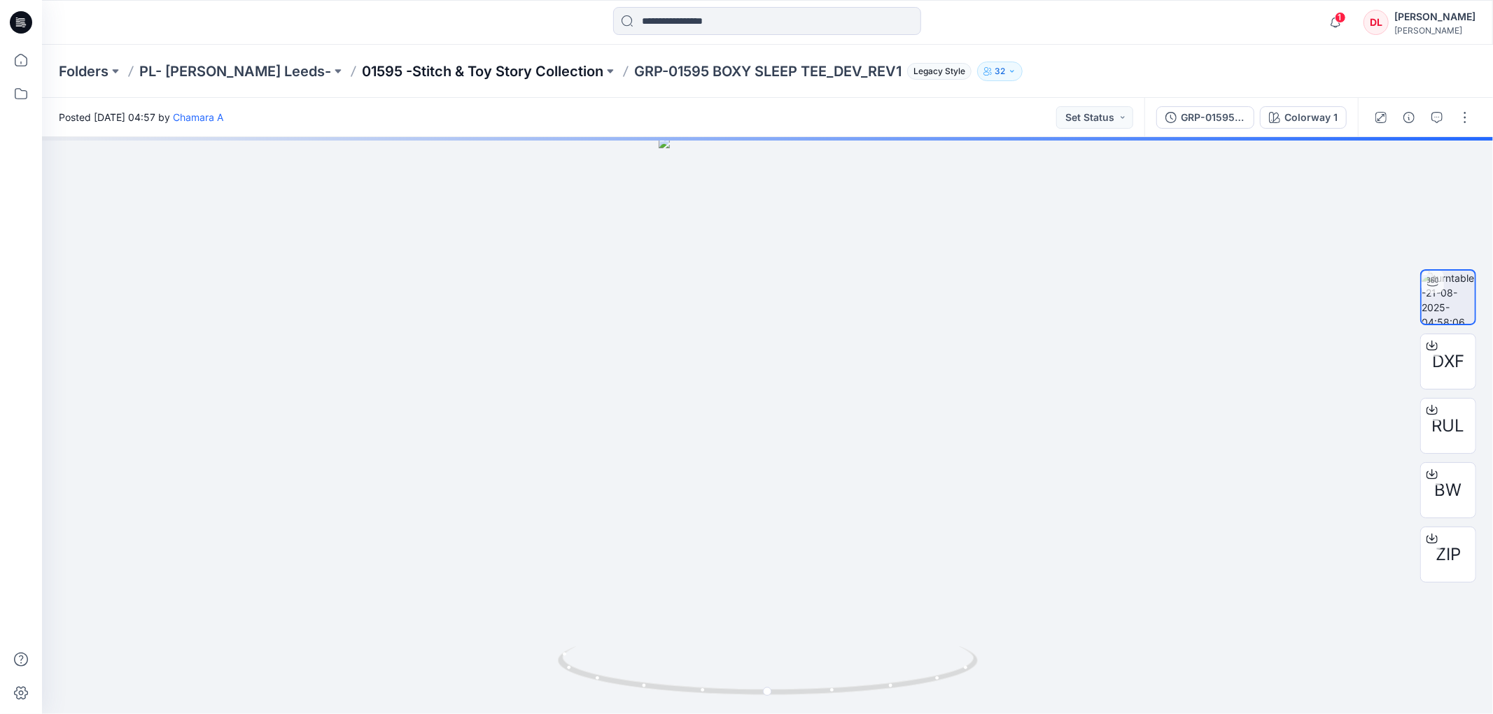
click at [435, 70] on p "01595 -Stitch & Toy Story Collection" at bounding box center [482, 72] width 241 height 20
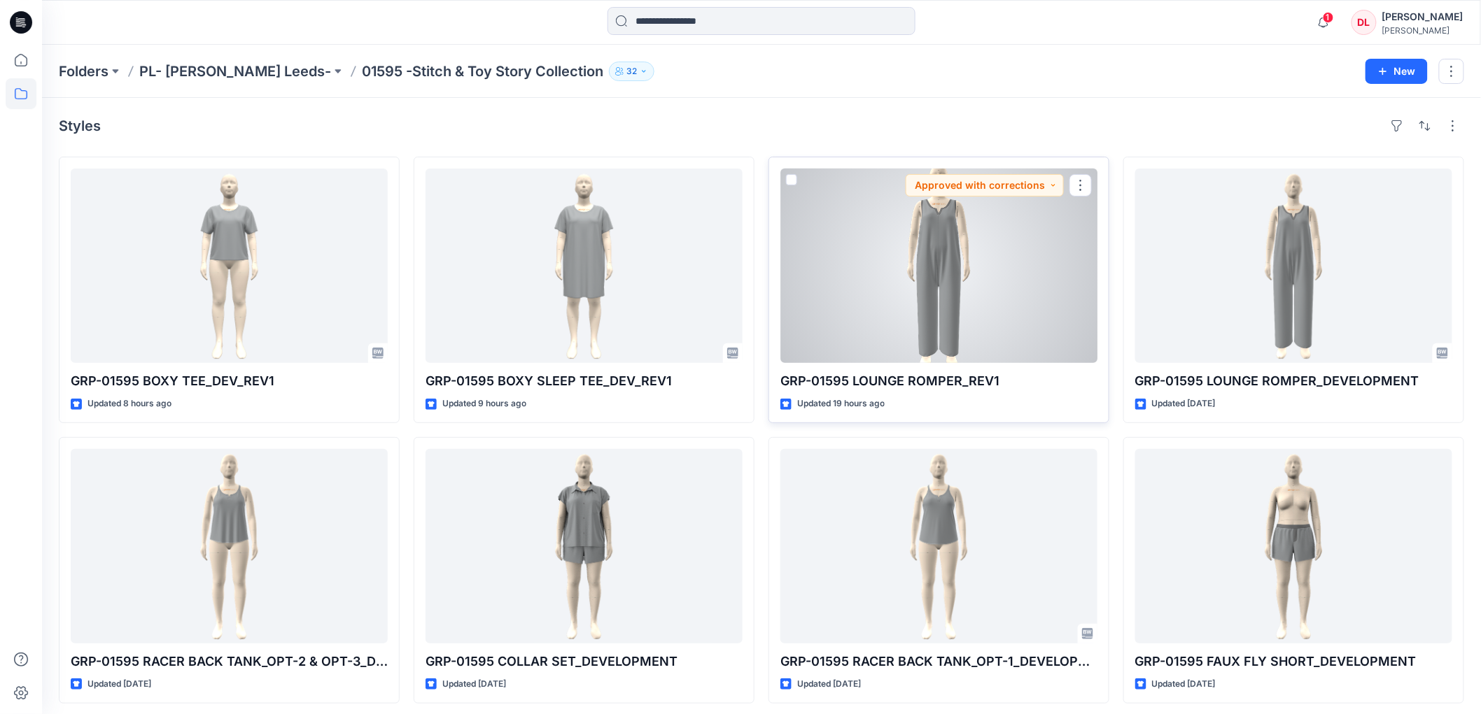
click at [982, 277] on div at bounding box center [938, 266] width 317 height 195
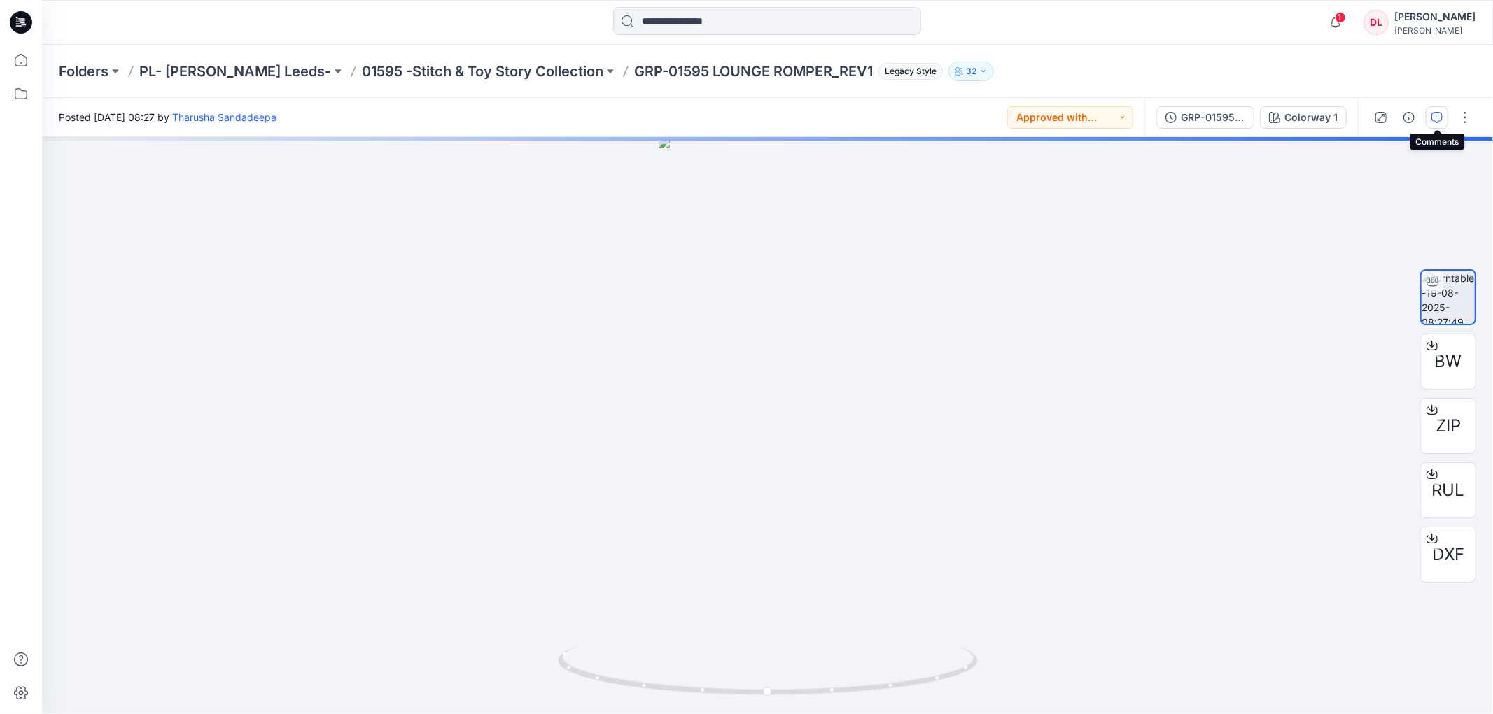
click at [1435, 120] on icon "button" at bounding box center [1436, 117] width 11 height 11
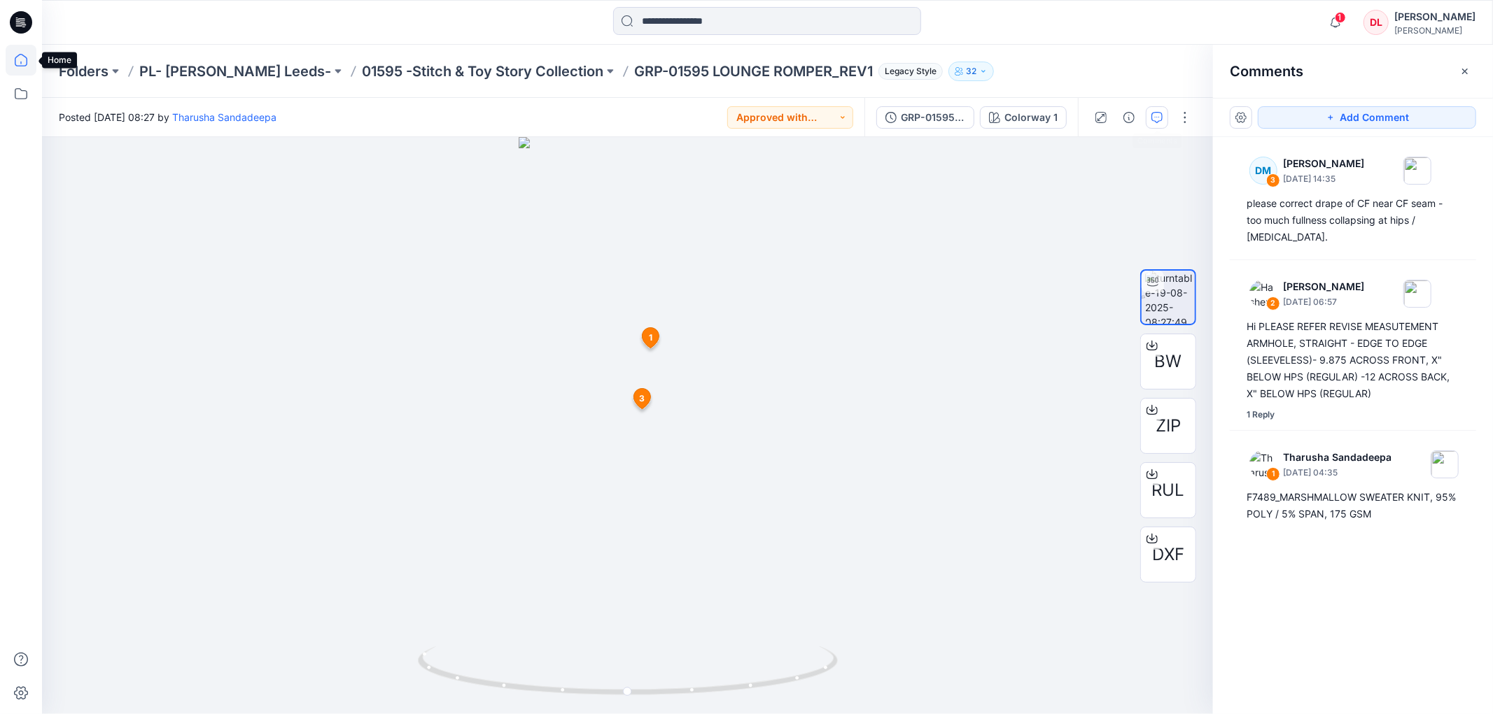
click at [19, 66] on icon at bounding box center [21, 60] width 31 height 31
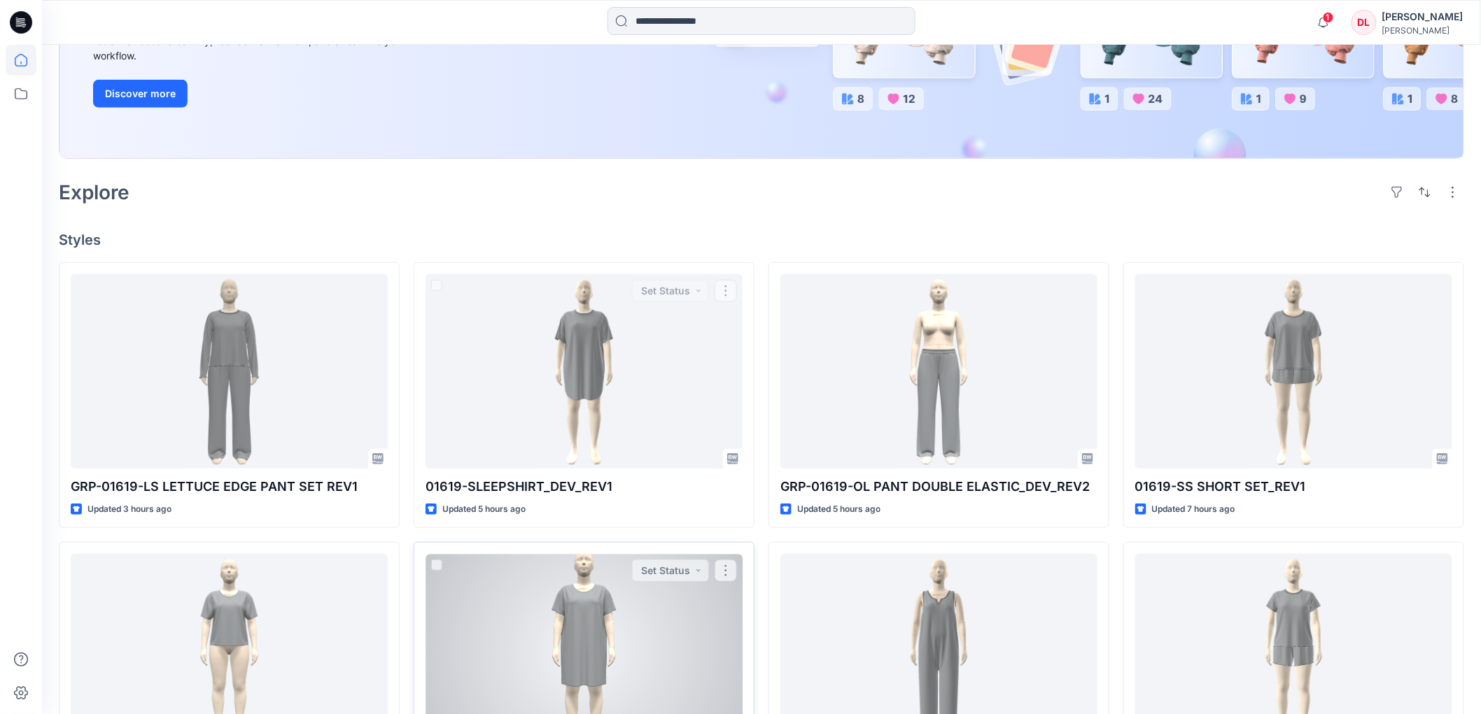
scroll to position [311, 0]
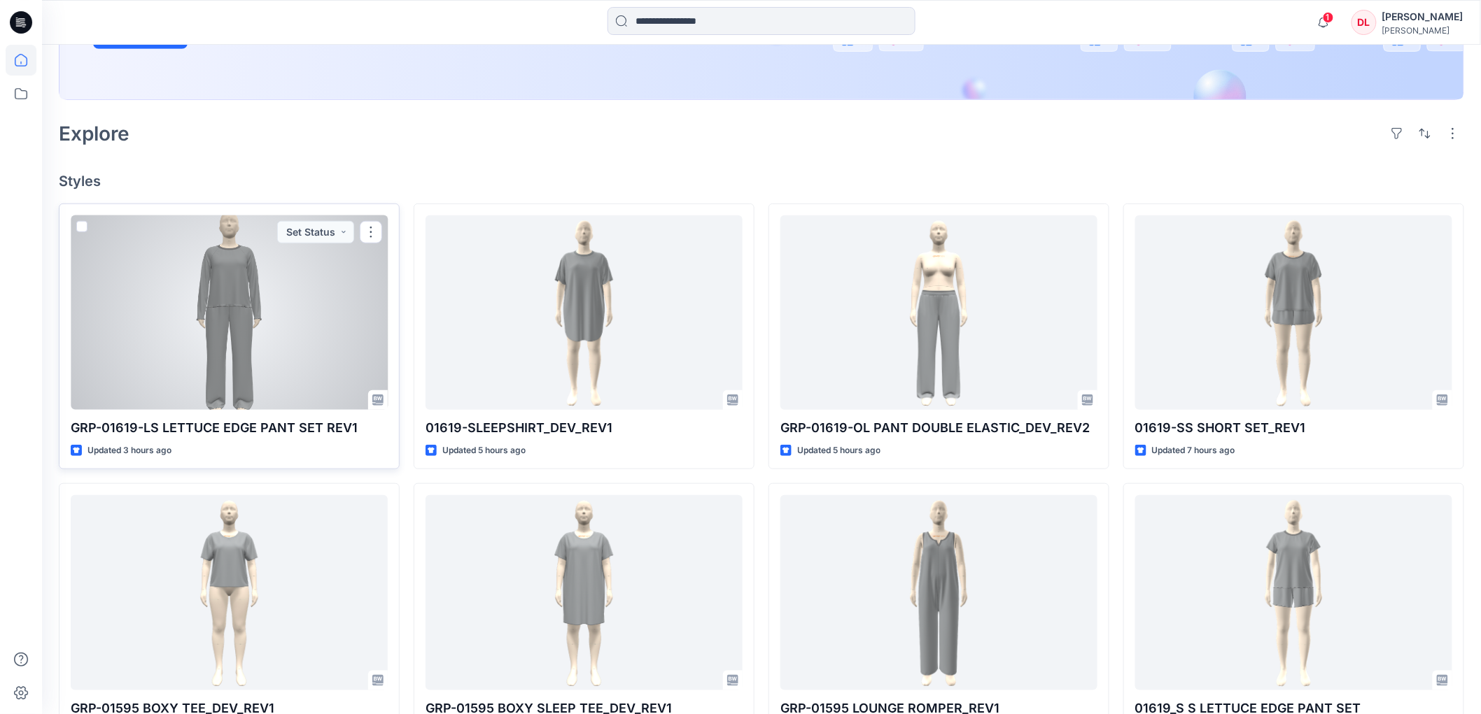
click at [222, 327] on div at bounding box center [229, 313] width 317 height 195
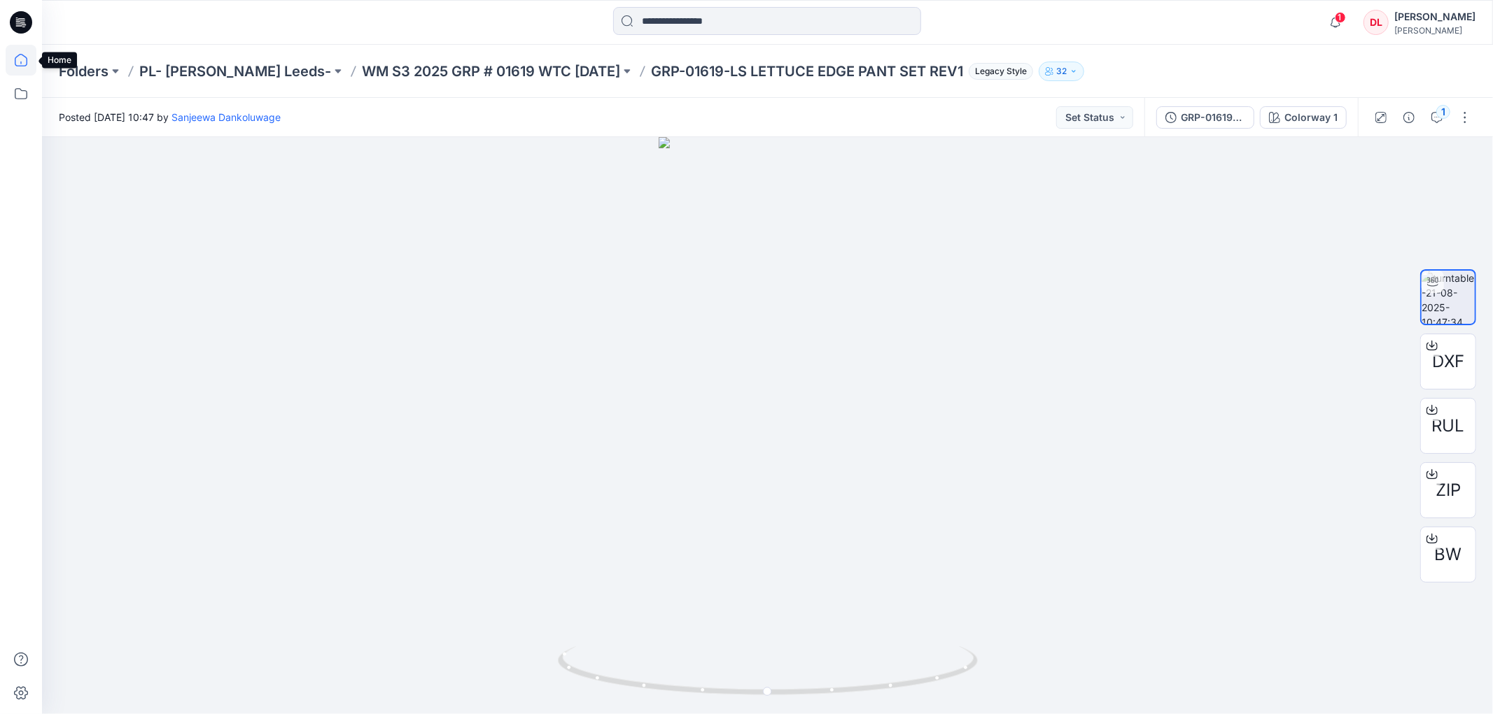
click at [28, 66] on icon at bounding box center [21, 60] width 31 height 31
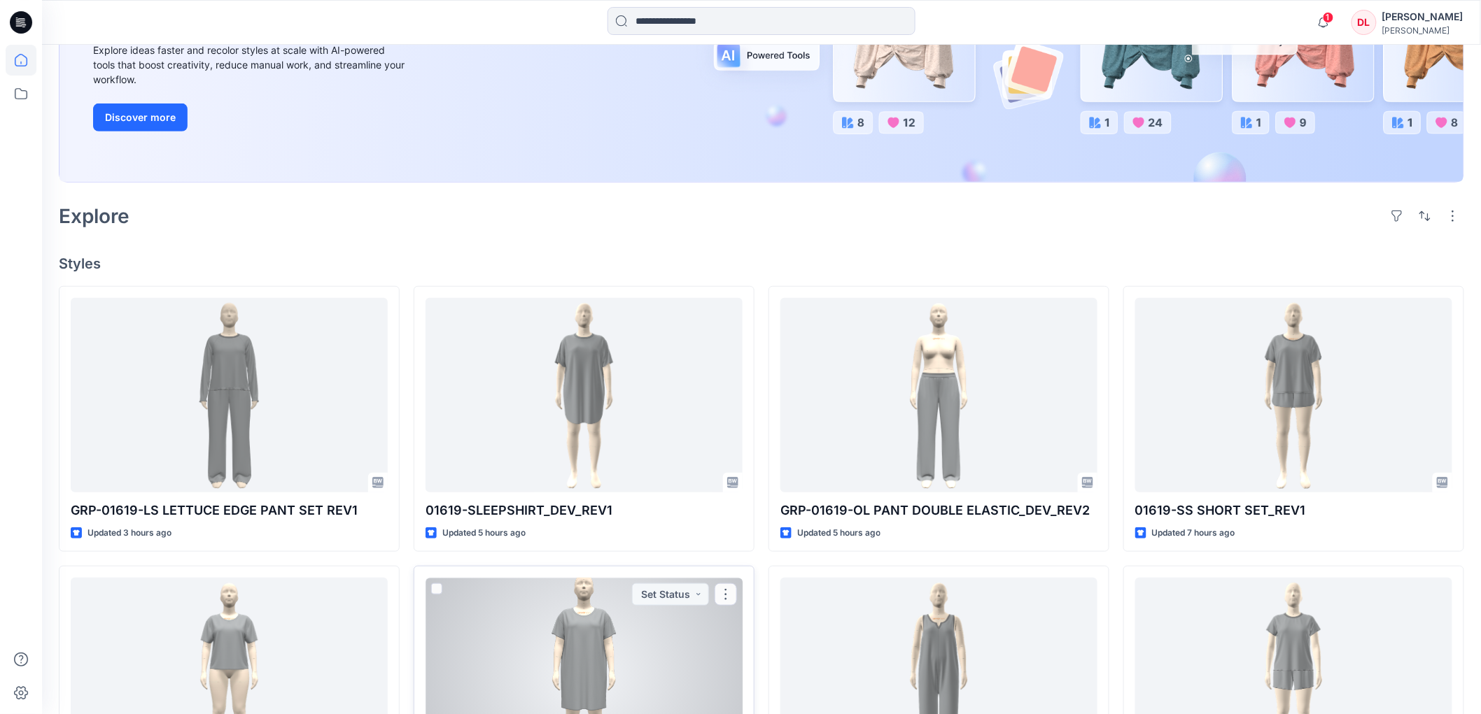
scroll to position [311, 0]
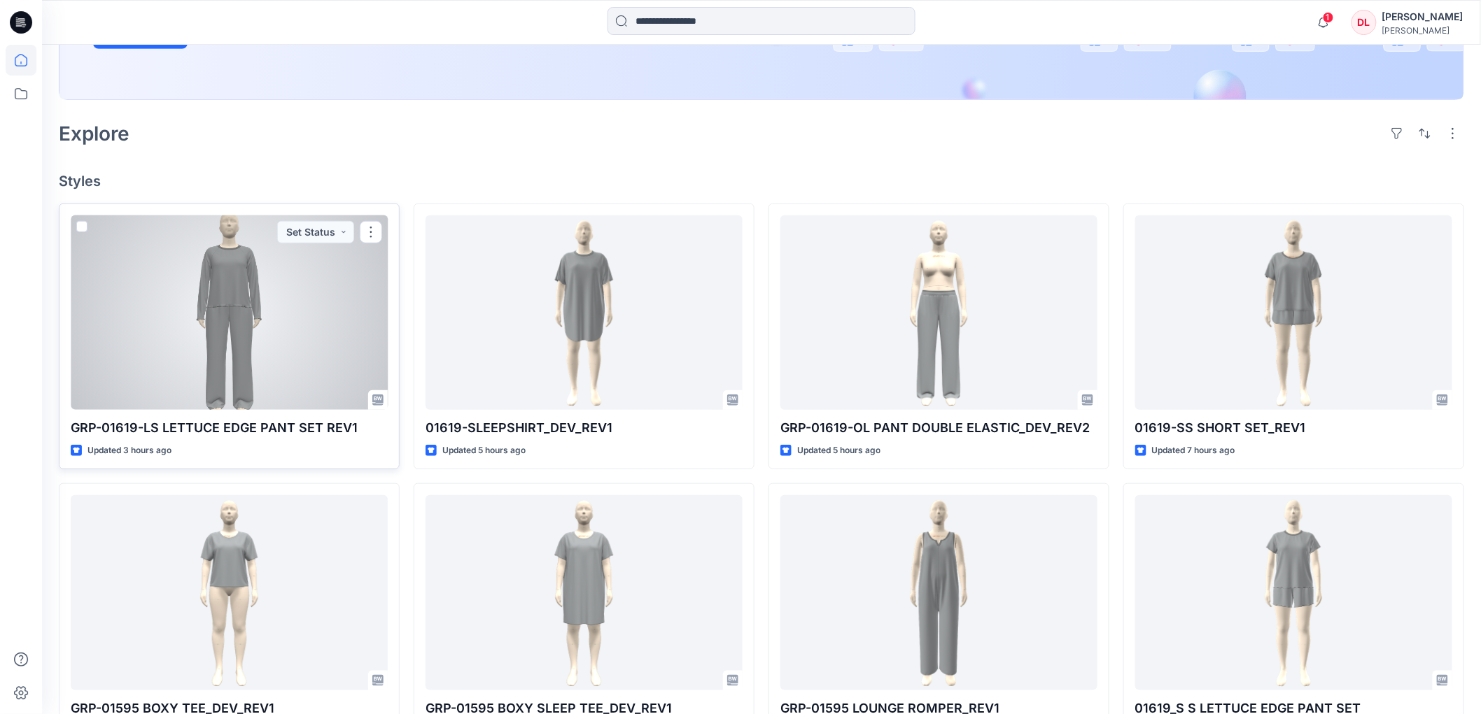
click at [227, 339] on div at bounding box center [229, 313] width 317 height 195
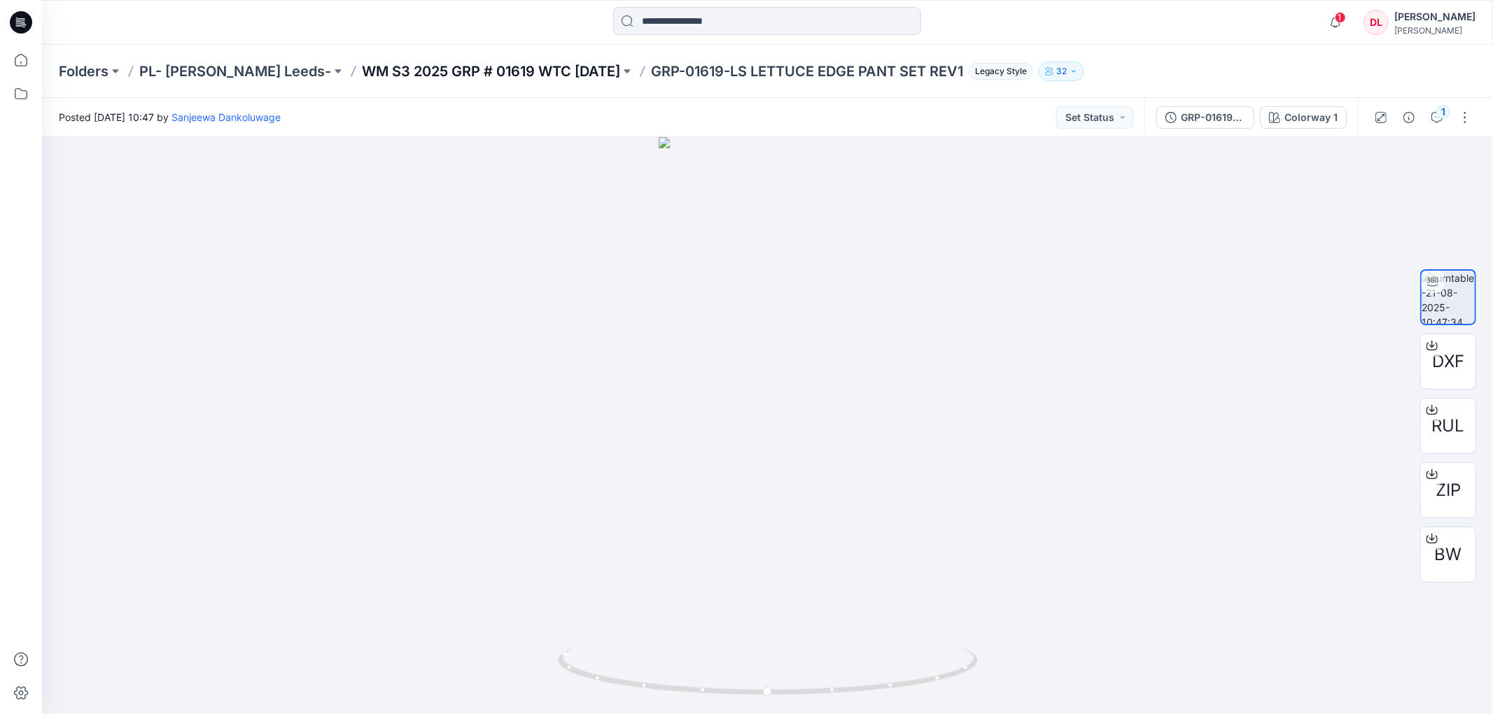
click at [458, 68] on p "WM S3 2025 GRP # 01619 WTC [DATE]" at bounding box center [491, 72] width 258 height 20
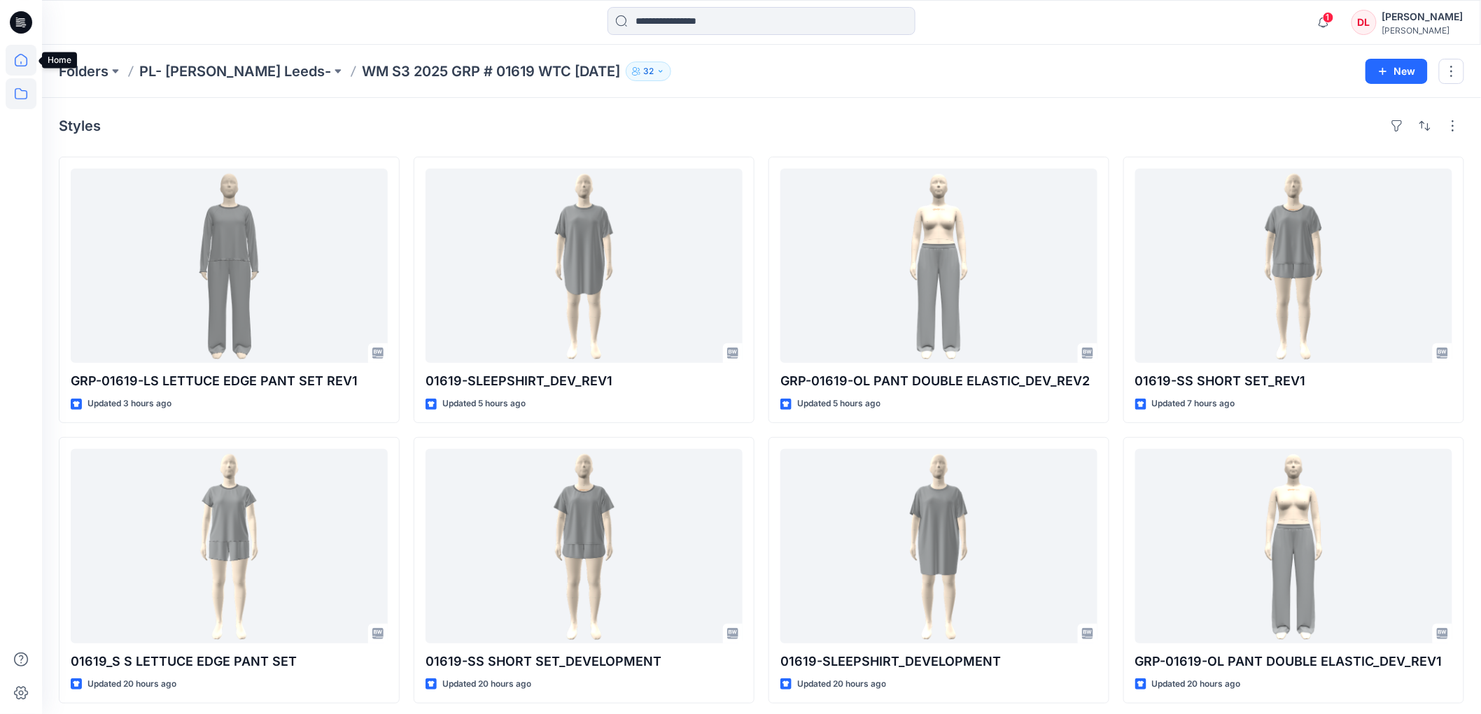
click at [18, 57] on icon at bounding box center [21, 60] width 31 height 31
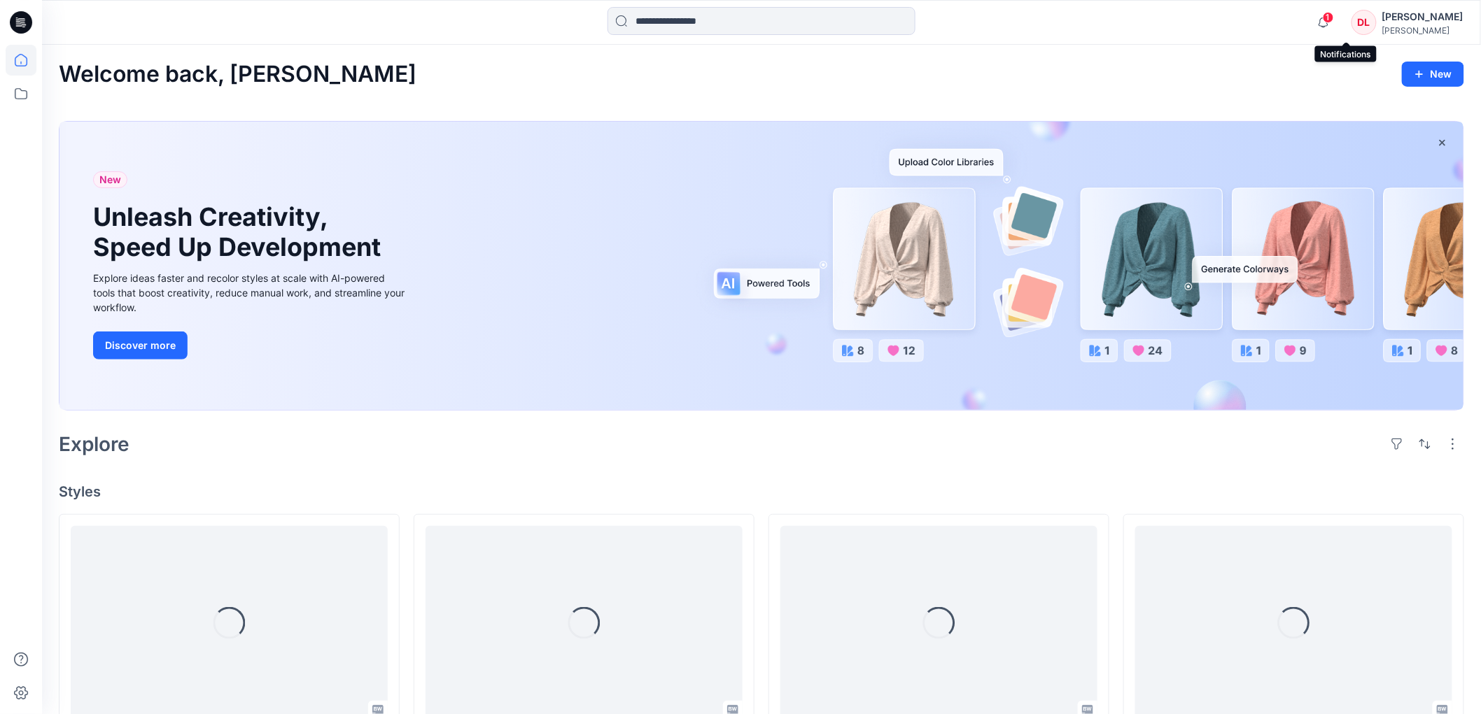
click at [1334, 21] on span "1" at bounding box center [1328, 17] width 11 height 11
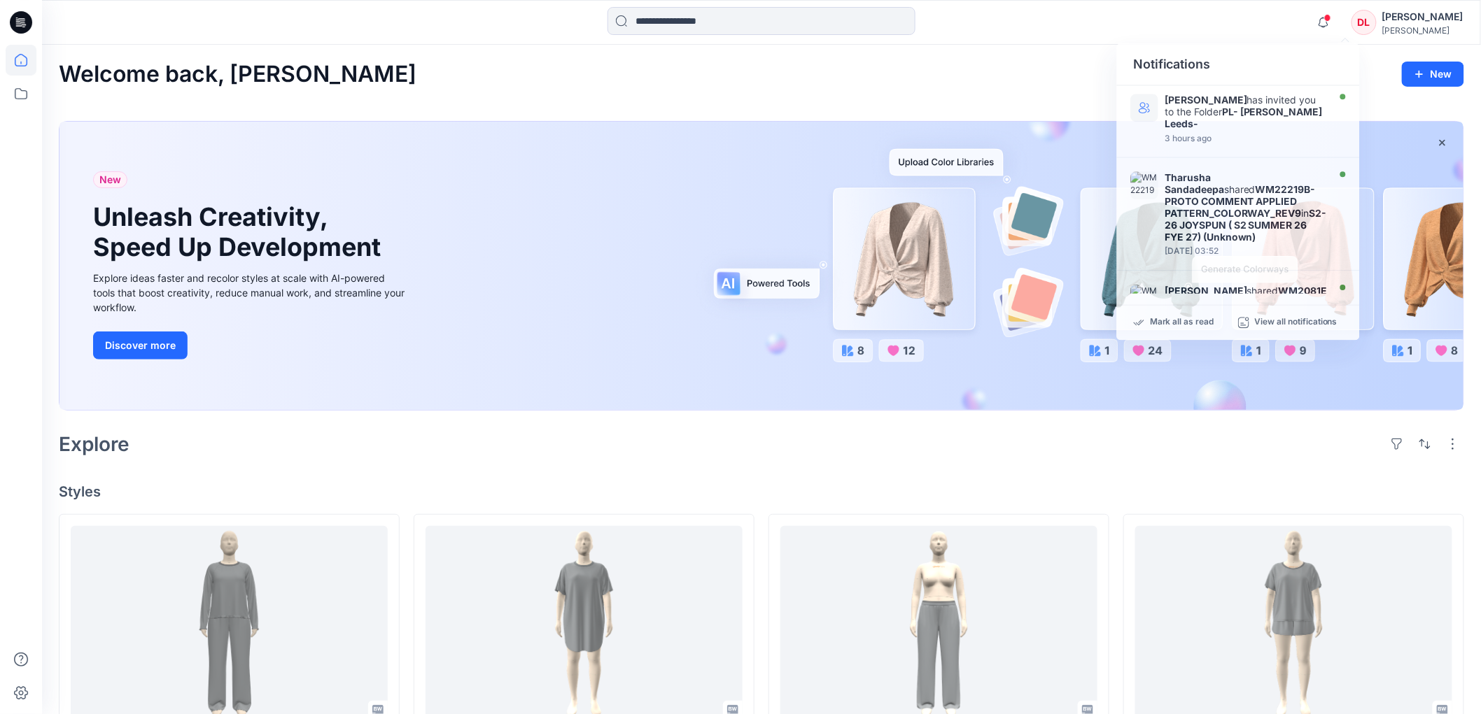
click at [513, 472] on div "Welcome back, [PERSON_NAME] New New Unleash Creativity, Speed Up Development Ex…" at bounding box center [761, 727] width 1439 height 1364
